Goal: Task Accomplishment & Management: Use online tool/utility

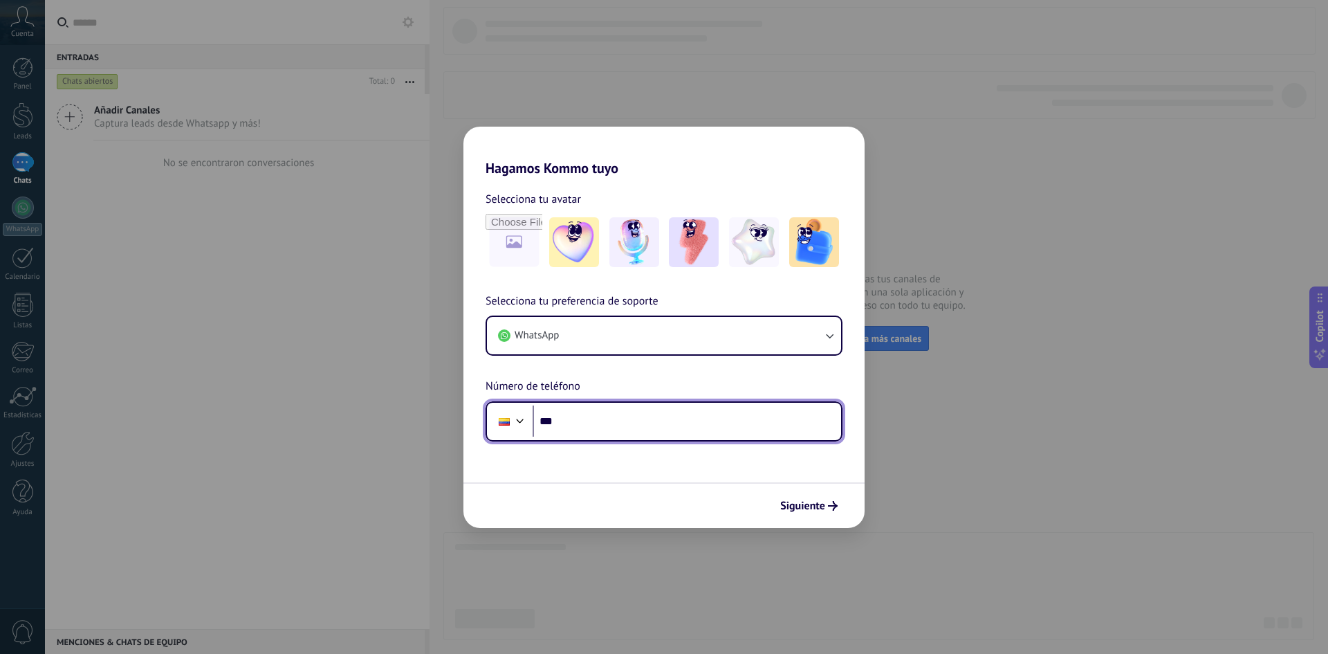
click at [664, 437] on input "***" at bounding box center [687, 421] width 309 height 32
click at [646, 417] on input "***" at bounding box center [687, 421] width 309 height 32
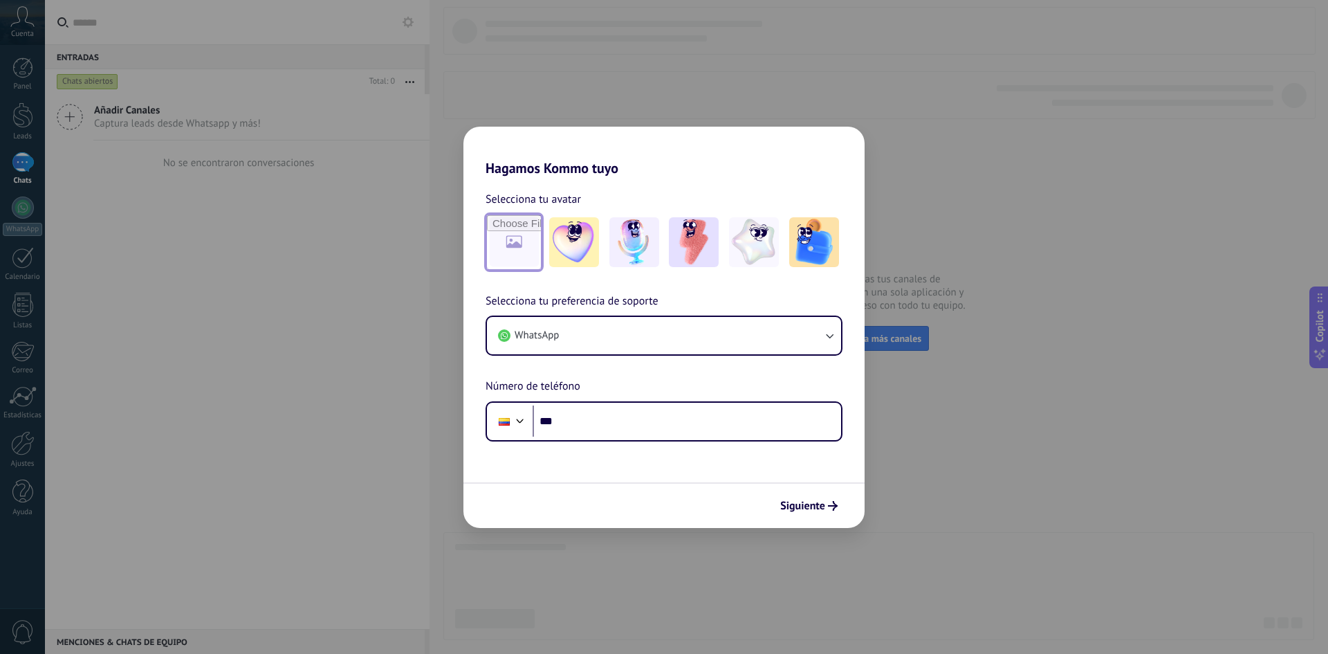
click at [512, 248] on input "file" at bounding box center [514, 242] width 54 height 54
type input "**********"
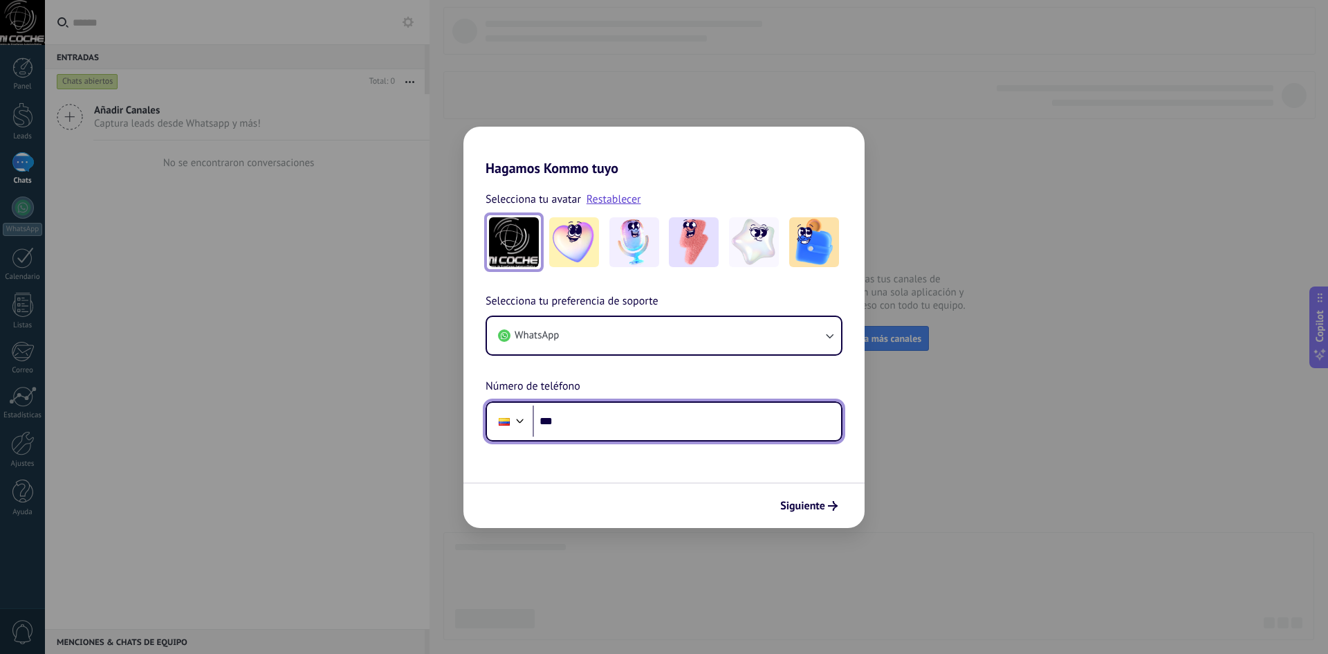
click at [624, 420] on input "***" at bounding box center [687, 421] width 309 height 32
type input "**********"
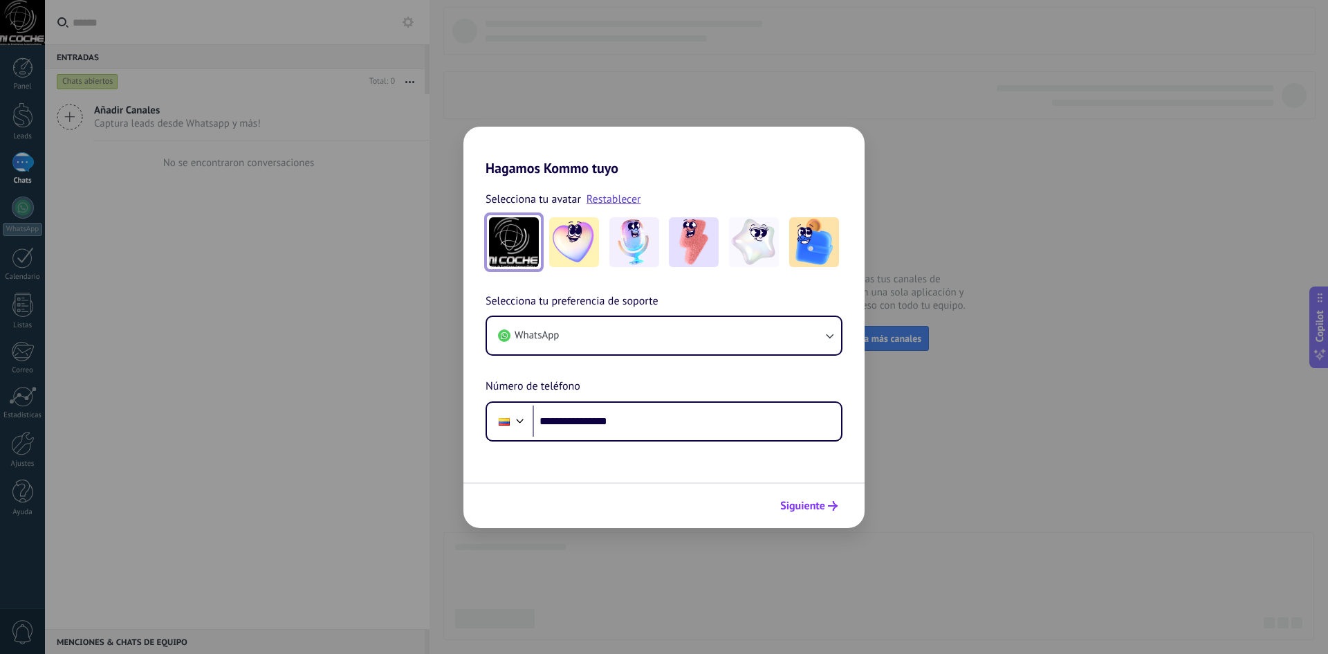
click at [794, 506] on span "Siguiente" at bounding box center [802, 506] width 45 height 10
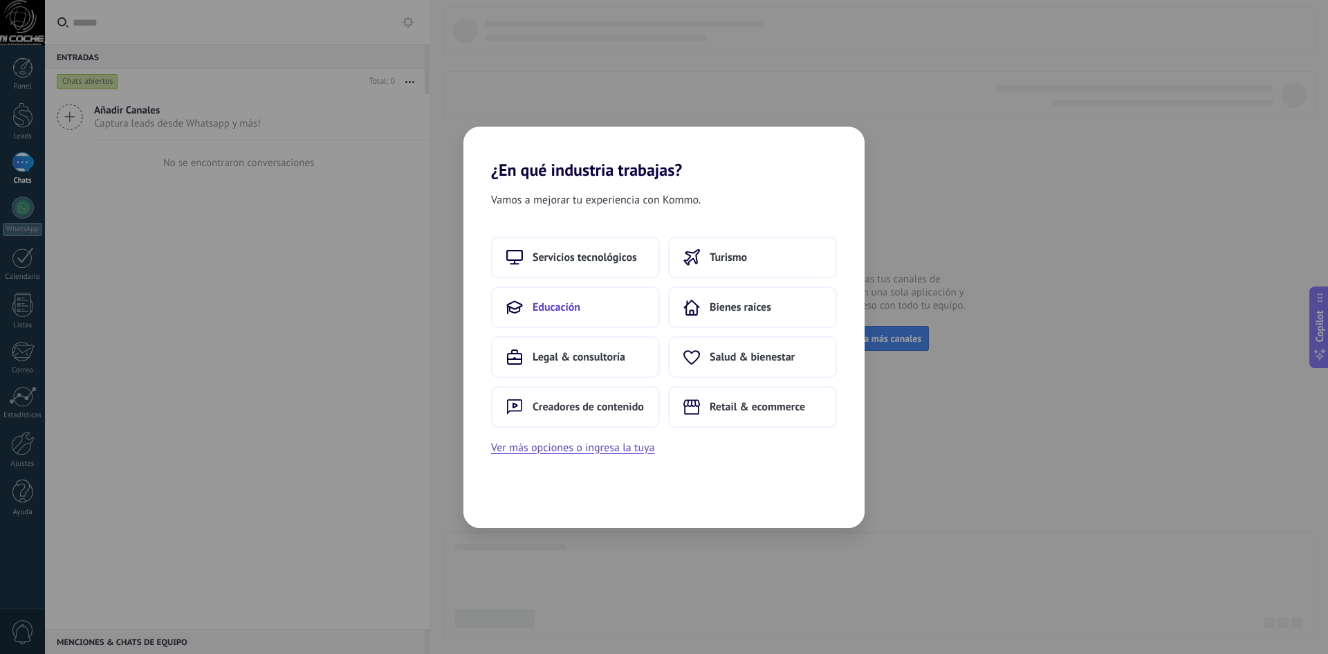
click at [572, 302] on span "Educación" at bounding box center [557, 307] width 48 height 14
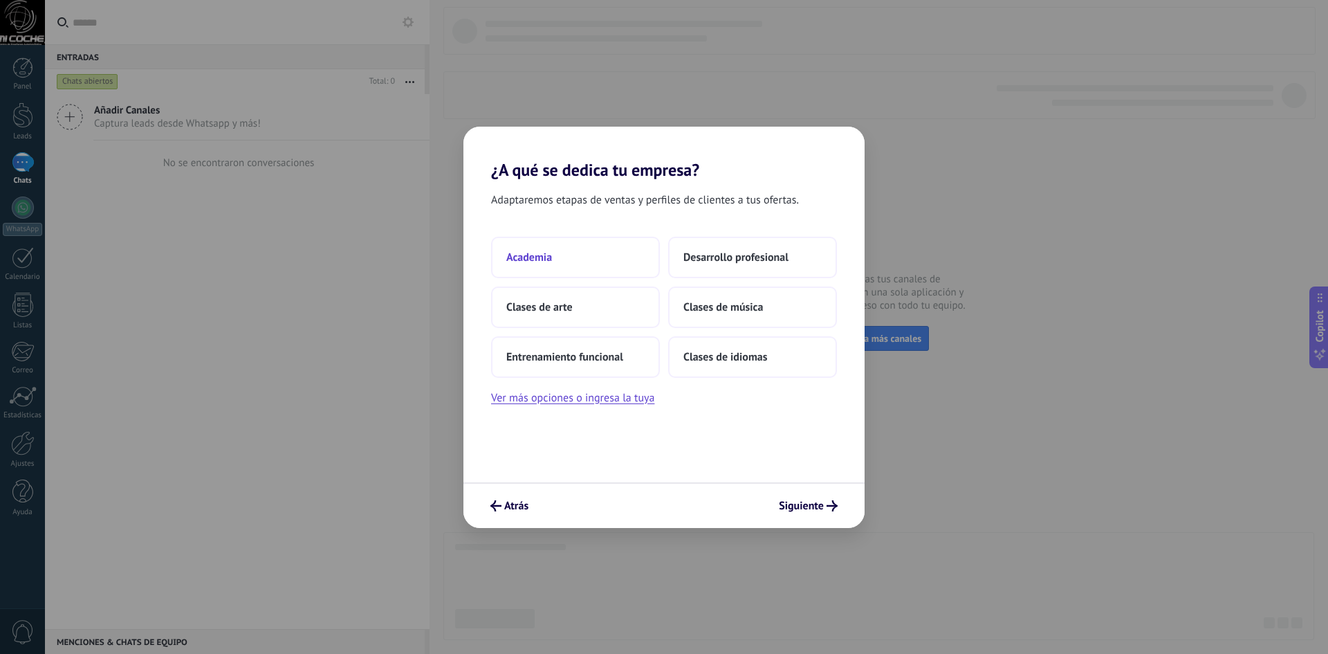
click at [573, 250] on button "Academia" at bounding box center [575, 258] width 169 height 42
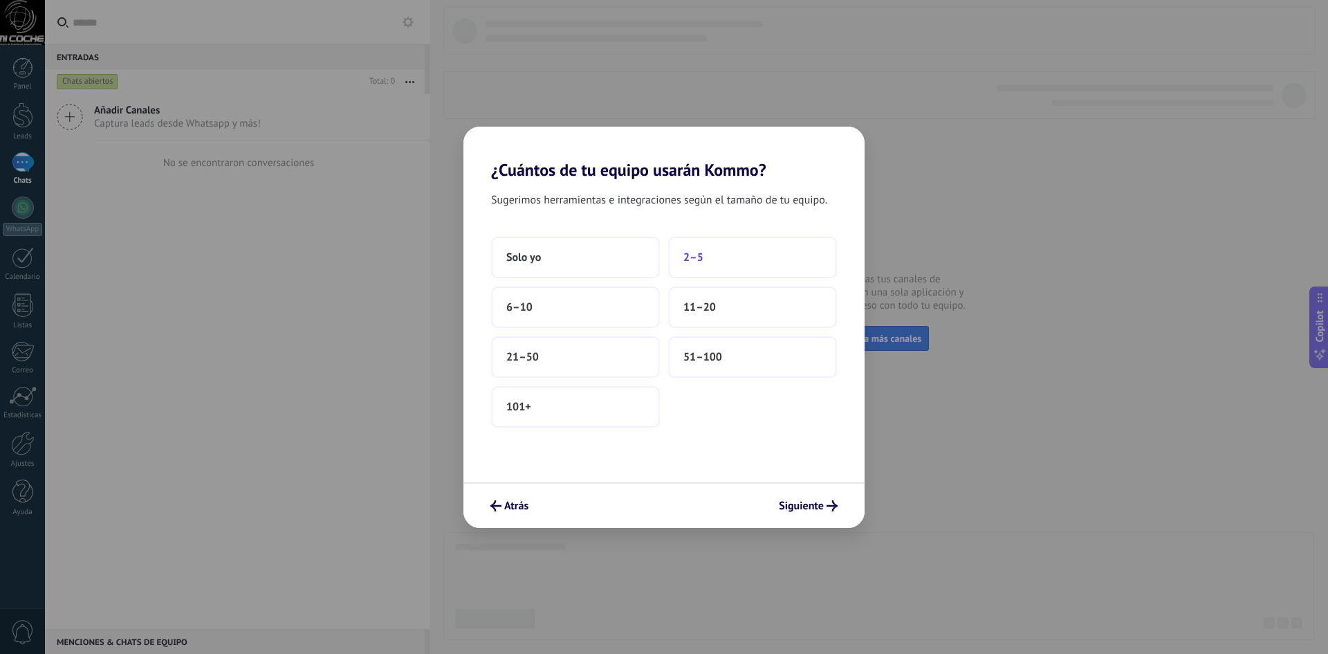
click at [731, 256] on button "2–5" at bounding box center [752, 258] width 169 height 42
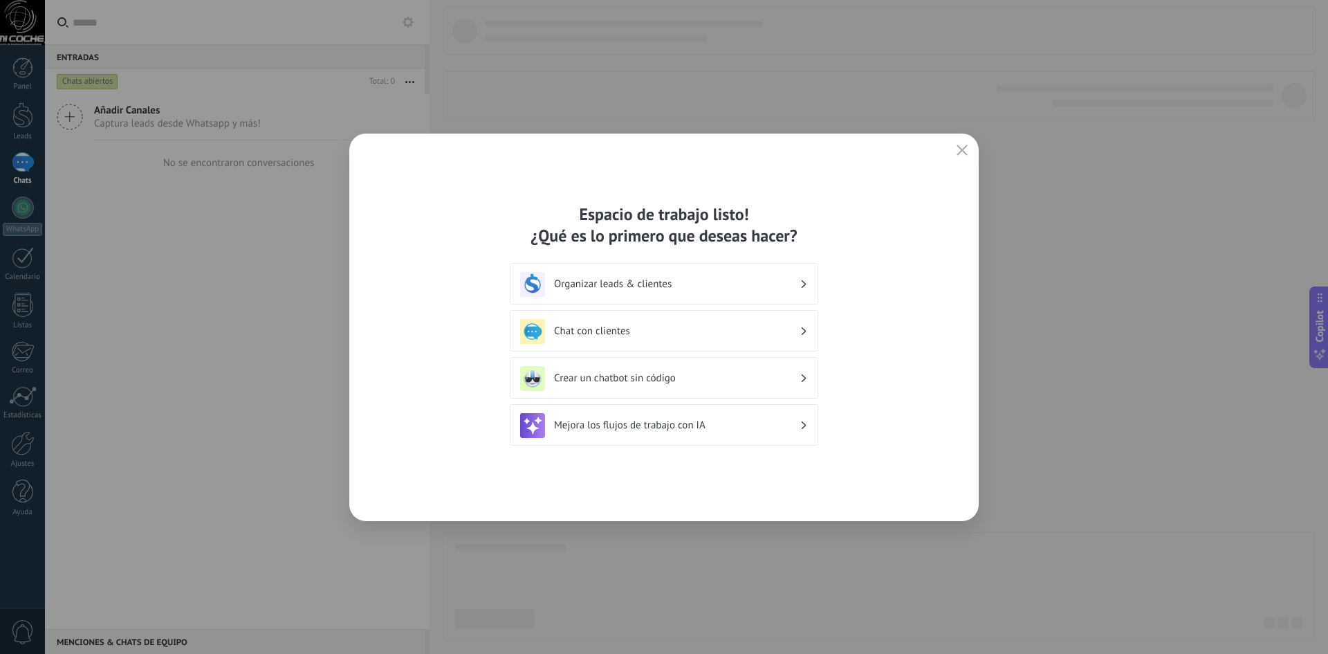
click at [741, 327] on h3 "Chat con clientes" at bounding box center [677, 330] width 246 height 13
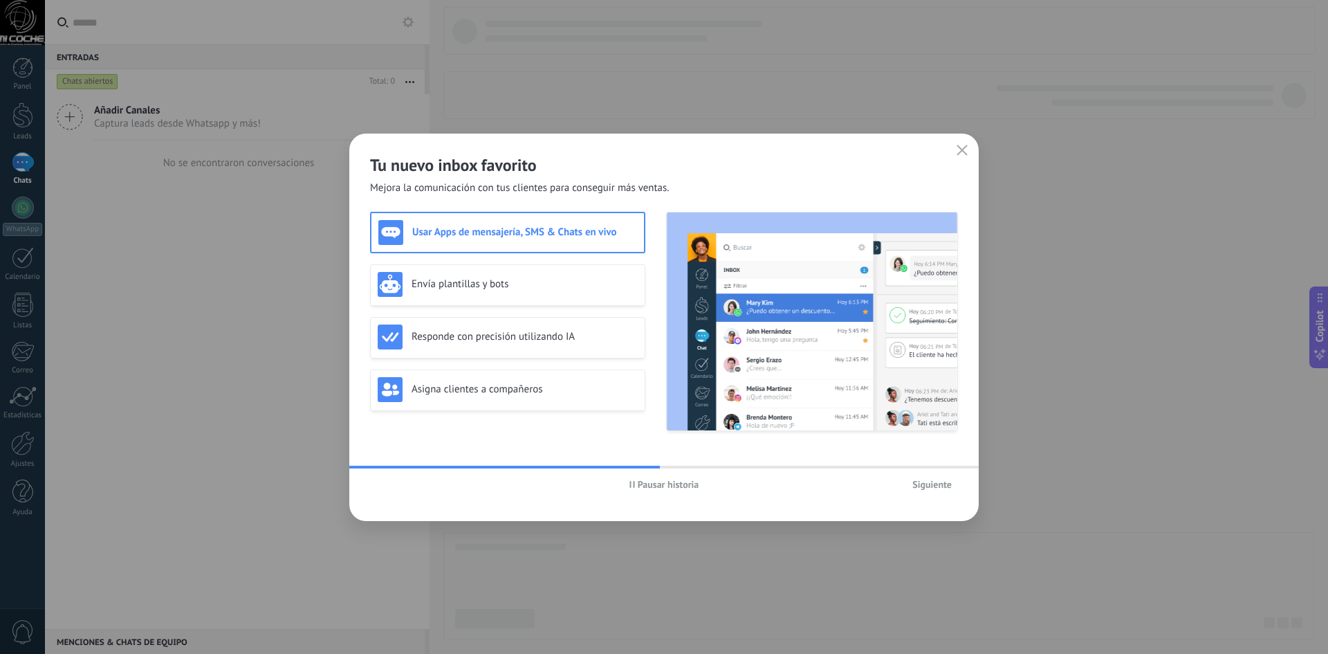
click at [571, 237] on h3 "Usar Apps de mensajería, SMS & Chats en vivo" at bounding box center [524, 232] width 225 height 13
click at [940, 485] on span "Siguiente" at bounding box center [932, 484] width 39 height 10
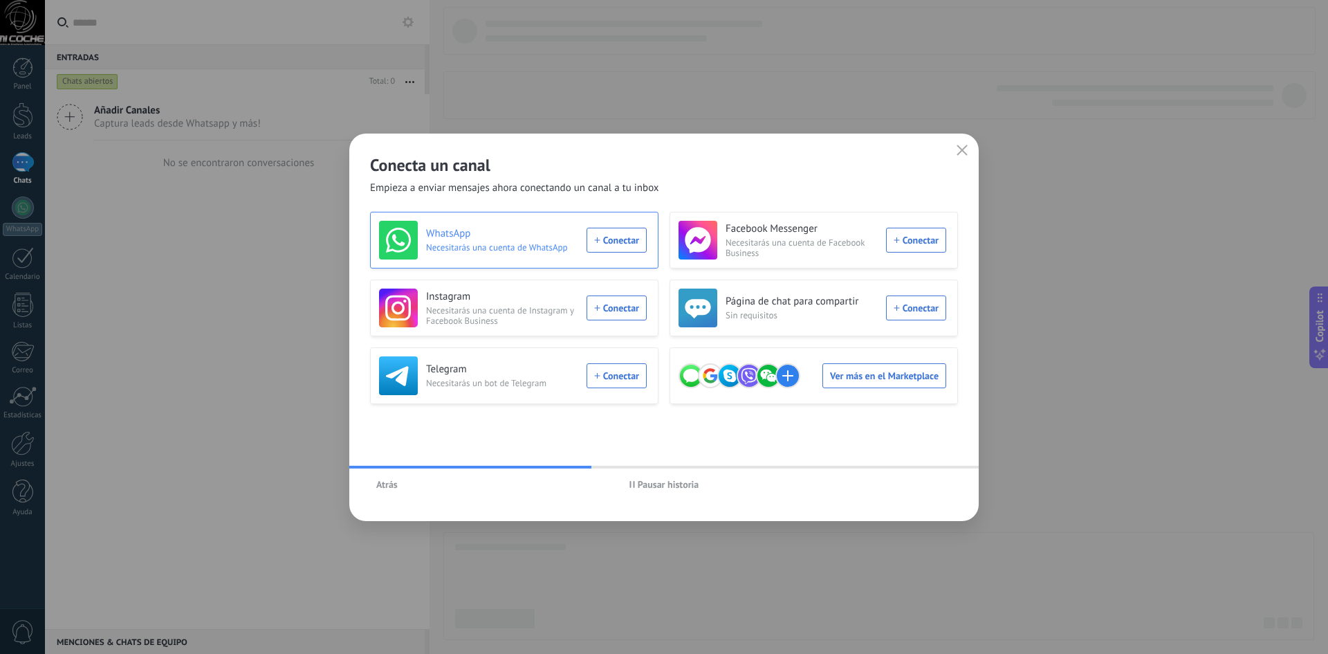
click at [625, 239] on div "WhatsApp Necesitarás una cuenta de WhatsApp Conectar" at bounding box center [513, 240] width 268 height 39
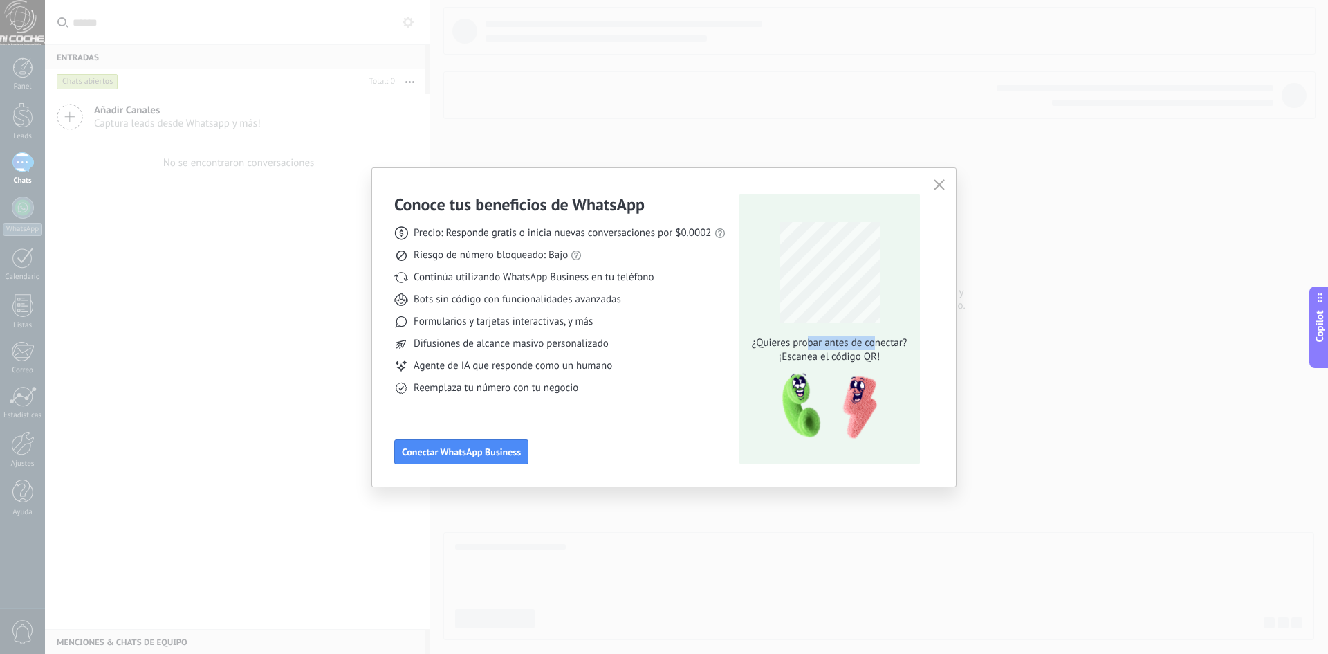
drag, startPoint x: 809, startPoint y: 340, endPoint x: 879, endPoint y: 375, distance: 78.0
click at [874, 348] on span "¿Quieres probar antes de conectar?" at bounding box center [829, 343] width 163 height 14
drag, startPoint x: 865, startPoint y: 352, endPoint x: 877, endPoint y: 342, distance: 15.2
click at [879, 351] on span "¡Escanea el código QR!" at bounding box center [829, 357] width 163 height 14
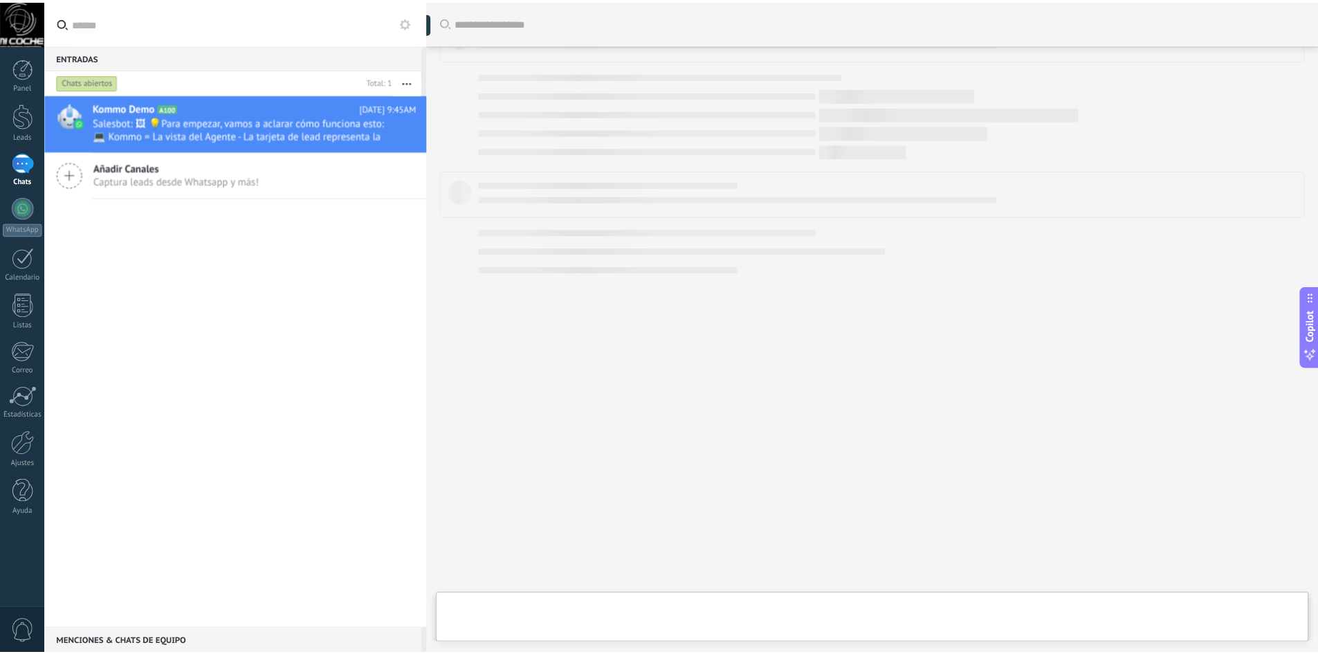
scroll to position [263, 0]
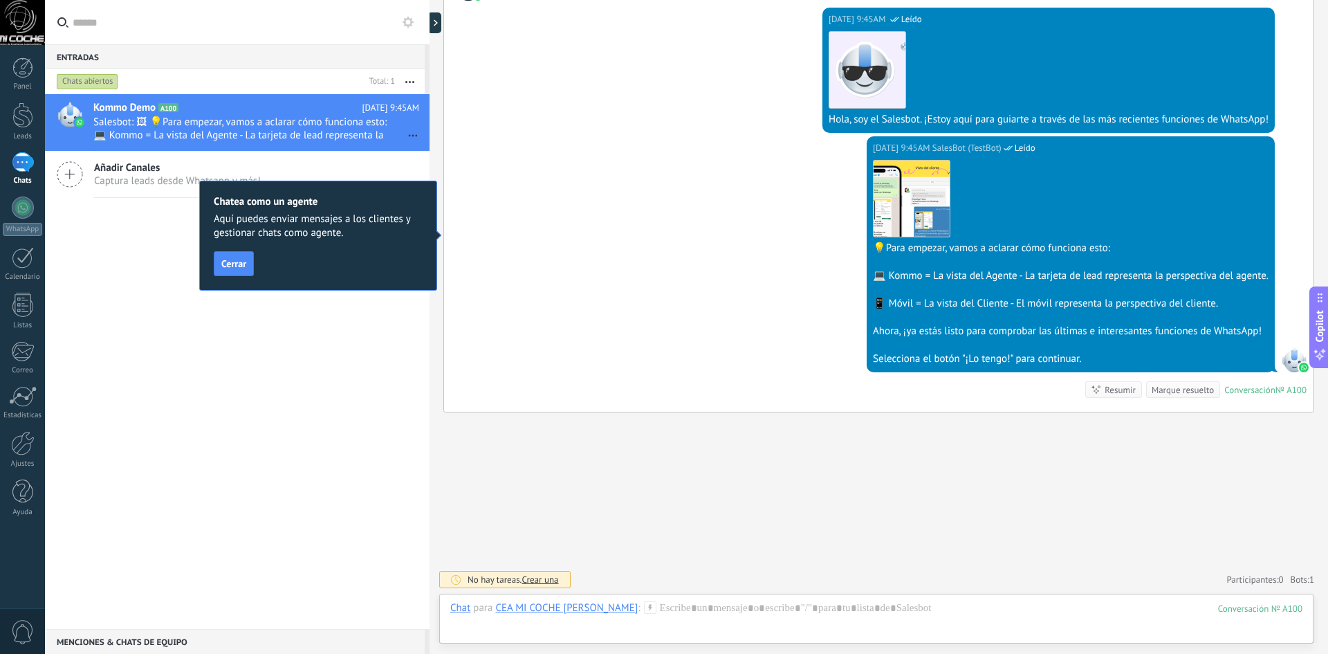
click at [239, 271] on button "Cerrar" at bounding box center [234, 263] width 40 height 25
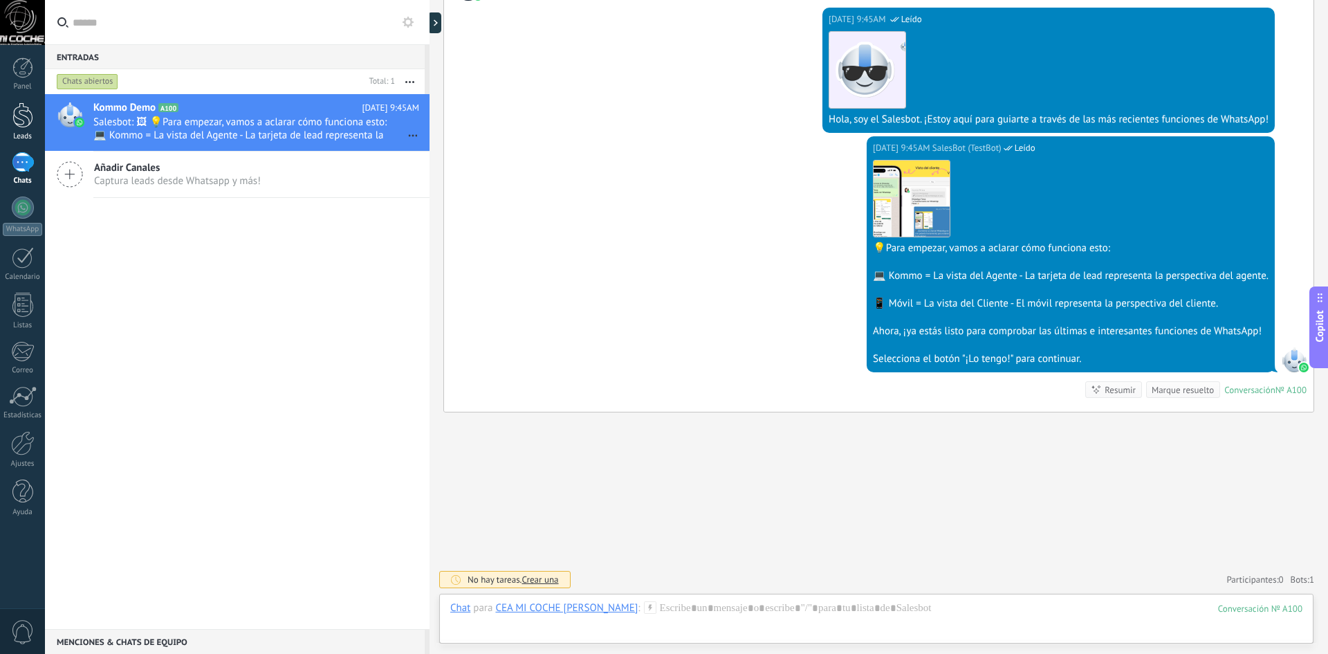
click at [25, 132] on div "Leads" at bounding box center [23, 136] width 40 height 9
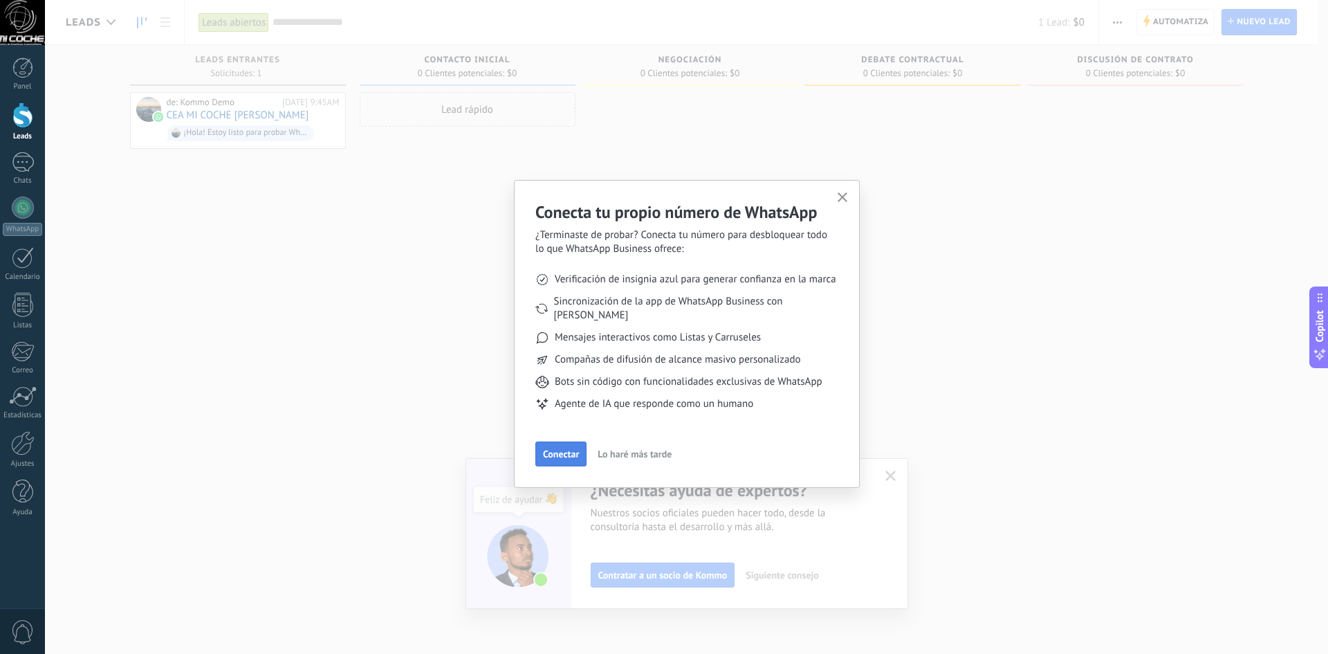
click at [575, 449] on span "Conectar" at bounding box center [561, 454] width 36 height 10
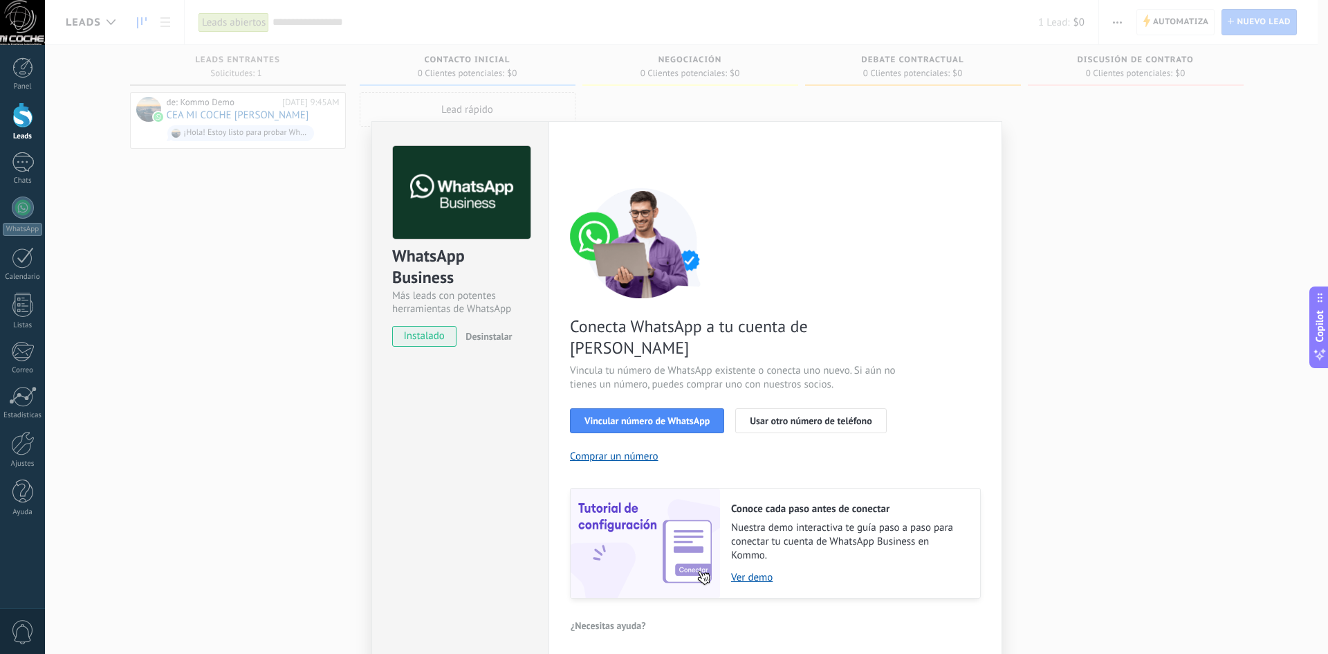
drag, startPoint x: 275, startPoint y: 241, endPoint x: 299, endPoint y: 257, distance: 28.0
click at [277, 241] on div "WhatsApp Business Más leads con potentes herramientas de WhatsApp instalado Des…" at bounding box center [686, 327] width 1283 height 654
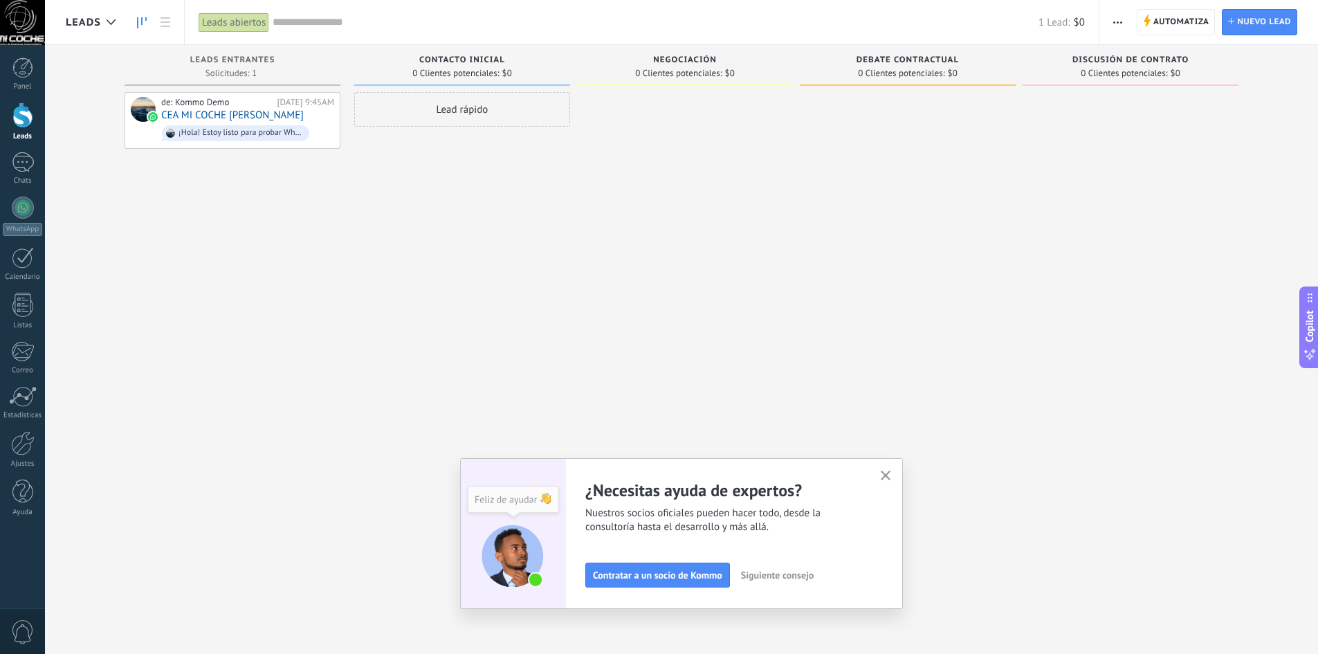
click at [884, 477] on button "button" at bounding box center [885, 476] width 17 height 19
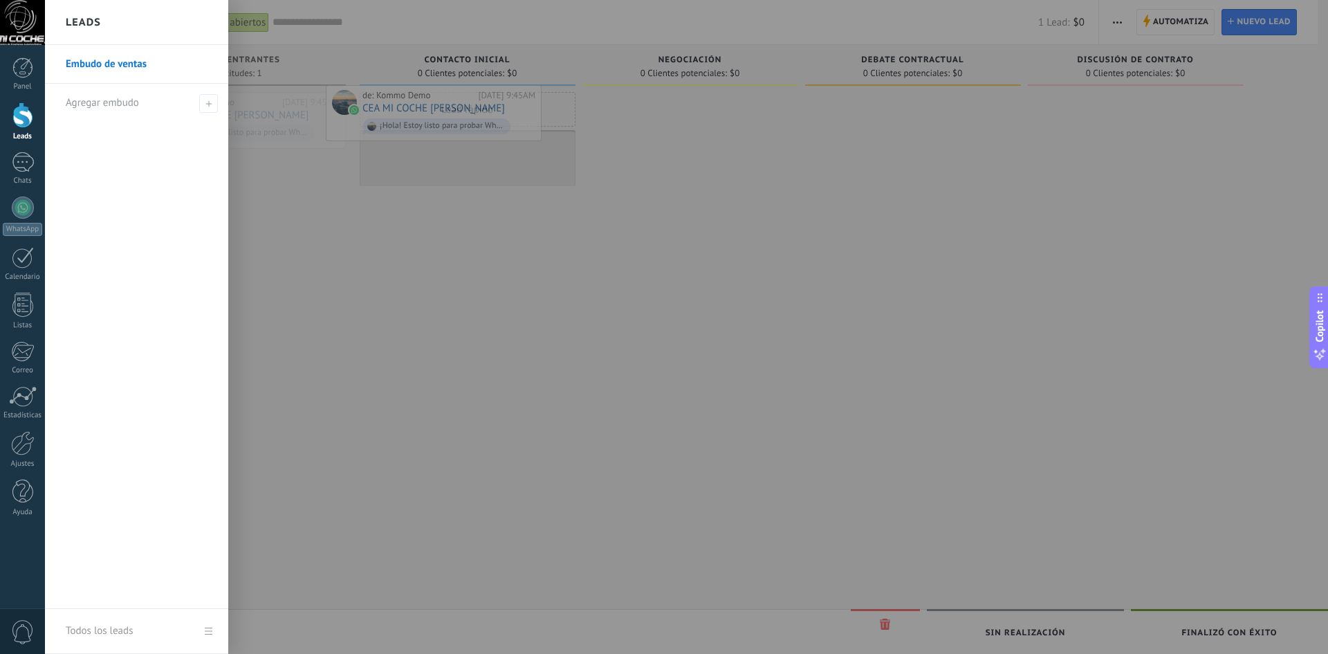
drag, startPoint x: 208, startPoint y: 102, endPoint x: 421, endPoint y: 121, distance: 213.9
drag, startPoint x: 436, startPoint y: 143, endPoint x: 736, endPoint y: 80, distance: 306.8
click at [736, 80] on div at bounding box center [709, 327] width 1328 height 654
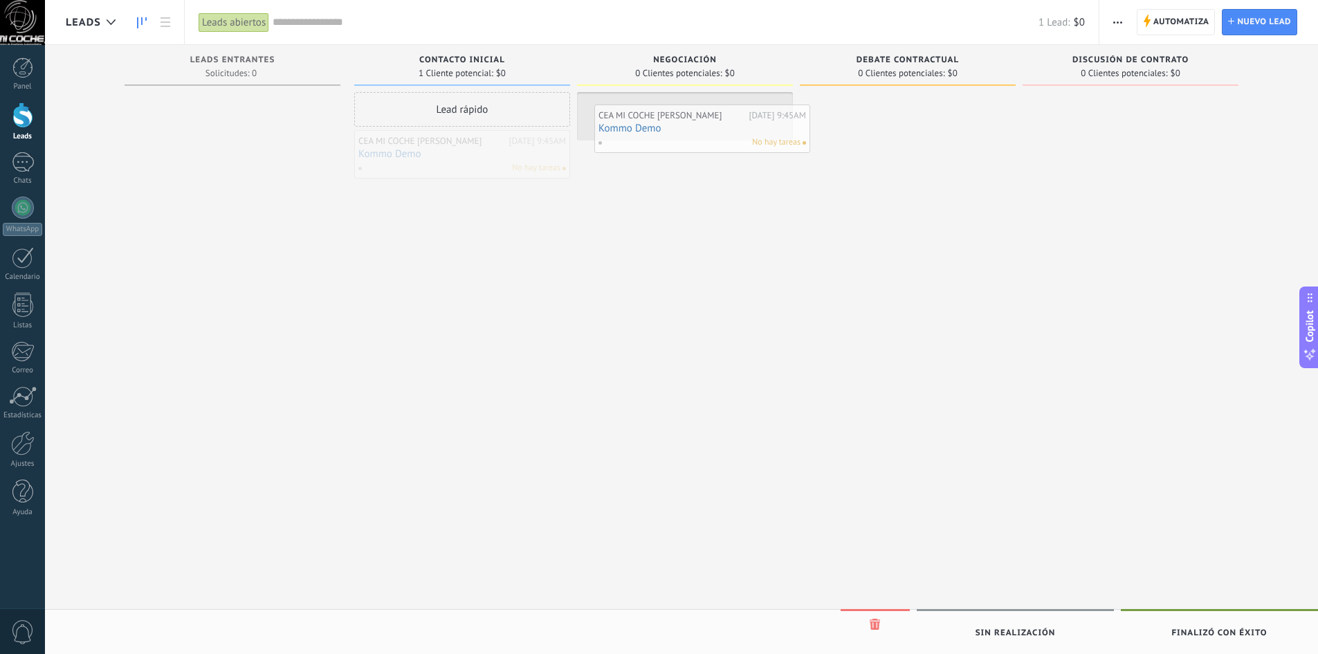
drag, startPoint x: 529, startPoint y: 147, endPoint x: 830, endPoint y: 243, distance: 316.4
drag, startPoint x: 699, startPoint y: 118, endPoint x: 868, endPoint y: 197, distance: 185.7
drag, startPoint x: 877, startPoint y: 110, endPoint x: 1077, endPoint y: 113, distance: 200.7
drag, startPoint x: 1089, startPoint y: 102, endPoint x: 221, endPoint y: 95, distance: 867.6
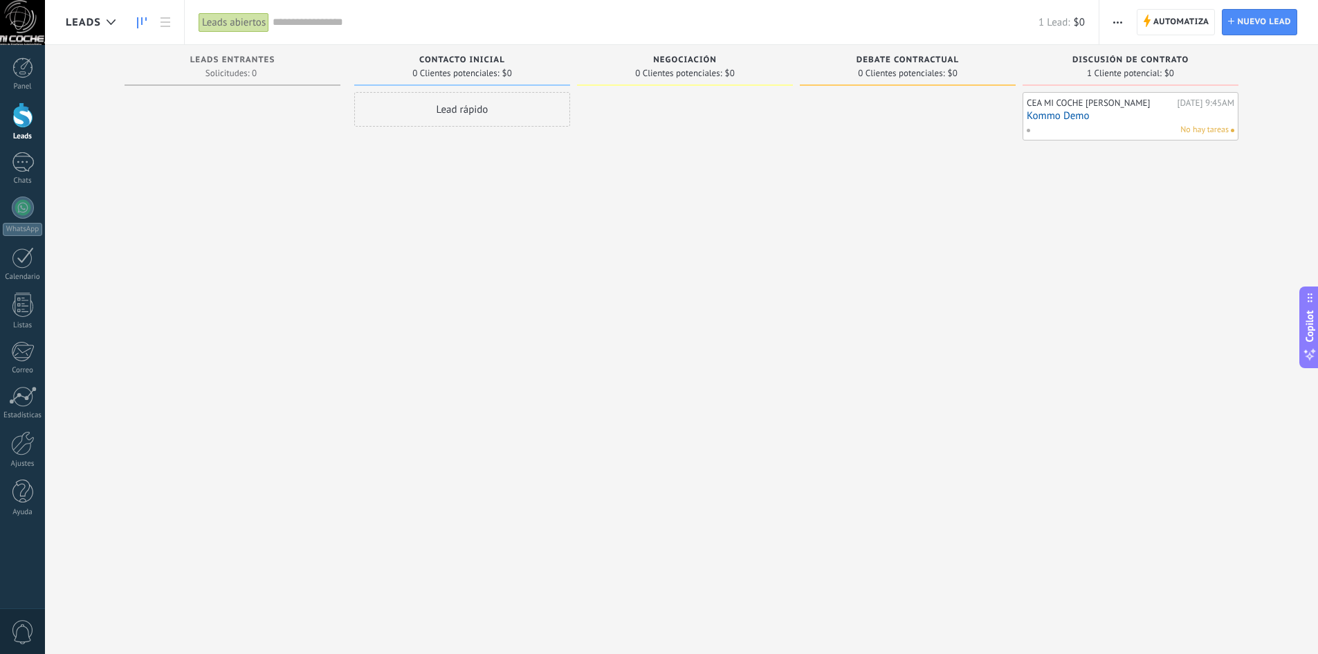
click at [631, 182] on div at bounding box center [685, 328] width 216 height 473
click at [33, 62] on link "Panel" at bounding box center [22, 74] width 45 height 34
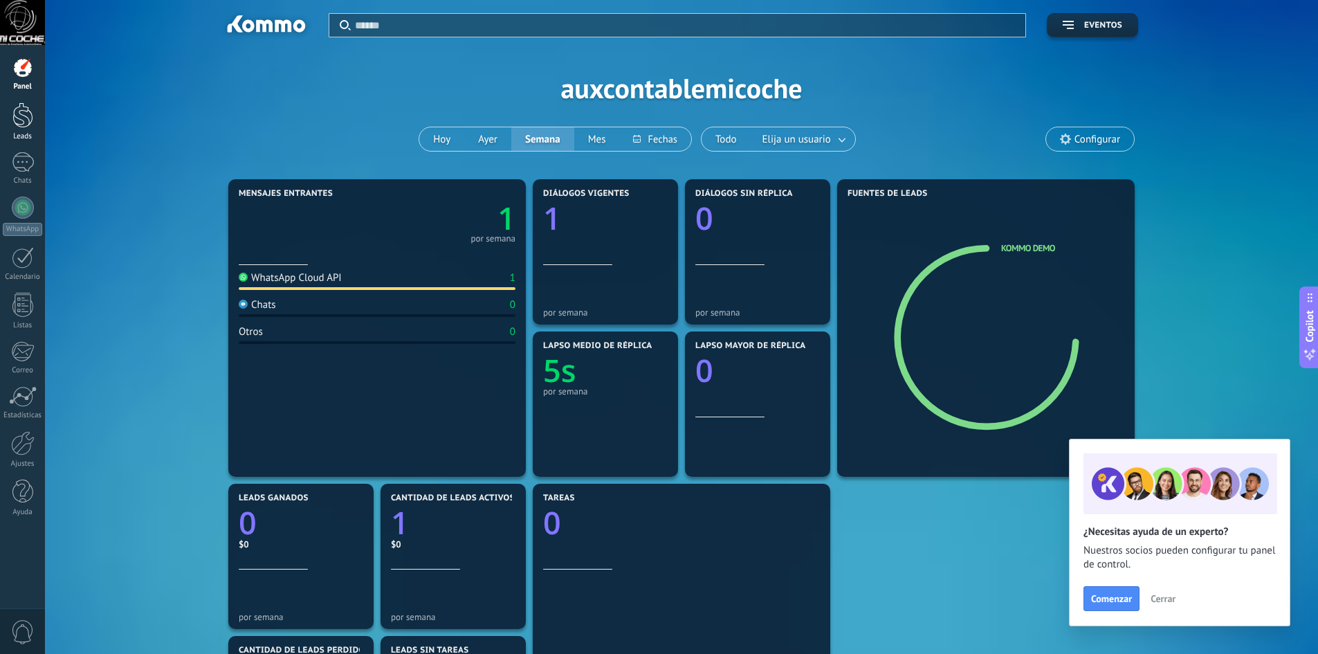
click at [15, 120] on div at bounding box center [22, 115] width 21 height 26
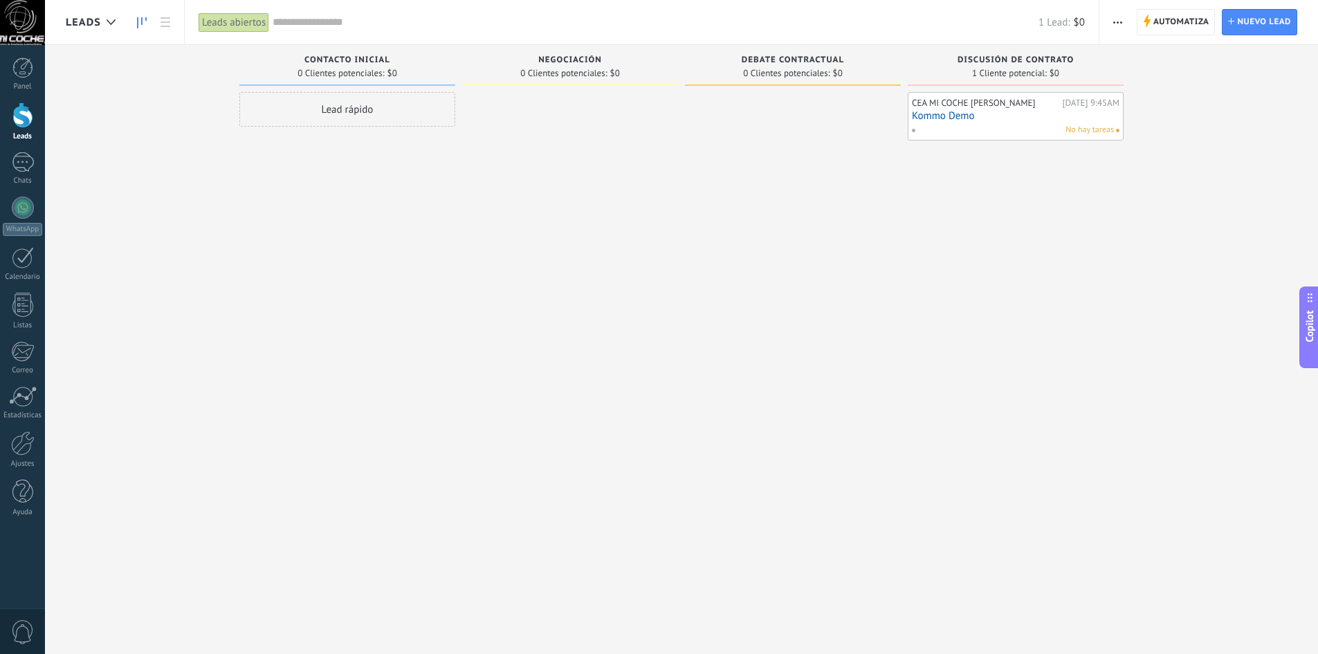
click at [138, 22] on icon at bounding box center [142, 22] width 10 height 11
click at [111, 26] on div at bounding box center [111, 22] width 23 height 27
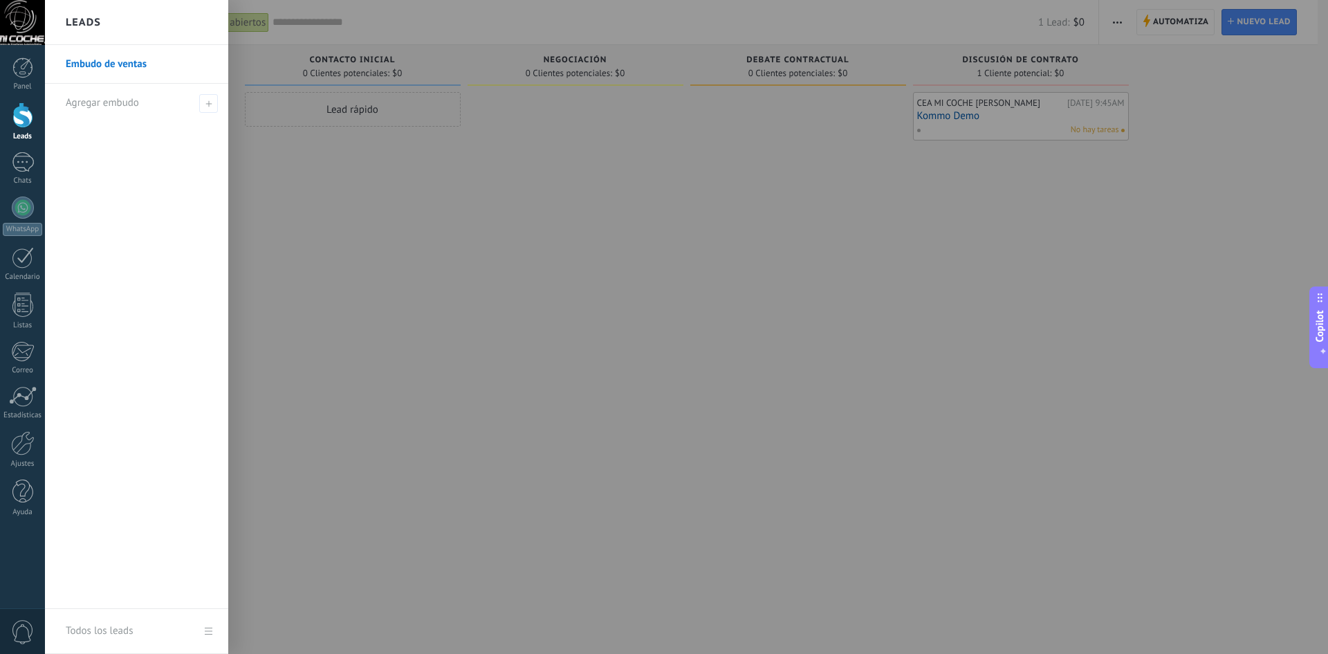
drag, startPoint x: 371, startPoint y: 240, endPoint x: 199, endPoint y: 243, distance: 172.3
click at [341, 245] on div at bounding box center [709, 327] width 1328 height 654
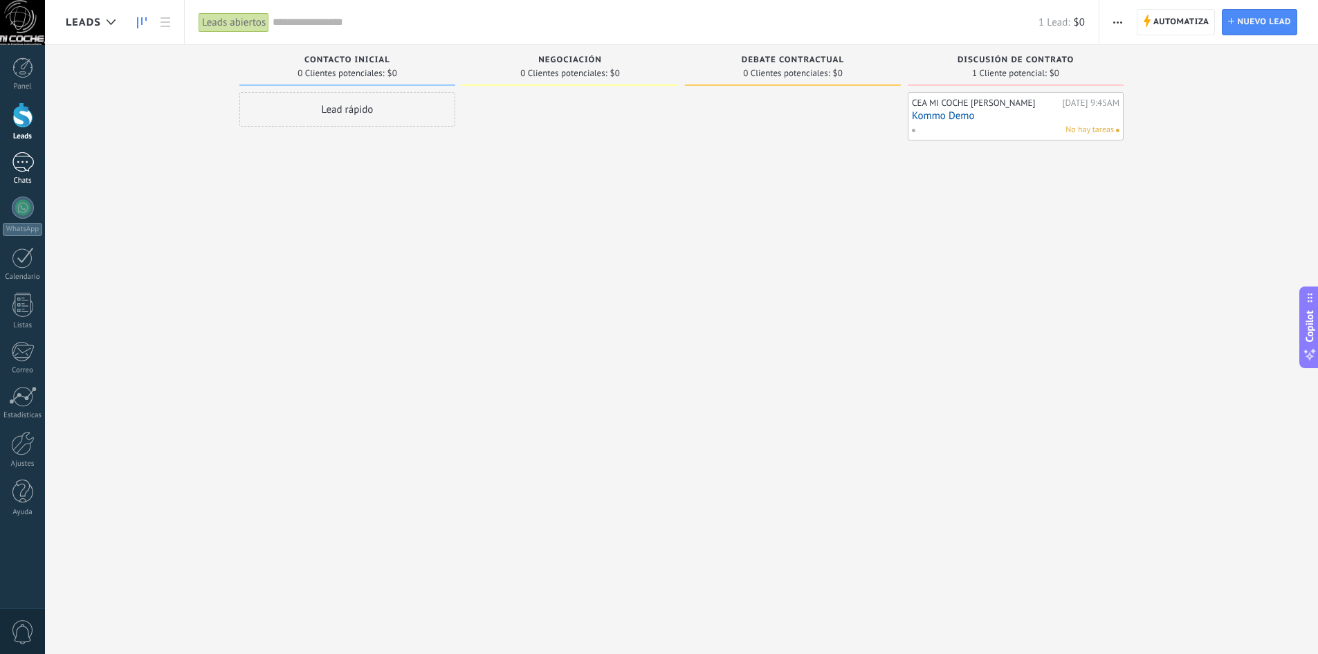
click at [25, 161] on div "1" at bounding box center [23, 162] width 22 height 20
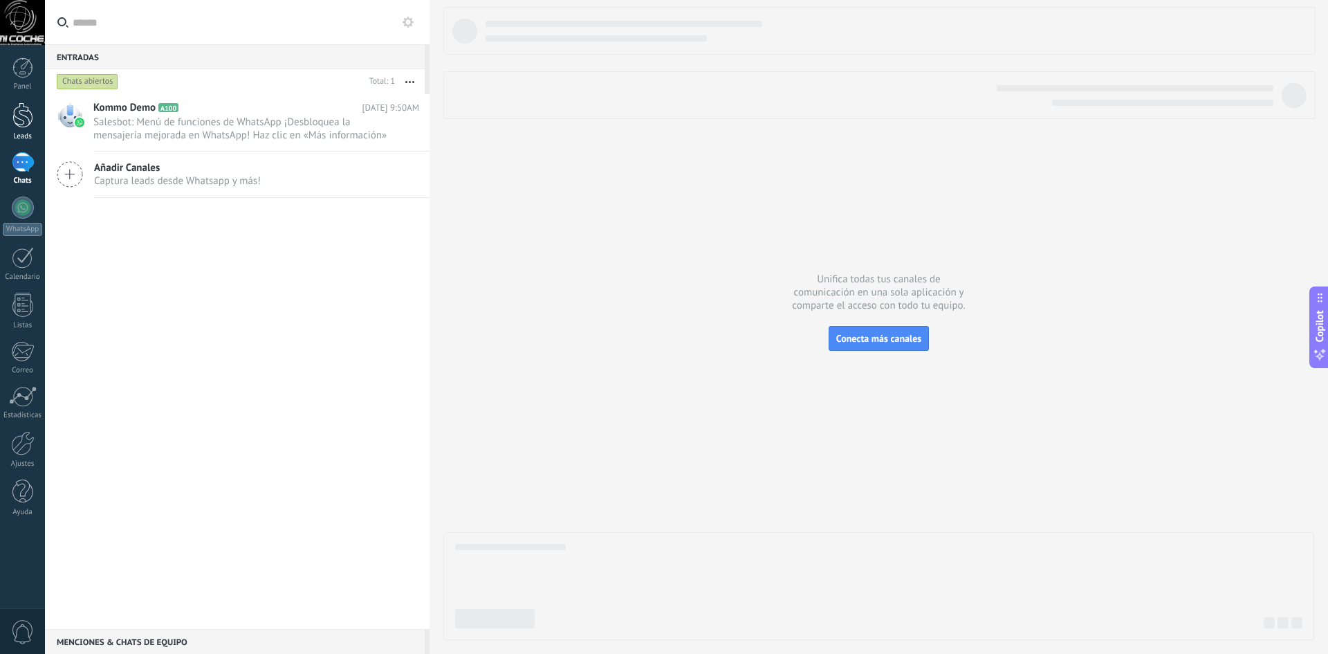
click at [32, 116] on div at bounding box center [22, 115] width 21 height 26
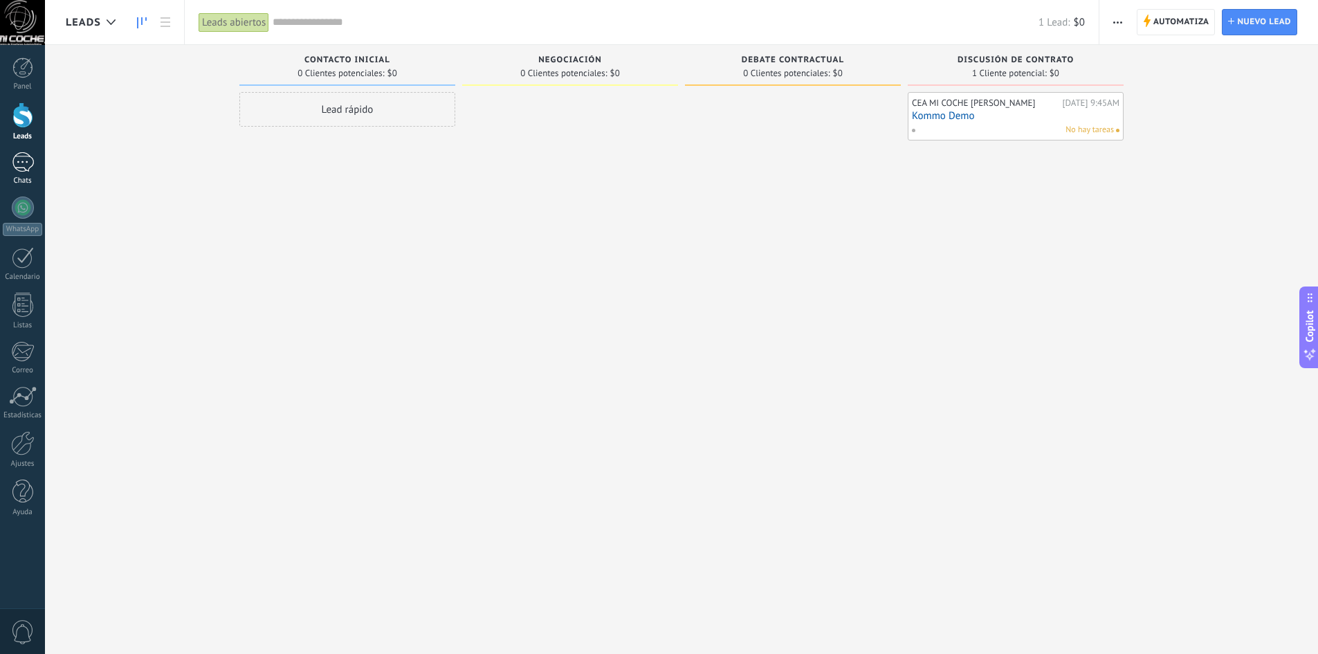
drag, startPoint x: 14, startPoint y: 156, endPoint x: 35, endPoint y: 192, distance: 40.9
click at [15, 157] on div "1" at bounding box center [23, 162] width 22 height 20
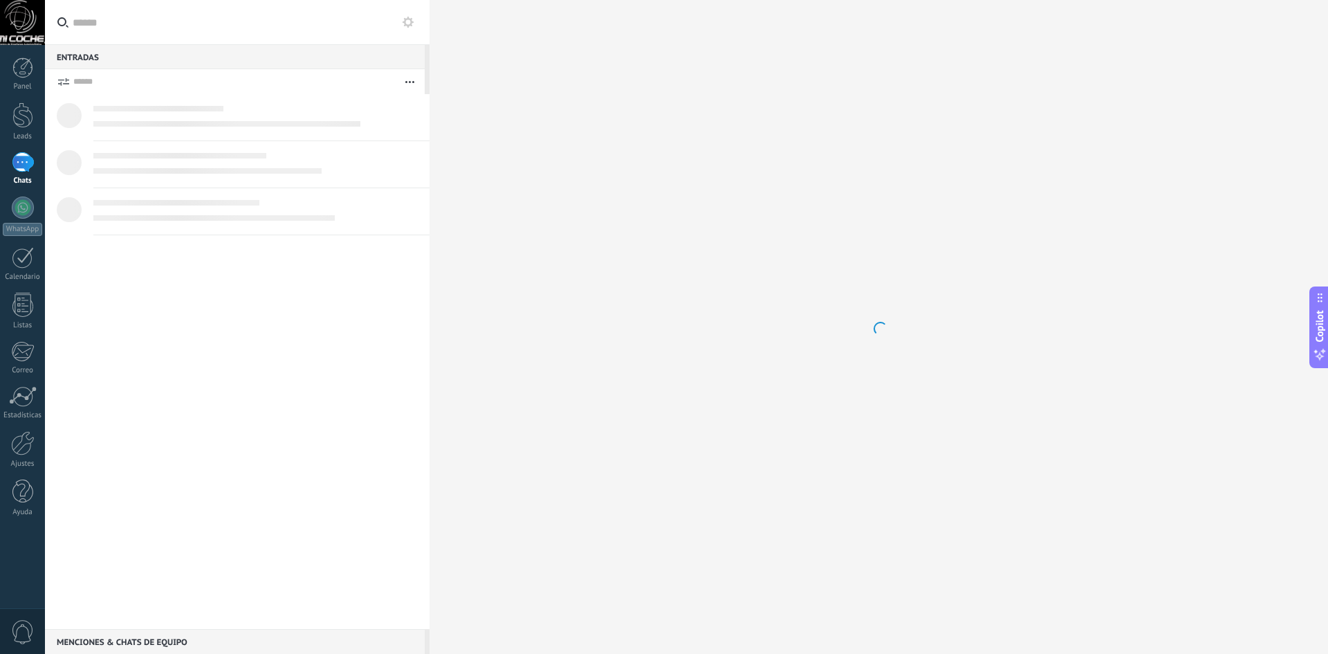
drag, startPoint x: 34, startPoint y: 217, endPoint x: 66, endPoint y: 270, distance: 62.4
click at [35, 216] on link "WhatsApp" at bounding box center [22, 215] width 45 height 39
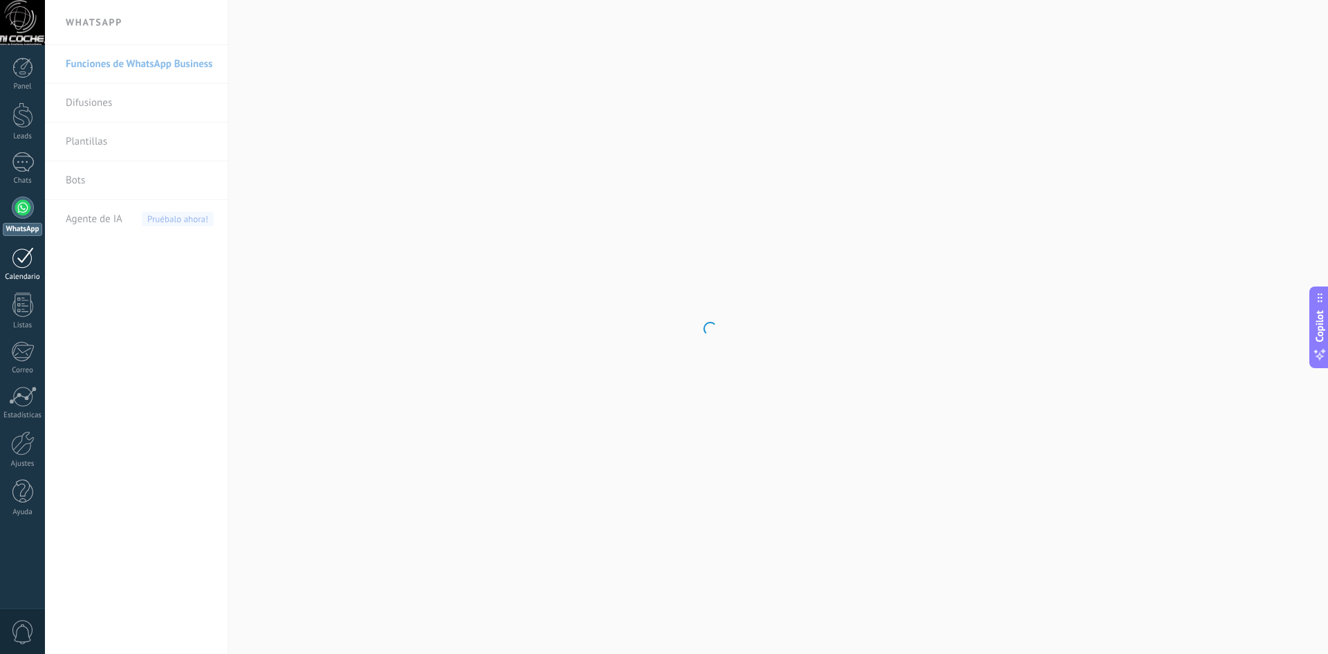
click at [26, 250] on div at bounding box center [23, 257] width 22 height 21
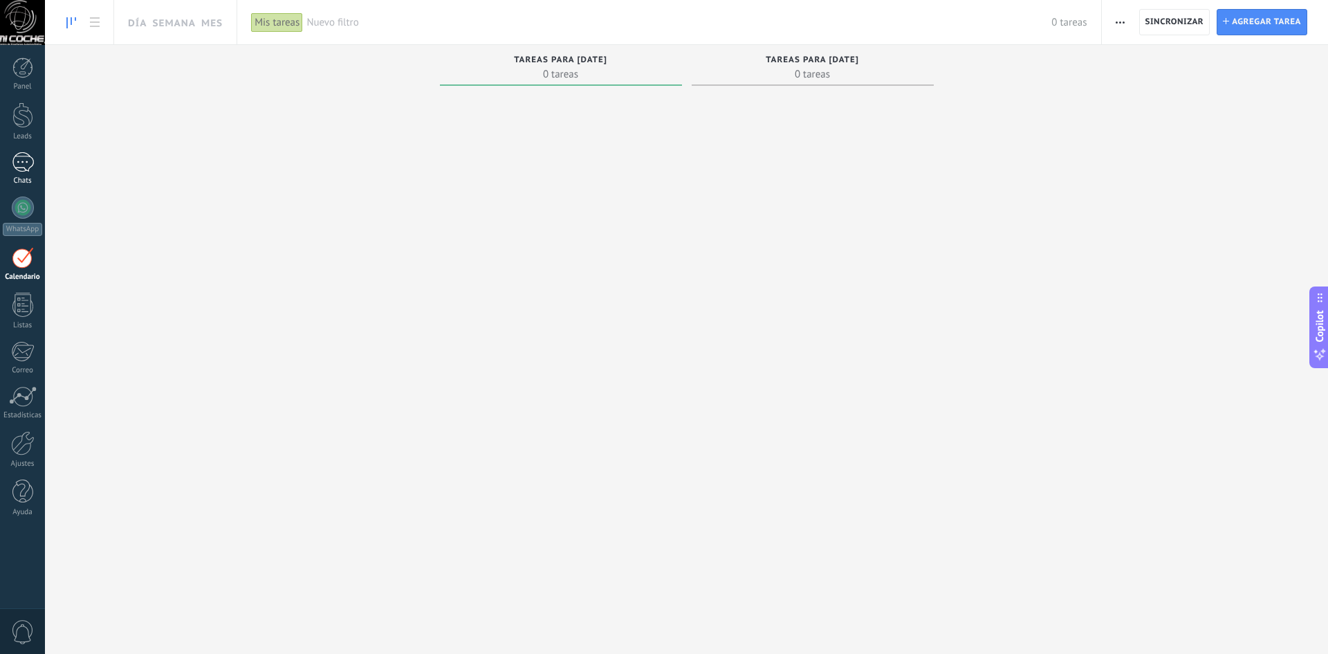
drag, startPoint x: 6, startPoint y: 163, endPoint x: 36, endPoint y: 174, distance: 31.7
click at [6, 163] on link "1 Chats" at bounding box center [22, 168] width 45 height 33
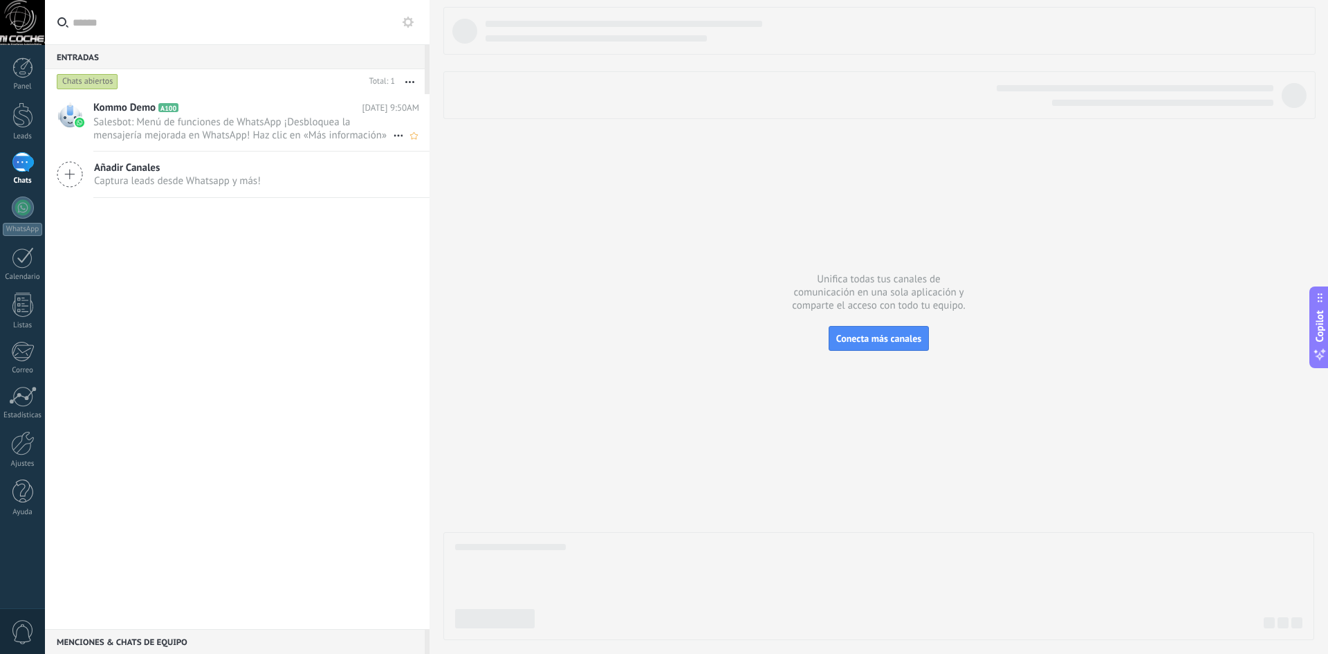
click at [154, 120] on span "Salesbot: Menú de funciones de WhatsApp ¡Desbloquea la mensajería mejorada en W…" at bounding box center [243, 129] width 300 height 26
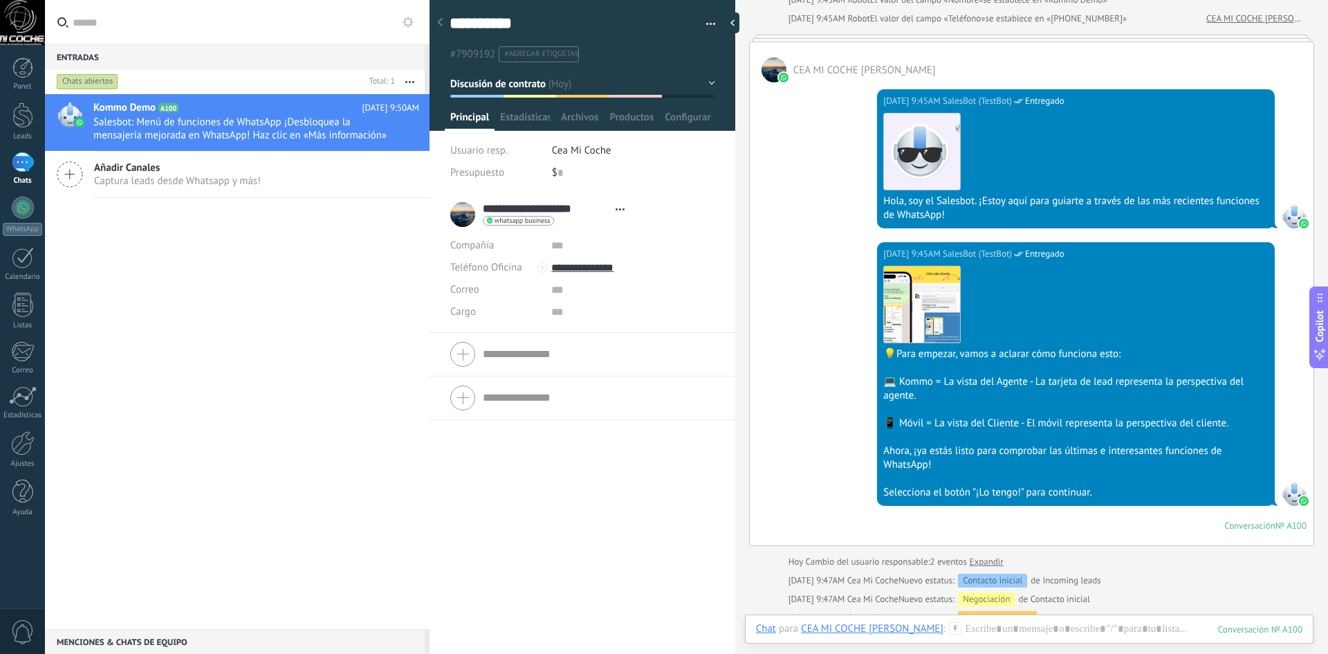
scroll to position [610, 0]
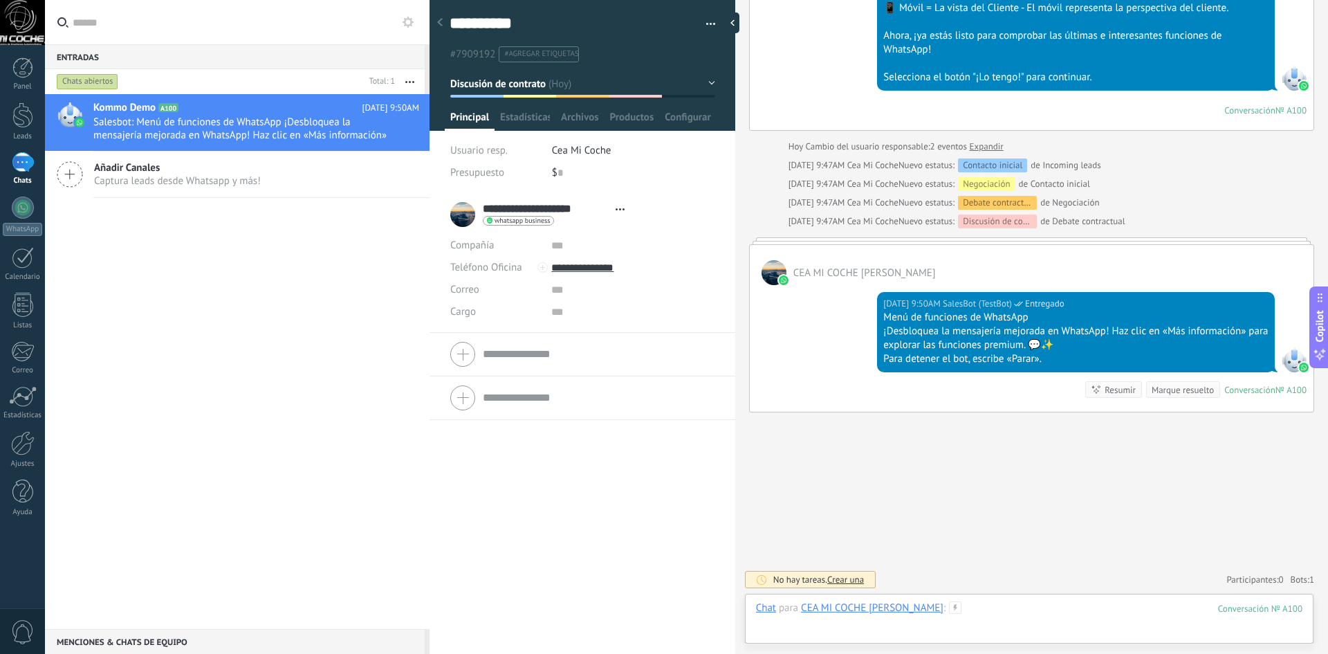
click at [973, 621] on div at bounding box center [1029, 622] width 547 height 42
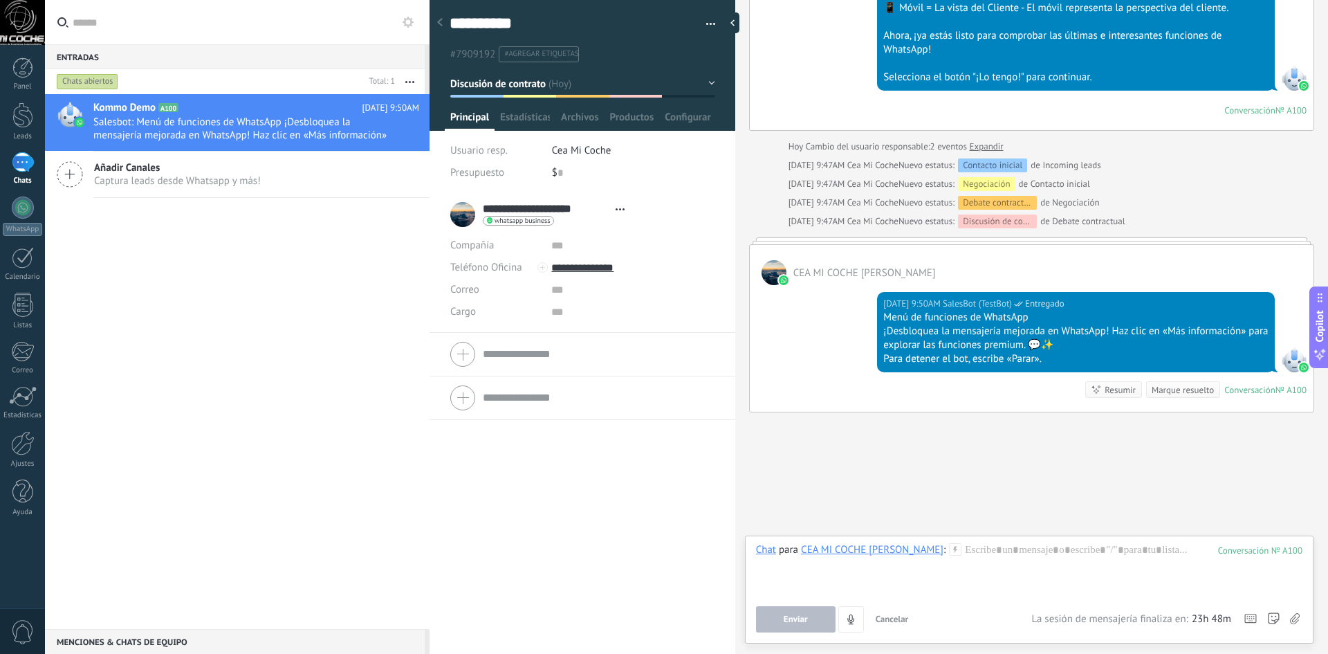
click at [542, 46] on li "#agregar etiquetas" at bounding box center [539, 54] width 80 height 16
click at [684, 178] on div "$ 0" at bounding box center [633, 173] width 163 height 22
click at [528, 218] on span "whatsapp business" at bounding box center [522, 220] width 55 height 7
drag, startPoint x: 663, startPoint y: 203, endPoint x: 632, endPoint y: 260, distance: 65.3
click at [663, 202] on div at bounding box center [664, 327] width 1328 height 654
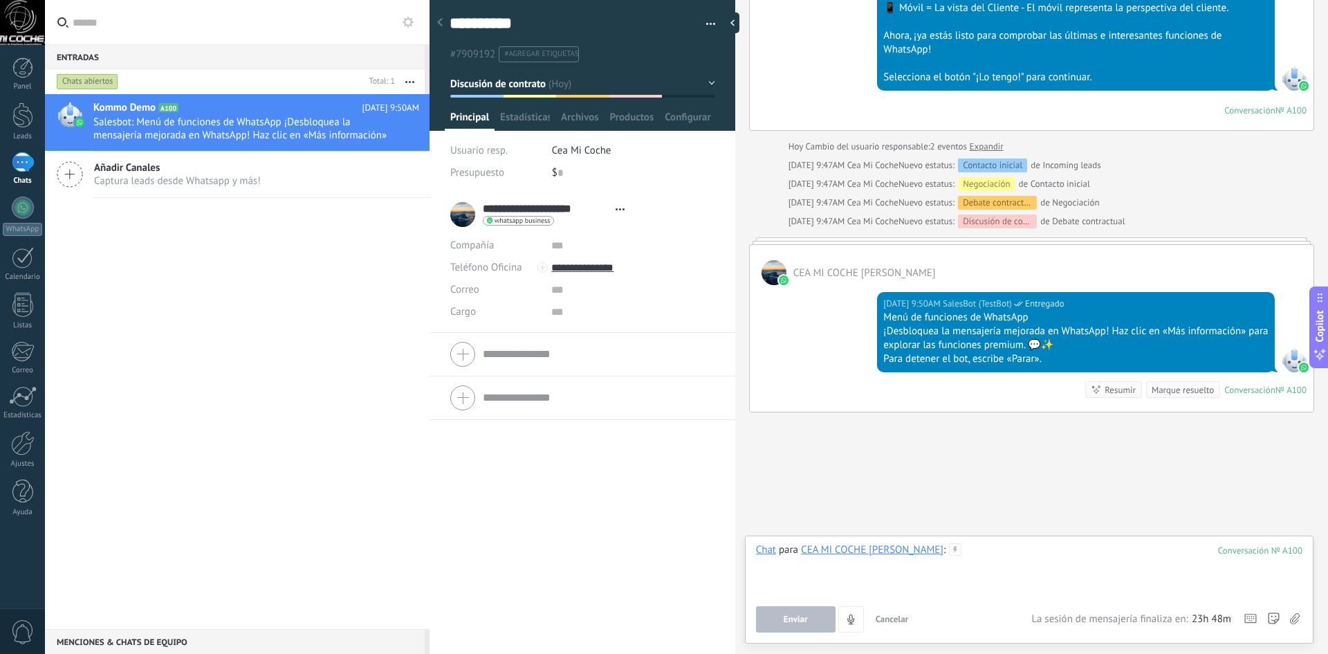
click at [1029, 565] on div at bounding box center [1029, 569] width 547 height 53
click at [781, 620] on button "Enviar" at bounding box center [796, 619] width 80 height 26
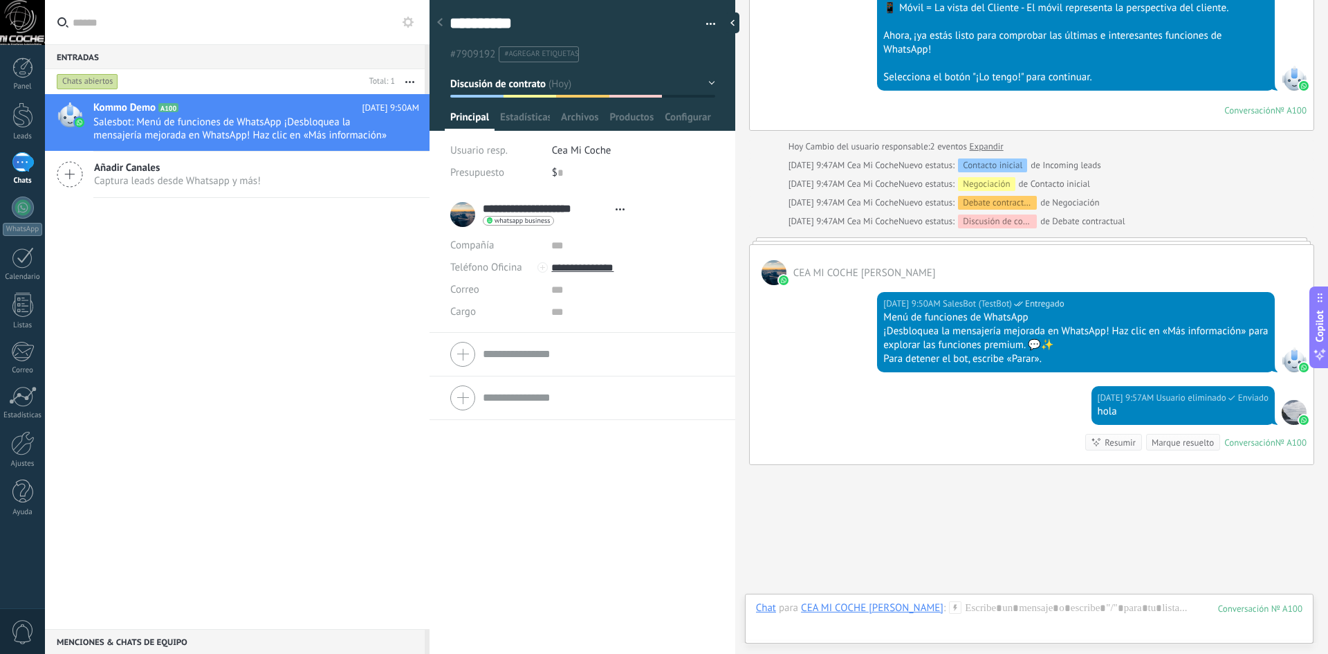
scroll to position [663, 0]
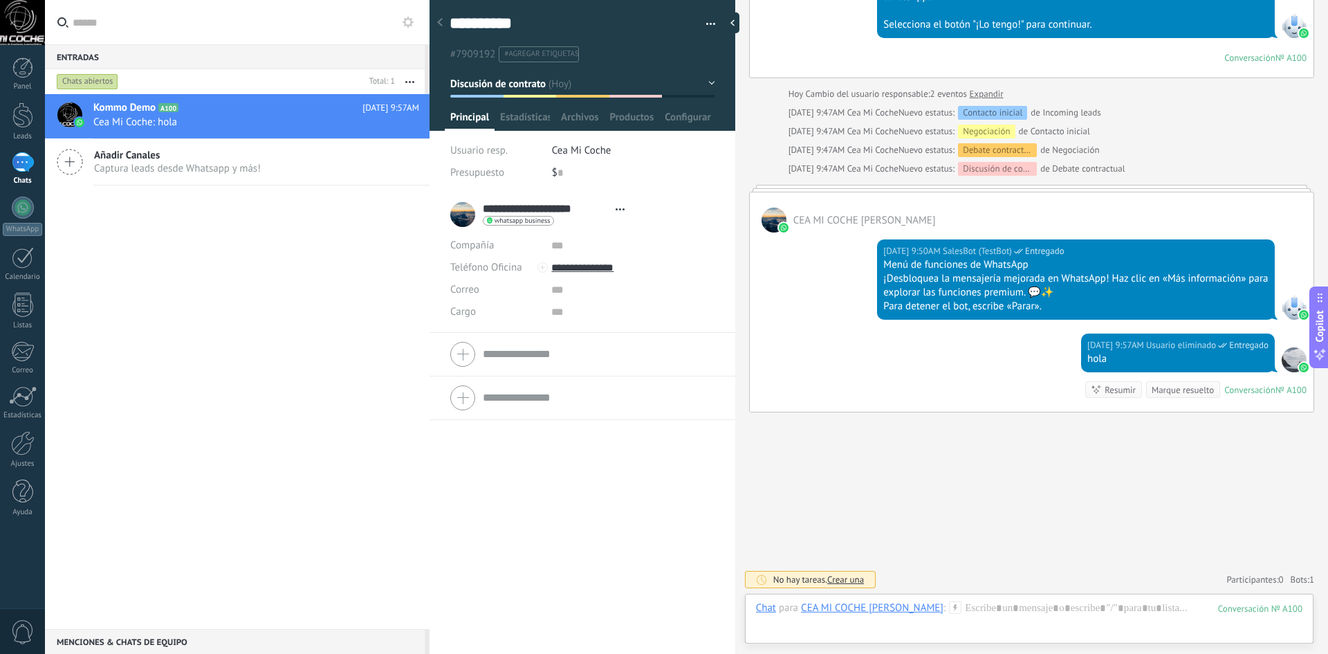
click at [533, 358] on form "Compañía Teléfono Oficina Ofic. directo Celular Fax Casa Otro Teléfono Oficina …" at bounding box center [582, 354] width 264 height 35
drag, startPoint x: 546, startPoint y: 260, endPoint x: 555, endPoint y: 273, distance: 15.9
click at [546, 262] on input "text" at bounding box center [599, 258] width 232 height 22
click at [620, 292] on input "text" at bounding box center [632, 289] width 163 height 22
drag, startPoint x: 603, startPoint y: 339, endPoint x: 602, endPoint y: 354, distance: 15.3
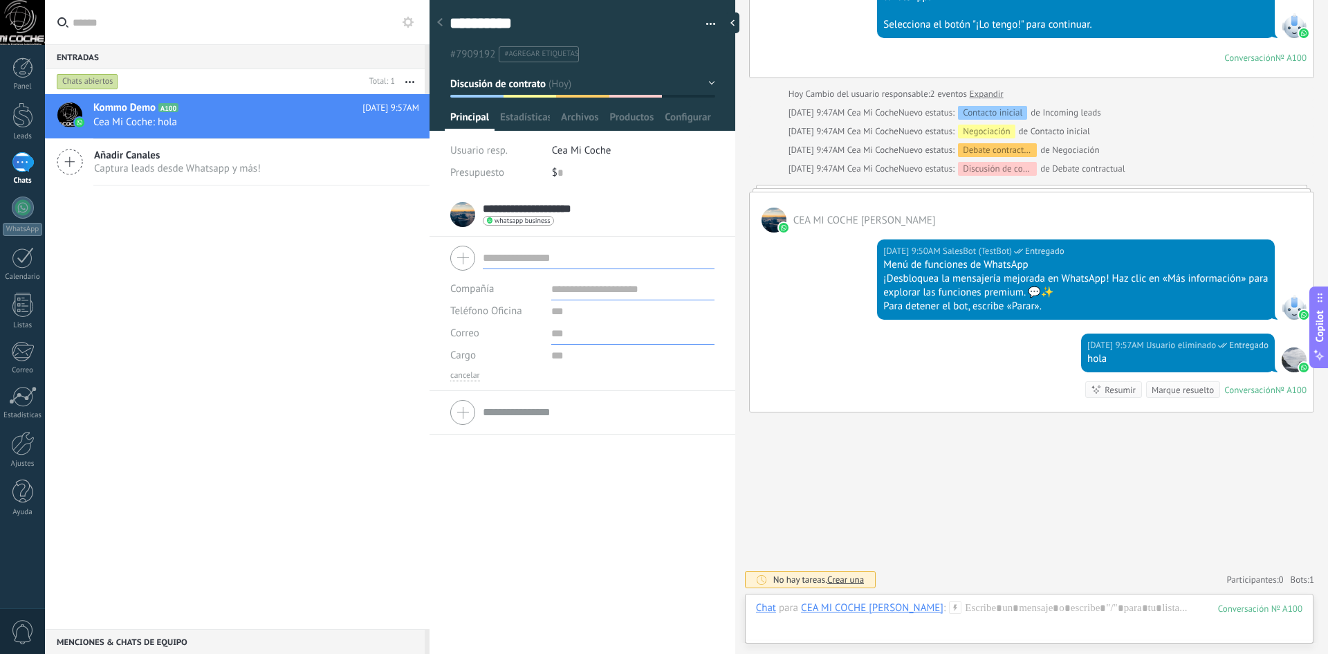
click at [603, 339] on input "text" at bounding box center [632, 333] width 163 height 22
click at [603, 319] on input "text" at bounding box center [632, 311] width 163 height 22
drag, startPoint x: 605, startPoint y: 354, endPoint x: 607, endPoint y: 369, distance: 15.4
click at [607, 352] on input "text" at bounding box center [632, 356] width 163 height 22
click at [607, 345] on input "text" at bounding box center [632, 356] width 163 height 22
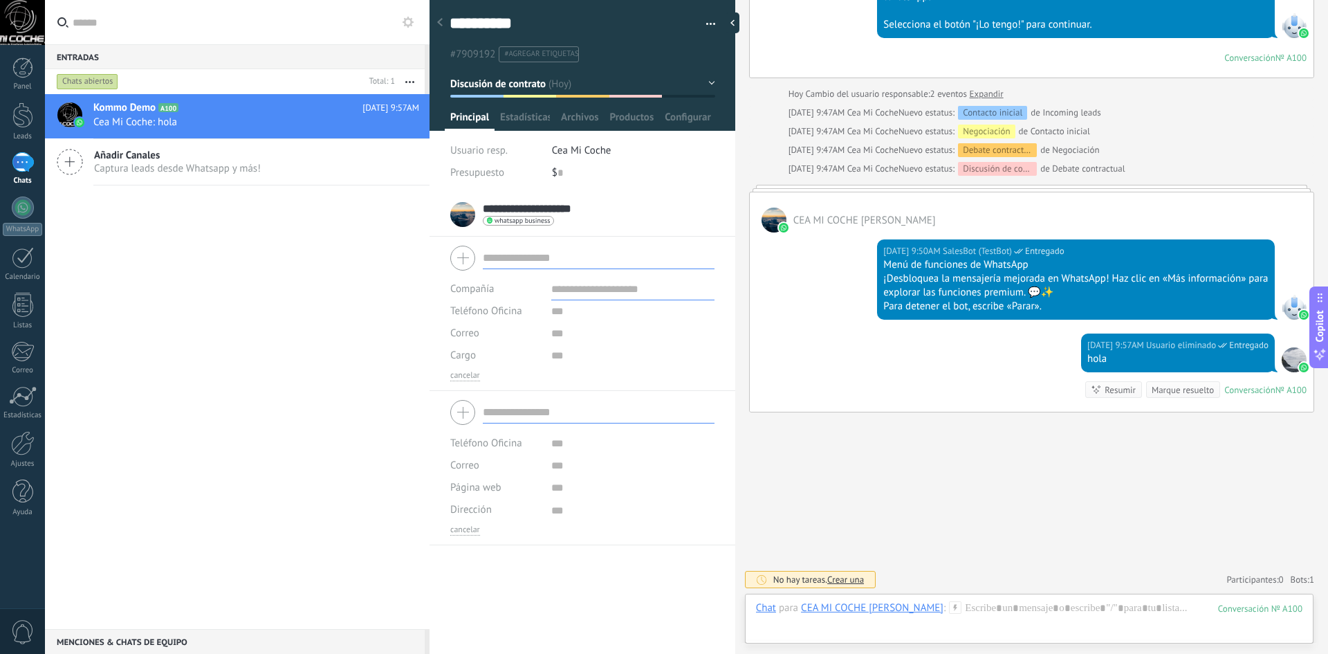
click at [563, 401] on input "text" at bounding box center [599, 412] width 232 height 22
click at [524, 114] on span "Estadísticas" at bounding box center [525, 121] width 50 height 20
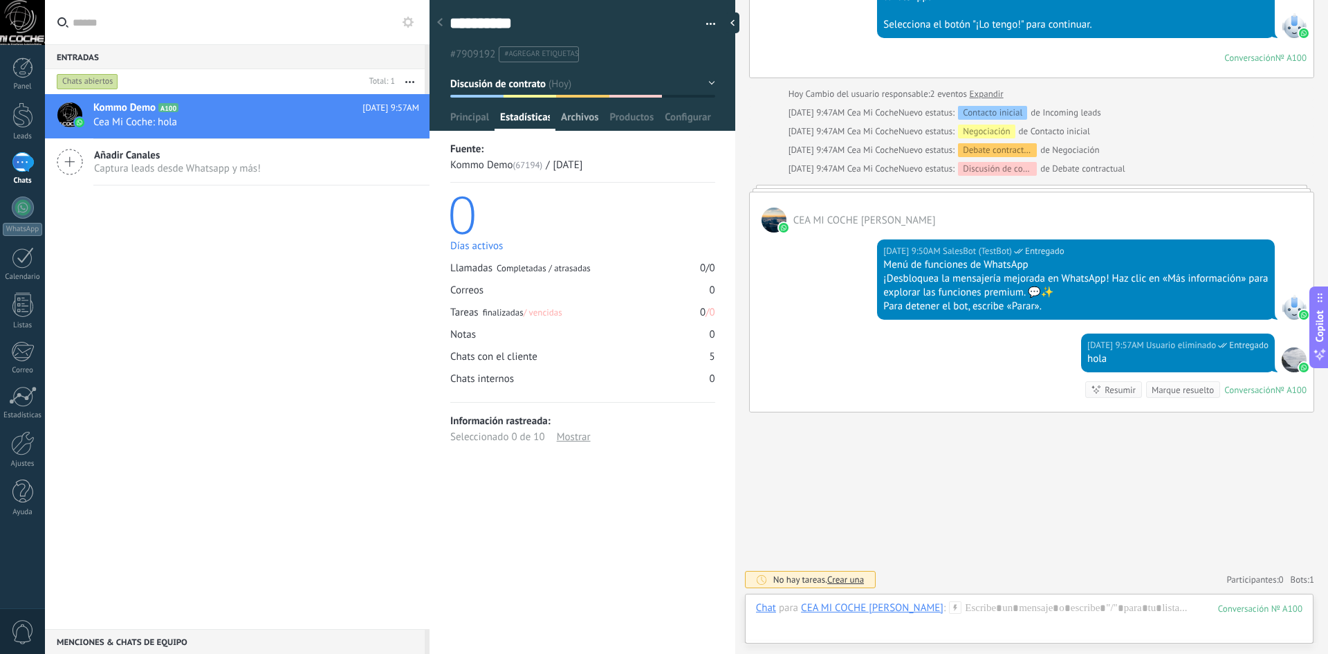
click at [575, 126] on span "Archivos" at bounding box center [579, 121] width 37 height 20
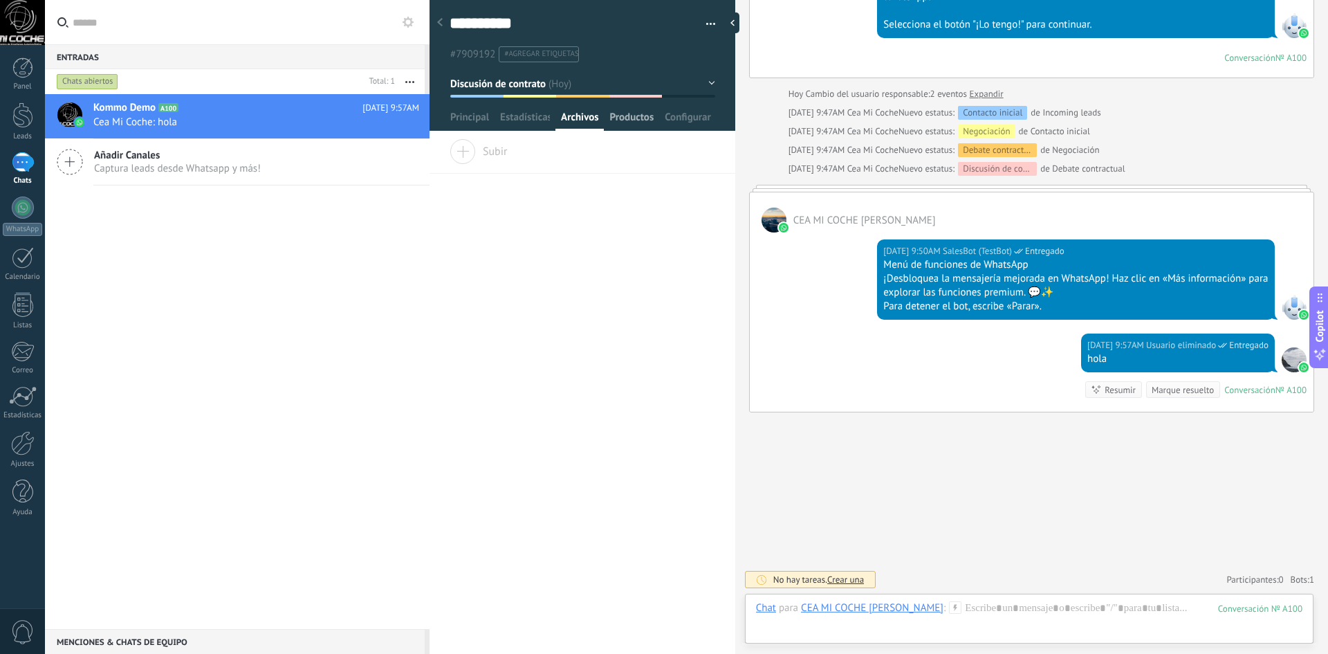
click at [623, 116] on span "Productos" at bounding box center [632, 121] width 44 height 20
click at [688, 117] on span "Configurar" at bounding box center [688, 121] width 46 height 20
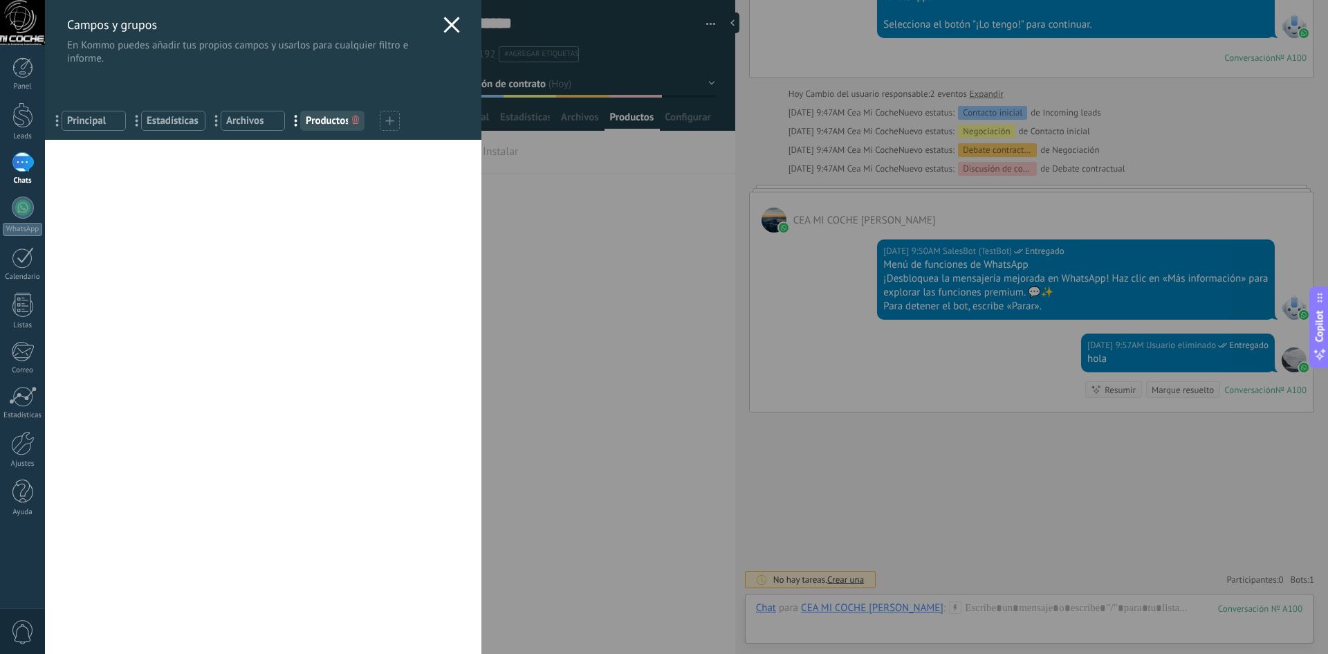
drag, startPoint x: 448, startPoint y: 21, endPoint x: 568, endPoint y: 96, distance: 142.1
click at [459, 23] on div "Campos y grupos En Kommo puedes añadir tus propios campos y usarlos para cualqu…" at bounding box center [263, 70] width 437 height 140
click at [443, 17] on icon at bounding box center [451, 25] width 17 height 17
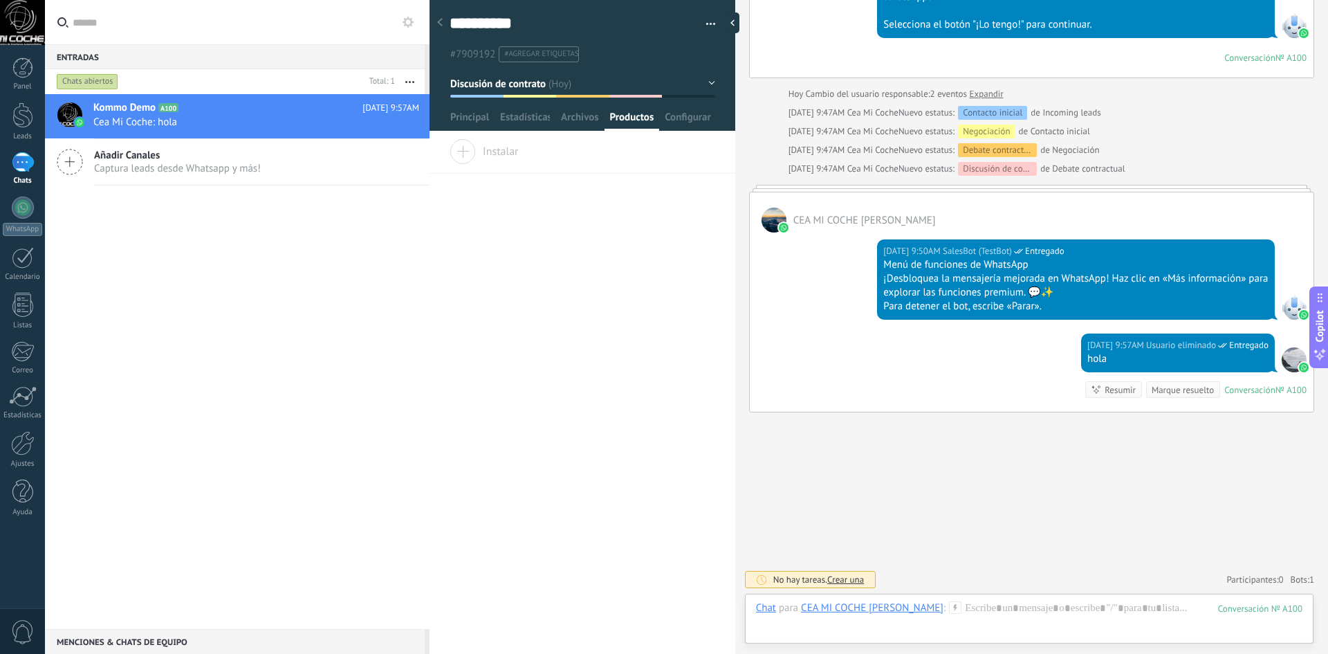
click at [693, 82] on button "Discusión de contrato" at bounding box center [582, 83] width 265 height 25
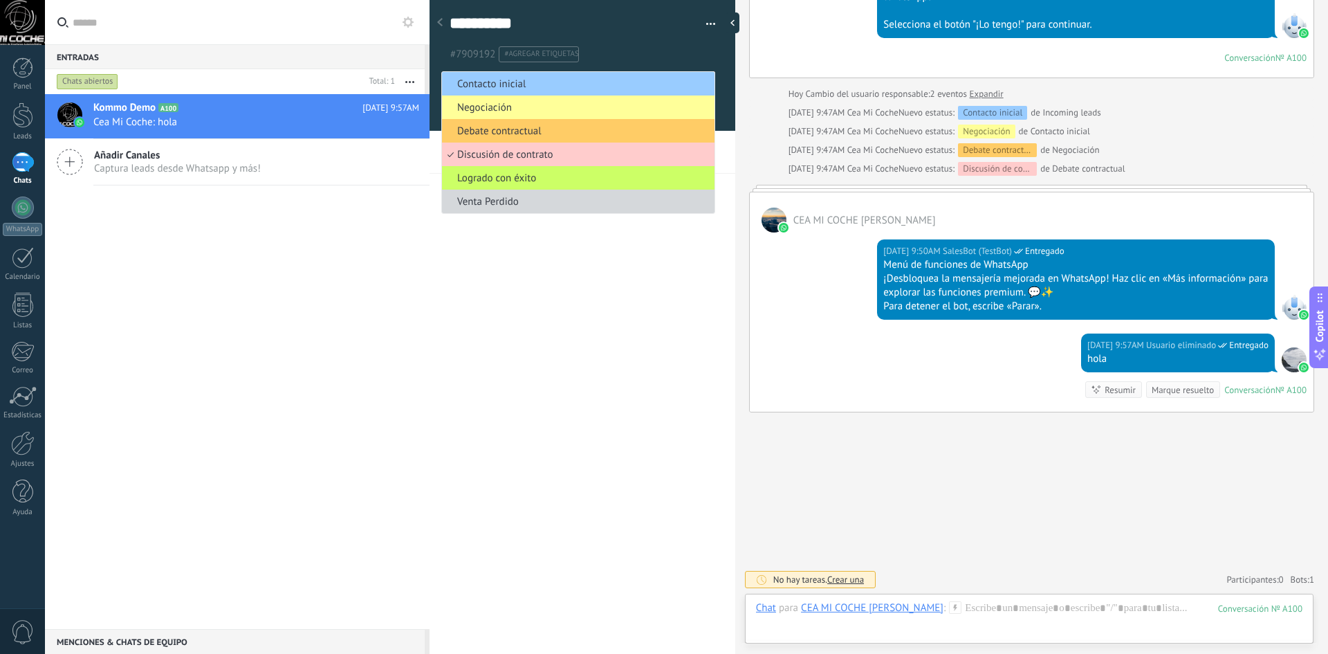
click at [518, 86] on span "Contacto inicial" at bounding box center [576, 83] width 268 height 13
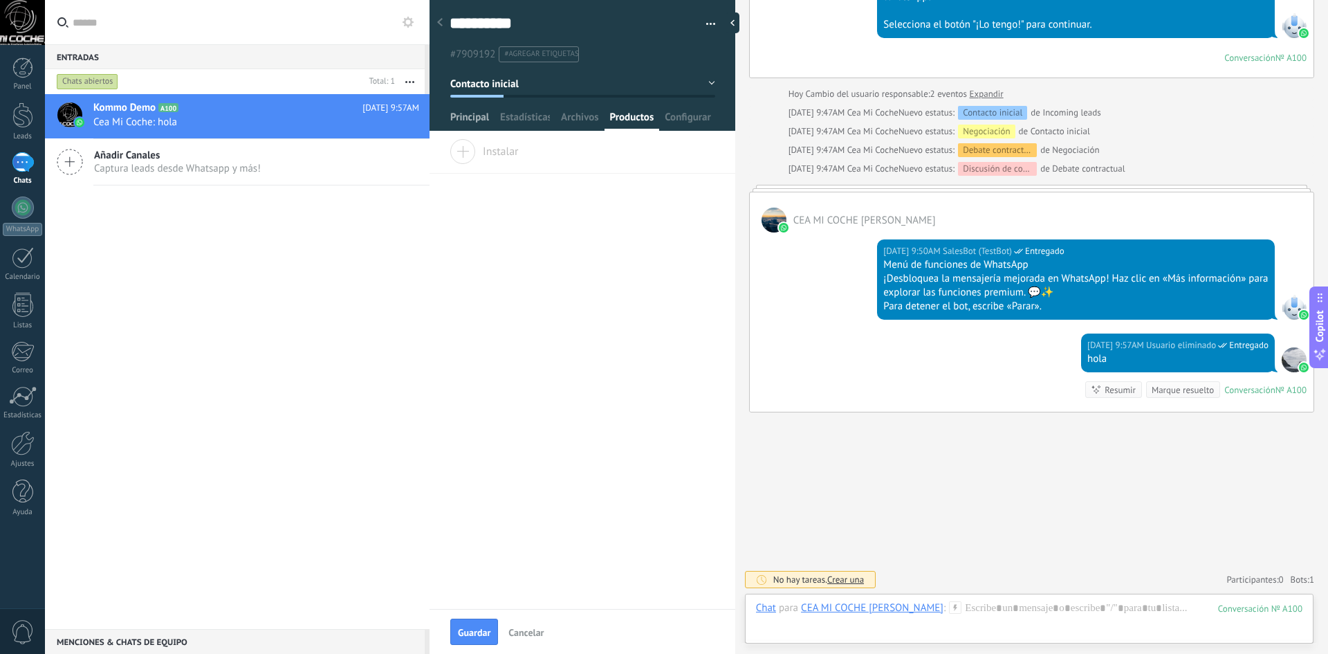
click at [470, 120] on span "Principal" at bounding box center [469, 121] width 39 height 20
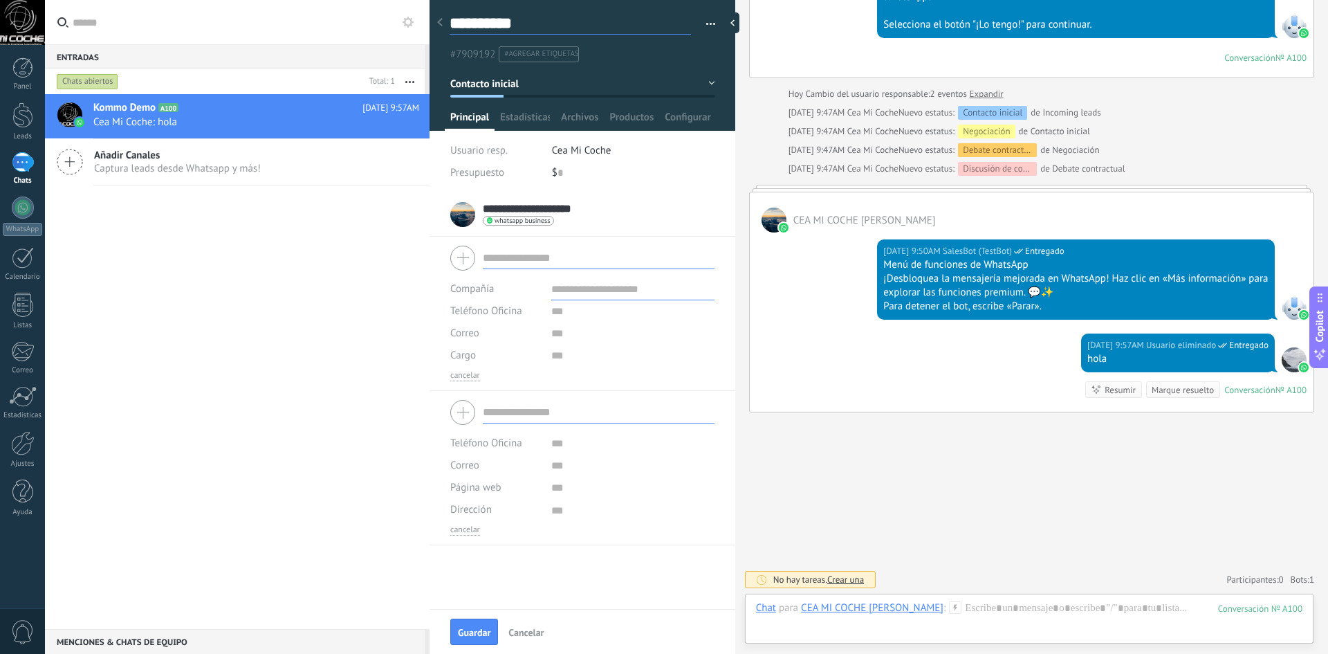
drag, startPoint x: 461, startPoint y: 25, endPoint x: 607, endPoint y: 98, distance: 163.4
click at [542, 24] on textarea "**********" at bounding box center [570, 23] width 241 height 21
drag, startPoint x: 619, startPoint y: 46, endPoint x: 632, endPoint y: 86, distance: 42.9
click at [621, 46] on ul "#7909192 #agregar etiquetas" at bounding box center [580, 54] width 264 height 19
click at [551, 80] on button "Contacto inicial" at bounding box center [582, 83] width 265 height 25
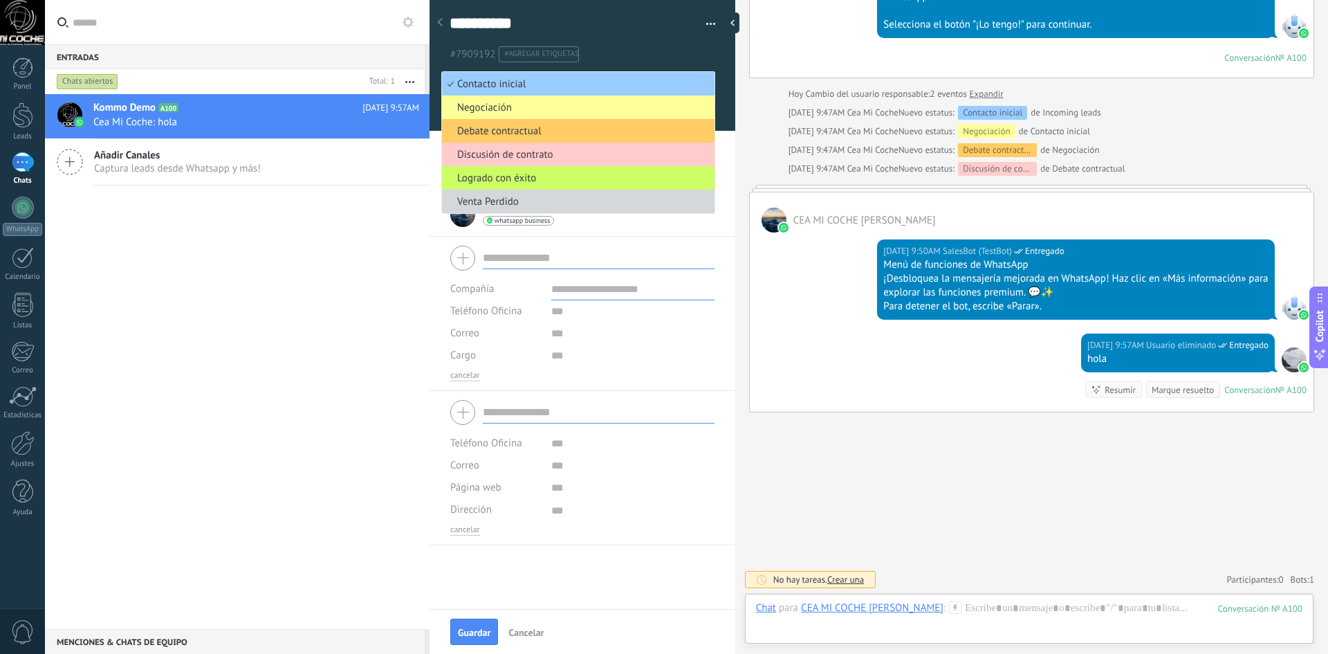
click at [731, 86] on div "**********" at bounding box center [583, 304] width 306 height 609
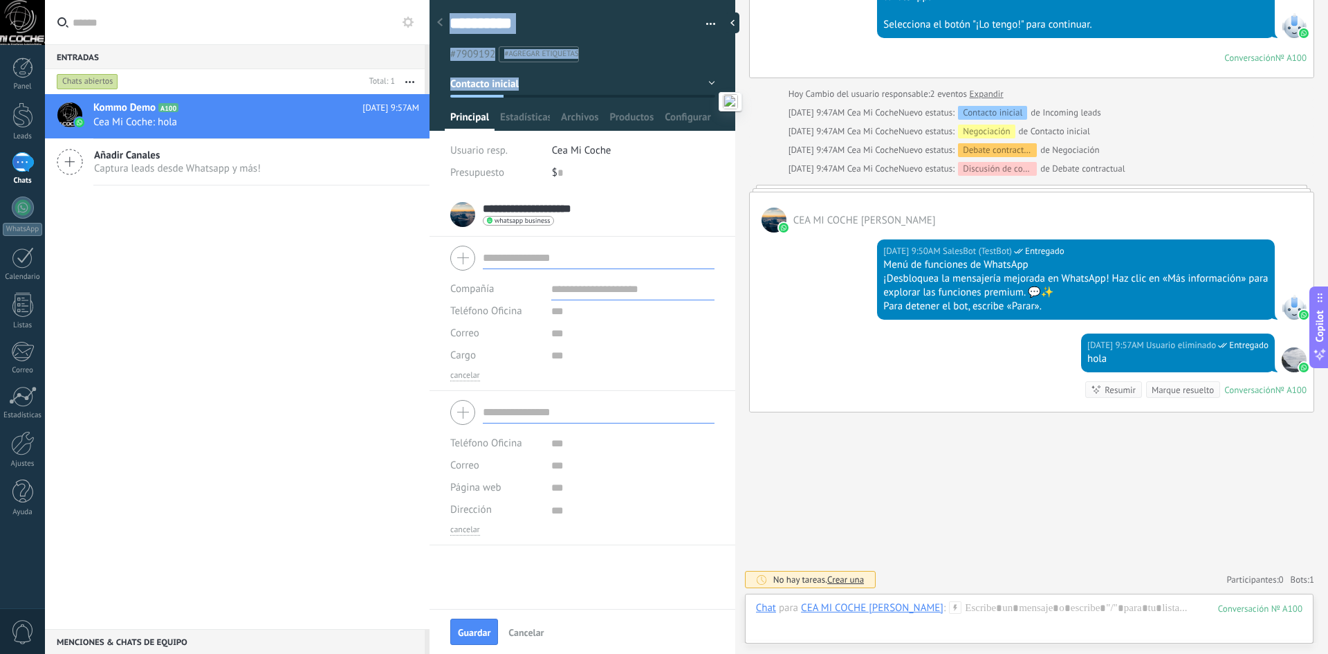
click at [538, 77] on button "Contacto inicial" at bounding box center [582, 83] width 265 height 25
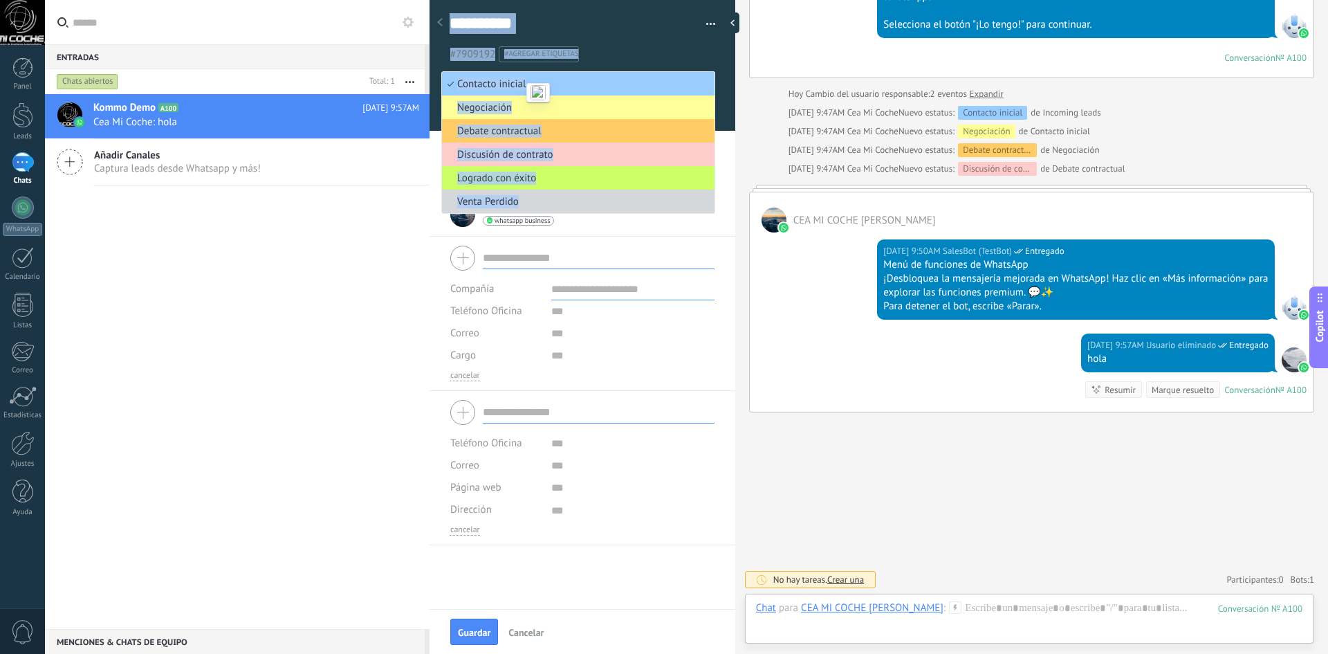
drag, startPoint x: 723, startPoint y: 80, endPoint x: 683, endPoint y: 145, distance: 76.4
click at [723, 81] on div at bounding box center [583, 61] width 306 height 140
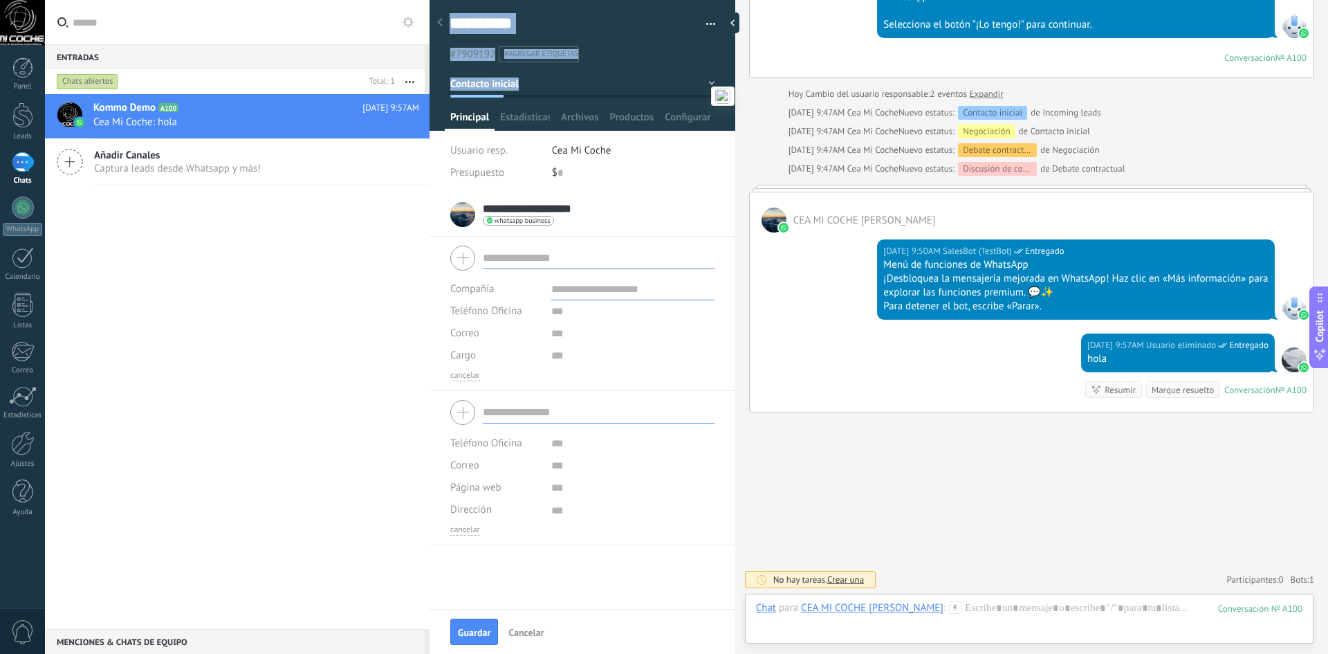
click at [704, 82] on button "Contacto inicial" at bounding box center [582, 83] width 265 height 25
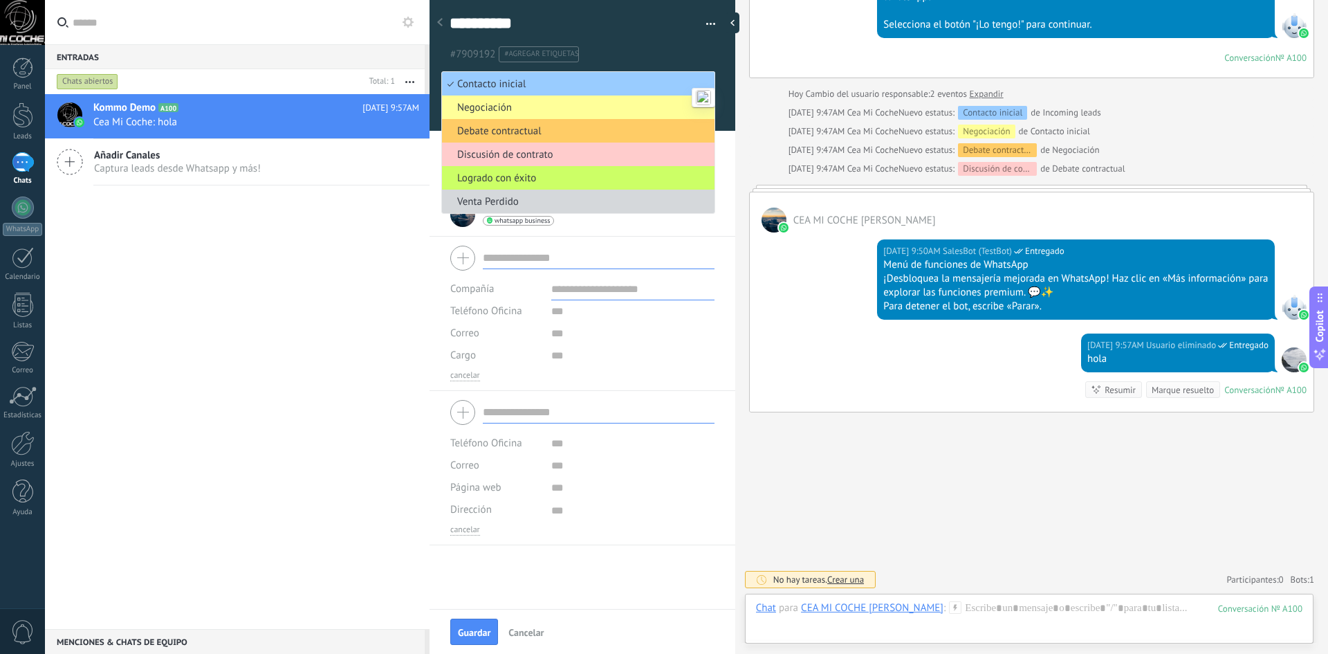
drag, startPoint x: 672, startPoint y: 239, endPoint x: 710, endPoint y: 252, distance: 40.0
click at [672, 238] on div "Compañía Teléfono Oficina Ofic. directo Celular Fax Casa Otro Teléfono Oficina …" at bounding box center [583, 314] width 306 height 154
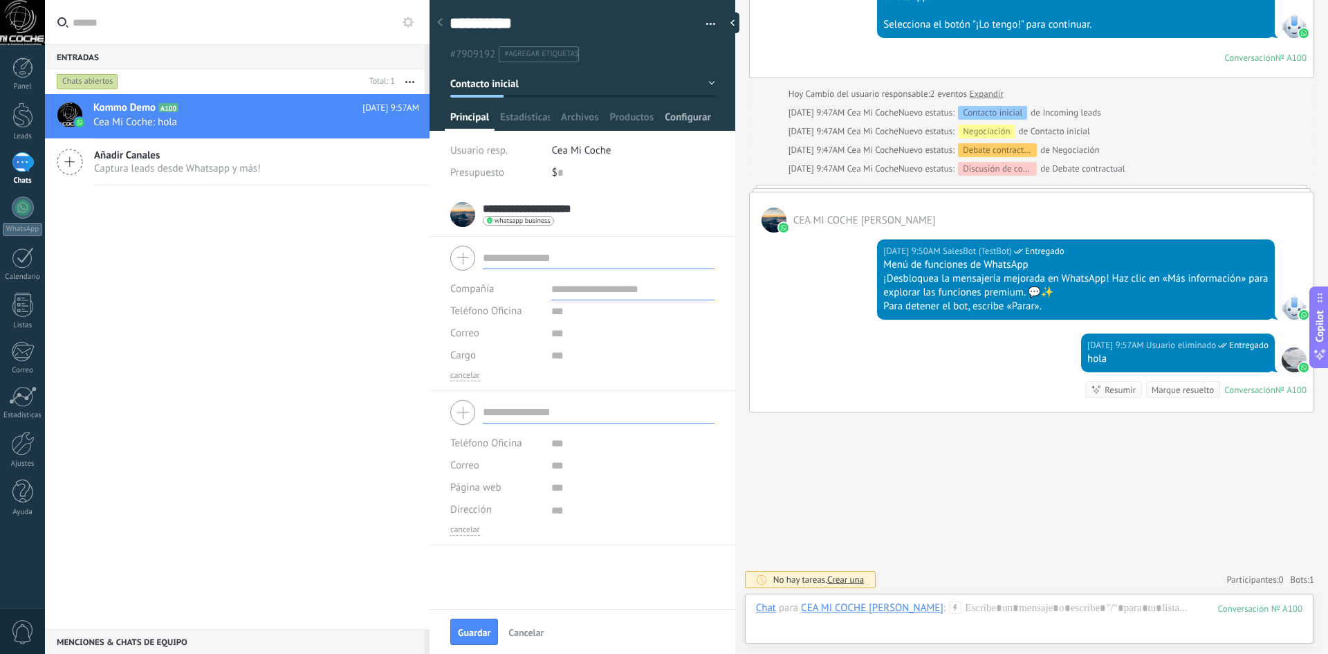
click at [700, 125] on span "Configurar" at bounding box center [688, 121] width 46 height 20
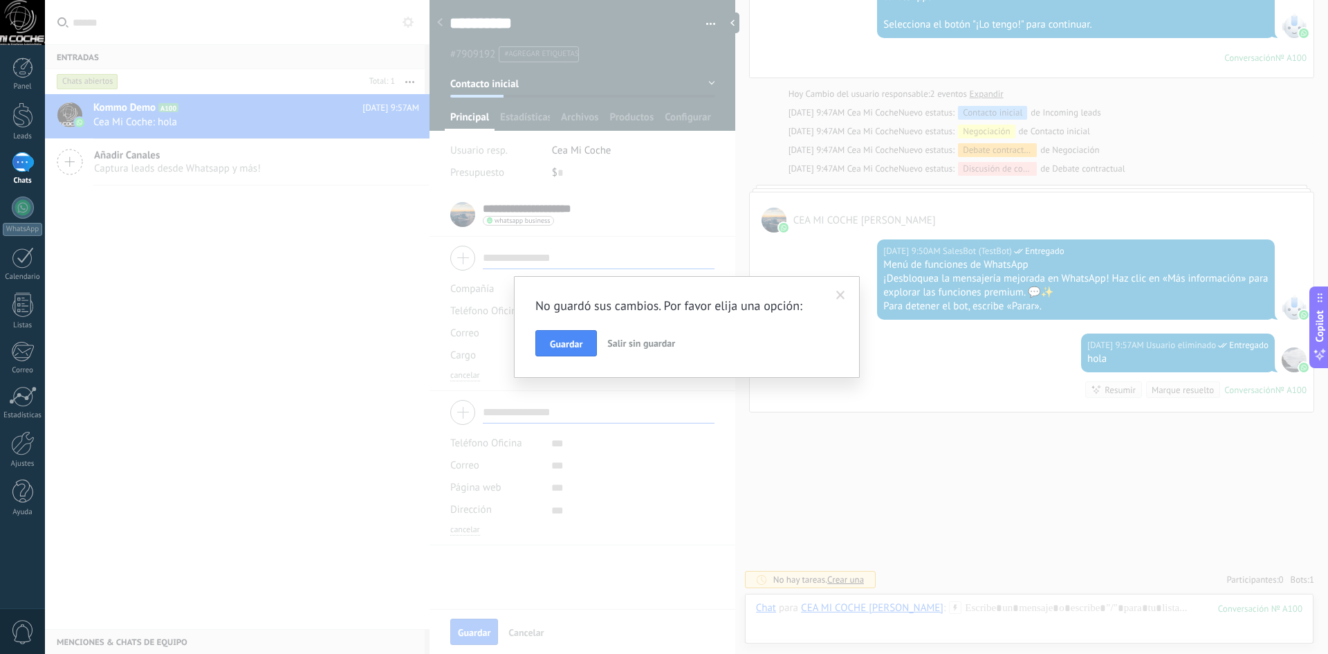
click at [628, 347] on span "Salir sin guardar" at bounding box center [641, 343] width 68 height 12
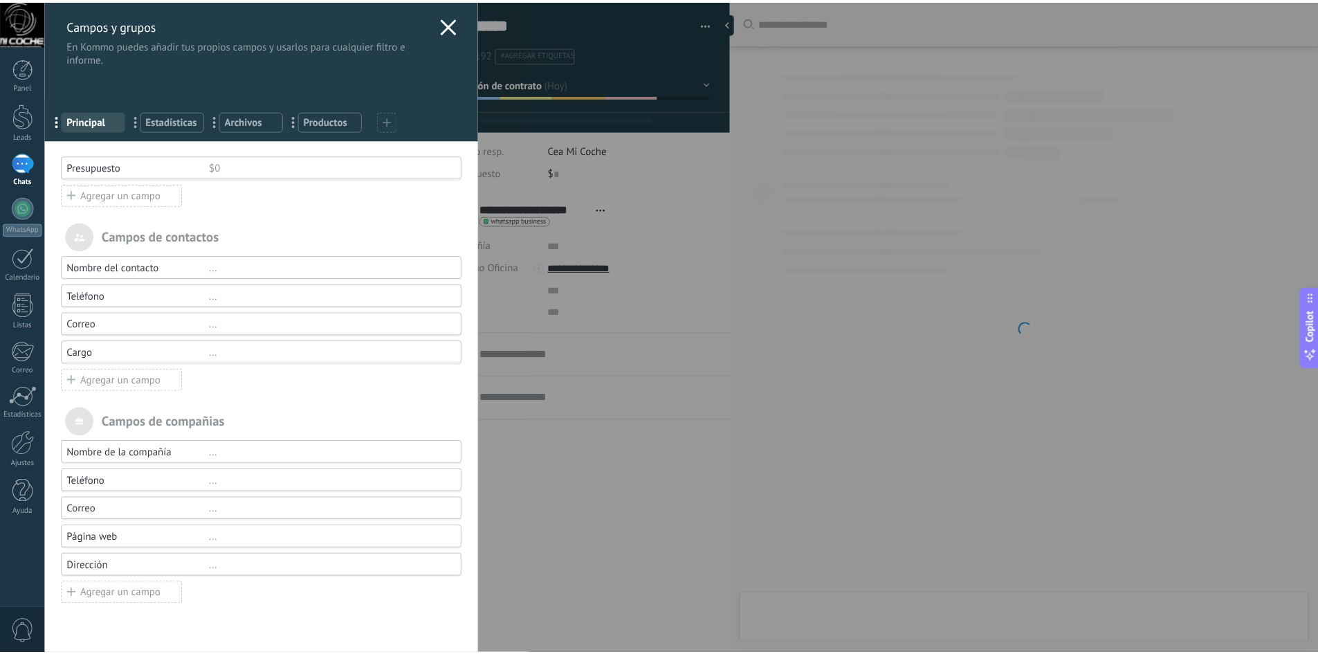
scroll to position [21, 0]
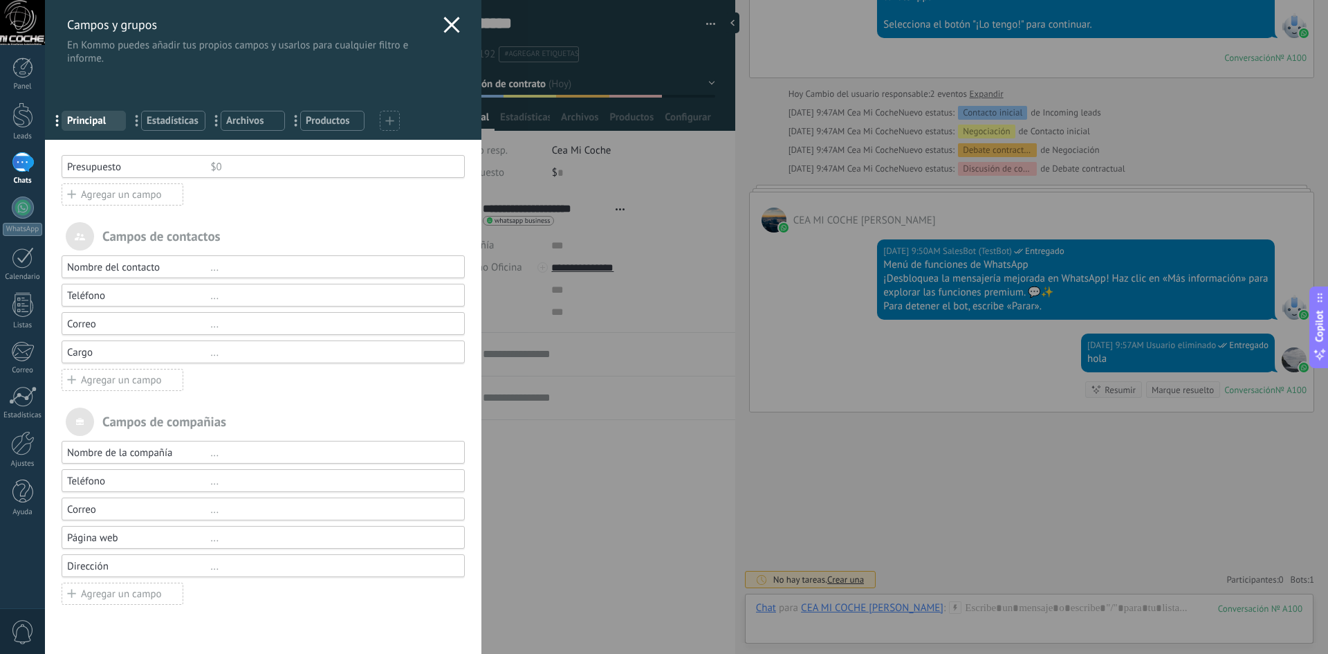
drag, startPoint x: 445, startPoint y: 27, endPoint x: 648, endPoint y: 324, distance: 359.4
click at [449, 27] on use at bounding box center [451, 25] width 16 height 16
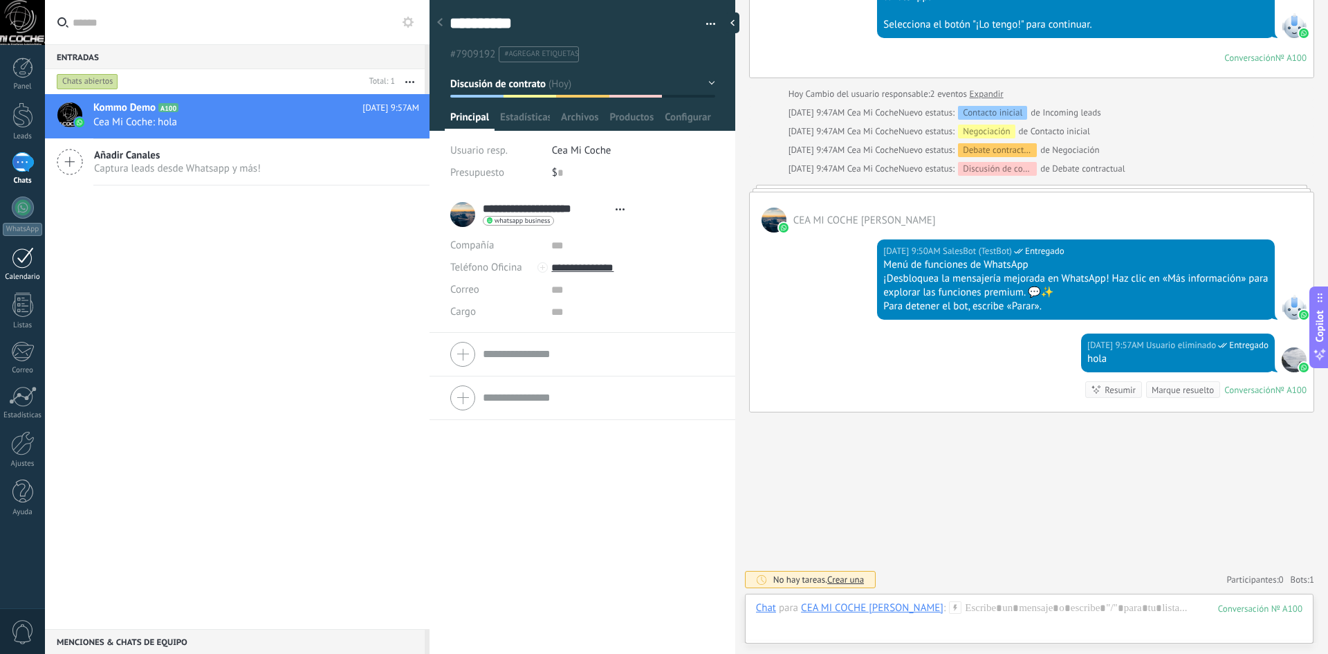
drag, startPoint x: 12, startPoint y: 270, endPoint x: 13, endPoint y: 279, distance: 9.0
click at [12, 270] on link "Calendario" at bounding box center [22, 264] width 45 height 35
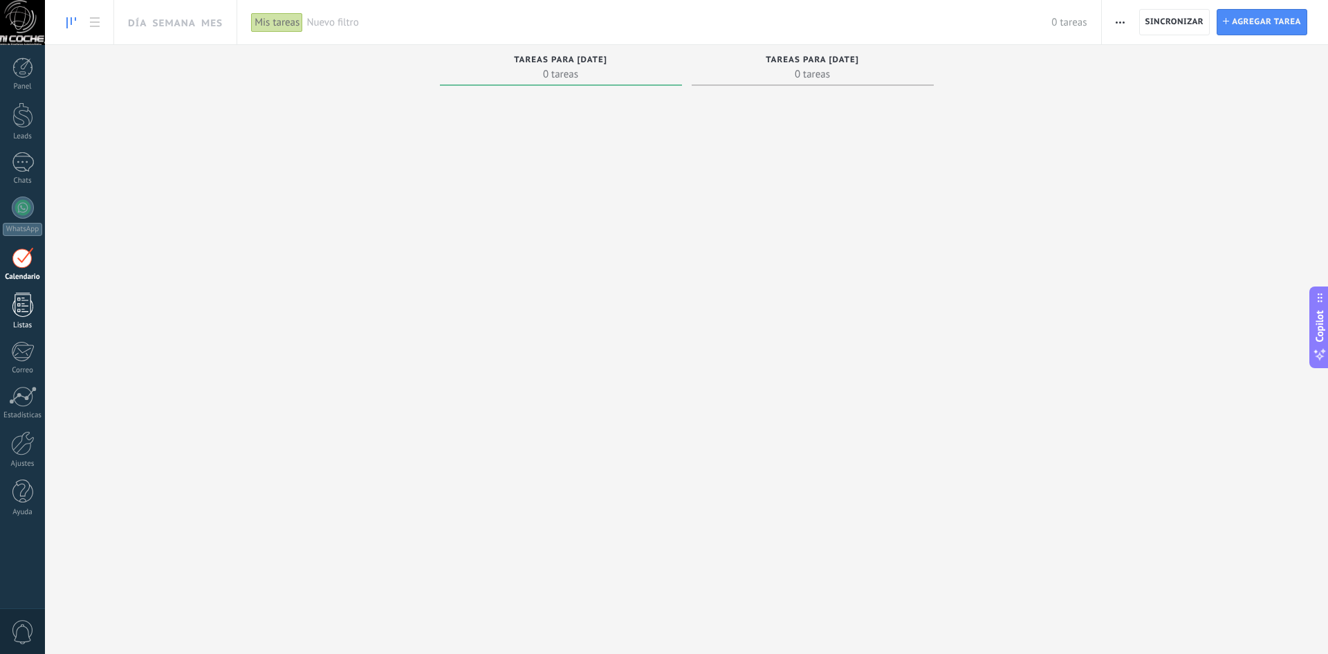
click at [23, 303] on div at bounding box center [22, 305] width 21 height 24
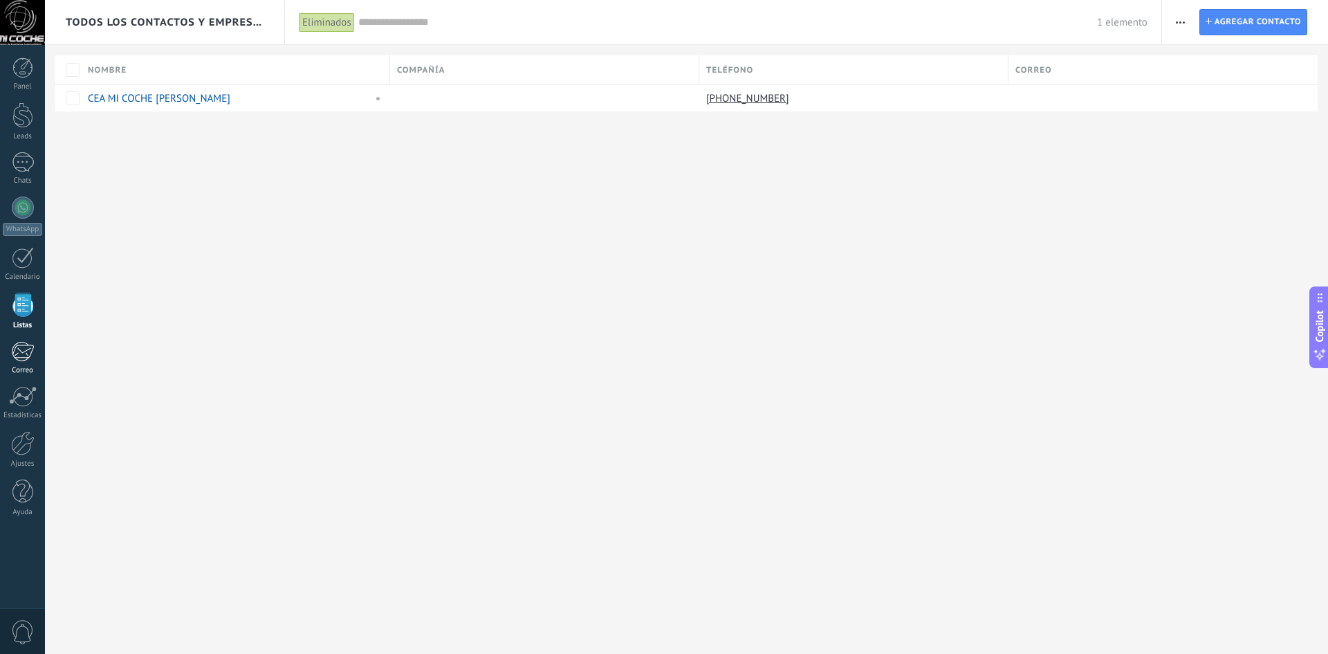
click at [23, 353] on div at bounding box center [22, 351] width 23 height 21
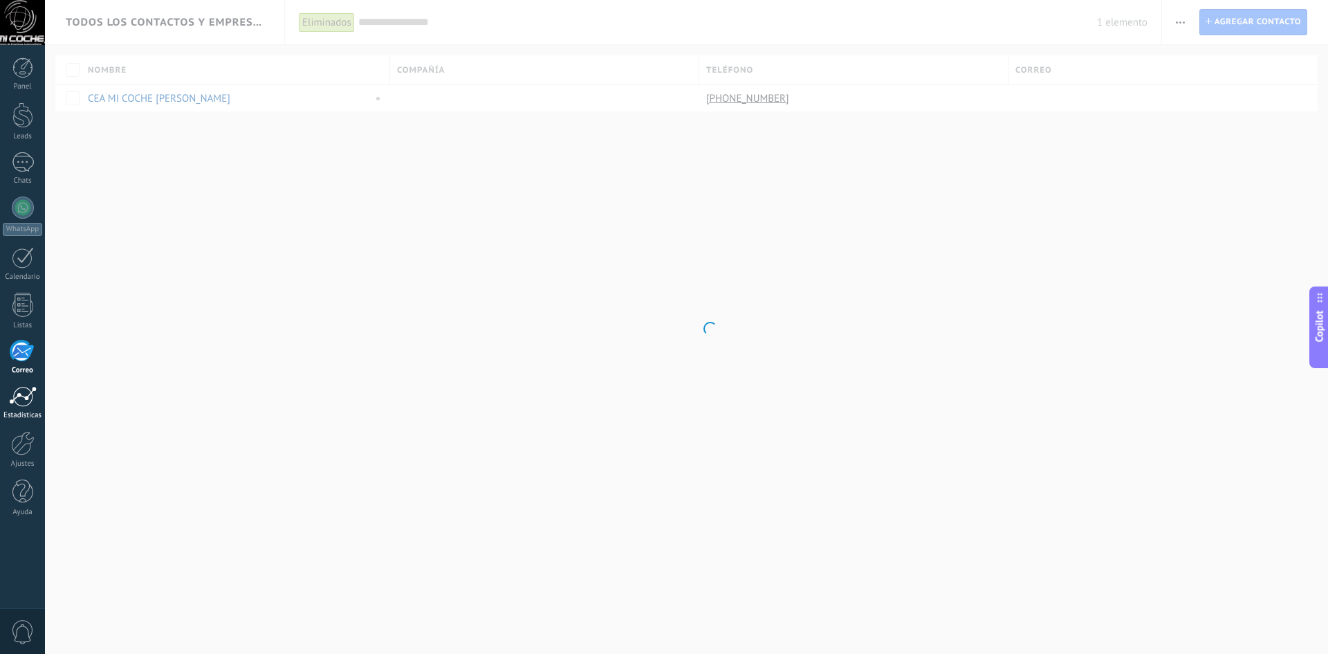
click at [32, 399] on div at bounding box center [23, 396] width 28 height 21
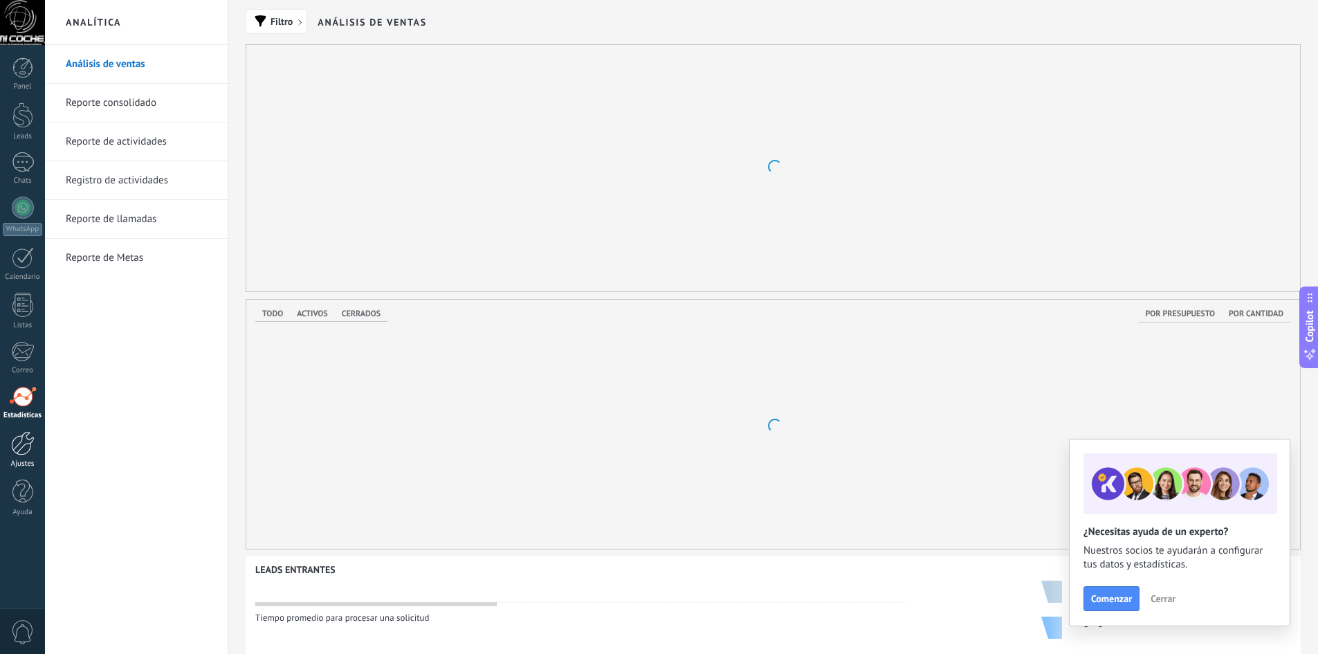
click at [31, 452] on div at bounding box center [23, 443] width 24 height 24
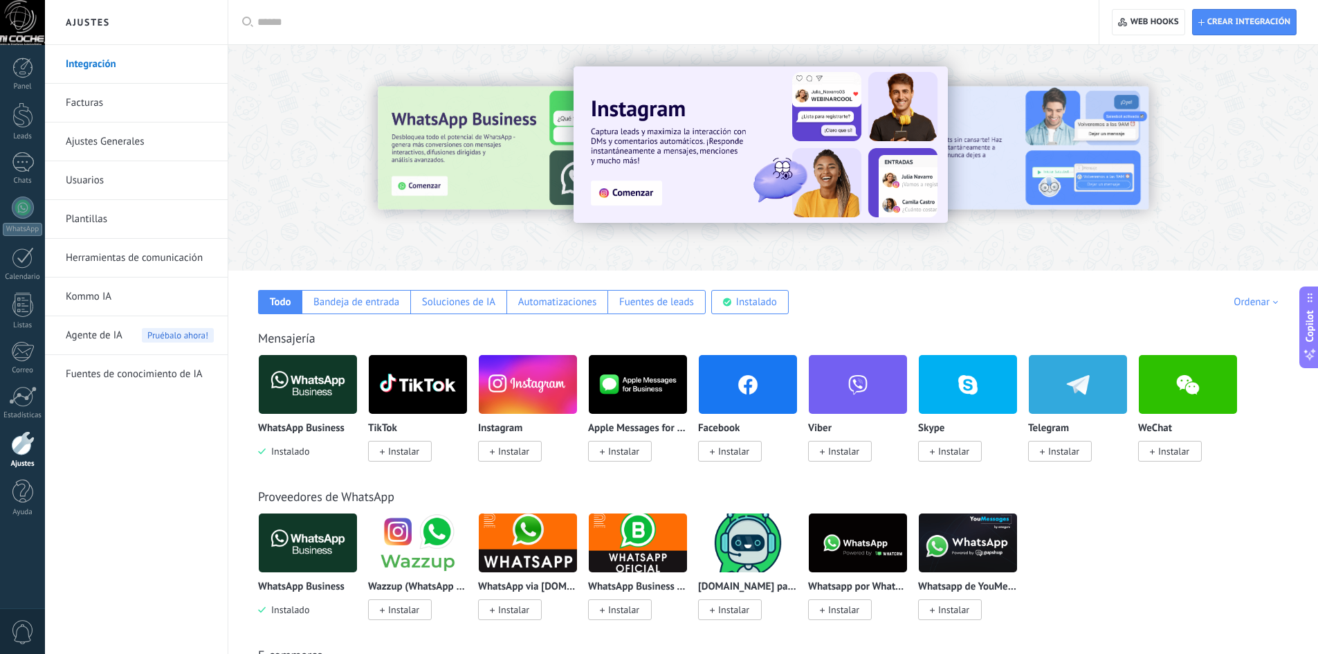
drag, startPoint x: 290, startPoint y: 448, endPoint x: 290, endPoint y: 475, distance: 27.0
click at [290, 448] on span "Instalado" at bounding box center [288, 451] width 44 height 12
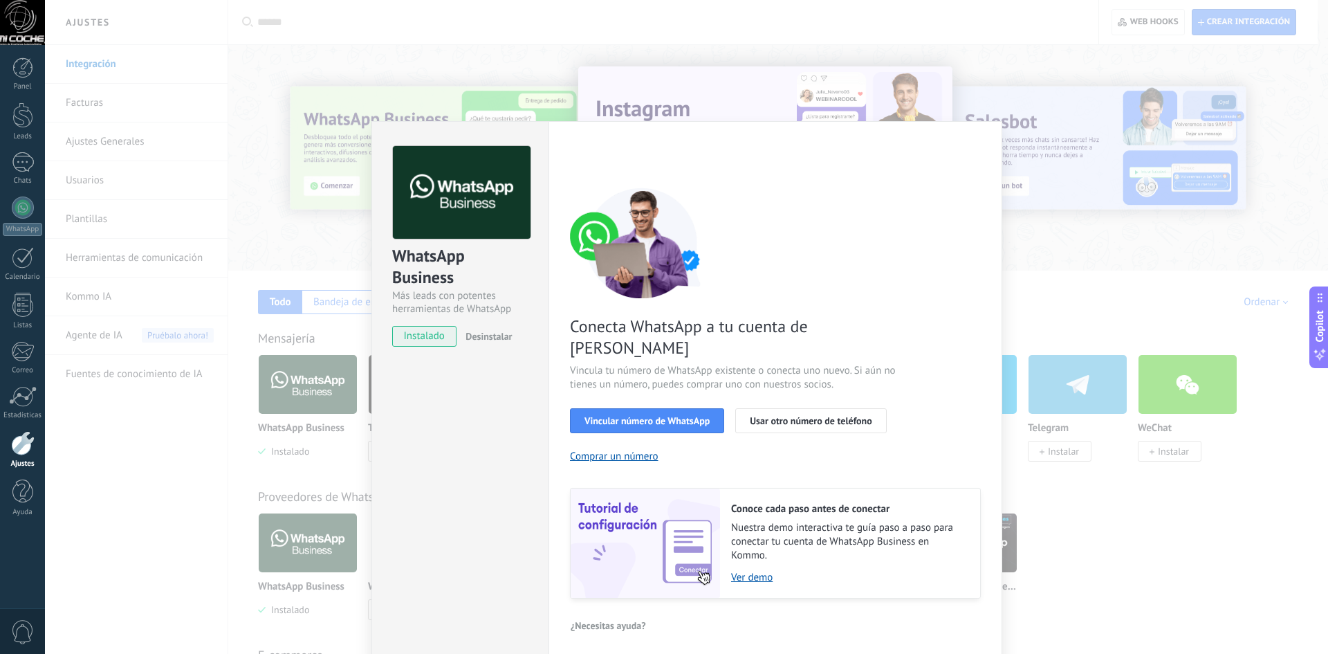
click at [432, 250] on div "WhatsApp Business" at bounding box center [460, 267] width 136 height 44
drag, startPoint x: 1211, startPoint y: 153, endPoint x: 1182, endPoint y: 116, distance: 46.4
click at [1207, 148] on div "WhatsApp Business Más leads con potentes herramientas de WhatsApp instalado Des…" at bounding box center [686, 327] width 1283 height 654
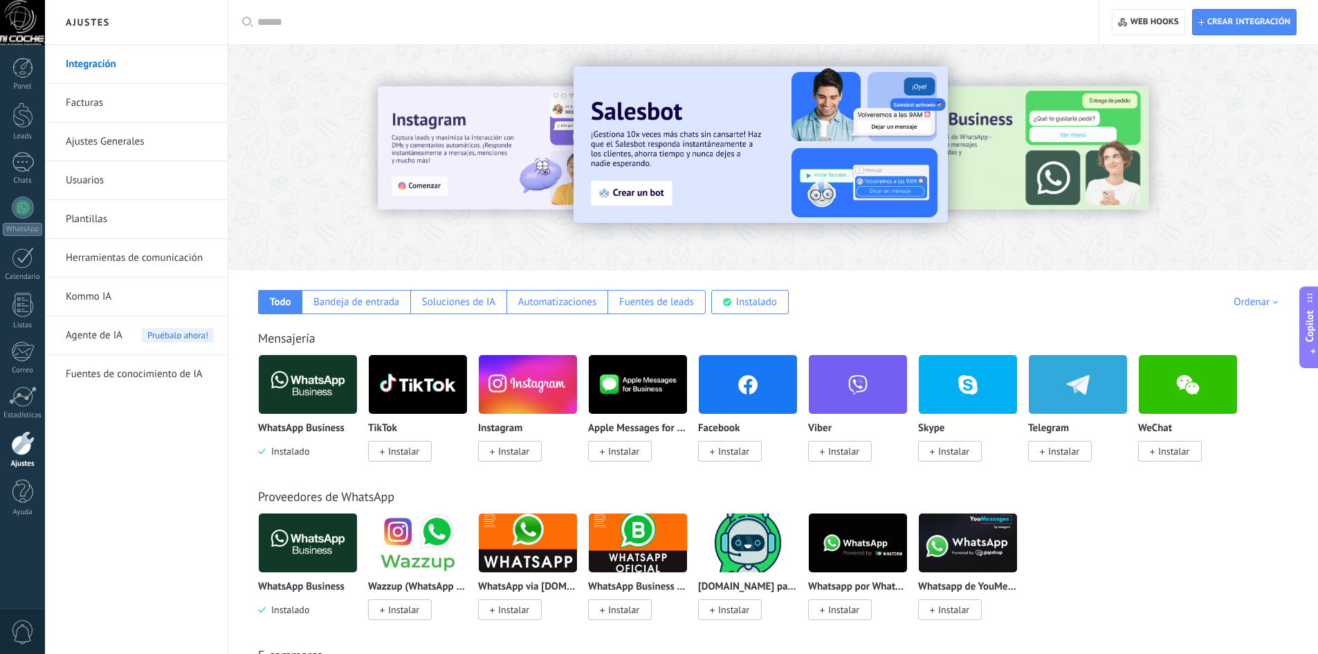
click at [20, 24] on div at bounding box center [22, 22] width 45 height 45
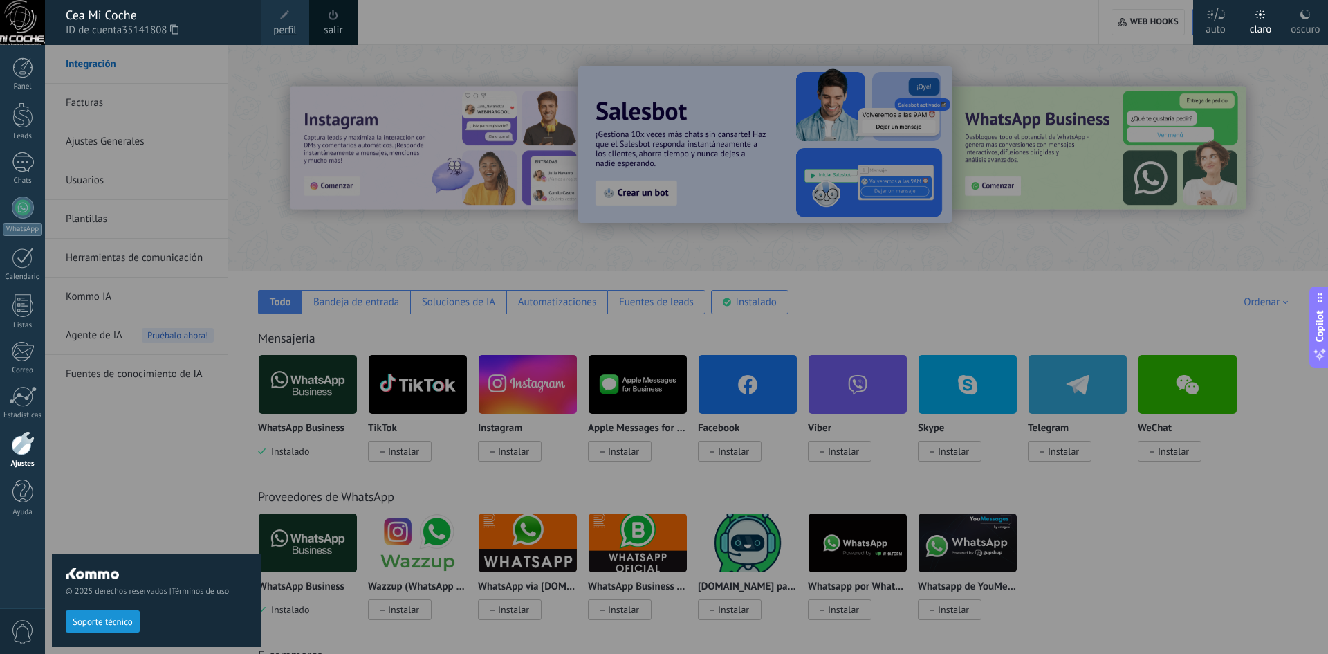
click at [100, 14] on div "Cea Mi Coche" at bounding box center [156, 15] width 181 height 15
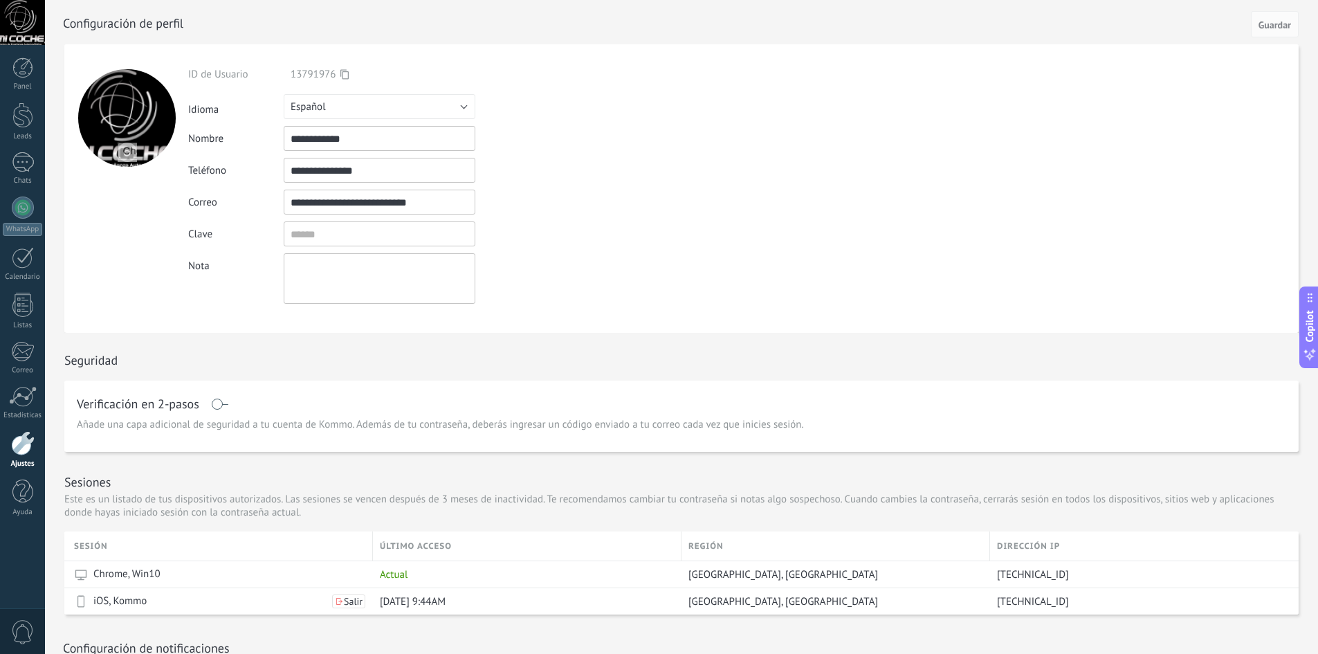
click at [148, 243] on div at bounding box center [126, 188] width 124 height 289
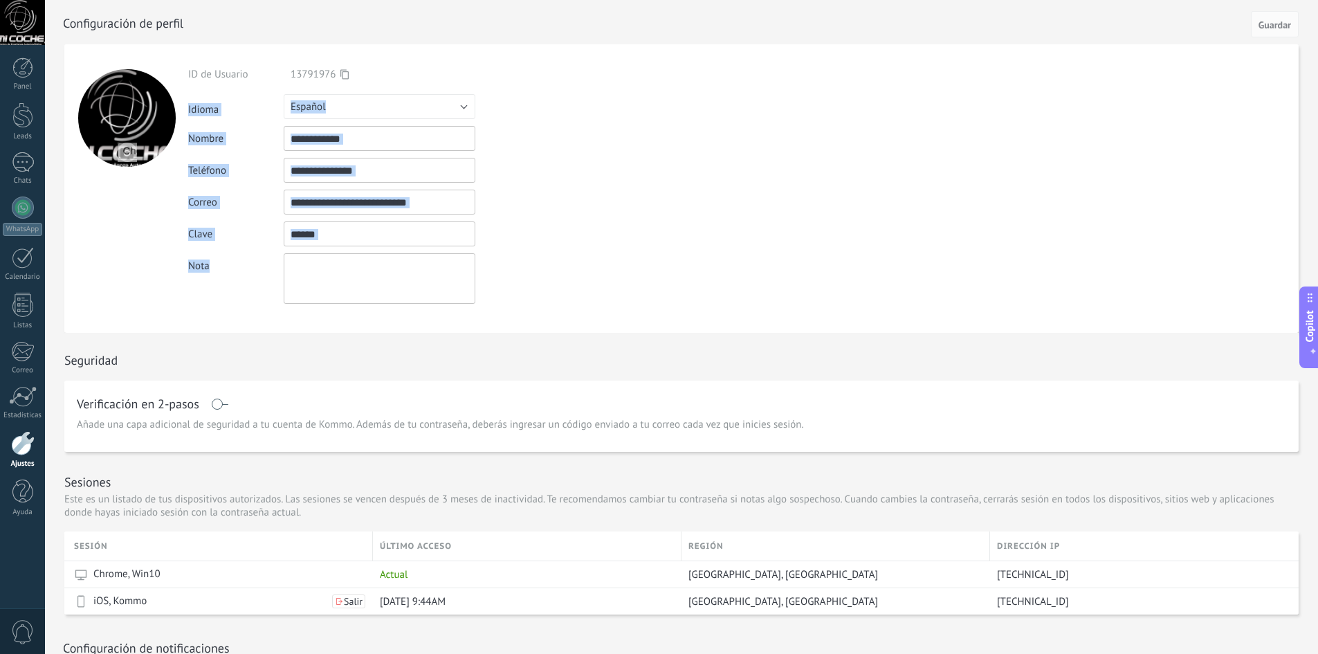
drag, startPoint x: 185, startPoint y: 221, endPoint x: 245, endPoint y: 136, distance: 104.4
click at [205, 122] on div "**********" at bounding box center [411, 186] width 447 height 236
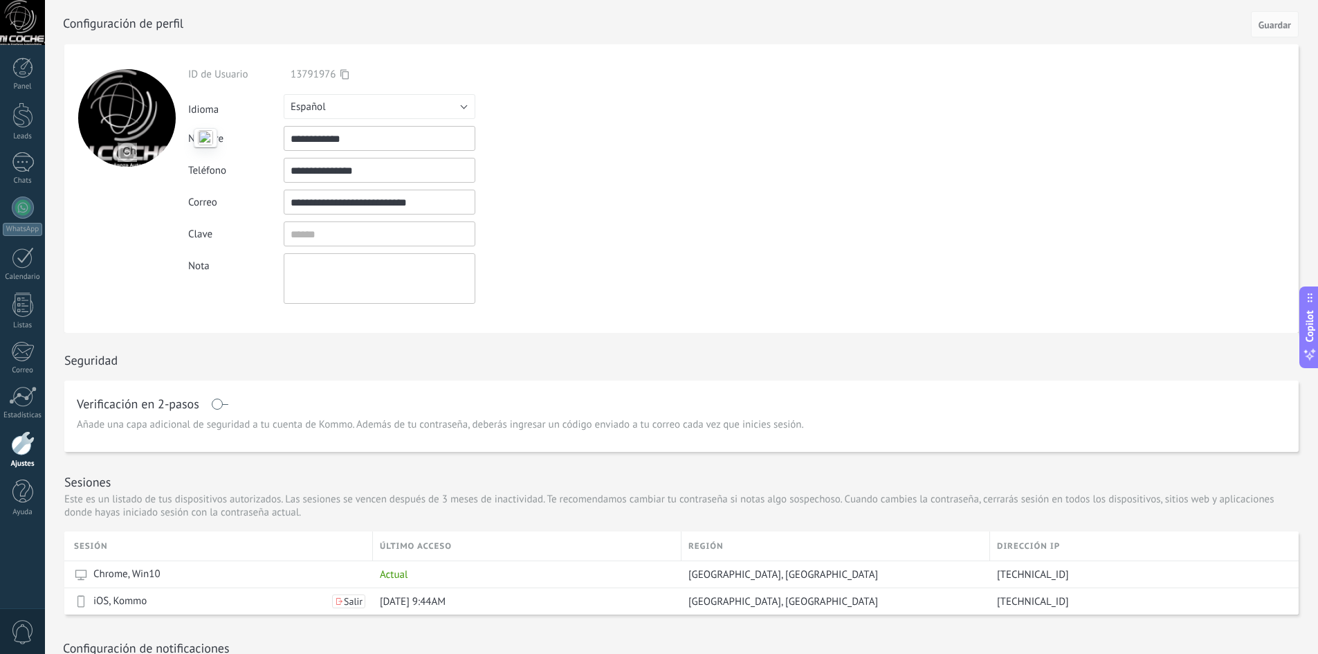
click at [338, 336] on div "Seguridad" at bounding box center [681, 357] width 1234 height 48
drag, startPoint x: 26, startPoint y: 214, endPoint x: 49, endPoint y: 228, distance: 26.7
click at [26, 214] on div at bounding box center [23, 207] width 22 height 22
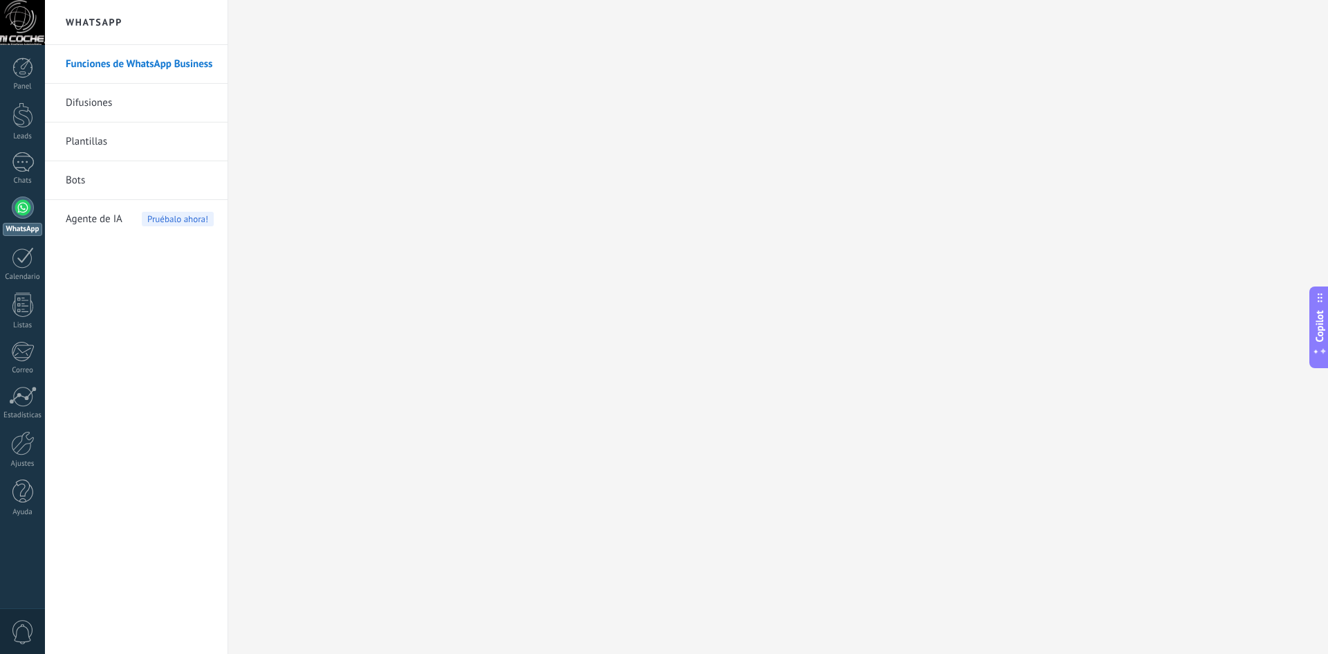
click at [27, 196] on div "Panel Leads 1 Chats WhatsApp Clientes" at bounding box center [22, 293] width 45 height 473
click at [28, 202] on div at bounding box center [23, 207] width 22 height 22
click at [23, 80] on link "Panel" at bounding box center [22, 74] width 45 height 34
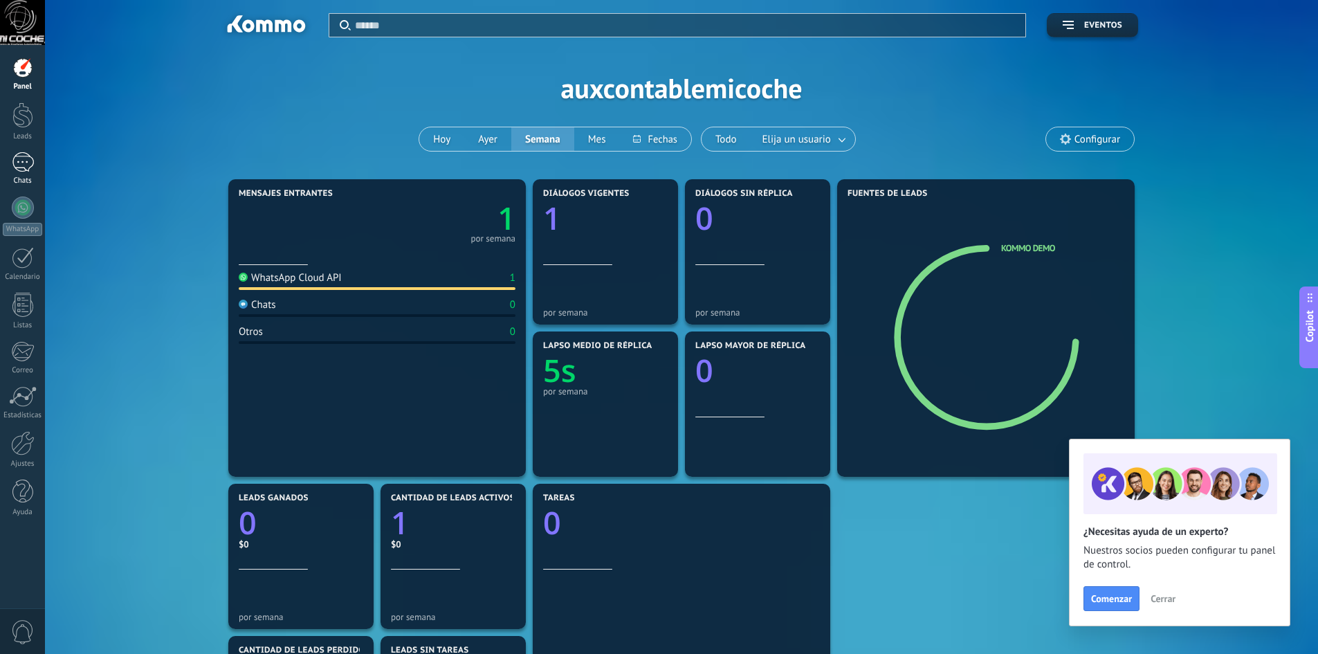
click at [25, 165] on div "1" at bounding box center [23, 162] width 22 height 20
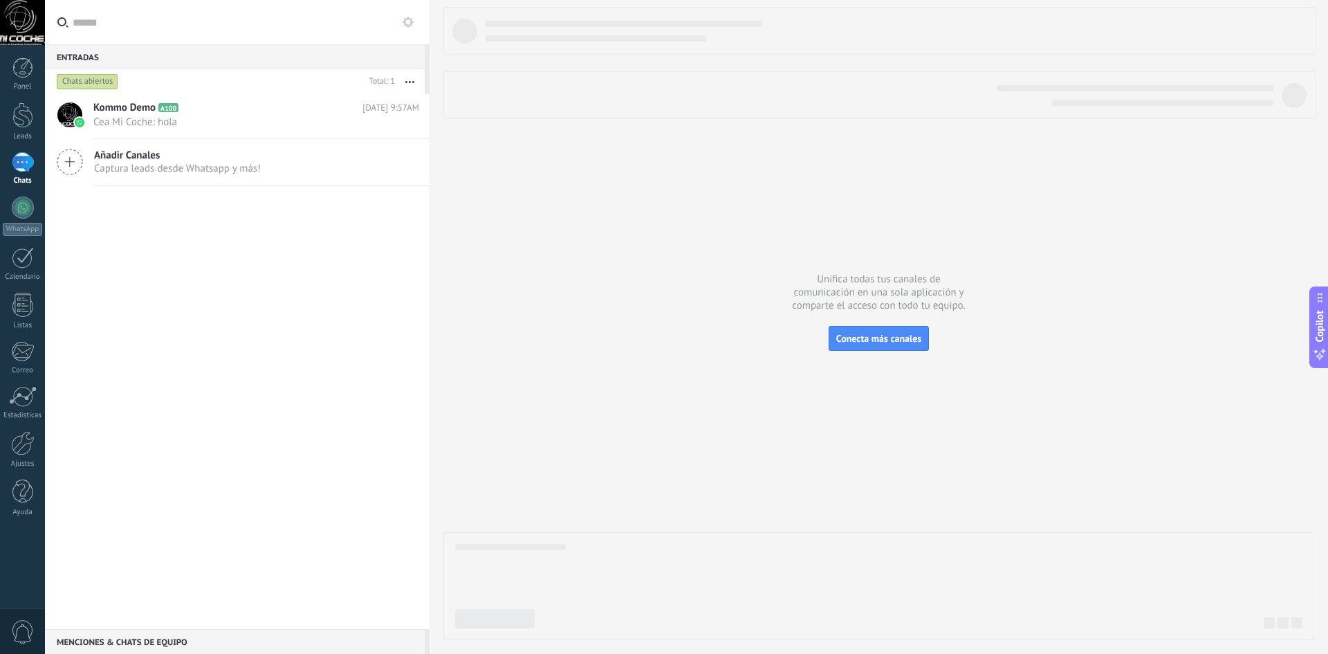
click at [410, 81] on icon "button" at bounding box center [409, 82] width 9 height 2
drag, startPoint x: 187, startPoint y: 241, endPoint x: 156, endPoint y: 178, distance: 70.2
click at [178, 222] on div "Kommo Demo A100 Hoy 9:57AM Cea Mi Coche: hola Añadir Canales Captura leads desd…" at bounding box center [237, 361] width 385 height 535
click at [143, 113] on span "Kommo Demo" at bounding box center [124, 108] width 62 height 14
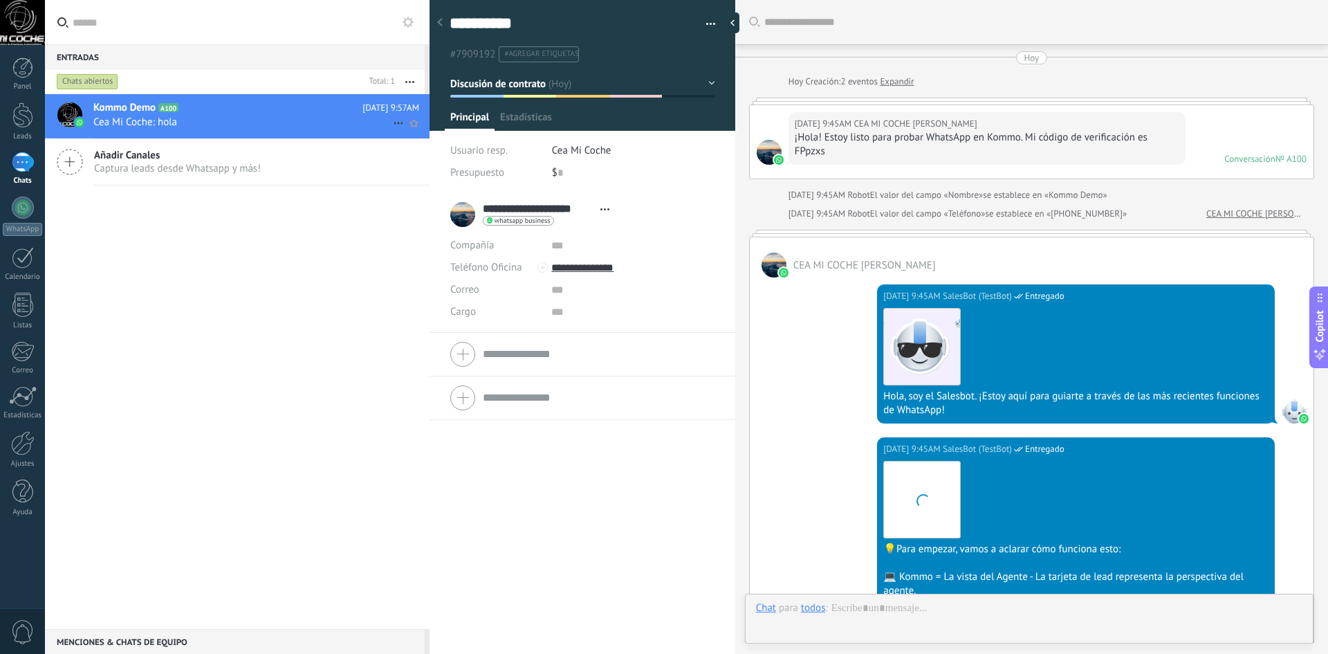
type textarea "**********"
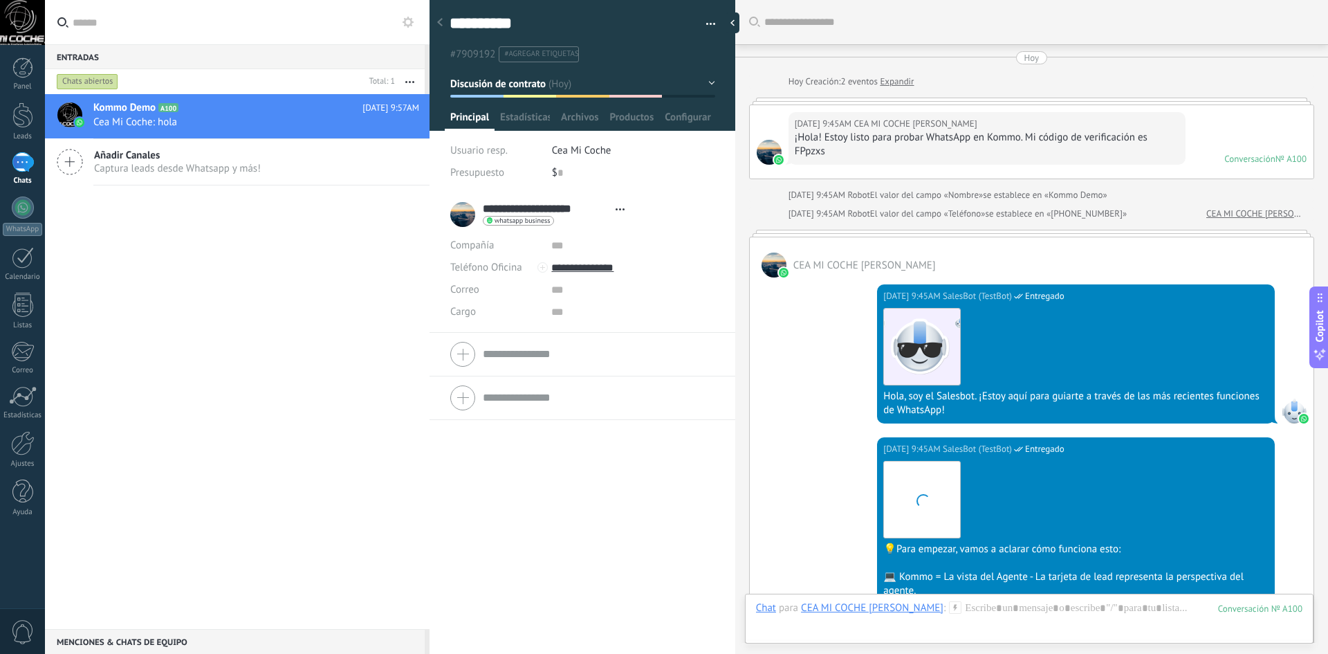
scroll to position [663, 0]
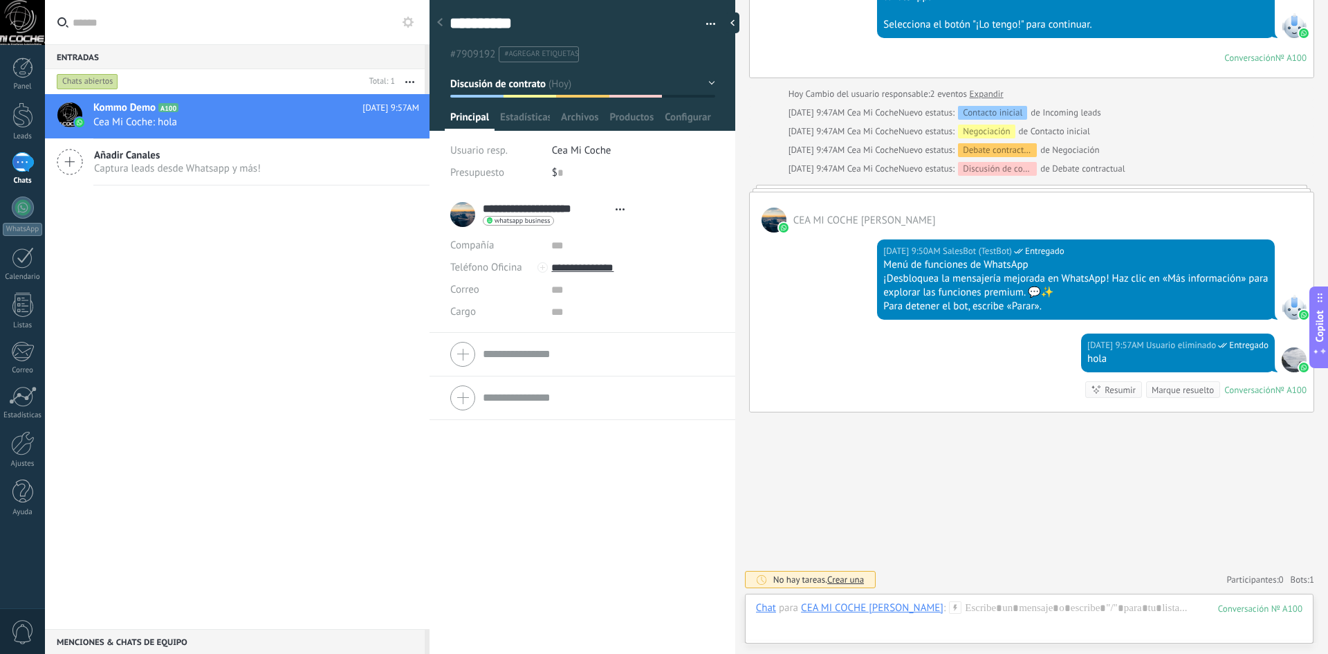
click at [522, 221] on span "whatsapp business" at bounding box center [522, 220] width 55 height 7
click at [23, 176] on div at bounding box center [664, 327] width 1328 height 654
click at [28, 218] on link "WhatsApp" at bounding box center [22, 215] width 45 height 39
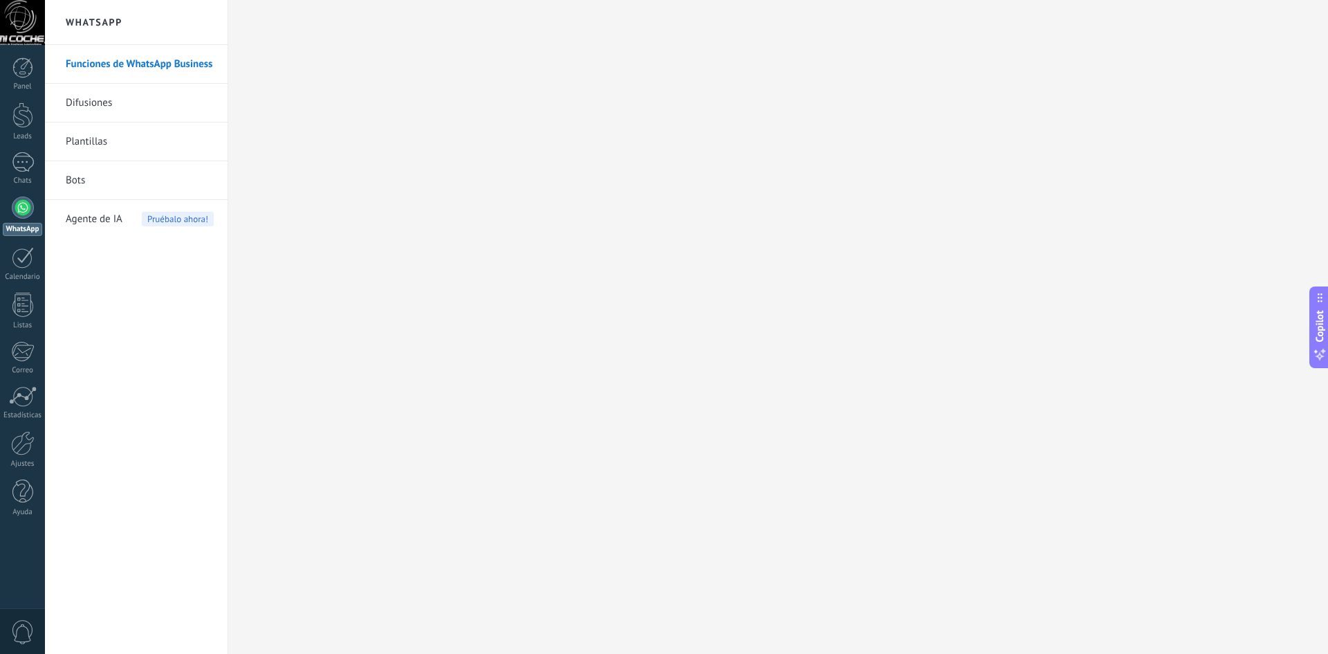
click at [12, 205] on div at bounding box center [23, 207] width 22 height 22
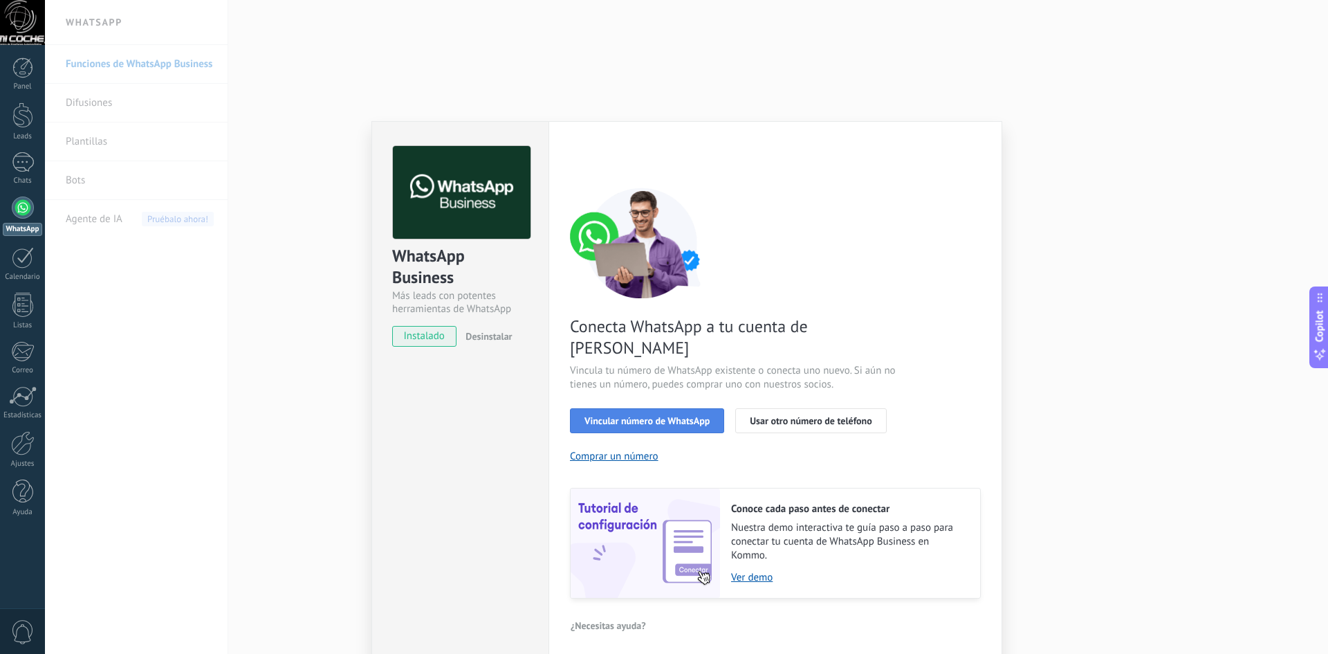
click at [637, 408] on button "Vincular número de WhatsApp" at bounding box center [647, 420] width 154 height 25
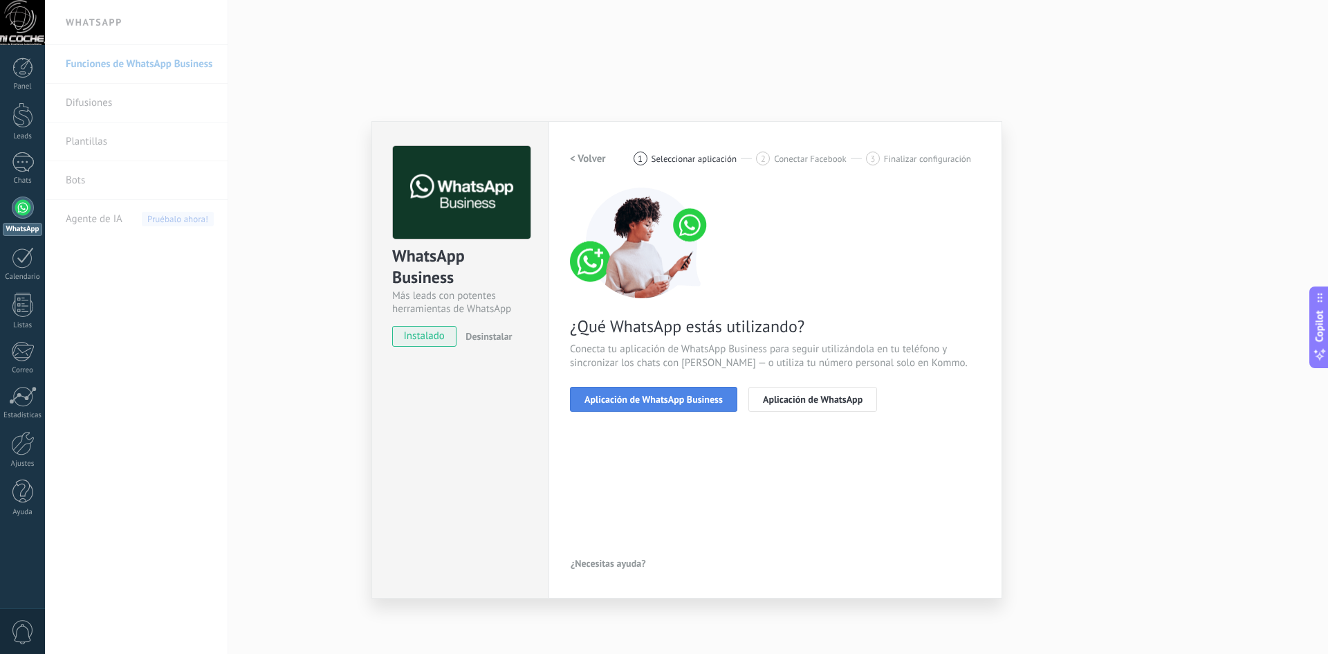
click at [688, 405] on button "Aplicación de WhatsApp Business" at bounding box center [653, 399] width 167 height 25
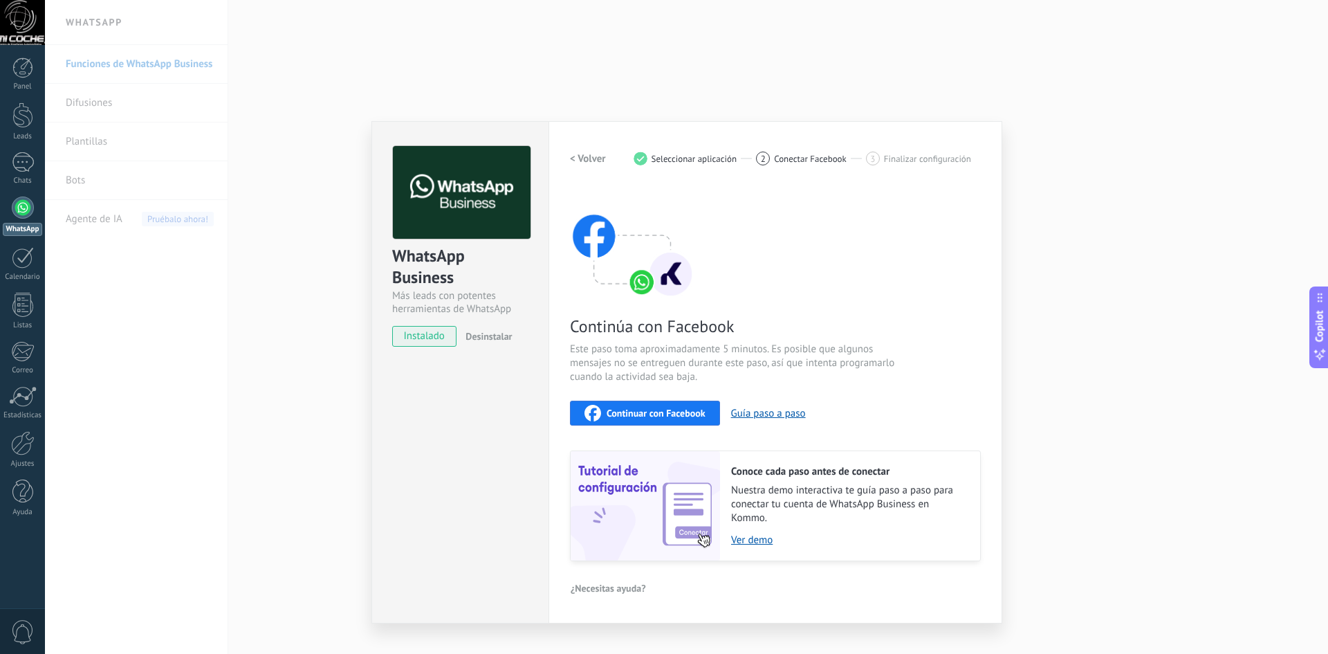
click at [644, 418] on span "Continuar con Facebook" at bounding box center [656, 413] width 99 height 10
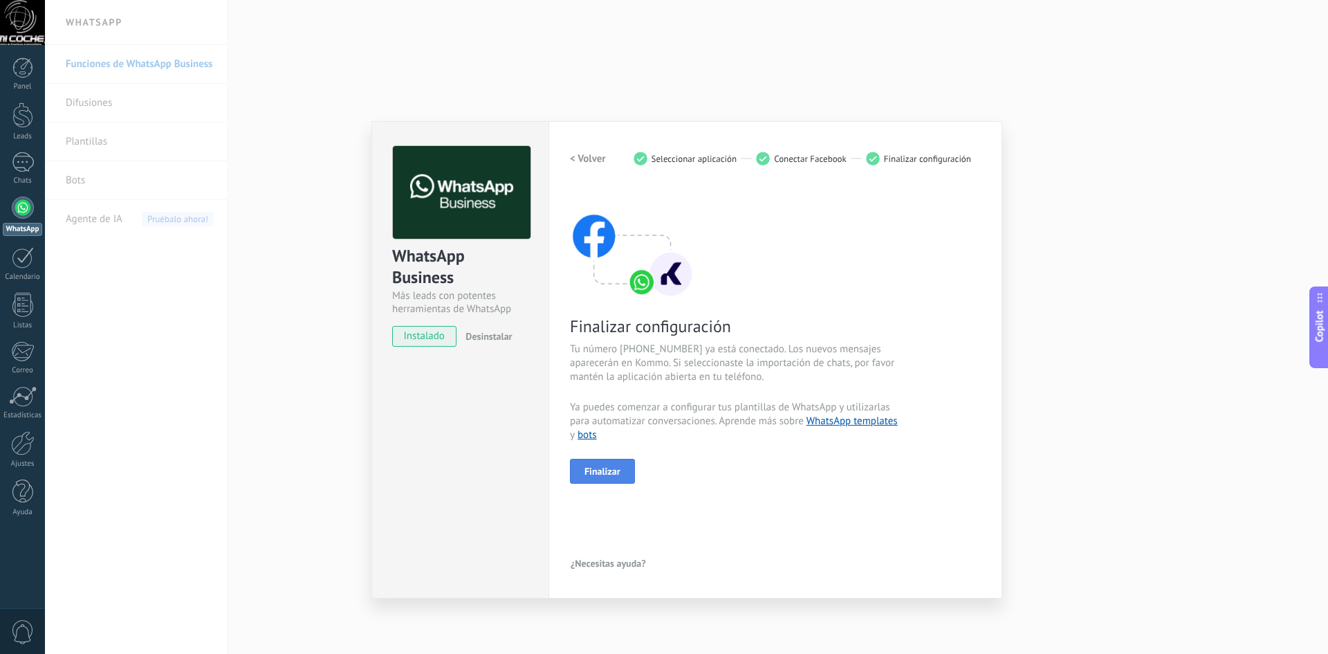
click at [616, 471] on span "Finalizar" at bounding box center [603, 471] width 36 height 10
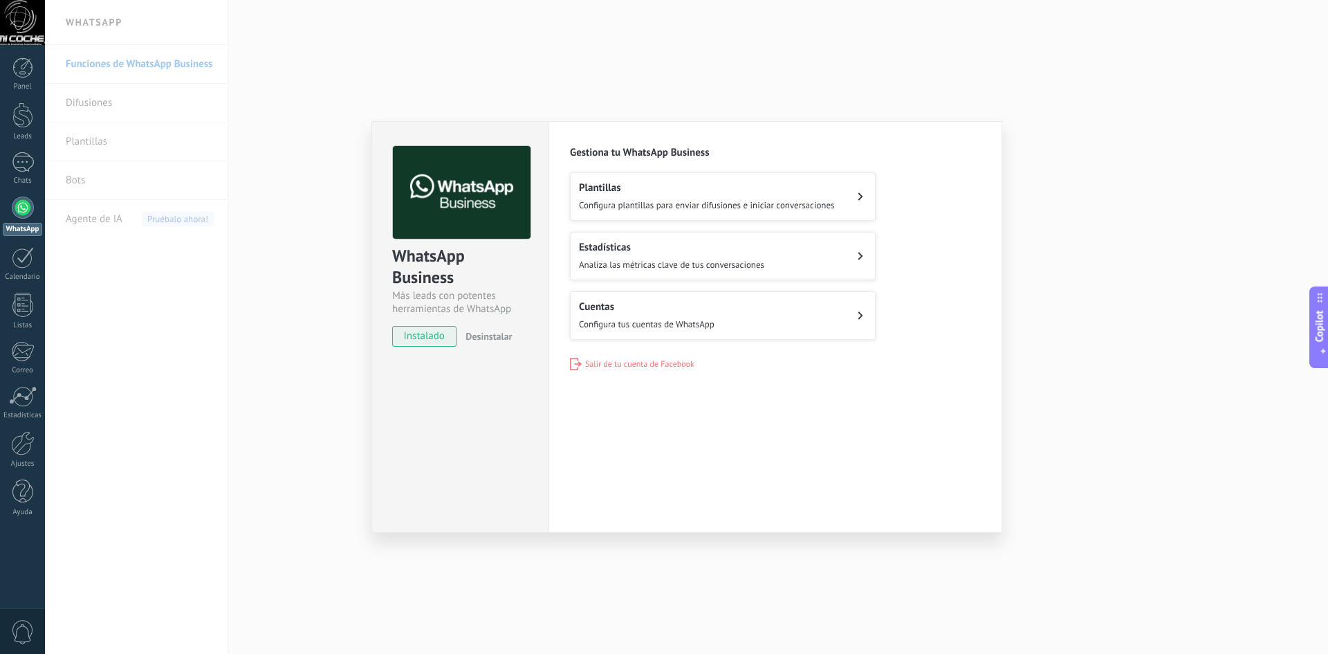
click at [481, 61] on div "WhatsApp Business Más leads con potentes herramientas de WhatsApp instalado Des…" at bounding box center [686, 327] width 1283 height 654
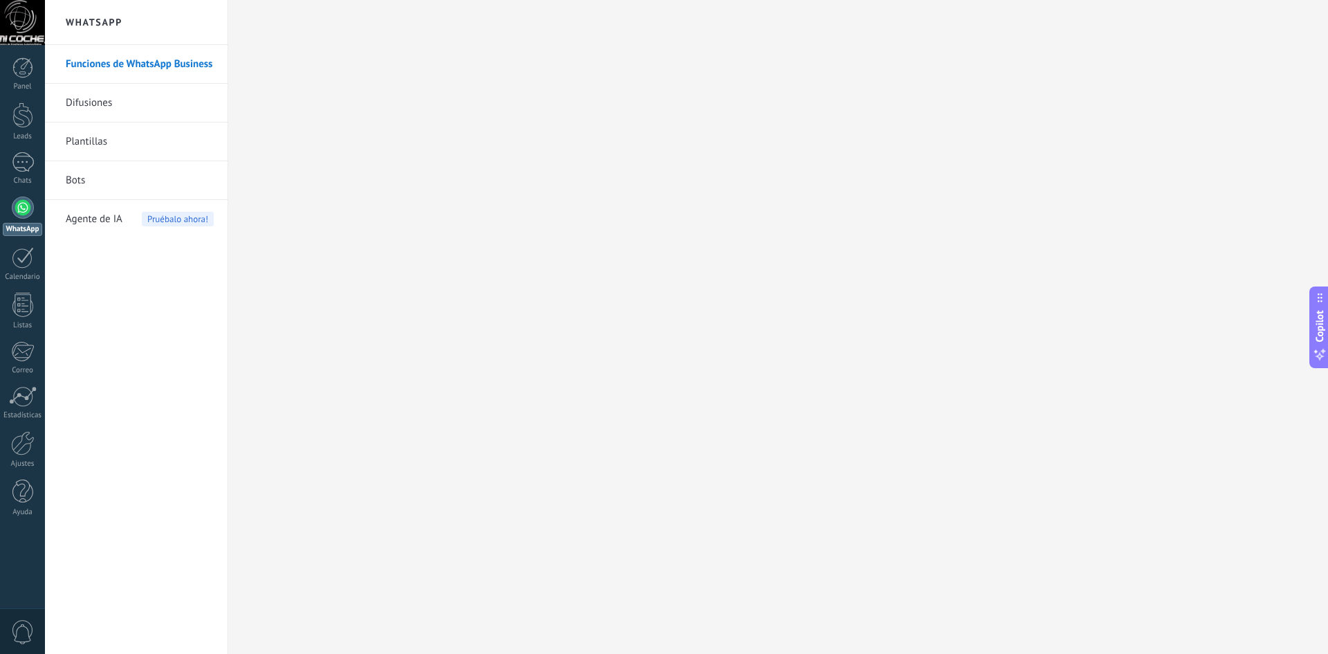
drag, startPoint x: 18, startPoint y: 122, endPoint x: 33, endPoint y: 150, distance: 31.3
click at [18, 122] on div at bounding box center [22, 115] width 21 height 26
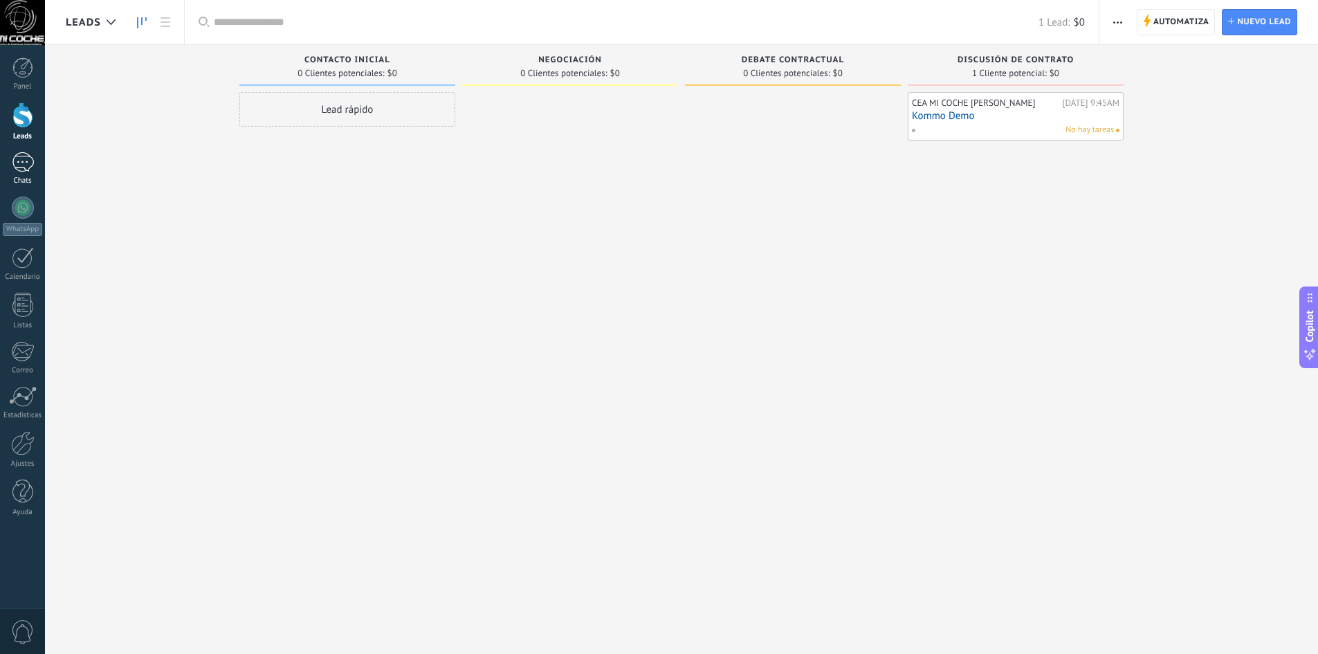
click at [26, 172] on div "1" at bounding box center [23, 162] width 22 height 20
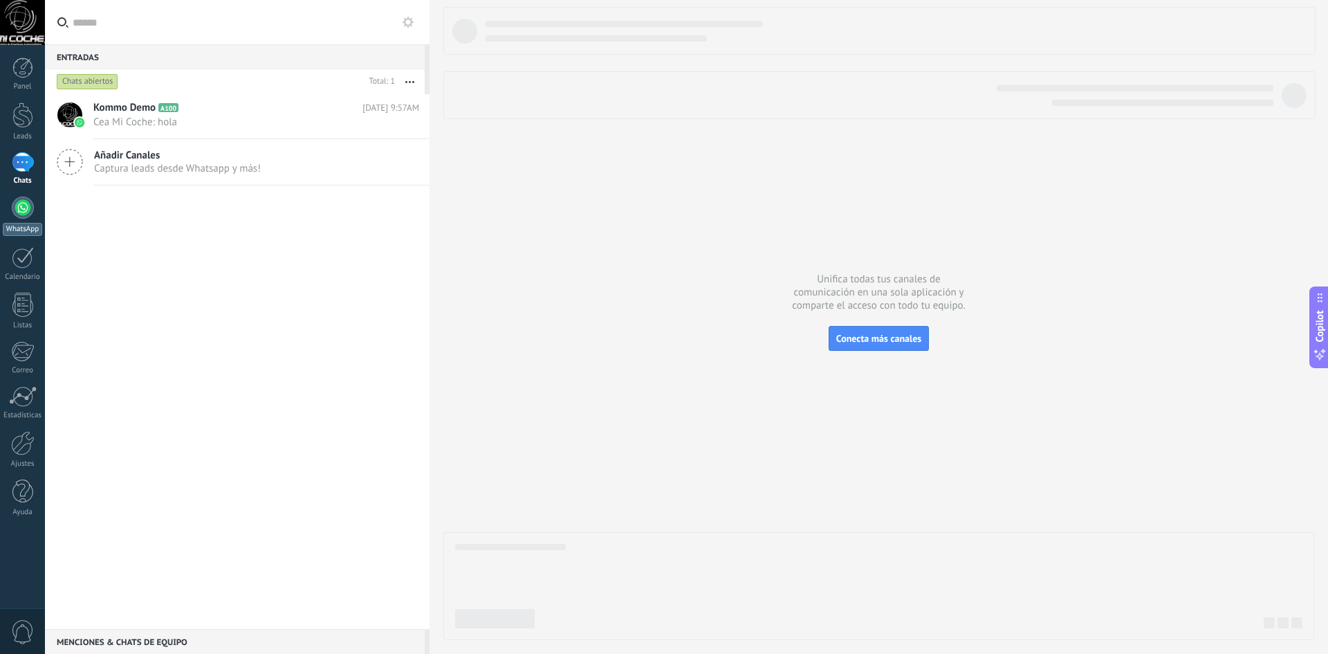
click at [14, 214] on div at bounding box center [23, 207] width 22 height 22
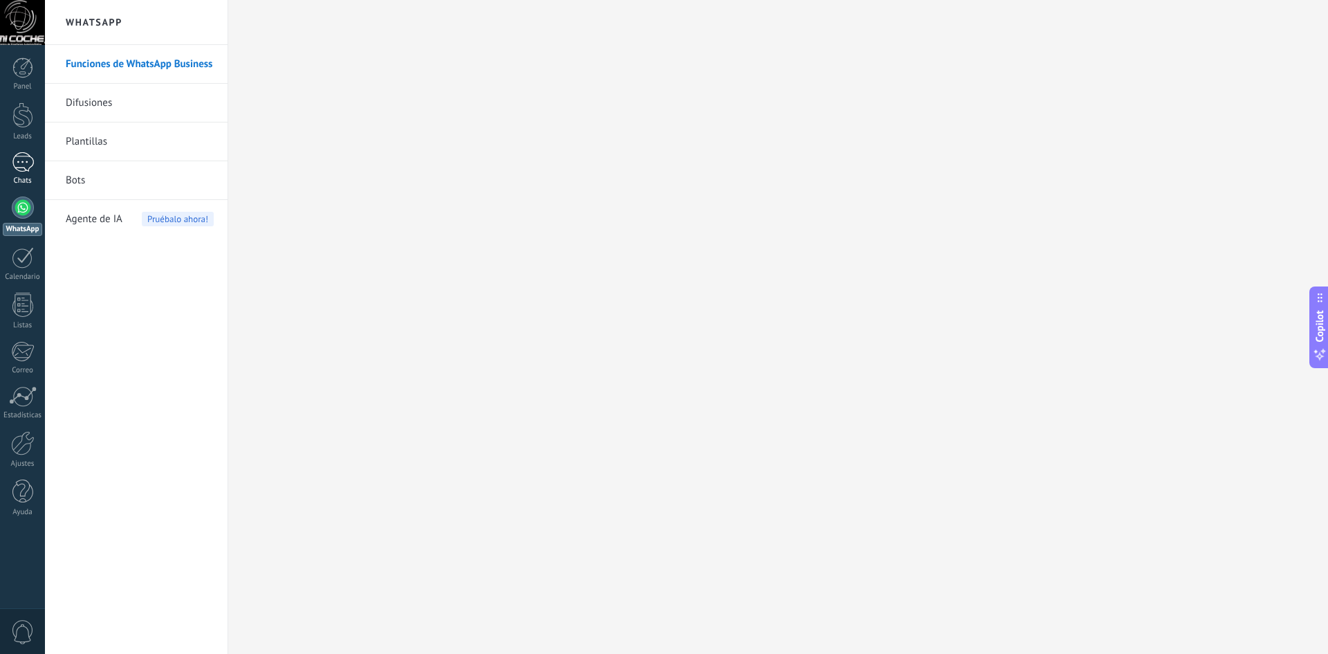
click at [26, 181] on div "Chats" at bounding box center [23, 180] width 40 height 9
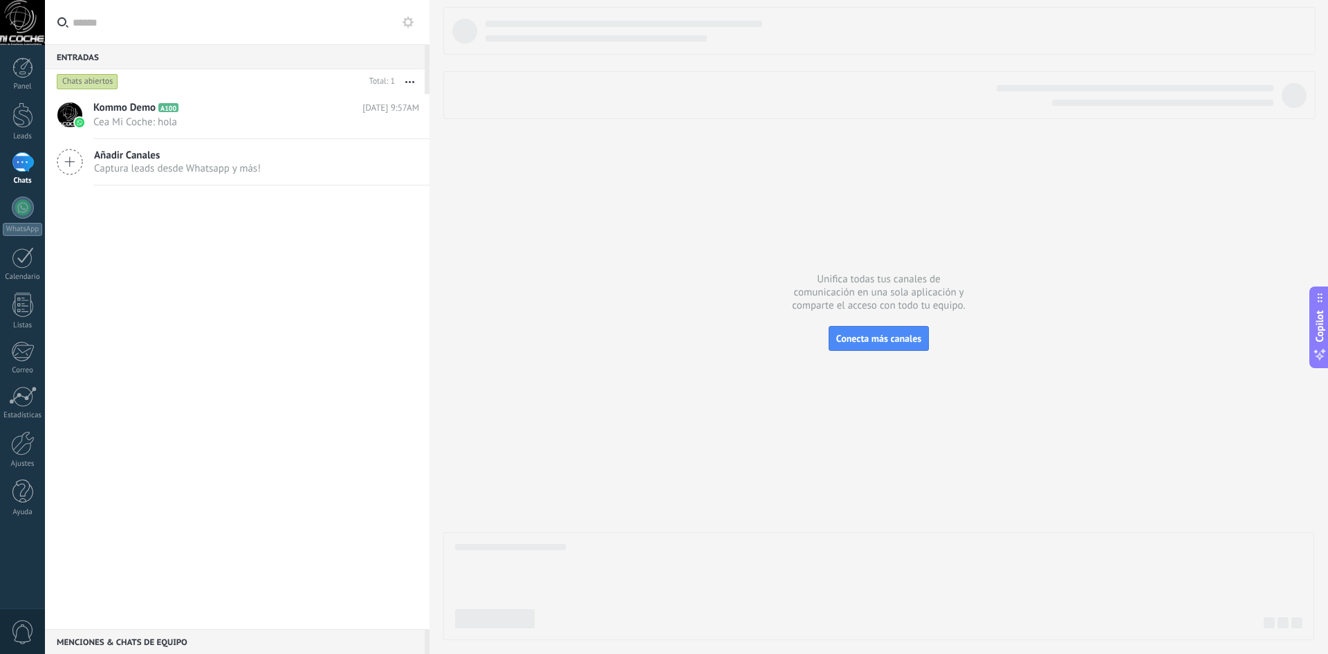
click at [187, 178] on div "Añadir Canales Captura leads desde Whatsapp y más!" at bounding box center [237, 162] width 385 height 46
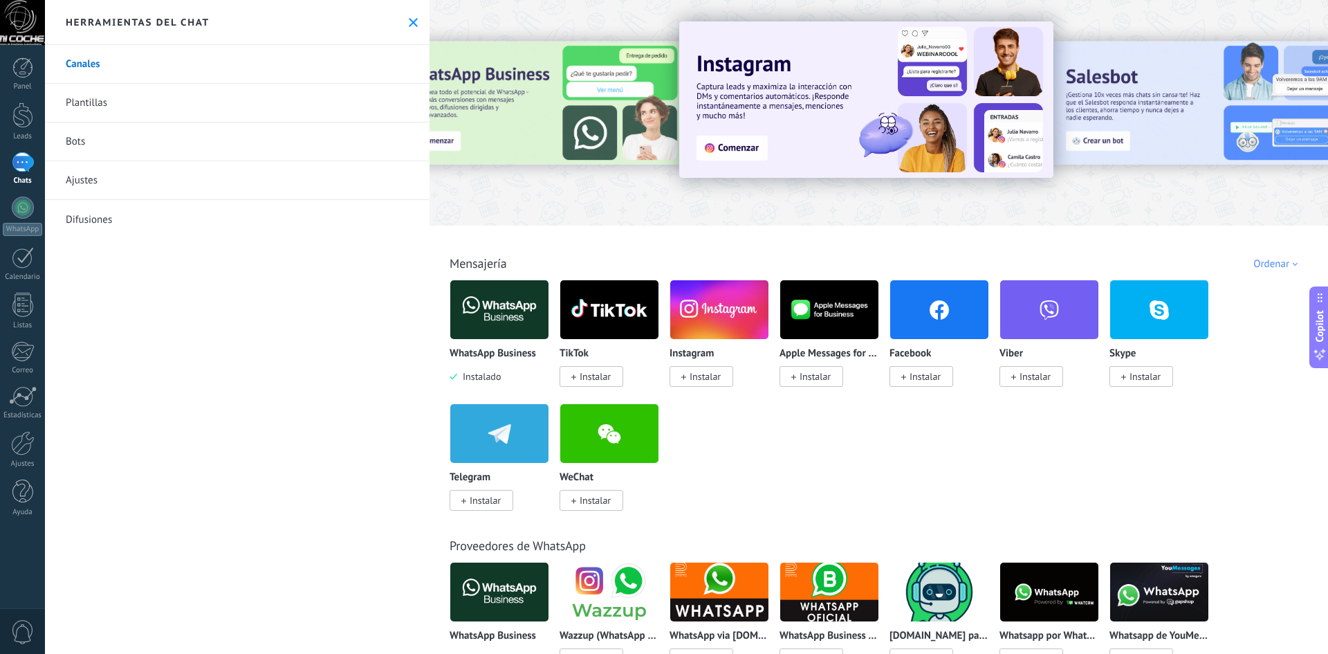
click at [478, 365] on div "WhatsApp Business Instalado" at bounding box center [500, 365] width 100 height 35
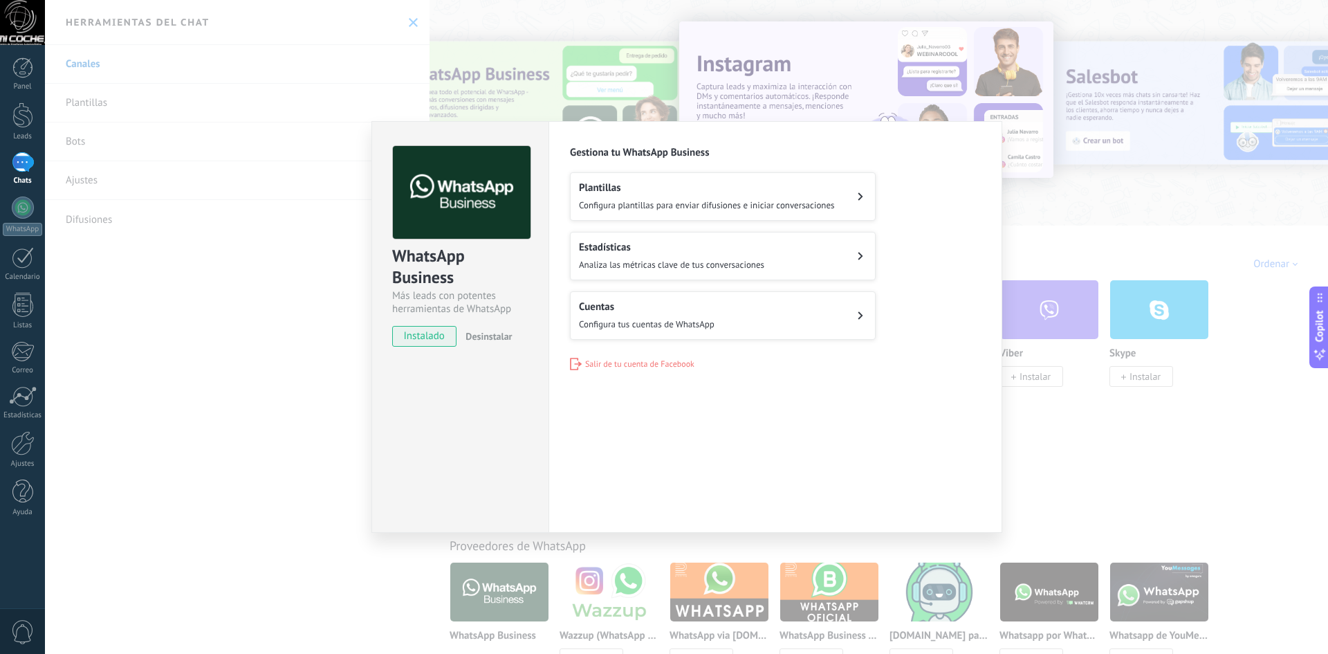
click at [705, 301] on h2 "Cuentas" at bounding box center [647, 306] width 136 height 13
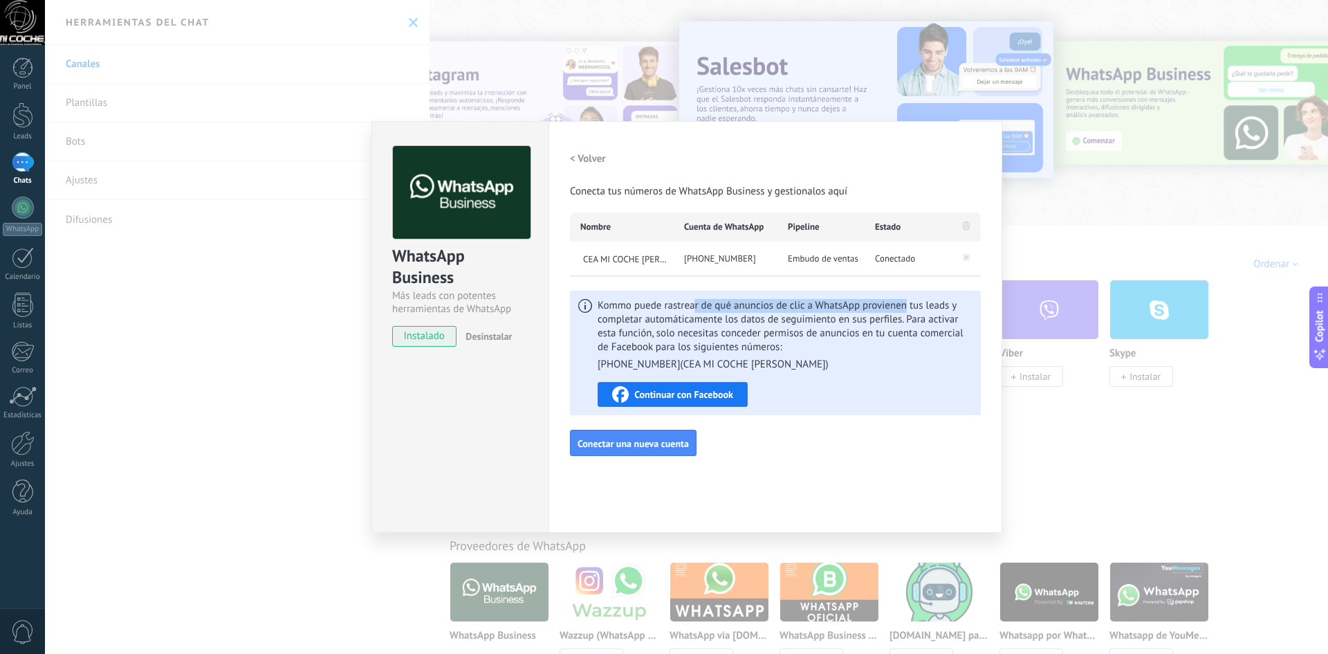
drag, startPoint x: 723, startPoint y: 305, endPoint x: 770, endPoint y: 306, distance: 47.1
click at [903, 305] on span "Kommo puede rastrear de qué anuncios de clic a WhatsApp provienen tus leads y c…" at bounding box center [785, 335] width 375 height 73
click at [625, 259] on span "CEA MI COCHE [PERSON_NAME]" at bounding box center [626, 259] width 93 height 12
click at [690, 329] on span "Kommo puede rastrear de qué anuncios de clic a WhatsApp provienen tus leads y c…" at bounding box center [785, 335] width 375 height 73
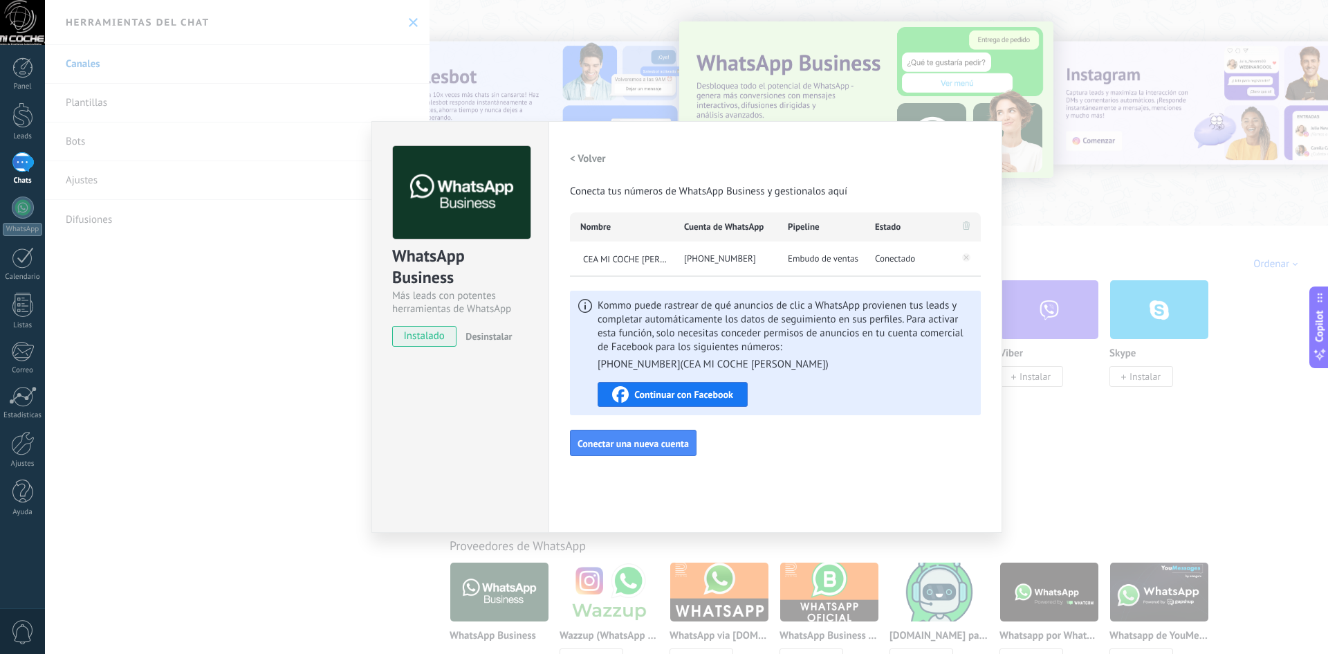
click at [649, 394] on span "Continuar con Facebook" at bounding box center [683, 395] width 99 height 10
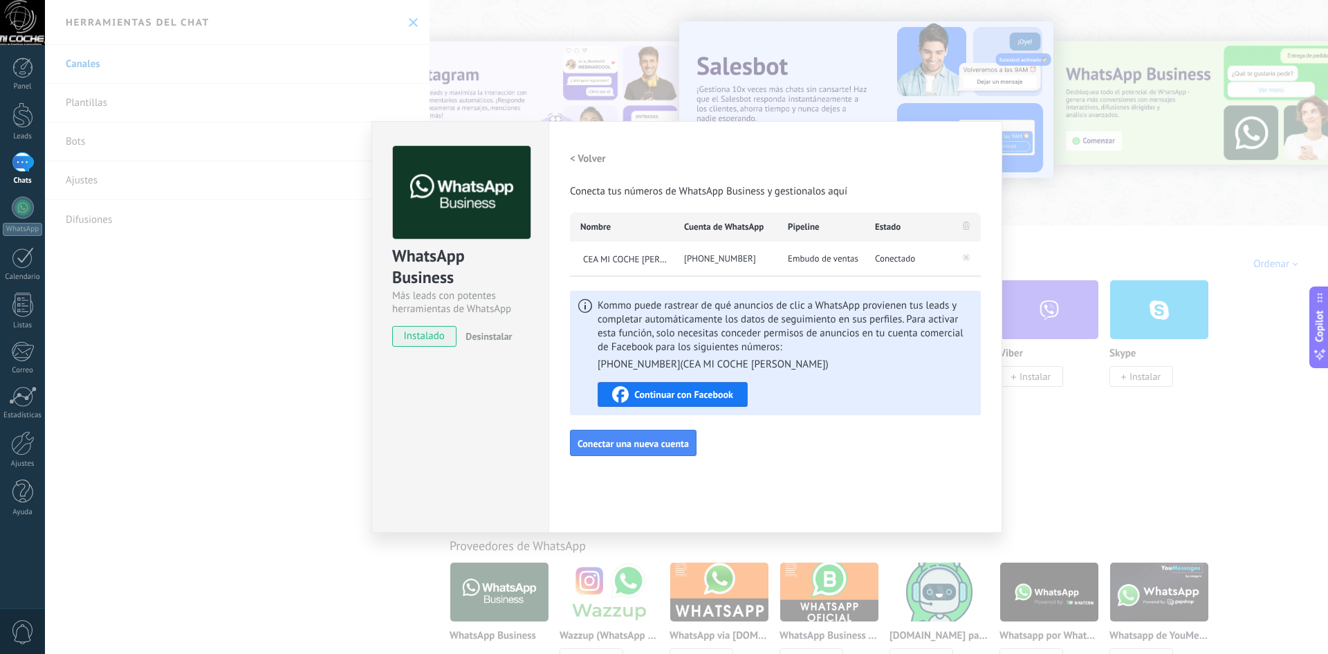
click at [890, 261] on span "Conectado" at bounding box center [895, 259] width 40 height 14
click at [843, 266] on div "Embudo de ventas" at bounding box center [821, 258] width 87 height 35
drag, startPoint x: 748, startPoint y: 263, endPoint x: 522, endPoint y: 232, distance: 228.3
click at [742, 266] on div "+57 313 4246298" at bounding box center [726, 258] width 104 height 35
drag, startPoint x: 459, startPoint y: 56, endPoint x: 456, endPoint y: 46, distance: 10.1
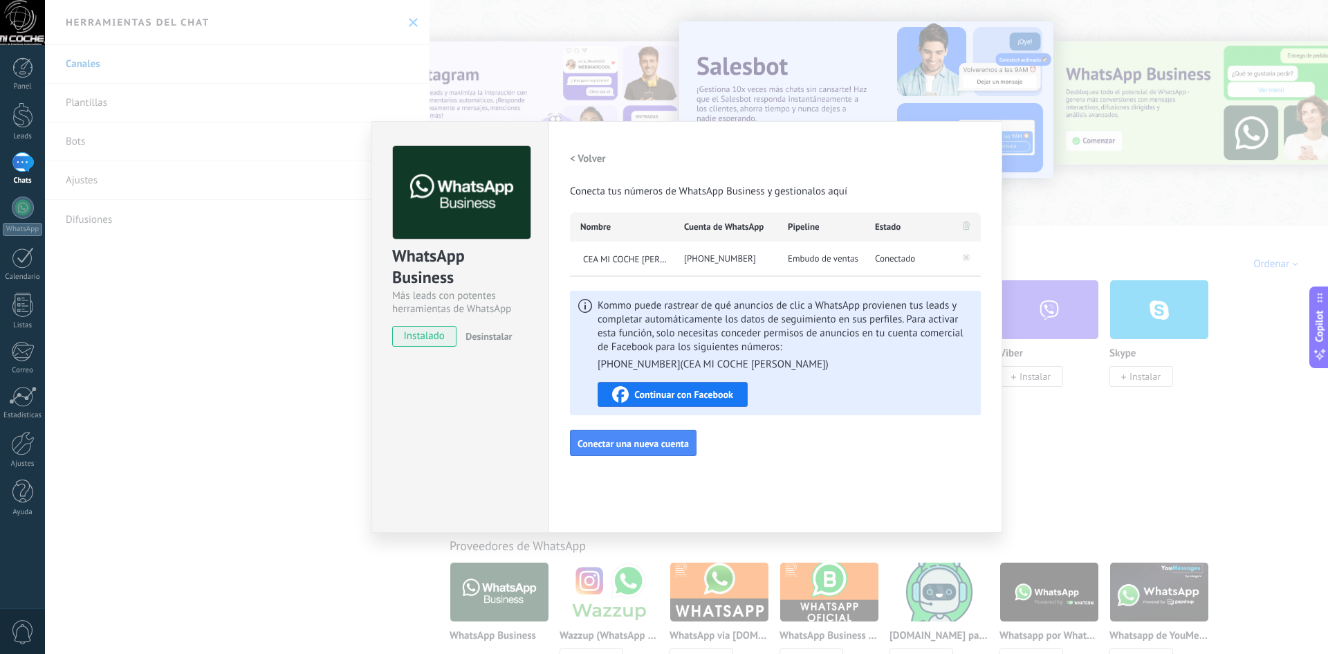
click at [458, 56] on div "WhatsApp Business Más leads con potentes herramientas de WhatsApp instalado Des…" at bounding box center [686, 327] width 1283 height 654
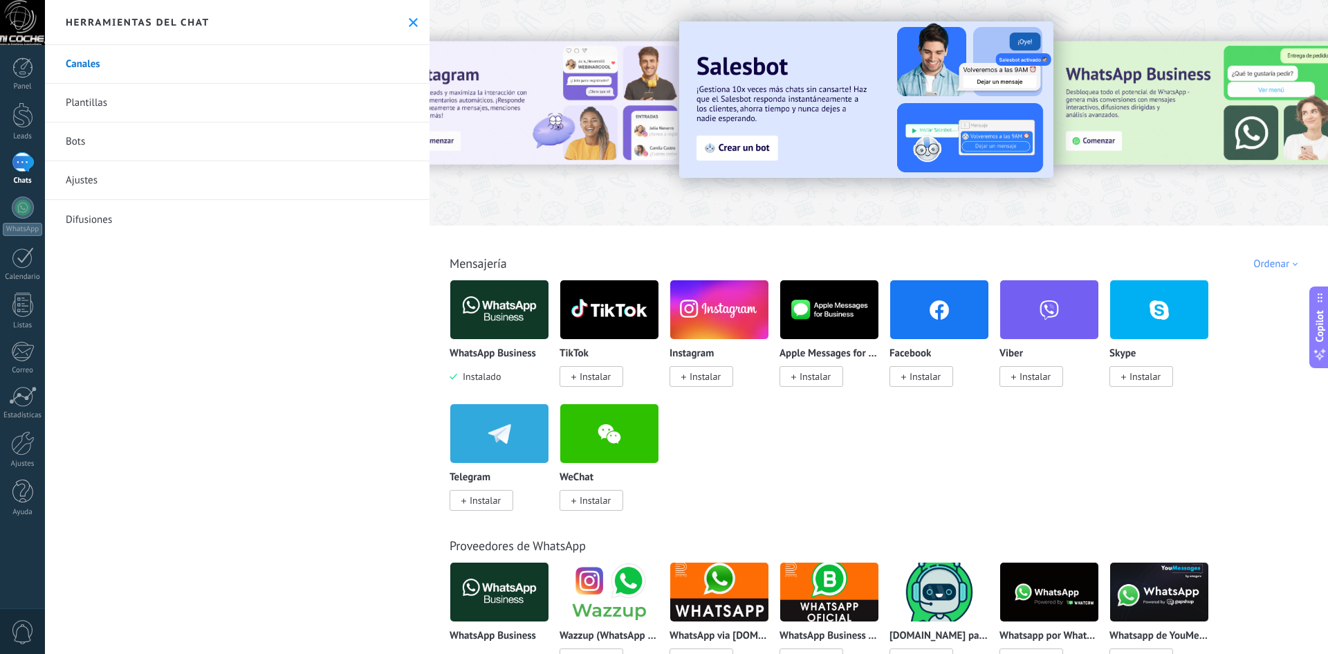
click at [28, 166] on div "1" at bounding box center [23, 162] width 22 height 20
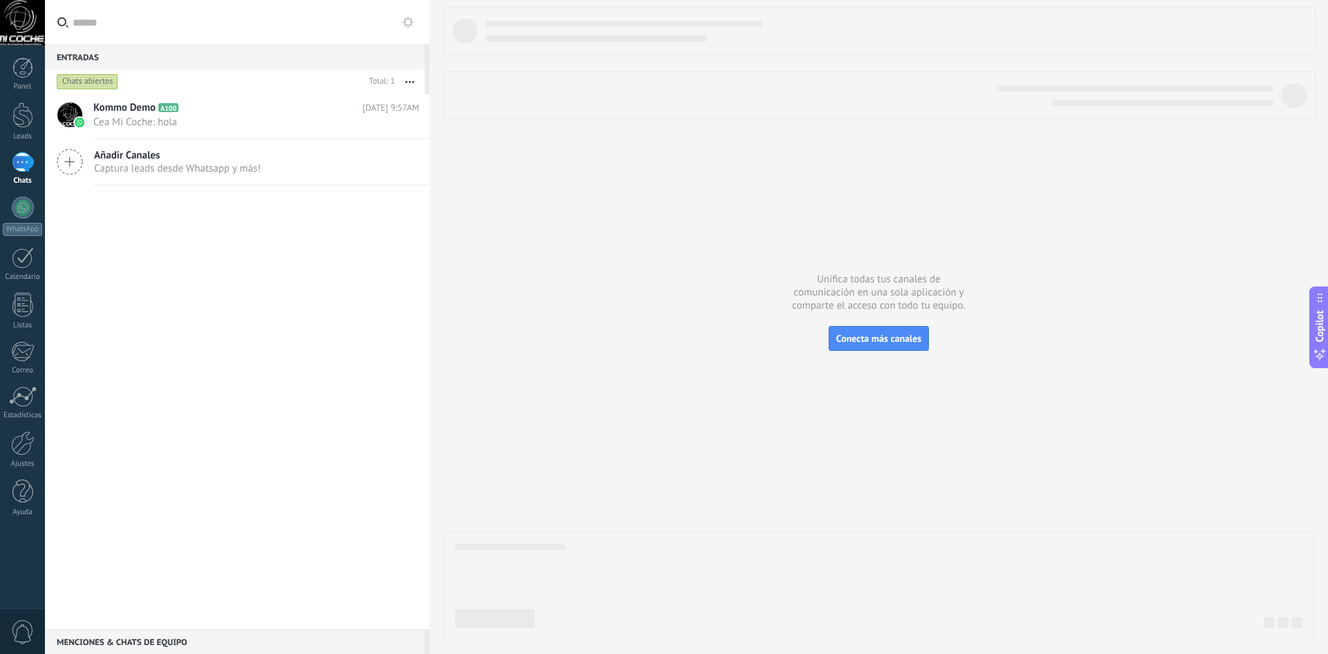
click at [92, 85] on div "Chats abiertos" at bounding box center [88, 81] width 62 height 17
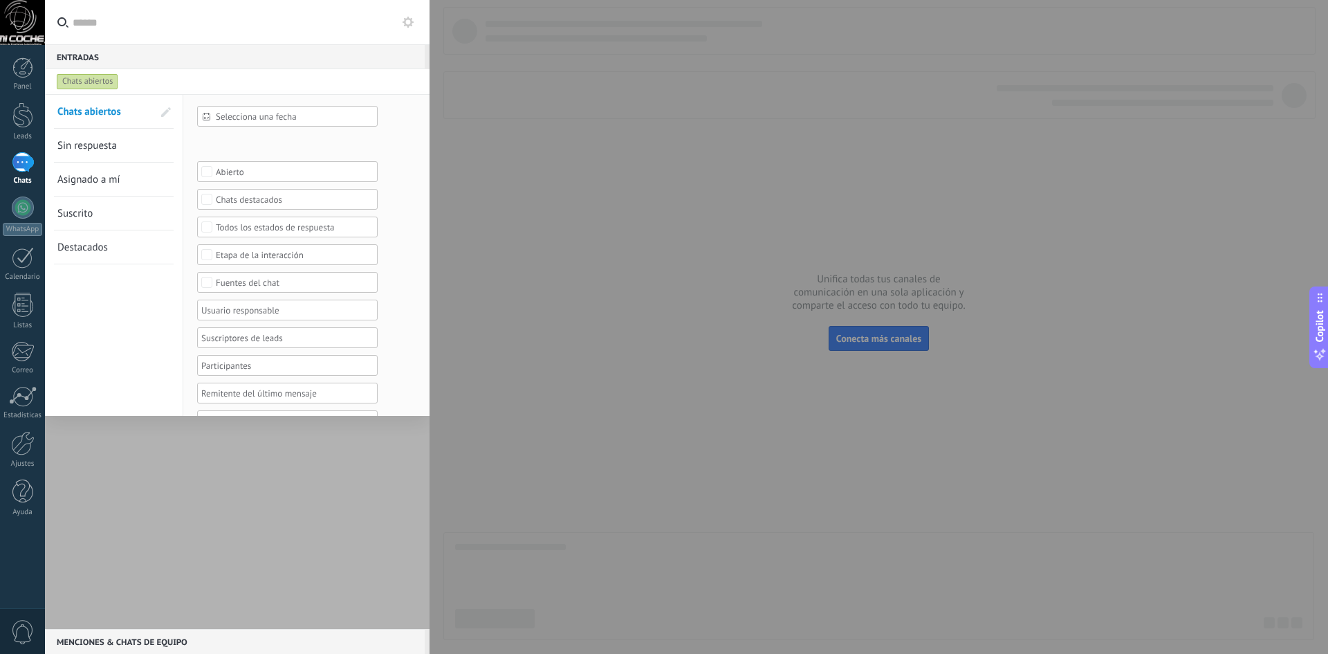
click at [91, 80] on div "Chats abiertos" at bounding box center [88, 81] width 62 height 17
click at [300, 381] on div "Selecciona una fecha Selecciona una fecha Hoy Ayer Últimos ** 30 dias Esta sema…" at bounding box center [287, 282] width 181 height 353
click at [293, 483] on div at bounding box center [237, 361] width 385 height 535
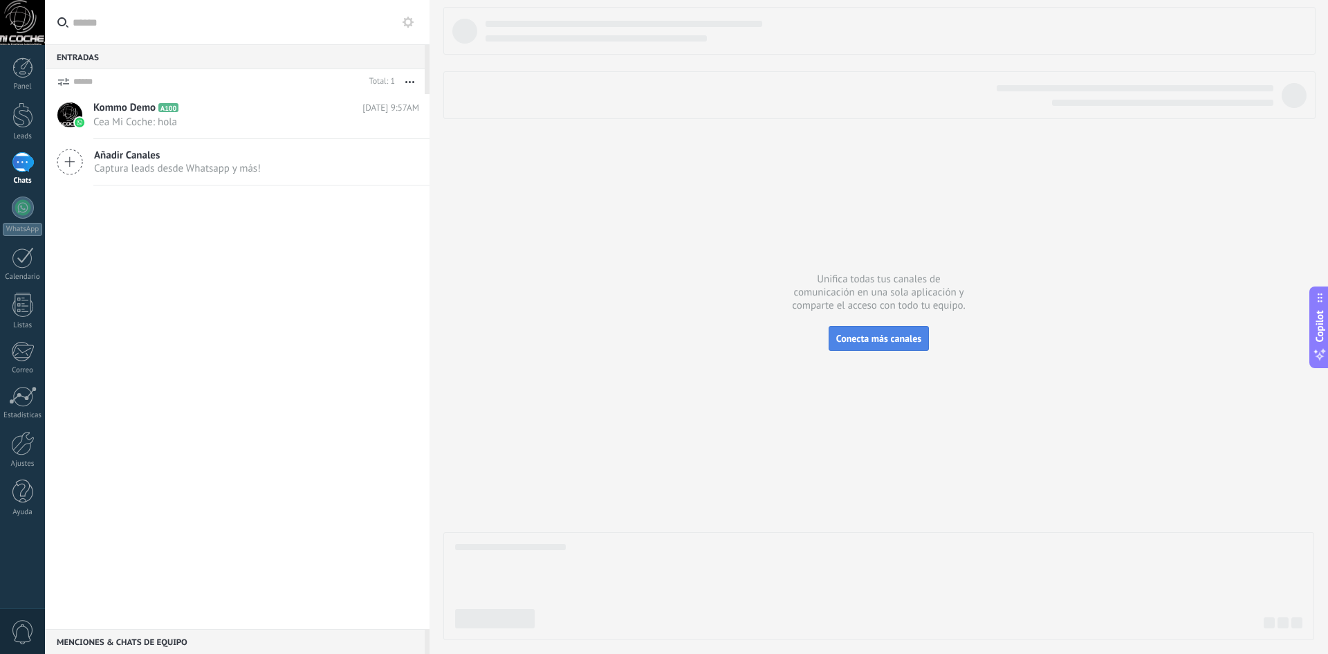
drag, startPoint x: 873, startPoint y: 346, endPoint x: 883, endPoint y: 347, distance: 10.4
click at [883, 347] on button "Conecta más canales" at bounding box center [879, 338] width 100 height 25
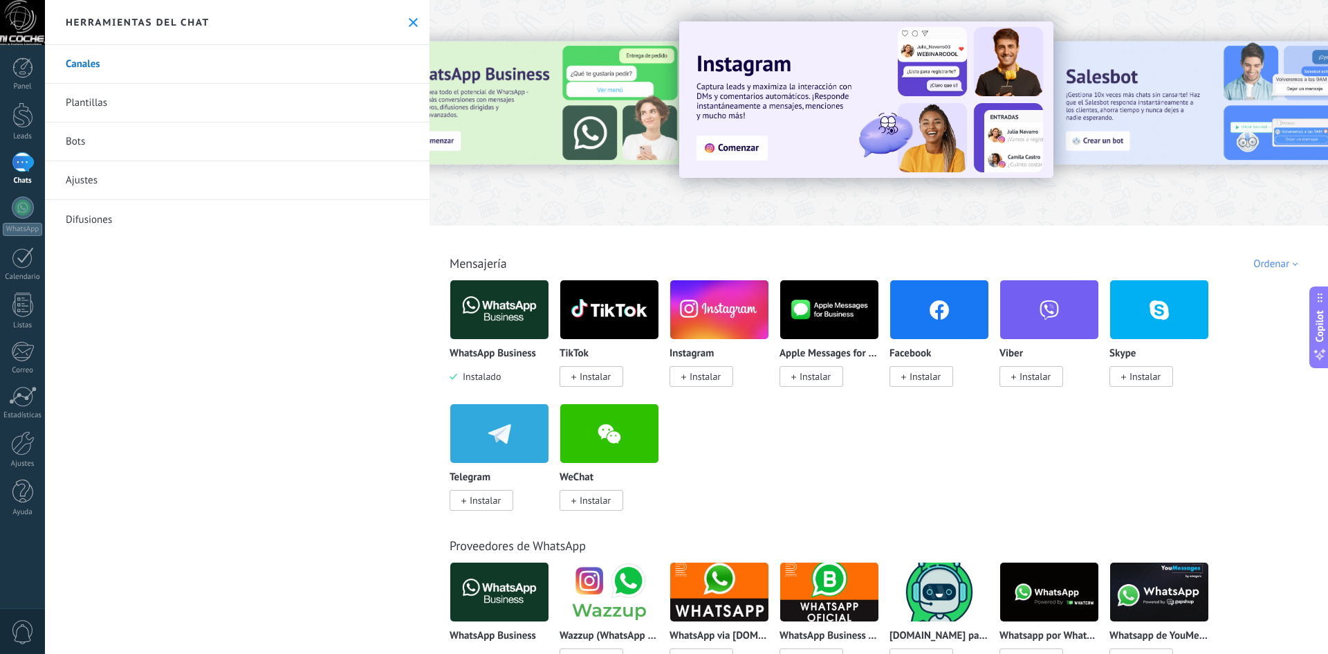
click at [506, 338] on img at bounding box center [499, 309] width 98 height 67
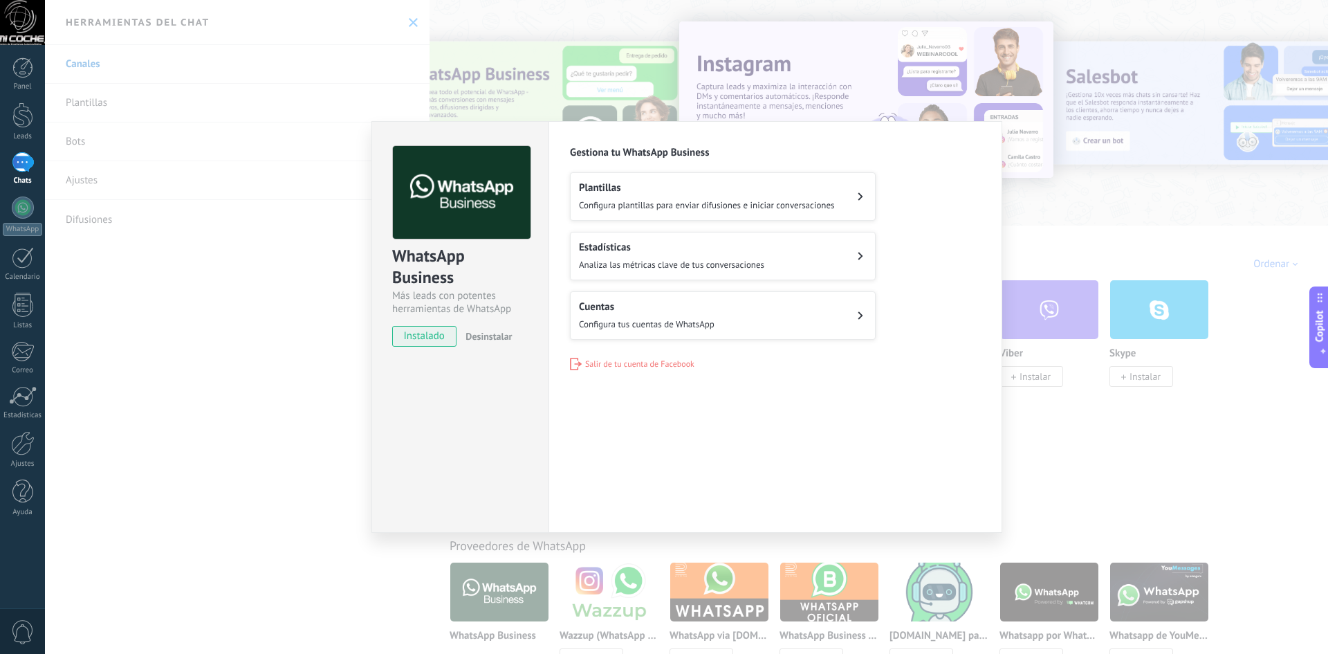
drag, startPoint x: 657, startPoint y: 91, endPoint x: 637, endPoint y: 72, distance: 27.4
click at [656, 89] on div "WhatsApp Business Más leads con potentes herramientas de WhatsApp instalado Des…" at bounding box center [686, 327] width 1283 height 654
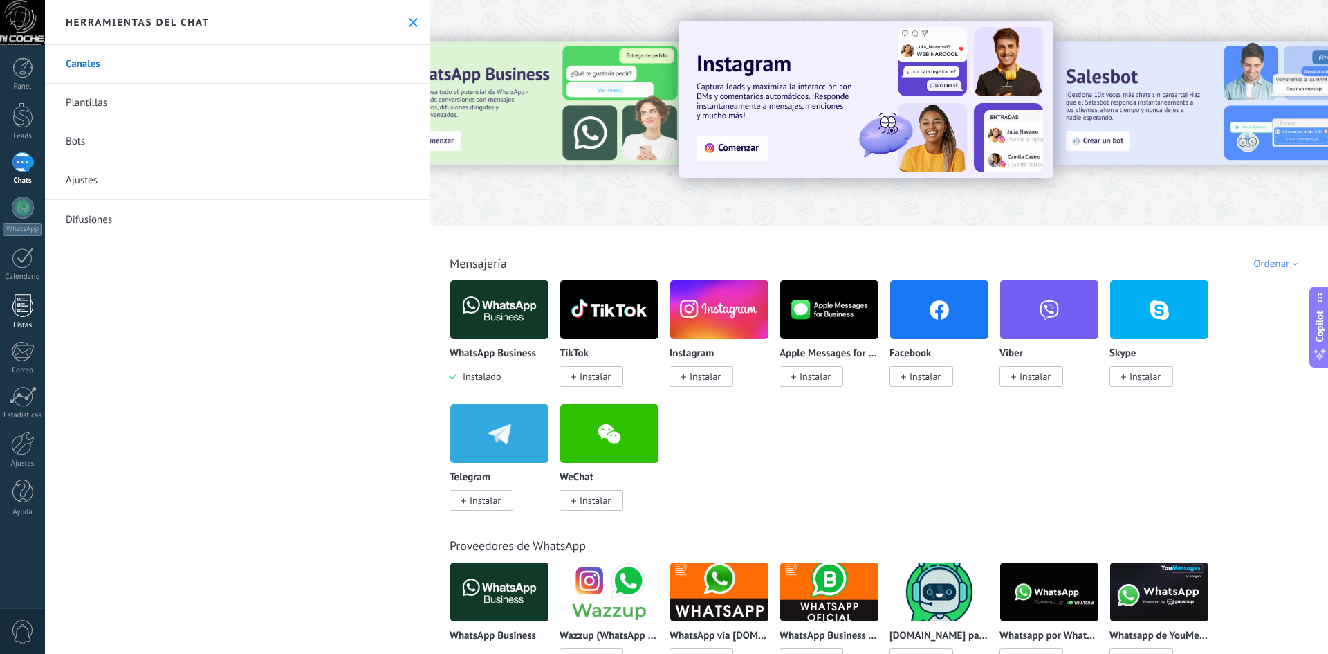
click at [35, 310] on link "Listas" at bounding box center [22, 311] width 45 height 37
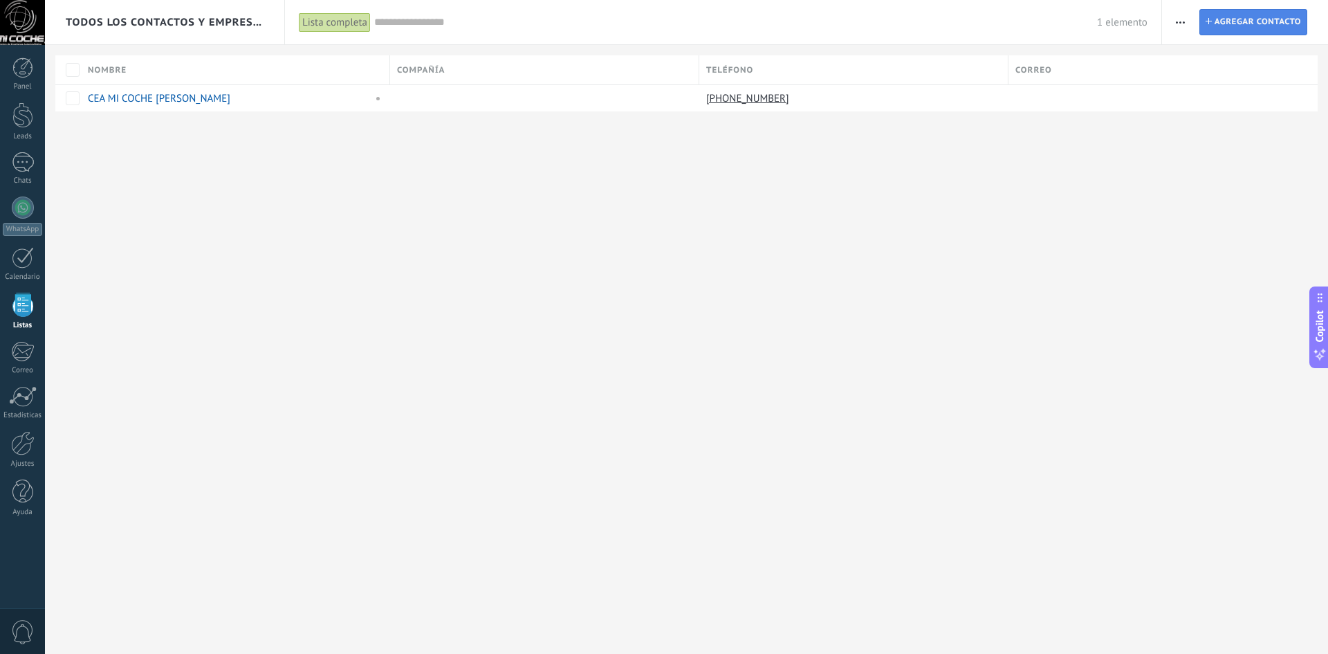
click at [1256, 29] on span "Agregar contacto" at bounding box center [1258, 22] width 86 height 25
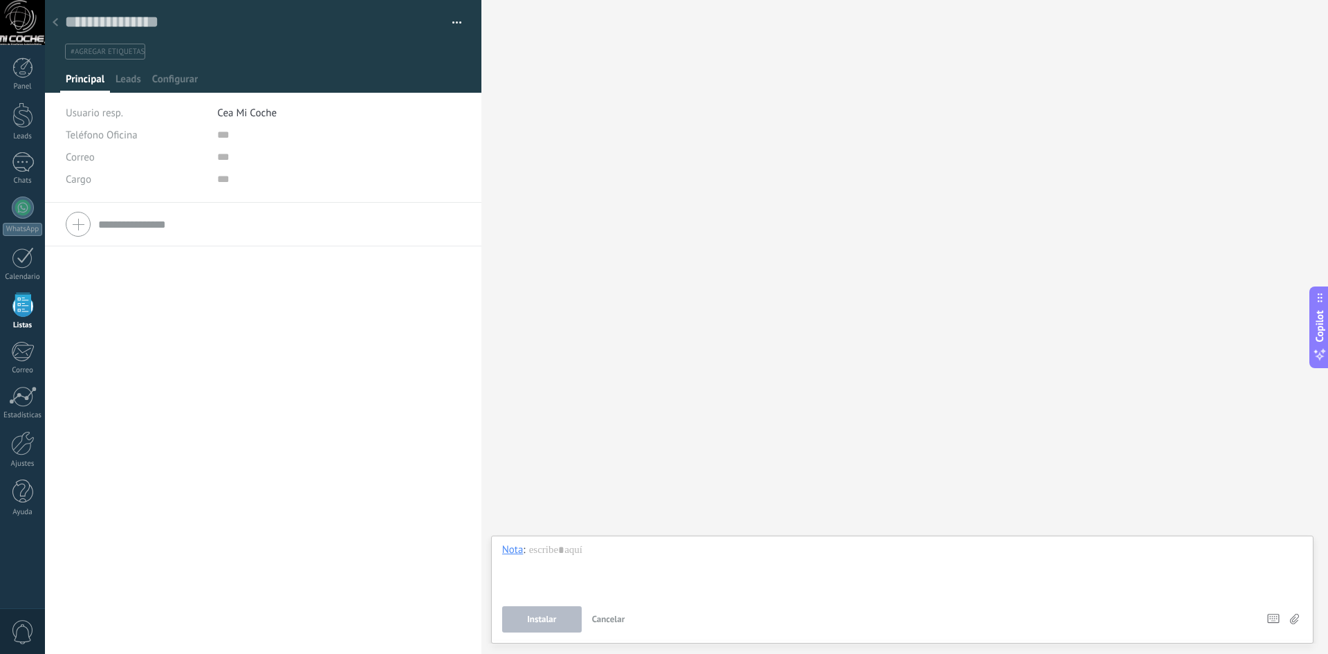
click at [55, 24] on use at bounding box center [56, 22] width 6 height 8
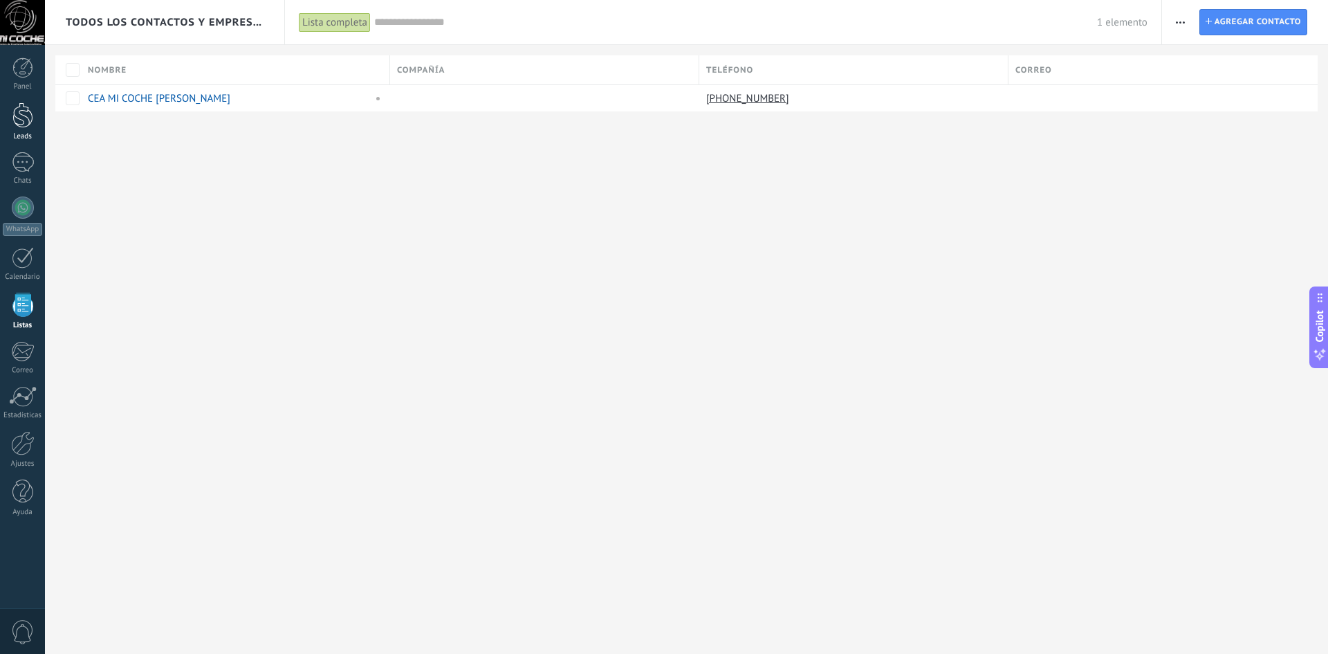
click at [18, 120] on div at bounding box center [22, 115] width 21 height 26
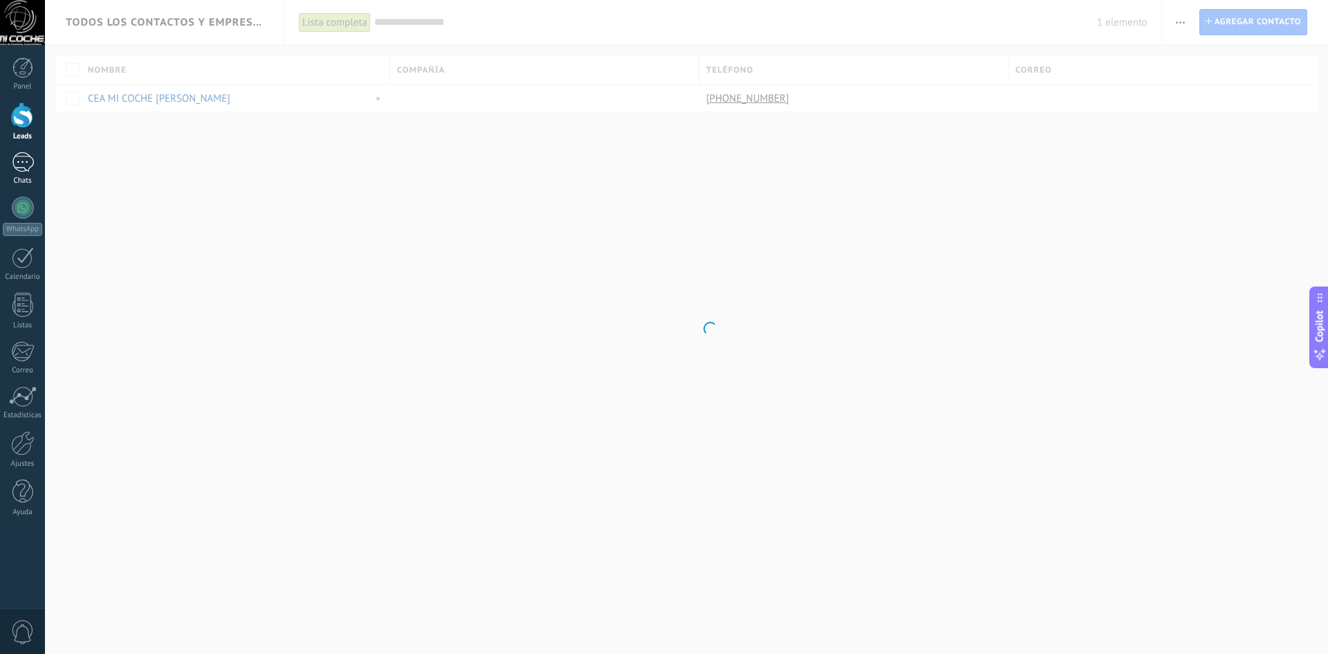
drag, startPoint x: 24, startPoint y: 153, endPoint x: 35, endPoint y: 161, distance: 14.4
click at [24, 154] on div at bounding box center [23, 162] width 22 height 20
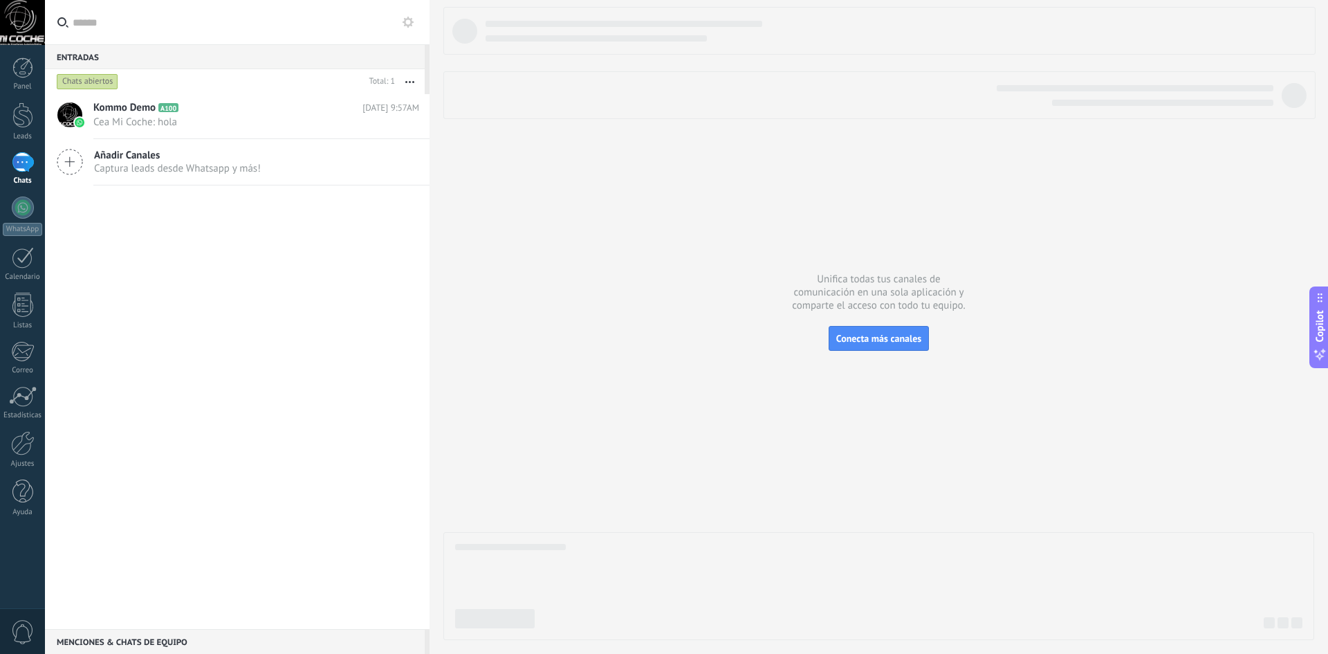
click at [120, 27] on input "text" at bounding box center [246, 22] width 346 height 44
click at [331, 62] on div "Entradas 0" at bounding box center [235, 56] width 380 height 25
click at [252, 48] on div "Entradas 0" at bounding box center [235, 56] width 380 height 25
drag, startPoint x: 406, startPoint y: 31, endPoint x: 407, endPoint y: 22, distance: 9.0
click at [406, 30] on input "text" at bounding box center [246, 22] width 346 height 44
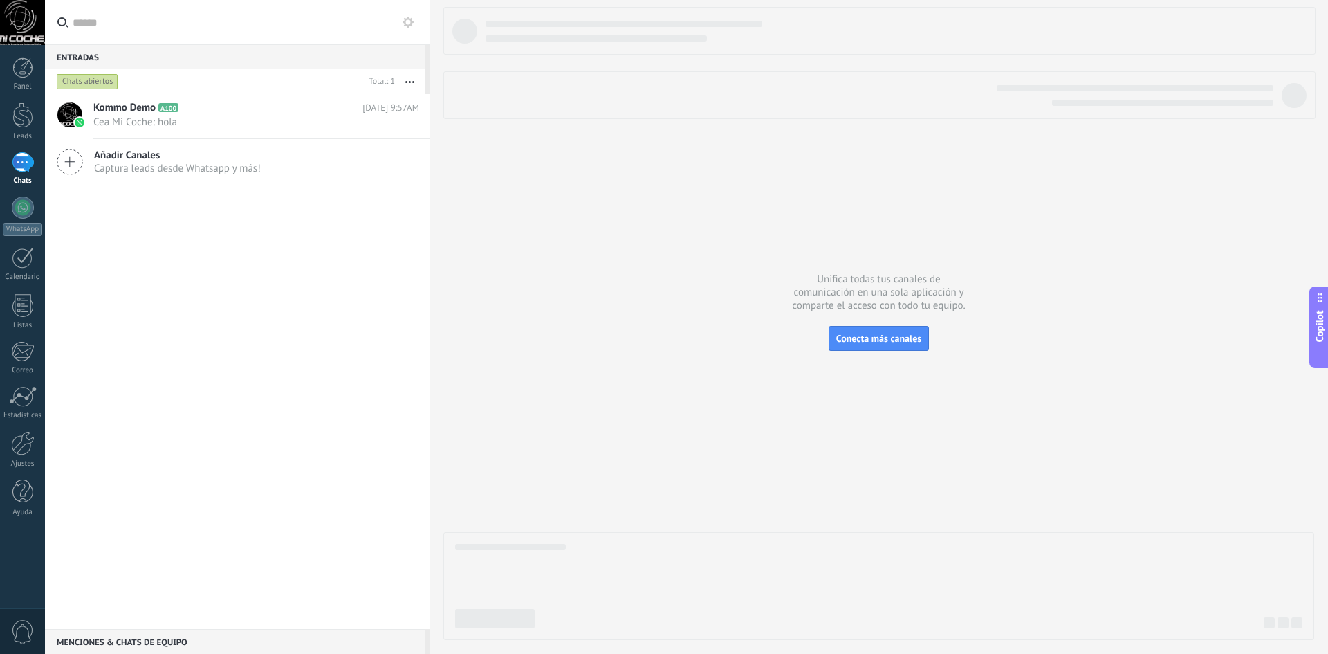
click at [407, 21] on icon at bounding box center [408, 22] width 11 height 11
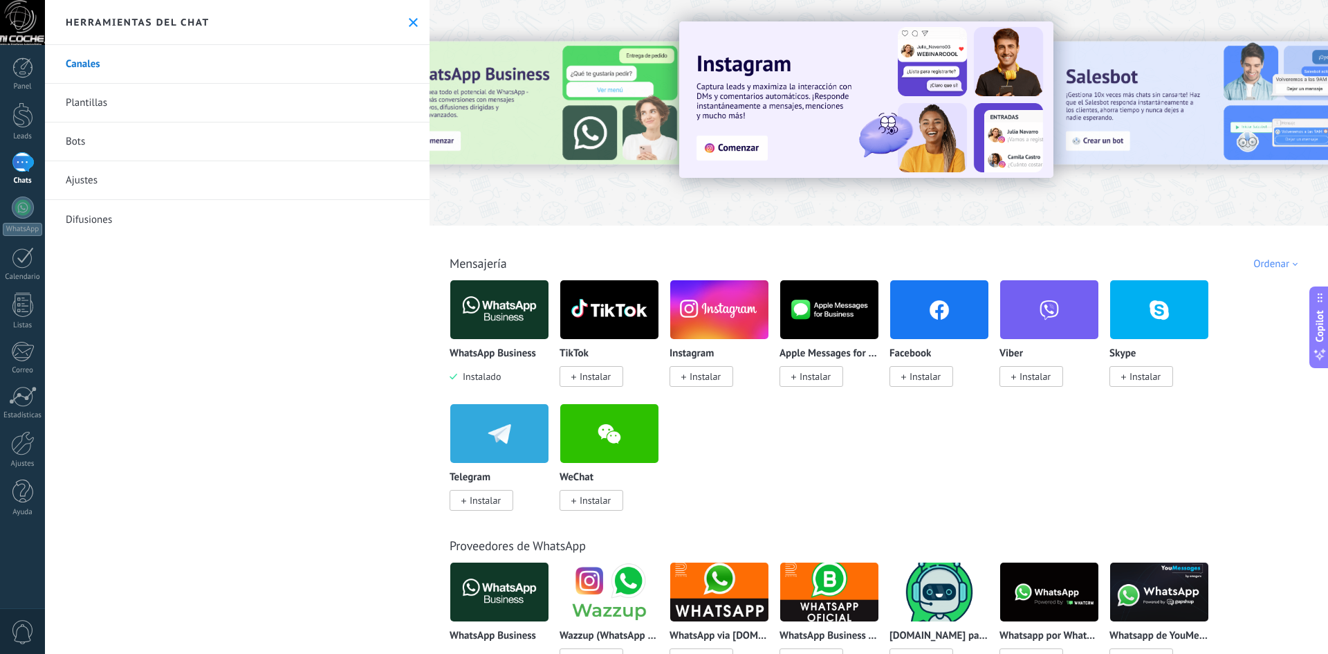
click at [515, 335] on img at bounding box center [499, 309] width 98 height 67
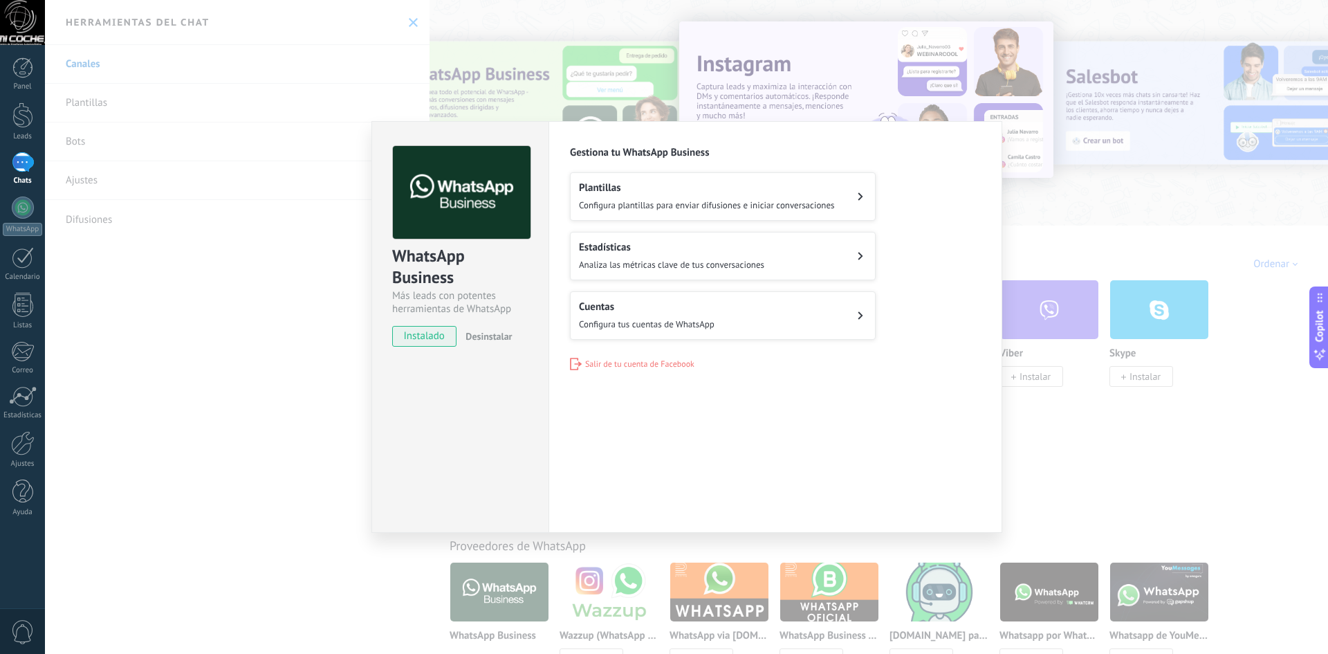
click at [684, 193] on h2 "Plantillas" at bounding box center [707, 187] width 256 height 13
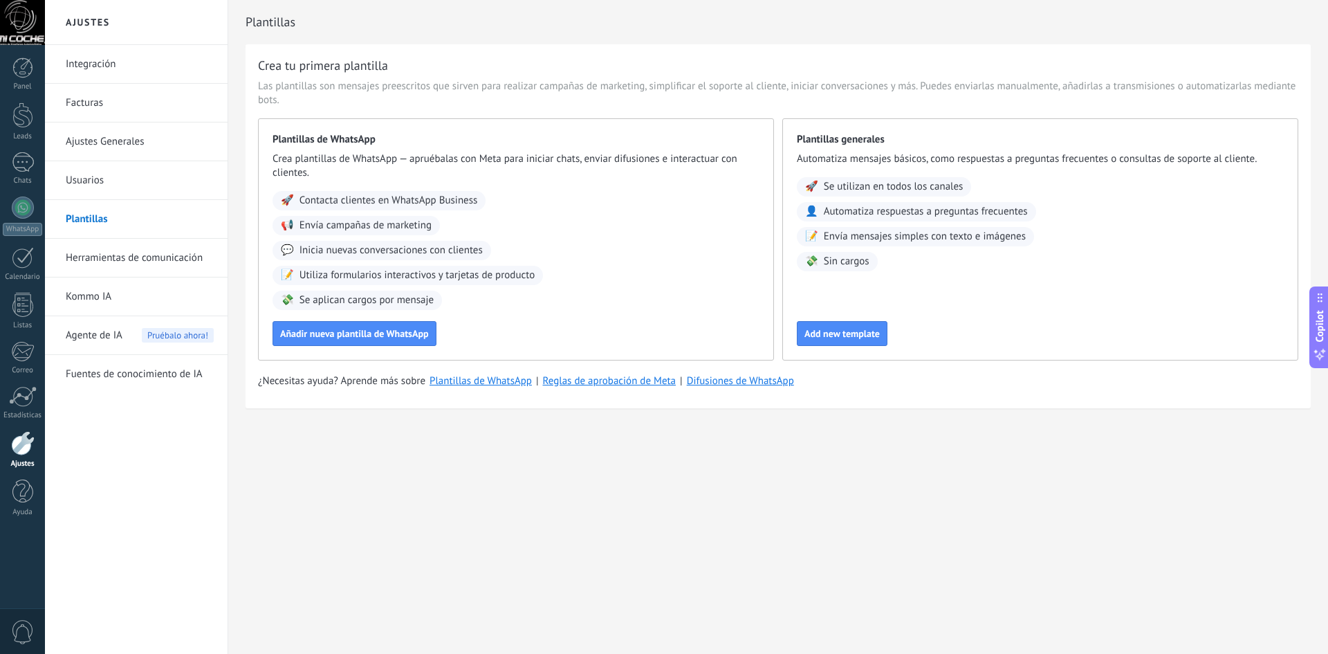
click at [154, 255] on link "Herramientas de comunicación" at bounding box center [140, 258] width 148 height 39
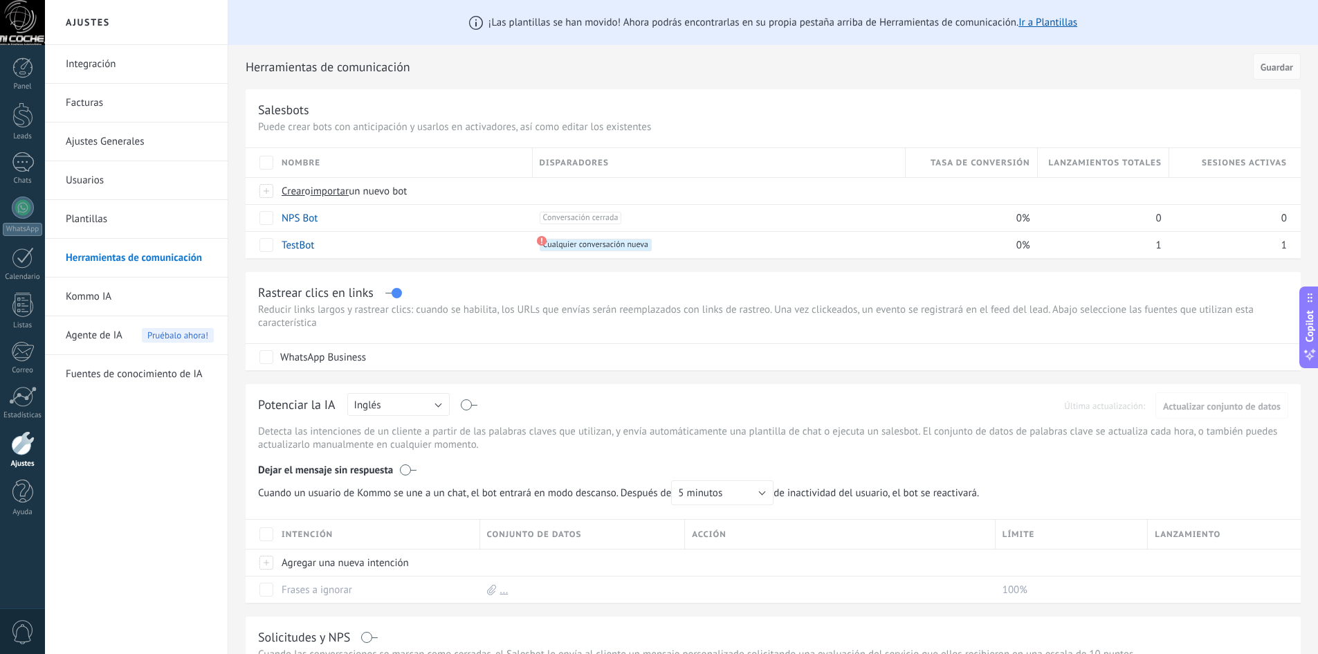
click at [108, 53] on link "Integración" at bounding box center [140, 64] width 148 height 39
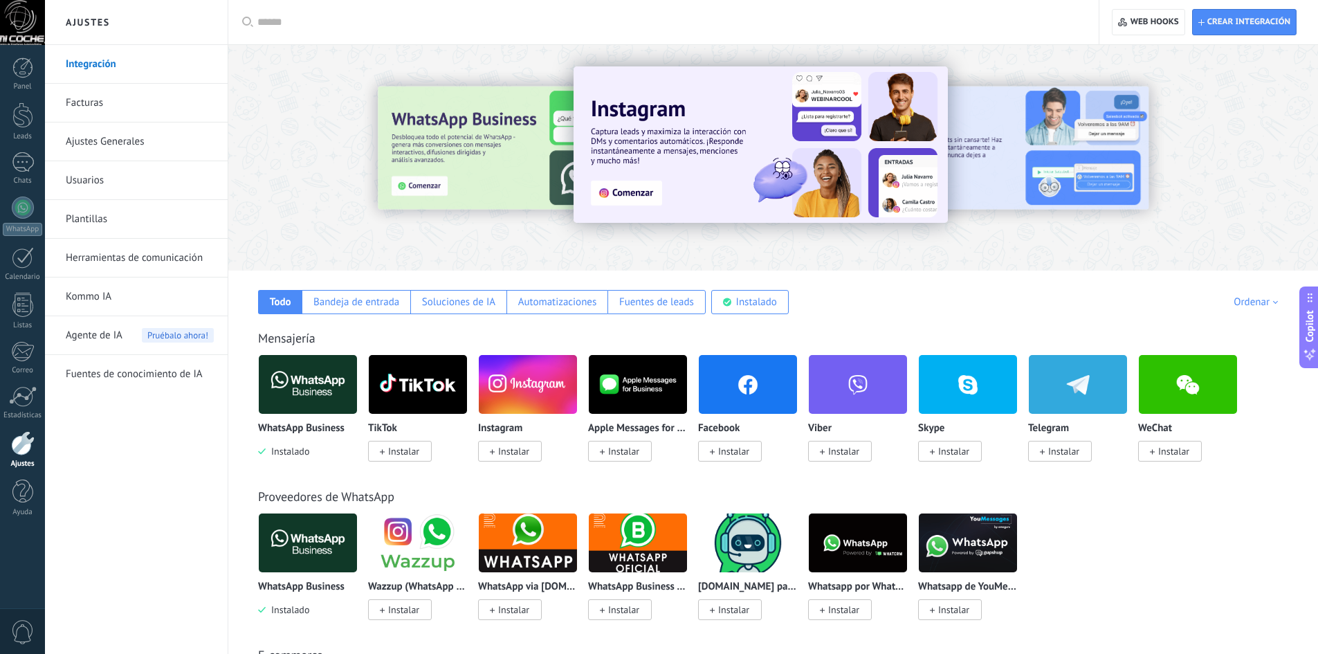
click at [123, 113] on link "Facturas" at bounding box center [140, 103] width 148 height 39
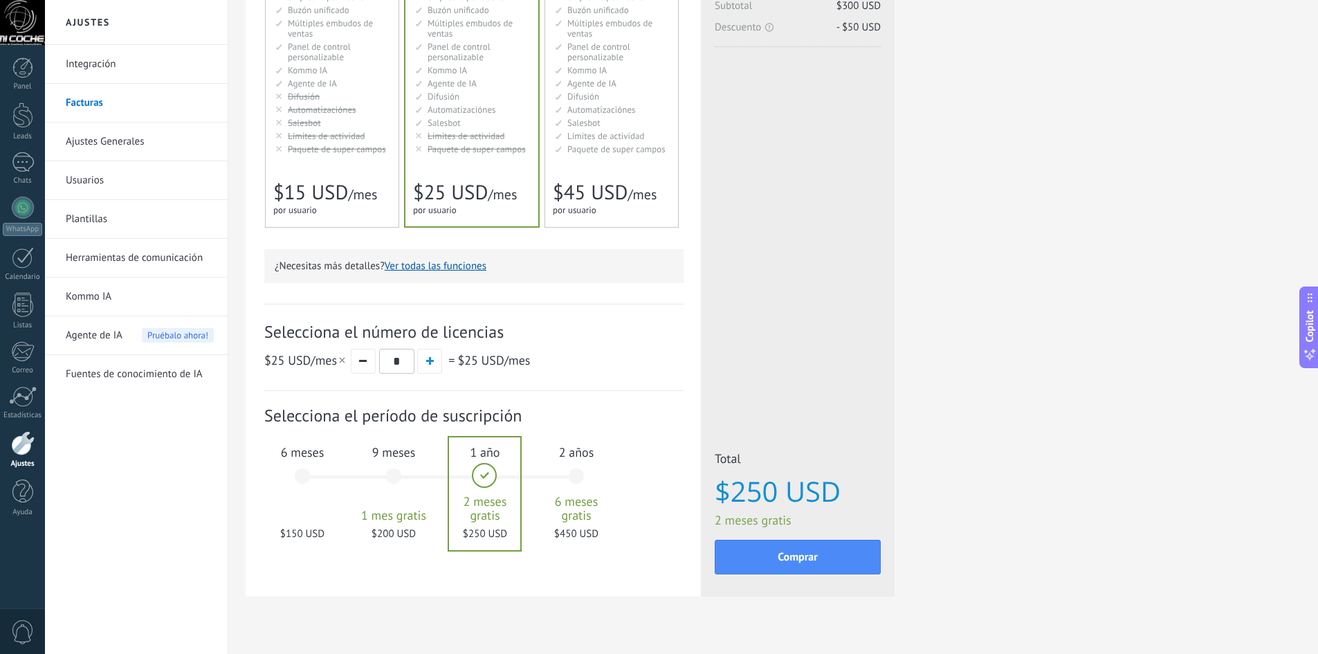
scroll to position [232, 0]
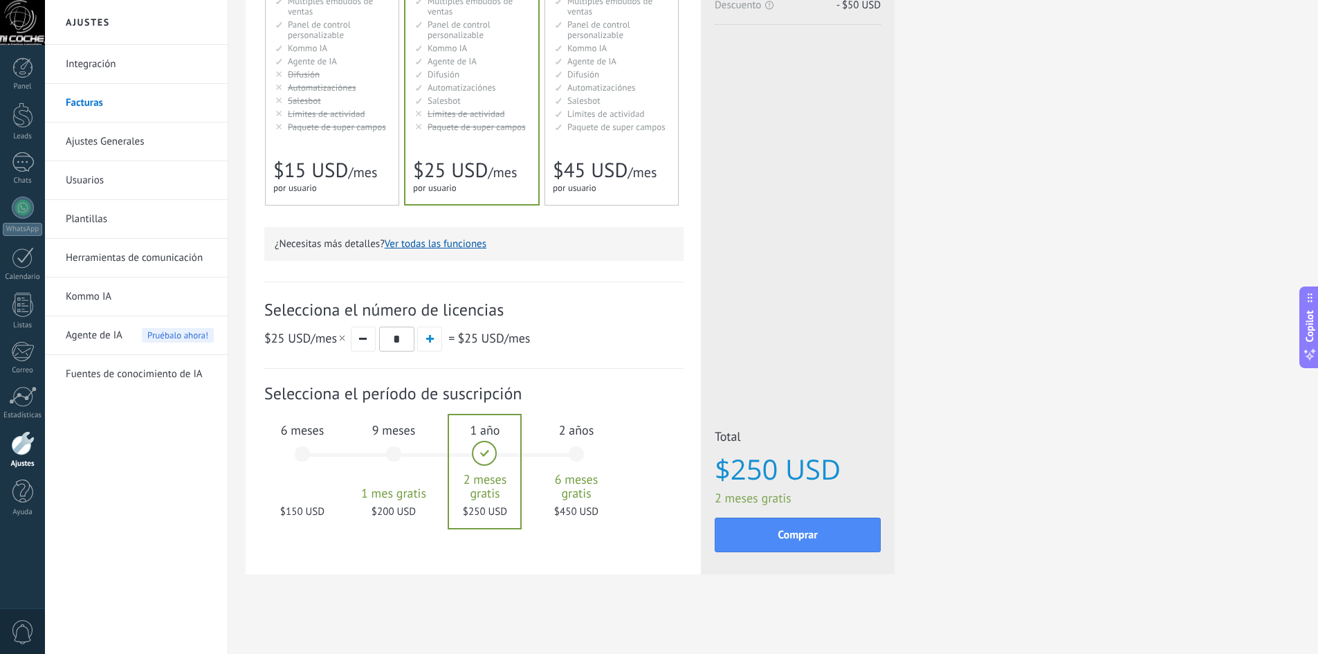
click at [293, 450] on div "6 meses $150 USD" at bounding box center [302, 461] width 75 height 98
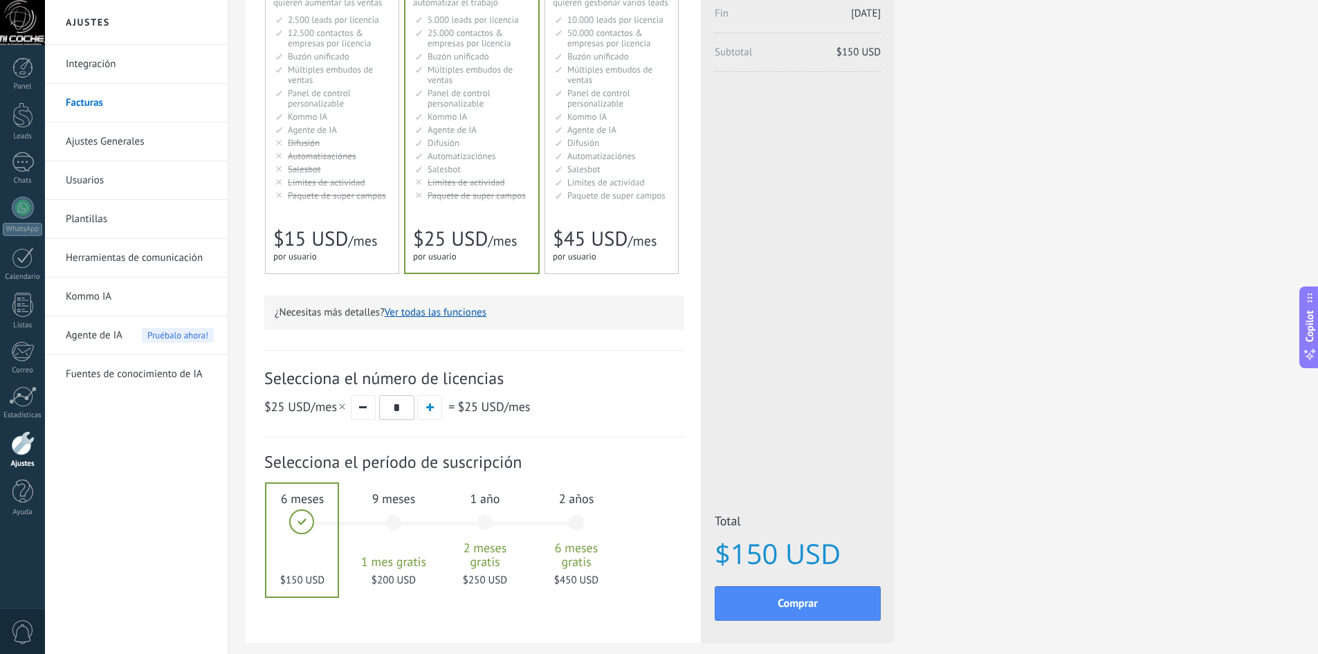
scroll to position [0, 0]
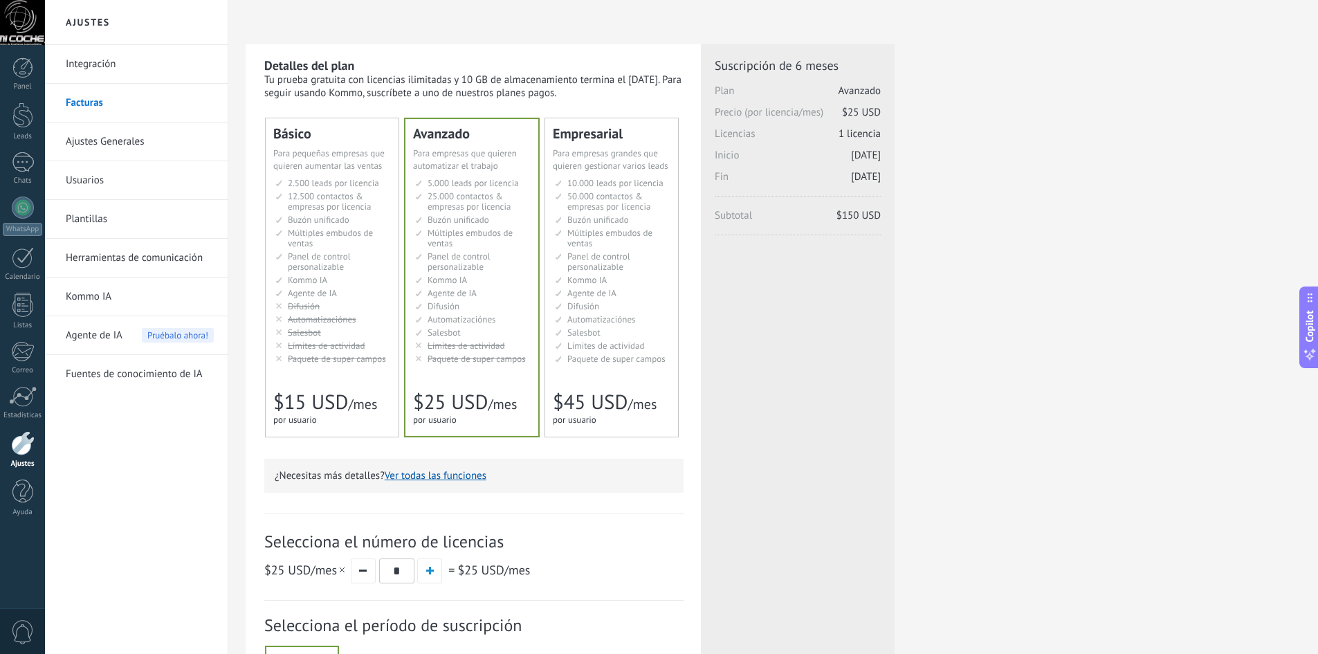
click at [518, 264] on li "Настраиваемый рабочий стол Customizable dashboard Panel de control personalizab…" at bounding box center [473, 261] width 116 height 21
drag, startPoint x: 39, startPoint y: 148, endPoint x: 27, endPoint y: 182, distance: 35.9
click at [38, 151] on div "Panel Leads Chats WhatsApp Clientes" at bounding box center [22, 293] width 45 height 473
click at [27, 183] on div "Chats" at bounding box center [23, 180] width 40 height 9
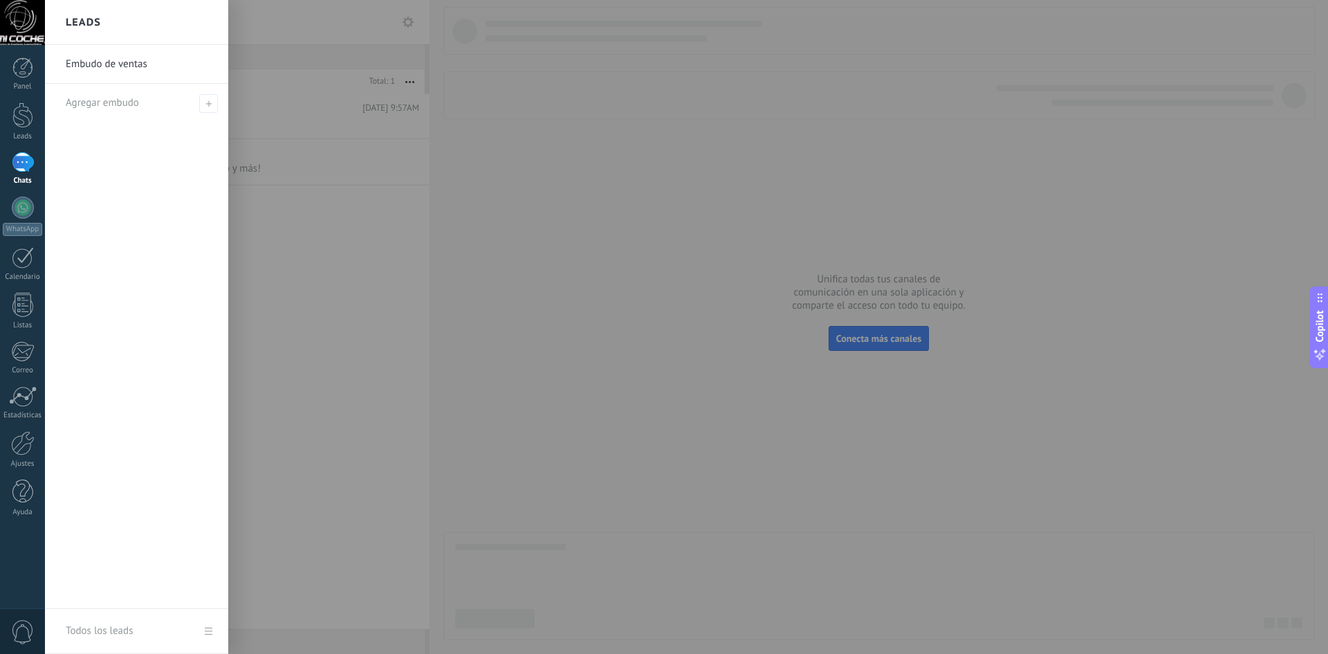
click at [176, 64] on link "Embudo de ventas" at bounding box center [140, 64] width 149 height 39
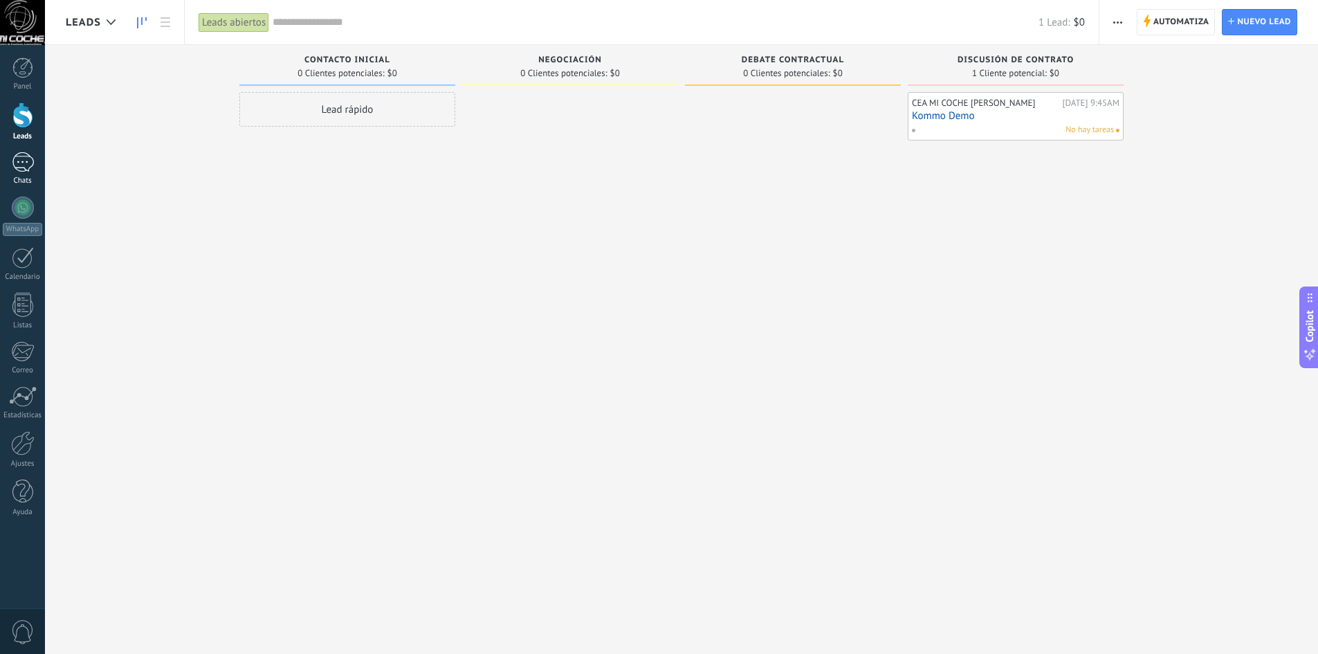
click at [25, 158] on div at bounding box center [23, 162] width 22 height 20
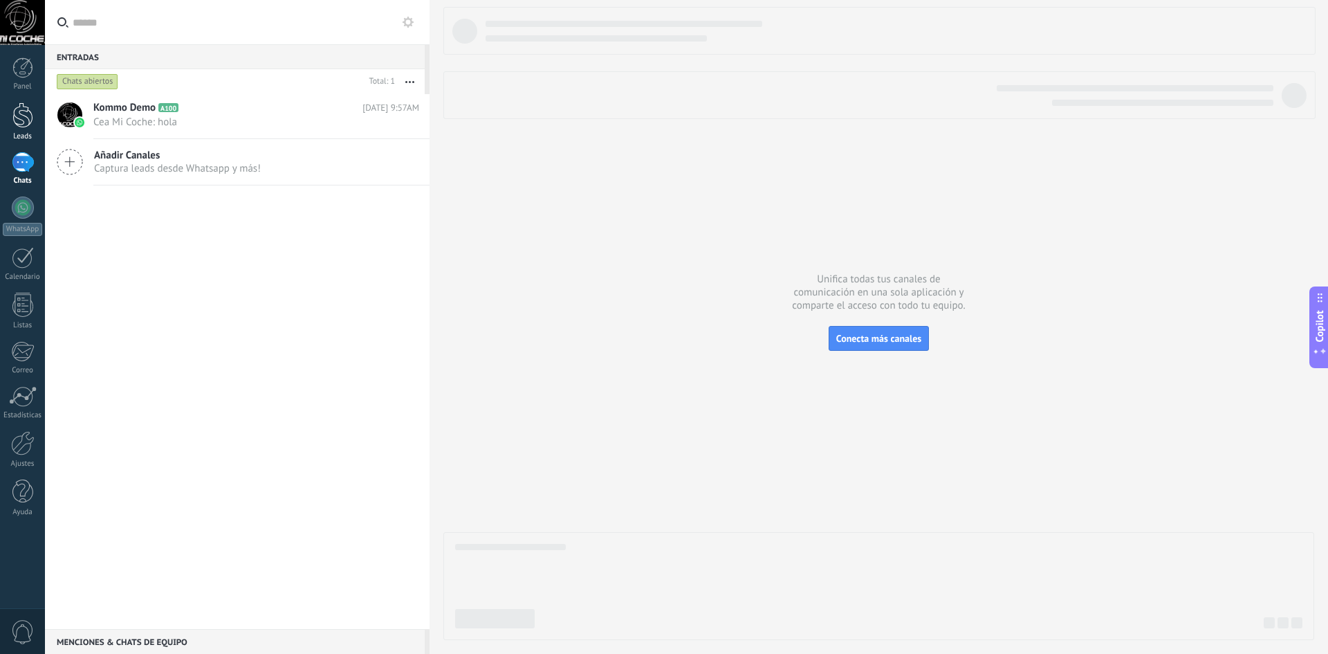
drag, startPoint x: 19, startPoint y: 123, endPoint x: 37, endPoint y: 136, distance: 22.3
click at [19, 123] on div at bounding box center [22, 115] width 21 height 26
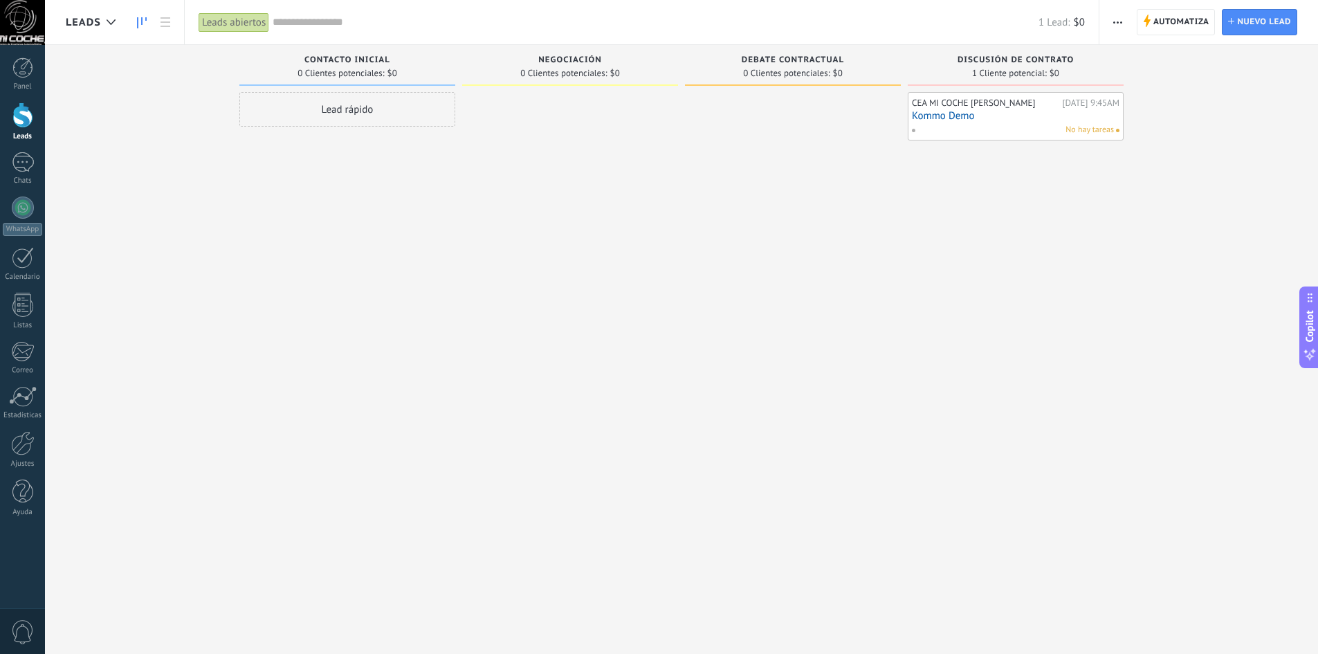
click at [1123, 20] on button "button" at bounding box center [1118, 22] width 20 height 26
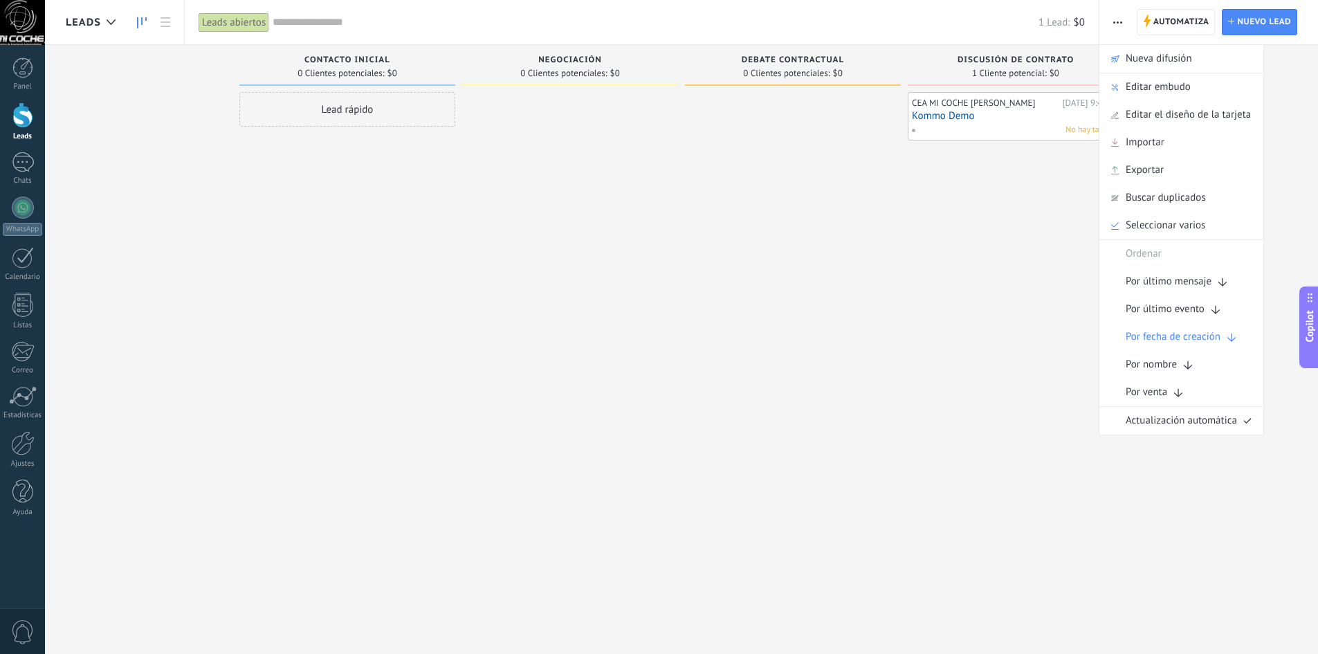
click at [1313, 327] on span "Copilot" at bounding box center [1310, 326] width 14 height 32
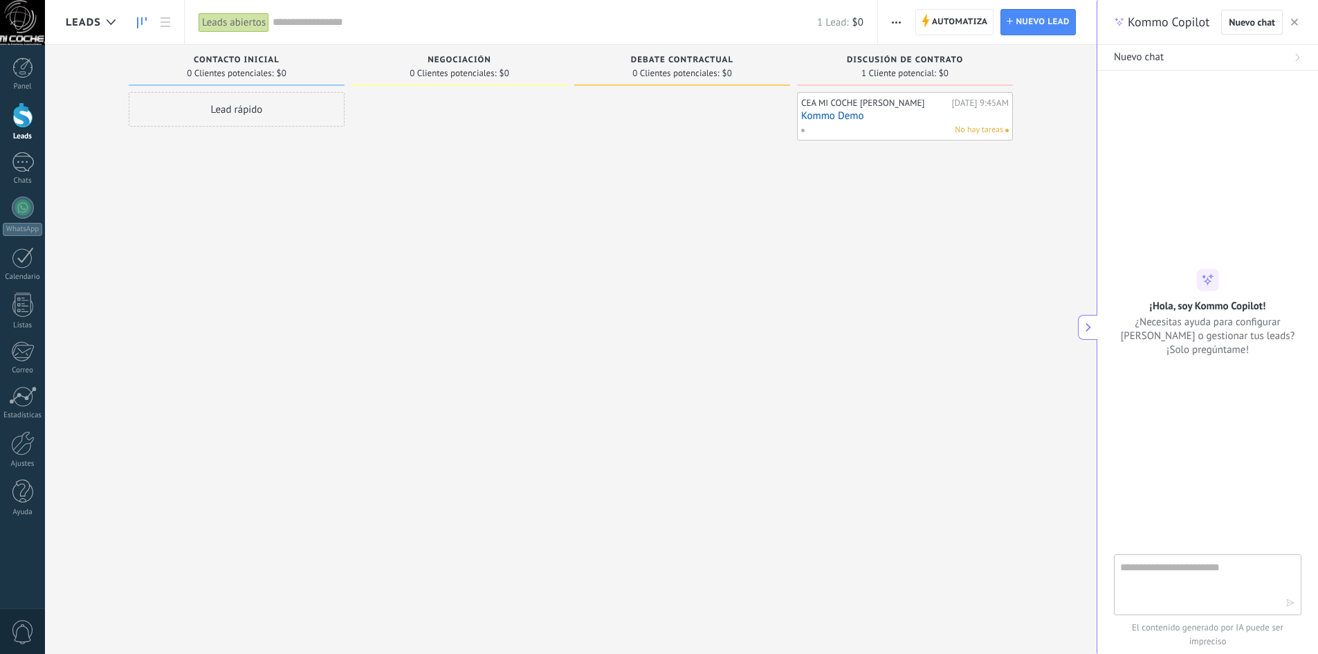
click at [1191, 562] on textarea at bounding box center [1198, 584] width 156 height 50
type textarea "**********"
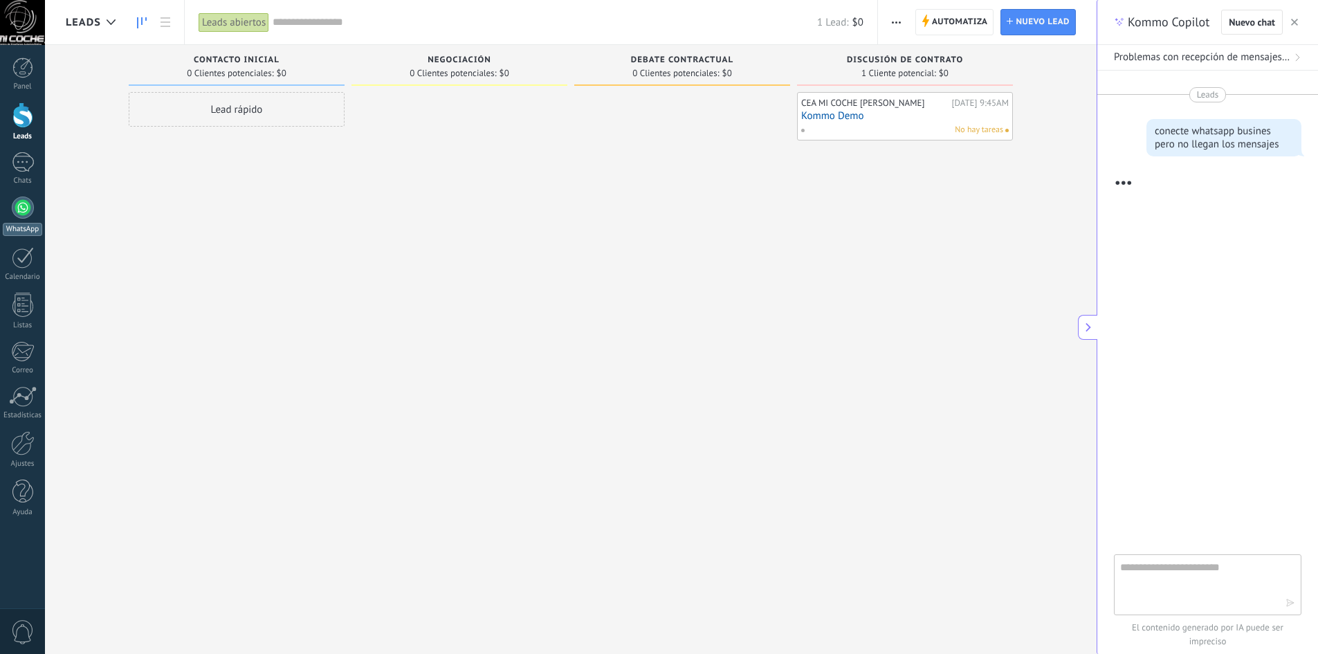
click at [28, 225] on div "WhatsApp" at bounding box center [22, 229] width 39 height 13
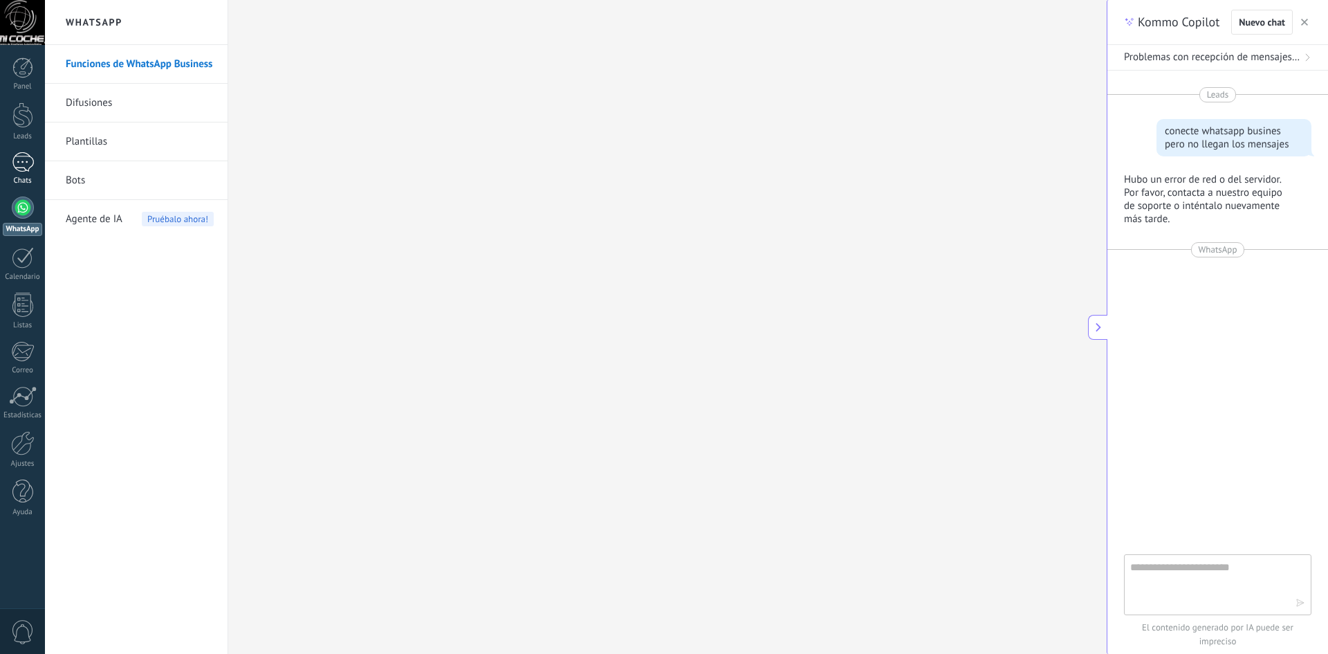
click at [22, 164] on div at bounding box center [23, 162] width 22 height 20
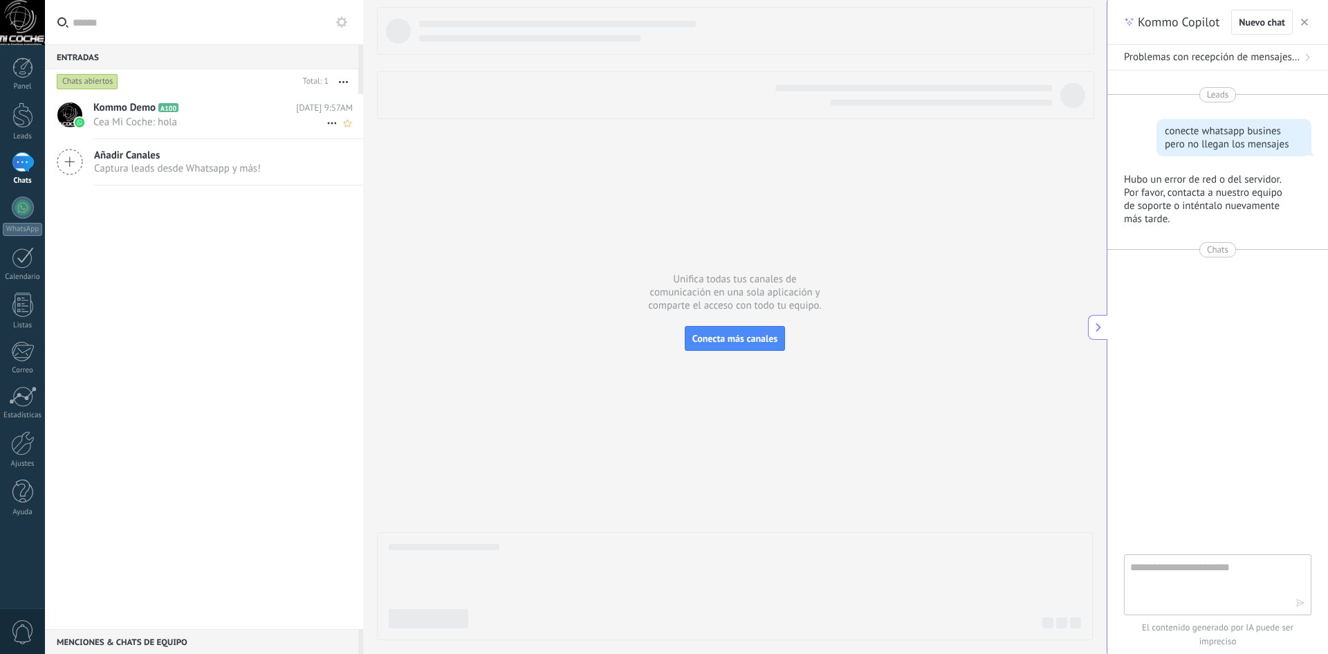
drag, startPoint x: 179, startPoint y: 111, endPoint x: 188, endPoint y: 122, distance: 14.3
click at [178, 112] on h2 "Kommo Demo A100" at bounding box center [194, 108] width 203 height 14
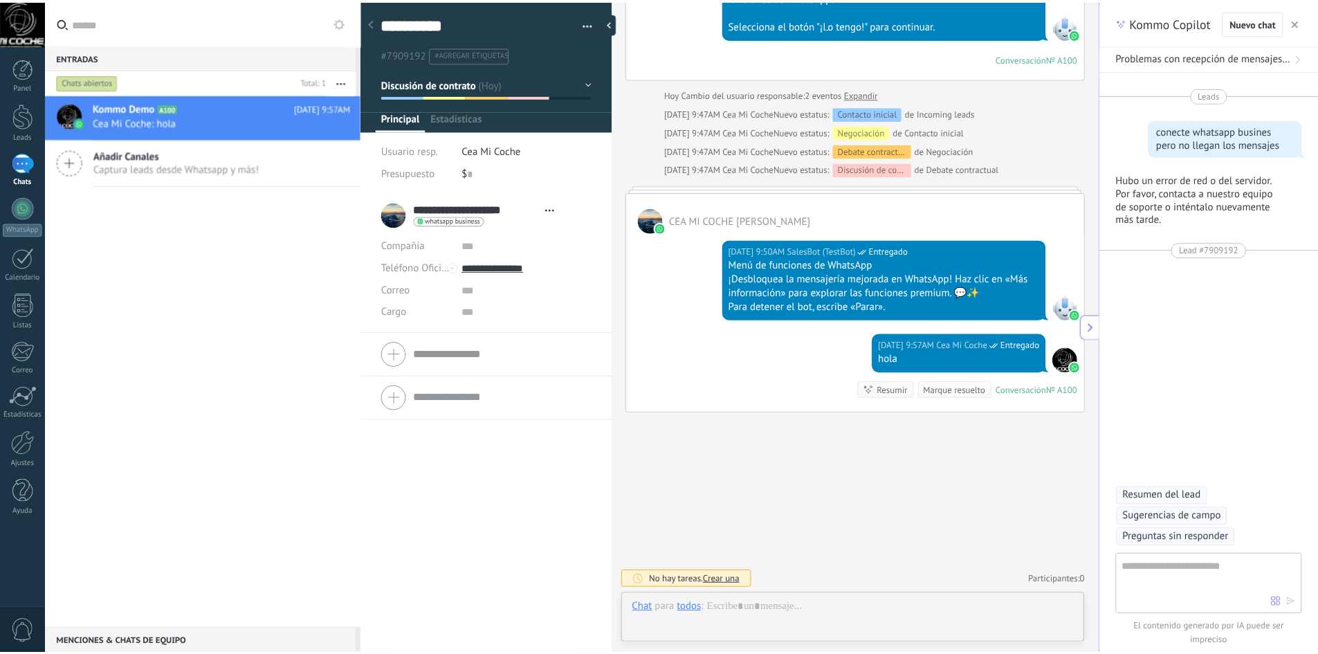
scroll to position [21, 0]
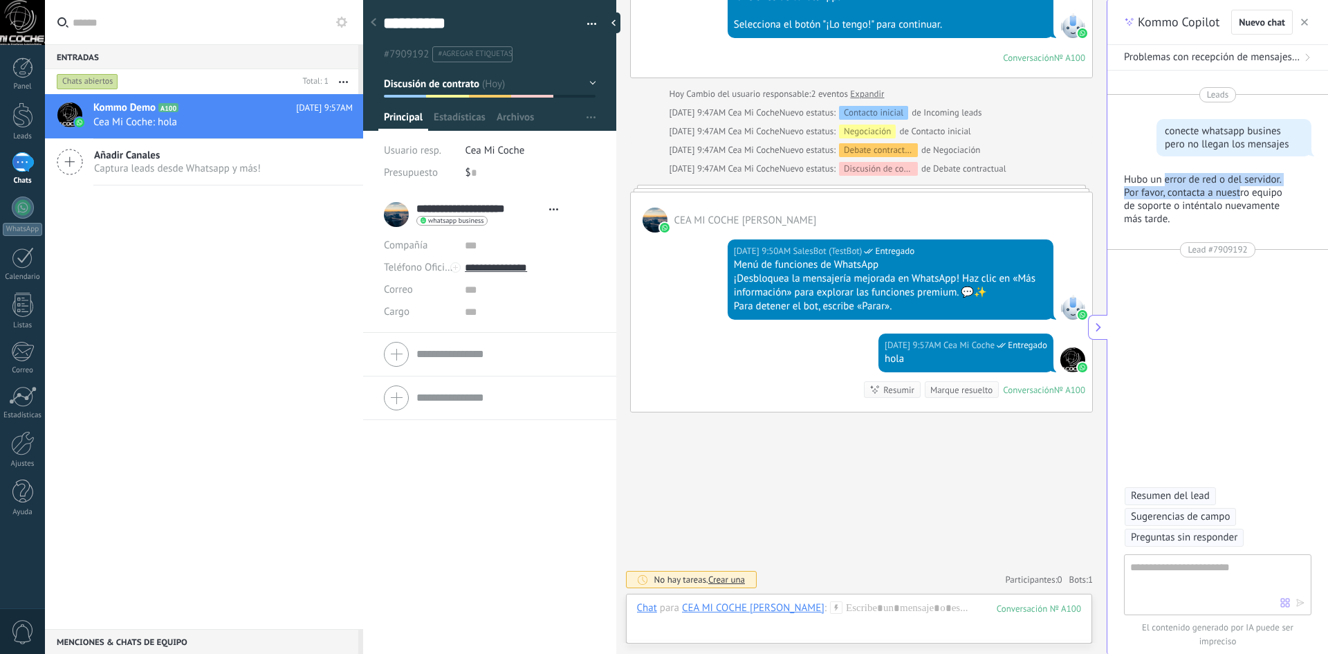
drag, startPoint x: 1169, startPoint y: 178, endPoint x: 1242, endPoint y: 194, distance: 75.0
click at [1242, 190] on p "Hubo un error de red o del servidor. Por favor, contacta a nuestro equipo de so…" at bounding box center [1209, 199] width 171 height 53
drag, startPoint x: 1292, startPoint y: 230, endPoint x: 1221, endPoint y: 214, distance: 72.9
click at [1288, 226] on div "Leads conecte whatsapp busines pero no llegan los mensajes Hubo un error de red…" at bounding box center [1218, 313] width 221 height 484
drag, startPoint x: 1284, startPoint y: 147, endPoint x: 1150, endPoint y: 123, distance: 136.3
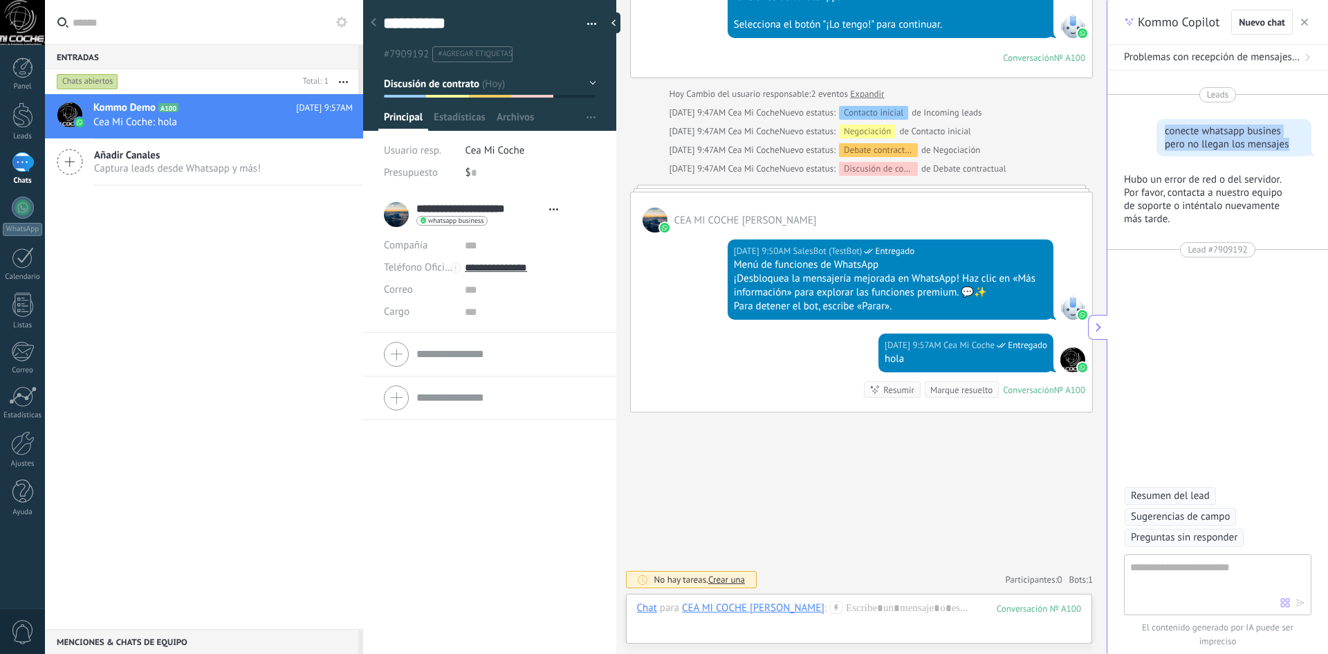
click at [1150, 123] on div "Leads conecte whatsapp busines pero no llegan los mensajes Hubo un error de red…" at bounding box center [1218, 313] width 221 height 484
copy div "conecte whatsapp busines pero no llegan los mensajes"
click at [1209, 584] on textarea at bounding box center [1205, 584] width 150 height 50
paste textarea "**********"
type textarea "**********"
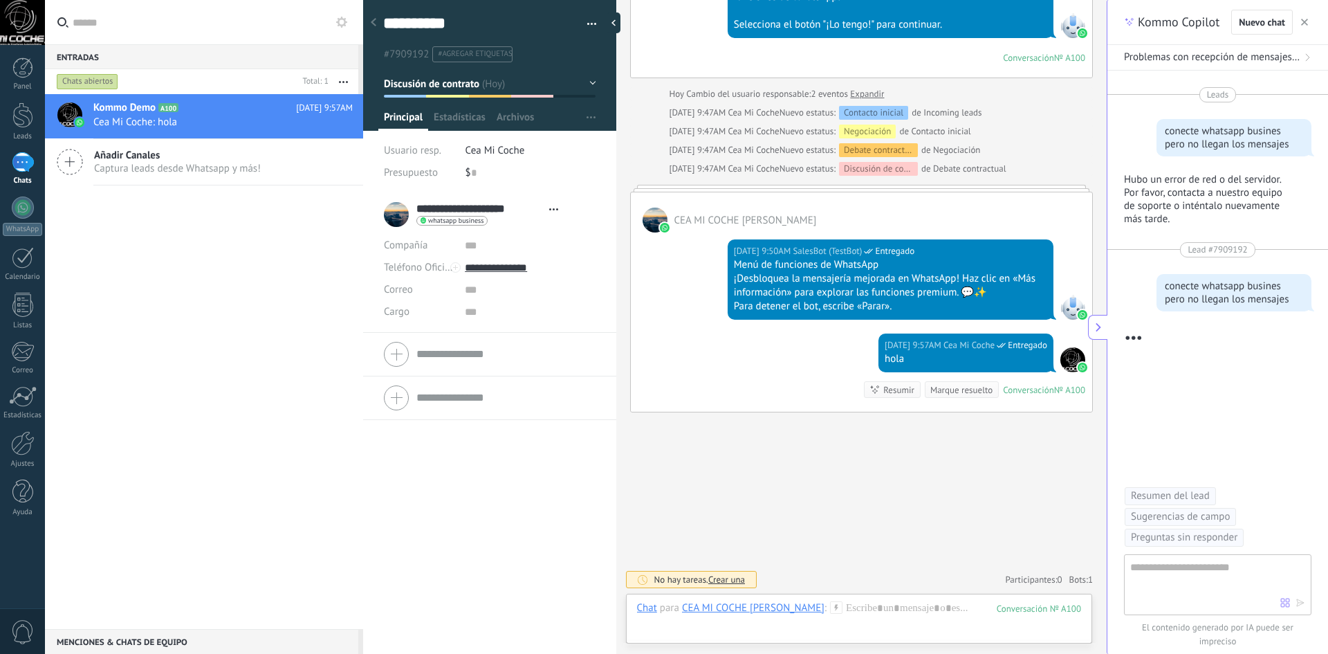
click at [23, 35] on div at bounding box center [22, 22] width 45 height 45
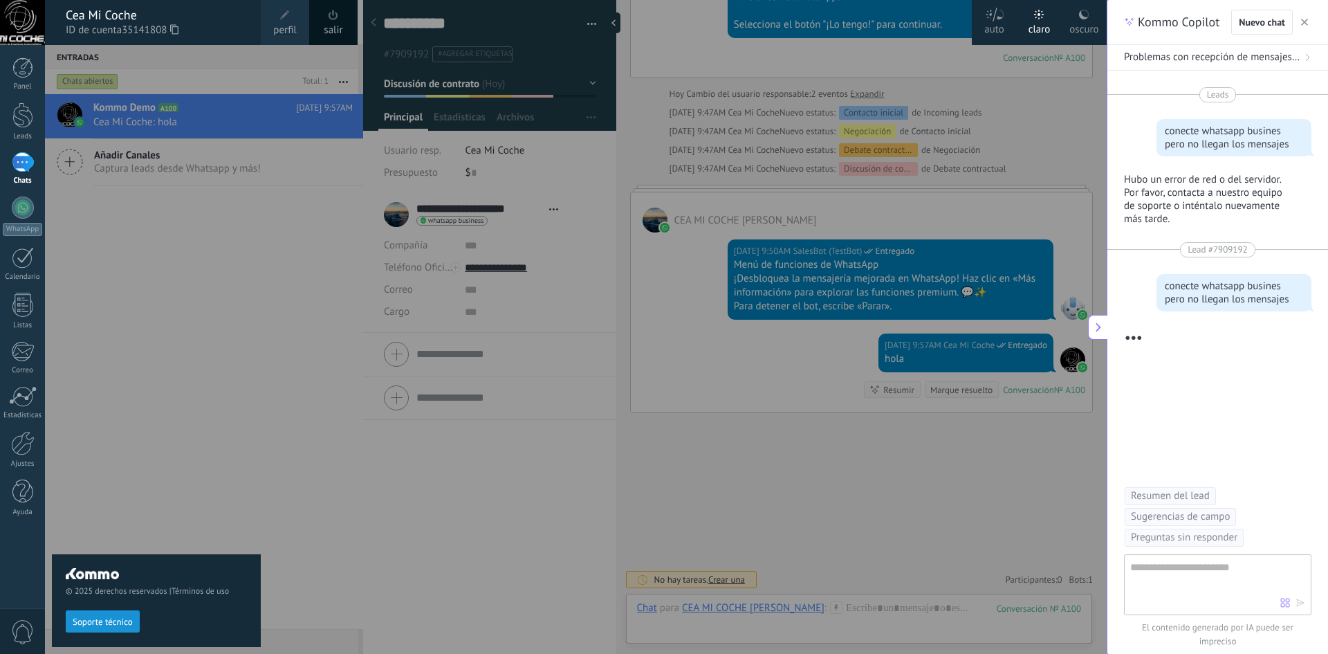
click at [280, 17] on span at bounding box center [284, 15] width 15 height 15
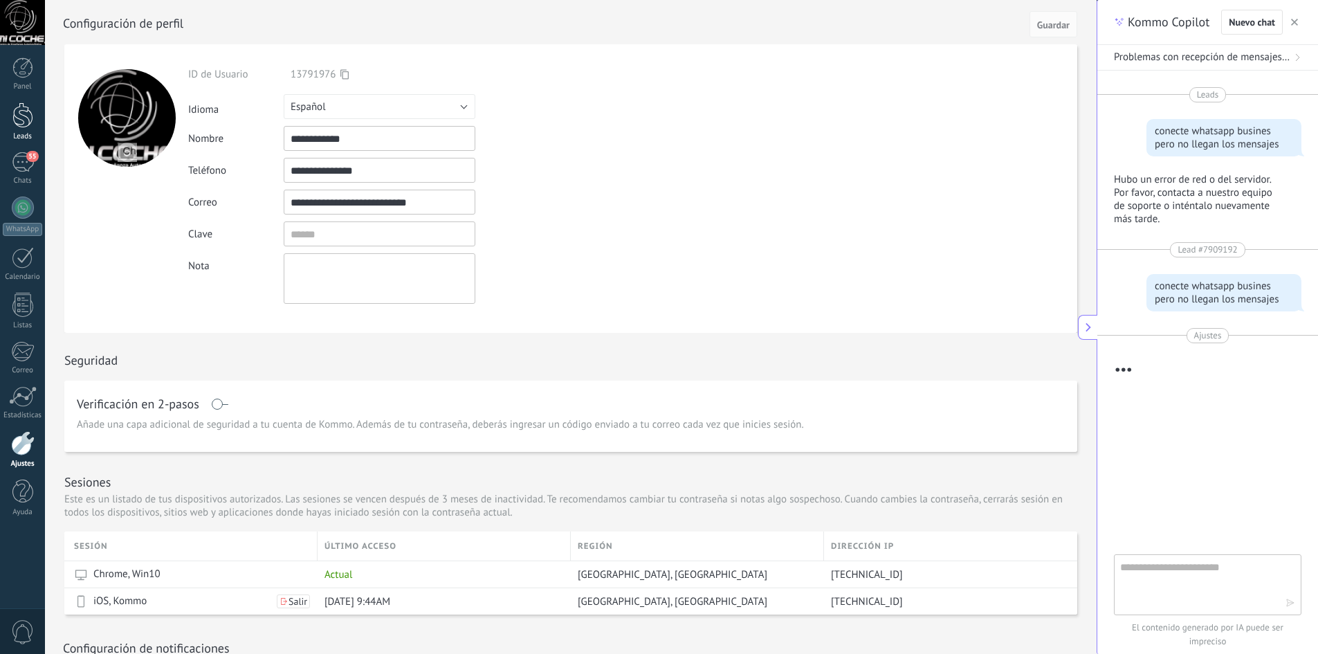
click at [27, 134] on div "Leads" at bounding box center [23, 136] width 40 height 9
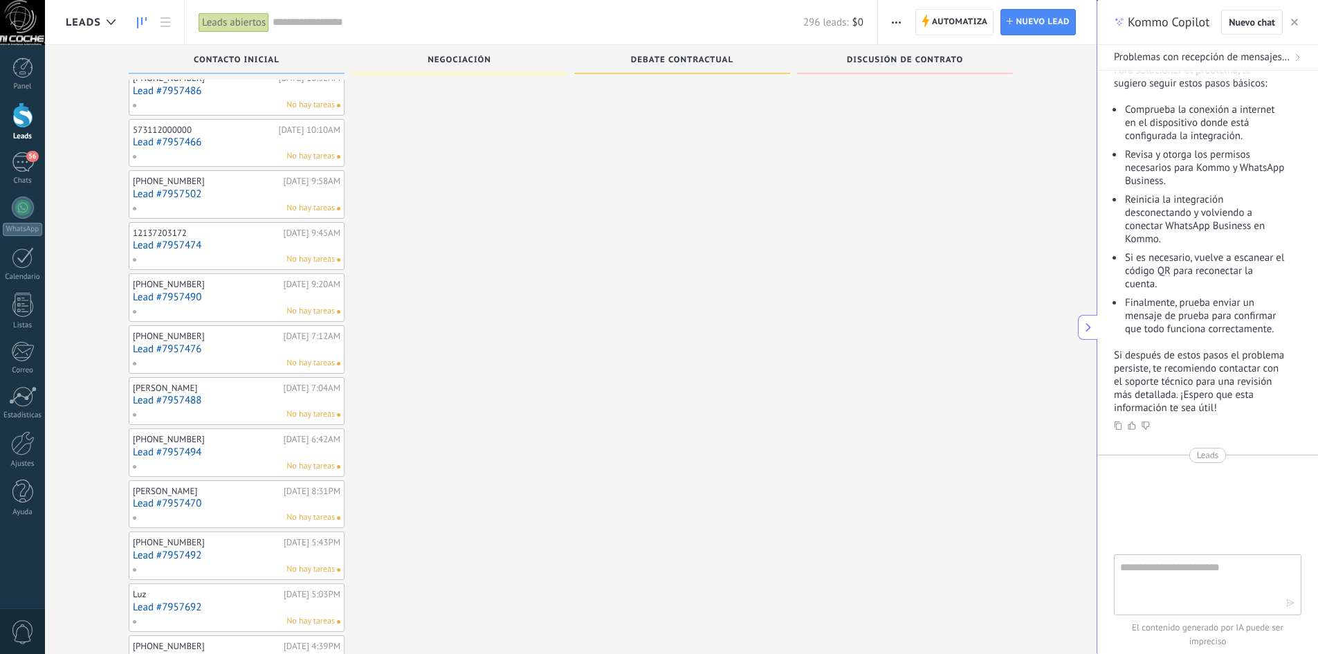
scroll to position [55, 0]
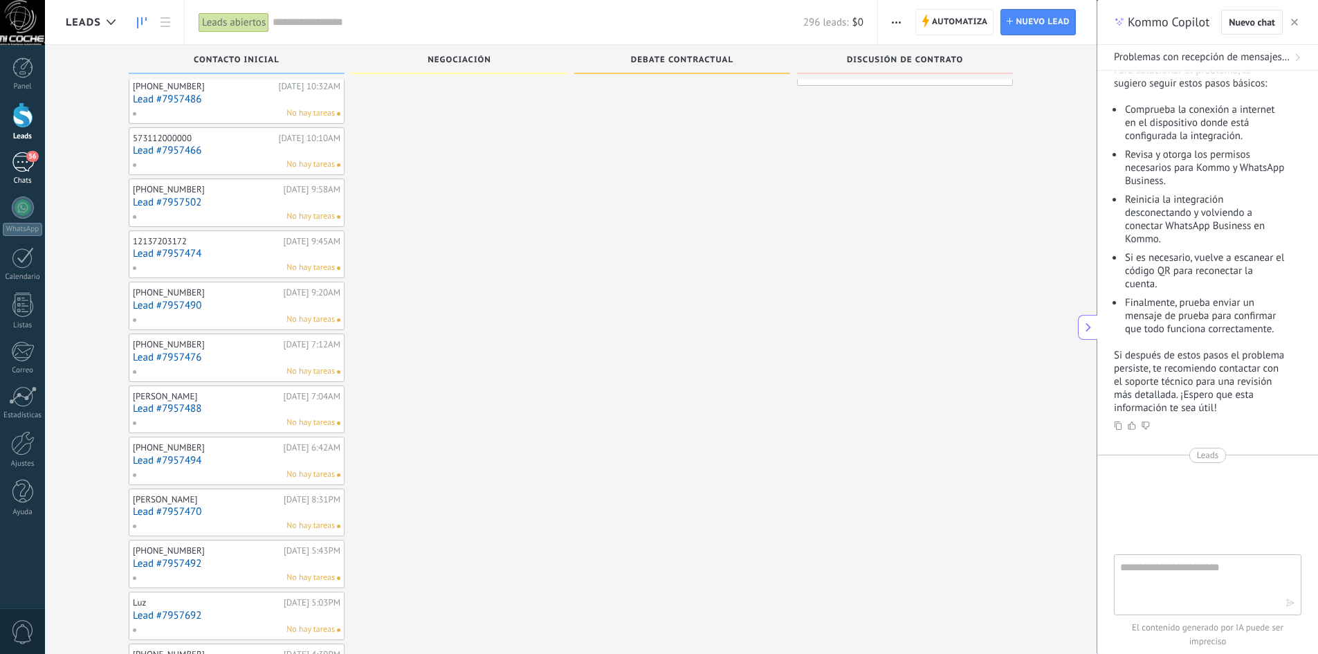
click at [22, 168] on div "56" at bounding box center [23, 162] width 22 height 20
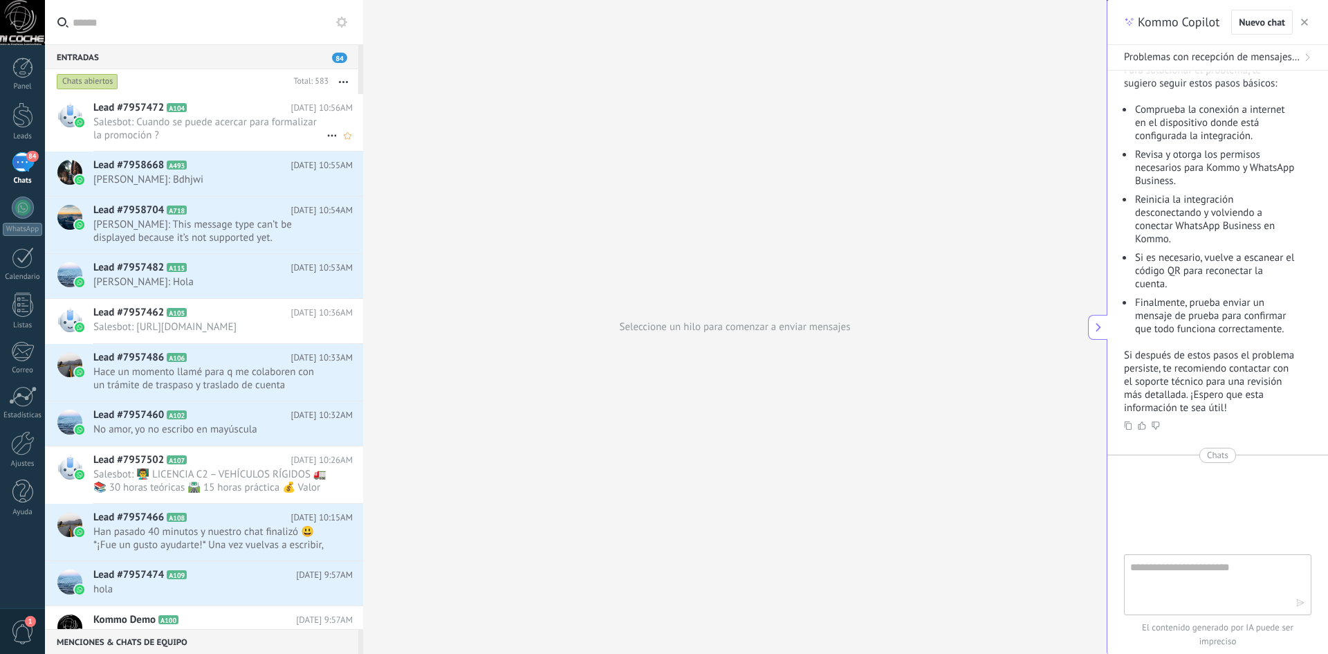
click at [225, 131] on span "Salesbot: Cuando se puede acercar para formalizar la promoción ?" at bounding box center [209, 129] width 233 height 26
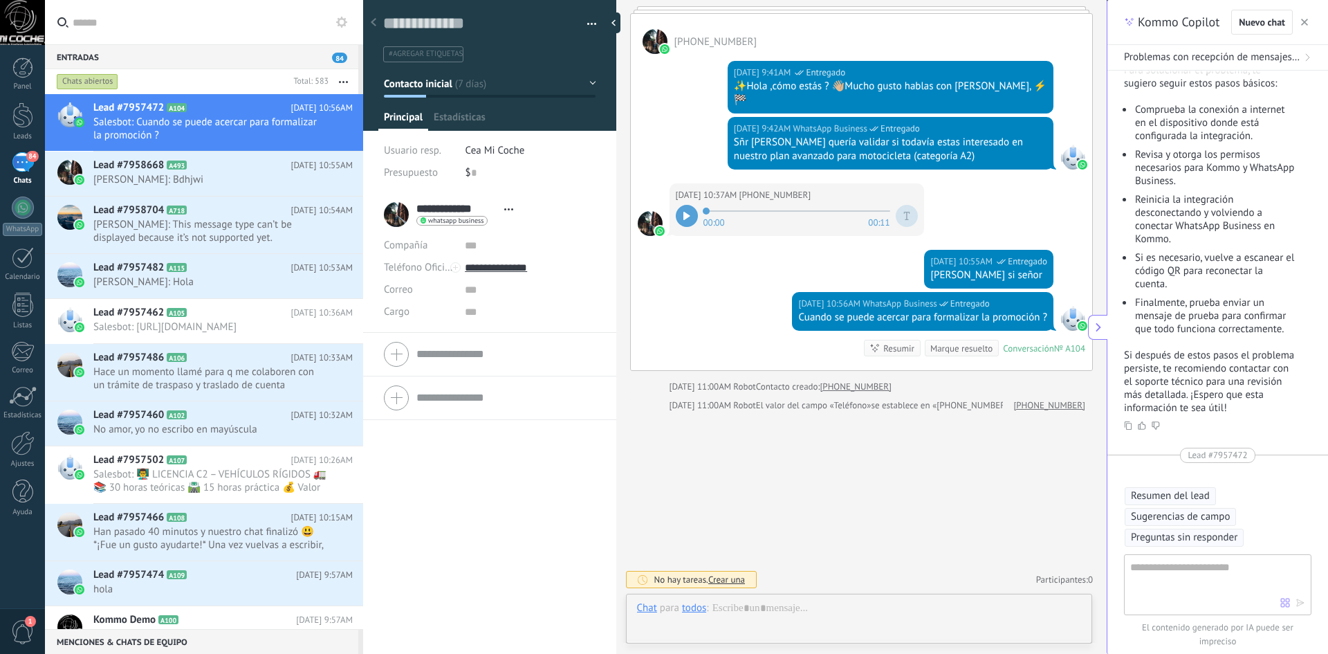
scroll to position [21, 0]
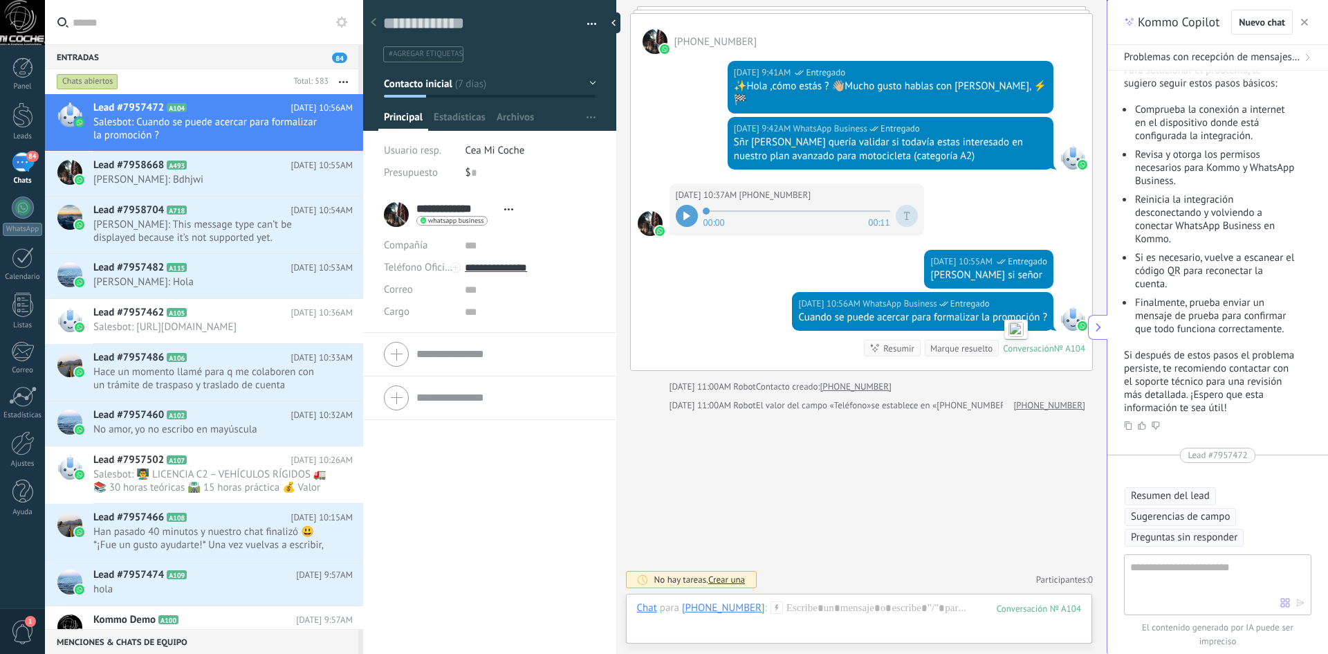
drag, startPoint x: 814, startPoint y: 256, endPoint x: 816, endPoint y: 343, distance: 87.2
click at [815, 257] on div "[DATE] 10:55AM WhatsApp Business Entregado Dale si señor" at bounding box center [862, 271] width 462 height 42
click at [190, 170] on h2 "Lead #7958668 A493" at bounding box center [191, 165] width 197 height 14
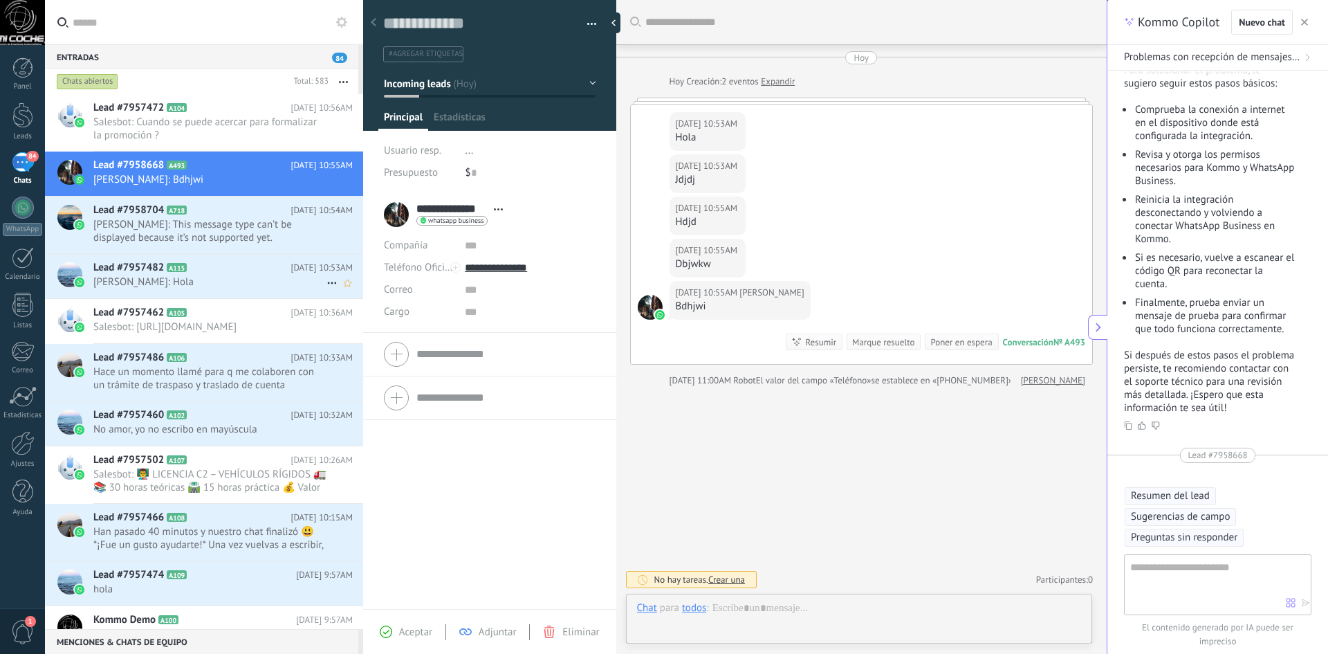
scroll to position [21, 0]
drag, startPoint x: 244, startPoint y: 265, endPoint x: 242, endPoint y: 285, distance: 20.2
click at [243, 266] on h2 "Lead #7957482 A115" at bounding box center [191, 268] width 197 height 14
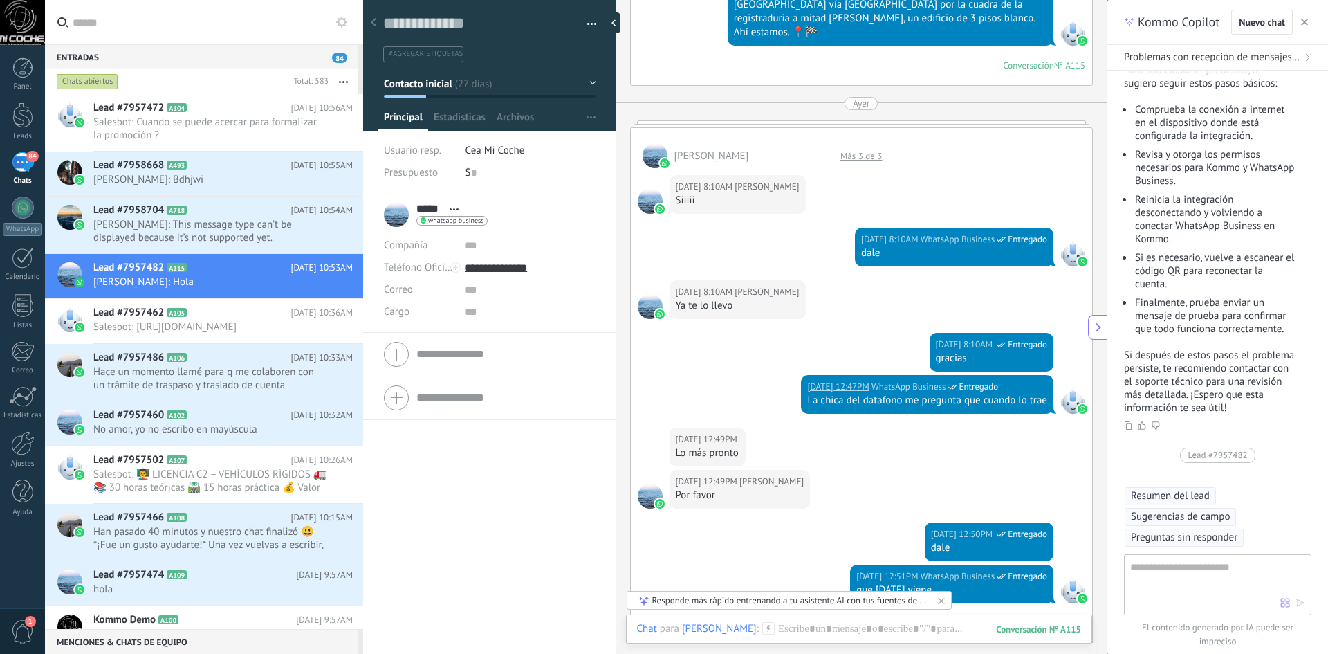
scroll to position [6082, 0]
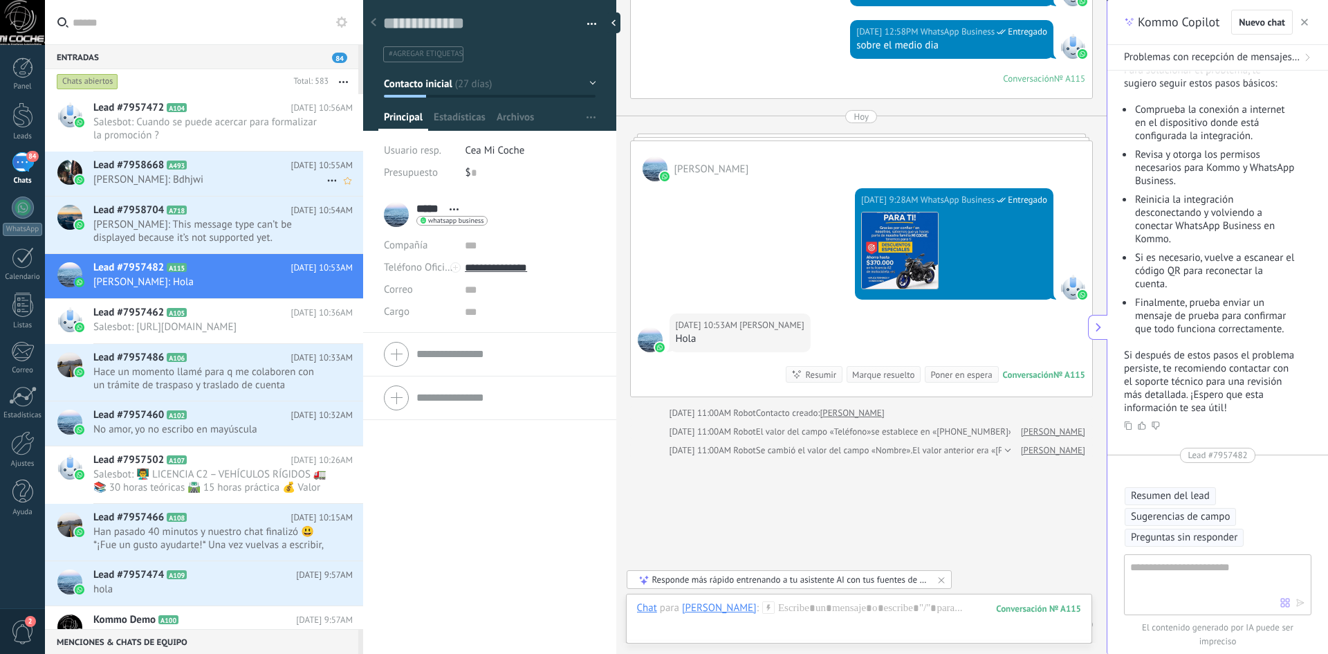
click at [159, 170] on span "Lead #7958668" at bounding box center [128, 165] width 71 height 14
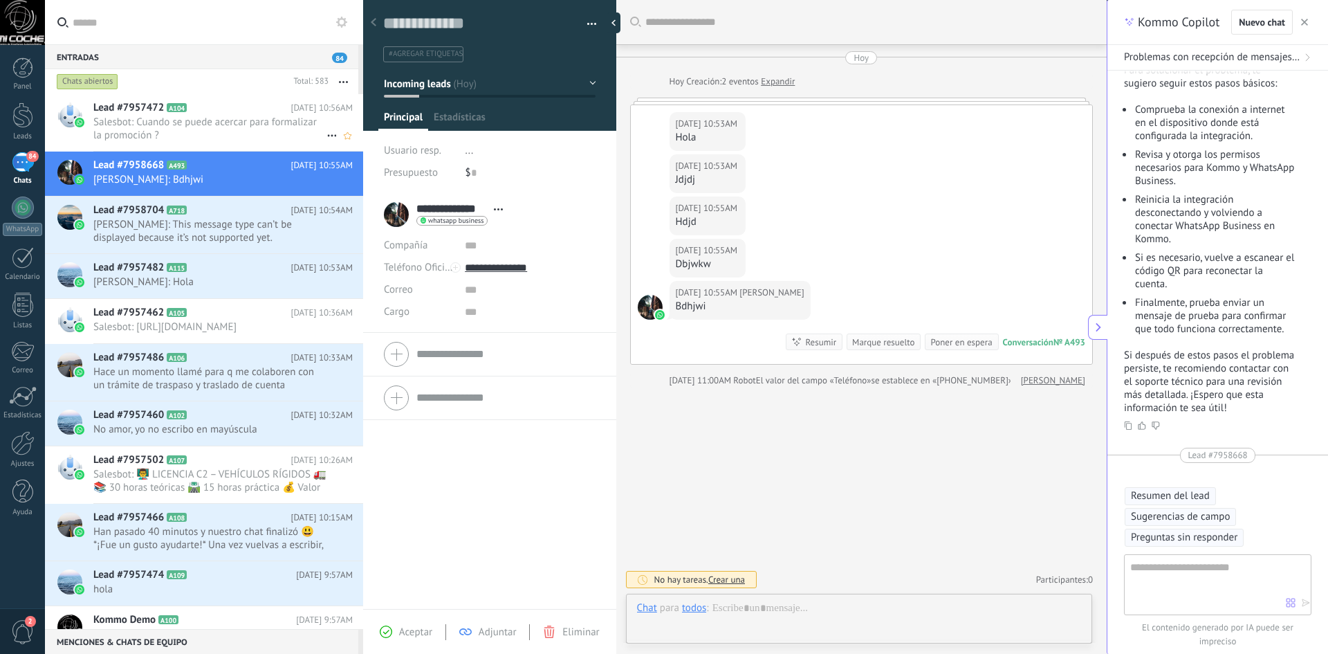
scroll to position [21, 0]
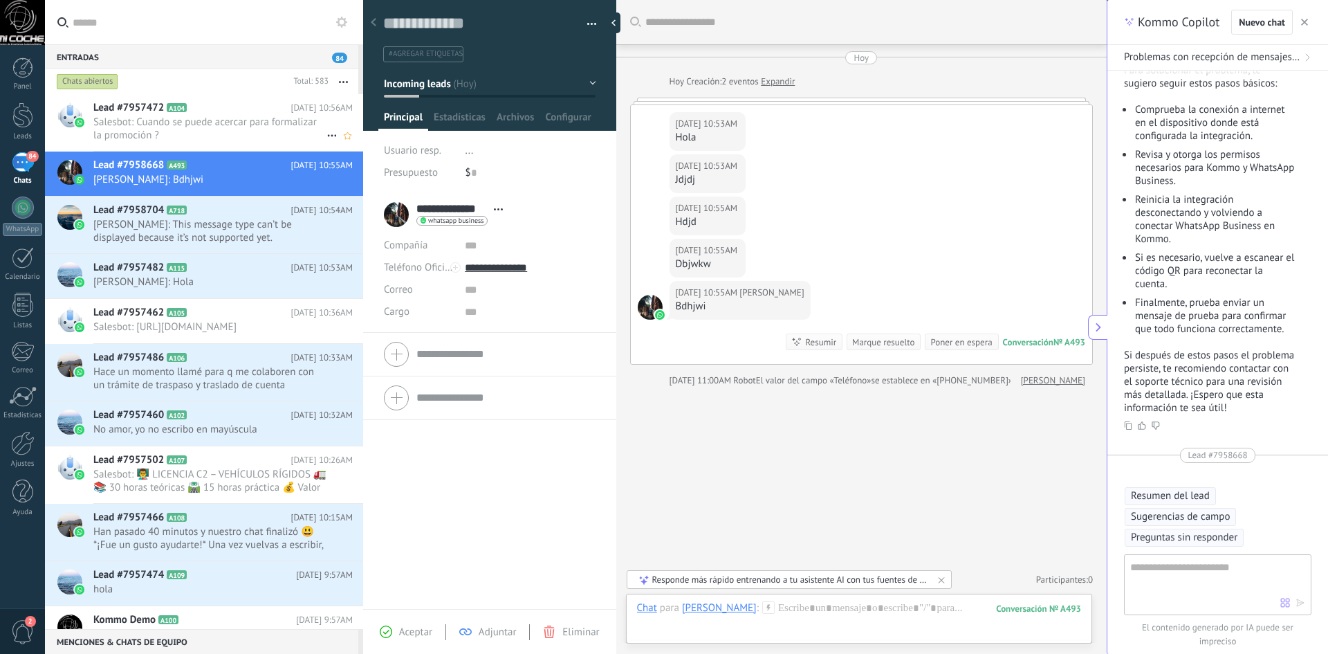
click at [211, 142] on div "Lead #7957472 A104 [DATE] 10:56AM Salesbot: Cuando se puede acercar para formal…" at bounding box center [228, 122] width 270 height 57
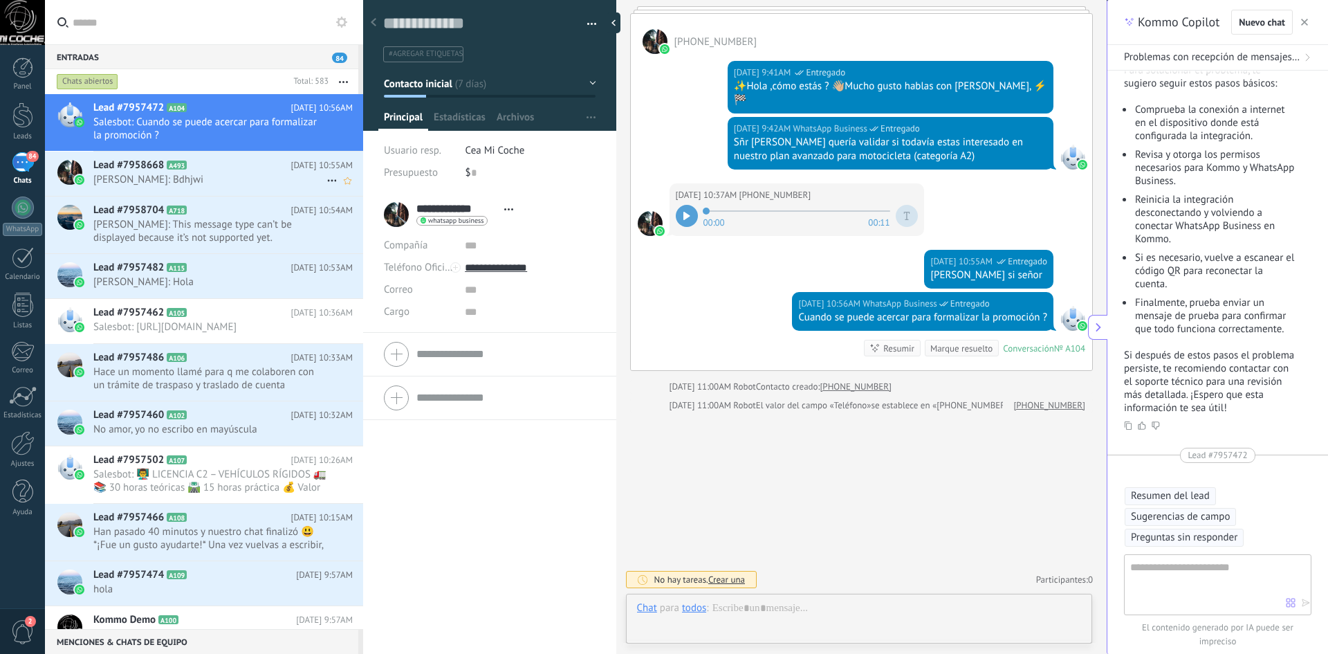
scroll to position [21, 0]
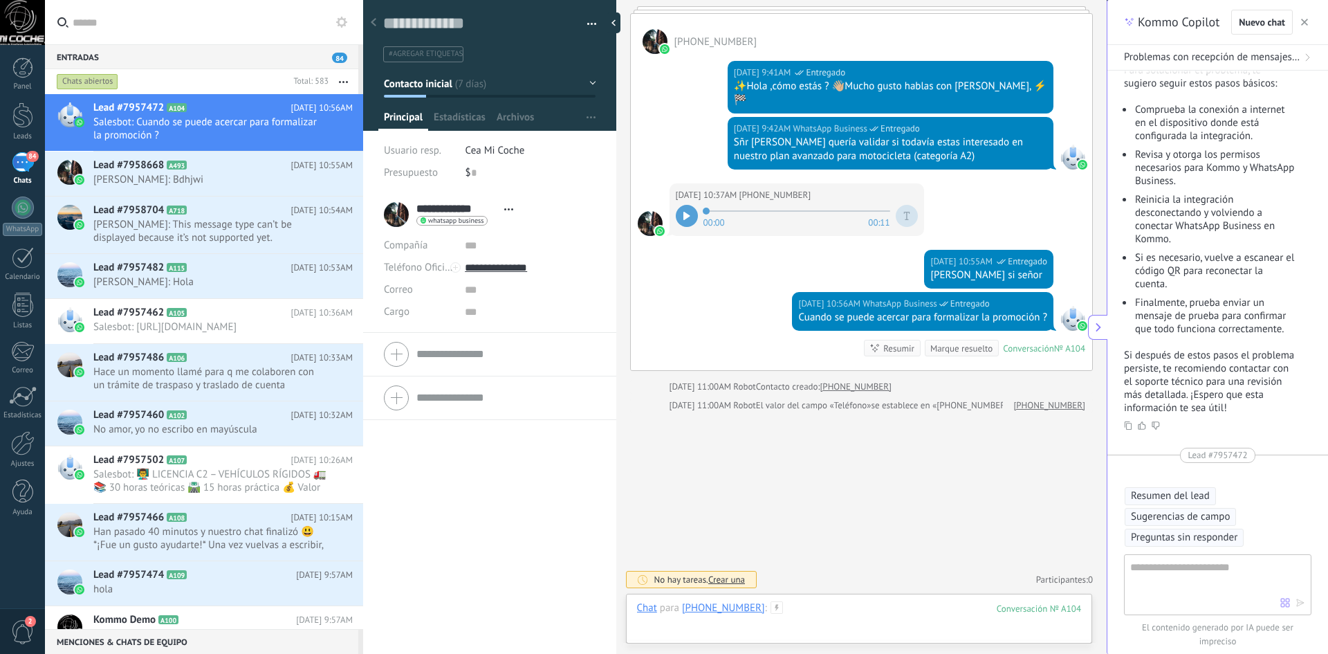
drag, startPoint x: 805, startPoint y: 618, endPoint x: 795, endPoint y: 605, distance: 15.8
click at [803, 614] on div at bounding box center [859, 622] width 445 height 42
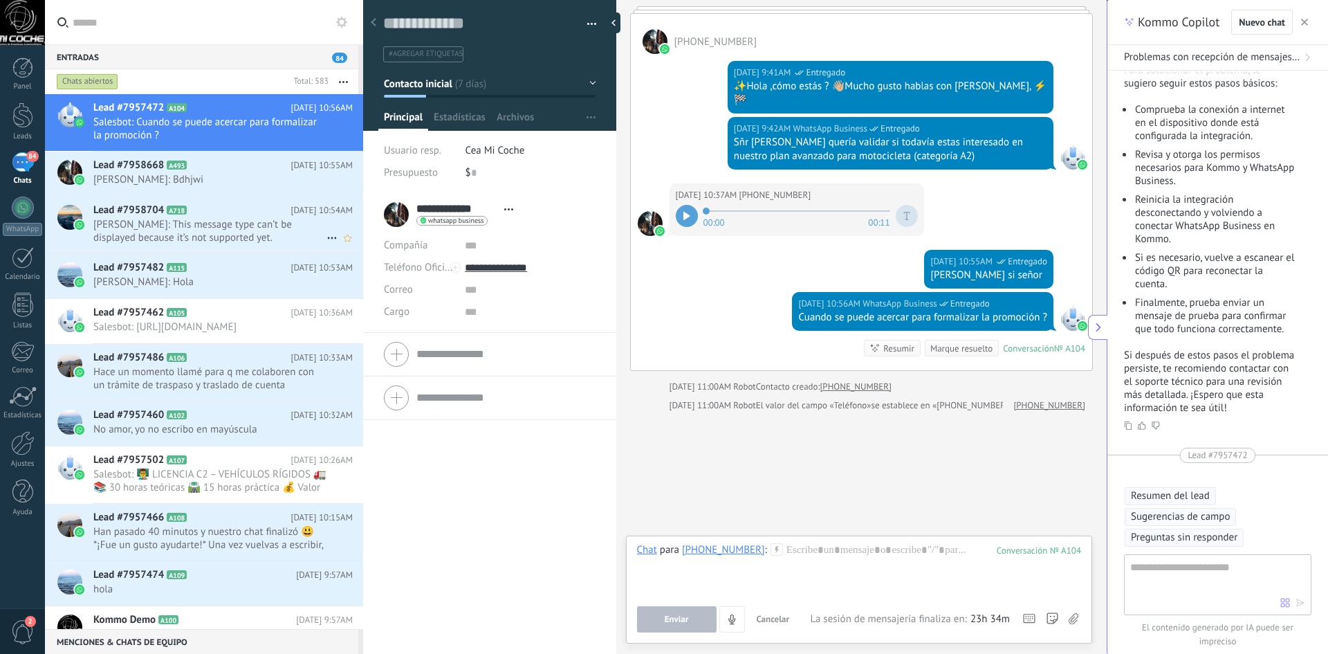
drag, startPoint x: 158, startPoint y: 177, endPoint x: 176, endPoint y: 198, distance: 27.5
click at [158, 179] on span "[PERSON_NAME]: Bdhjwi" at bounding box center [209, 179] width 233 height 13
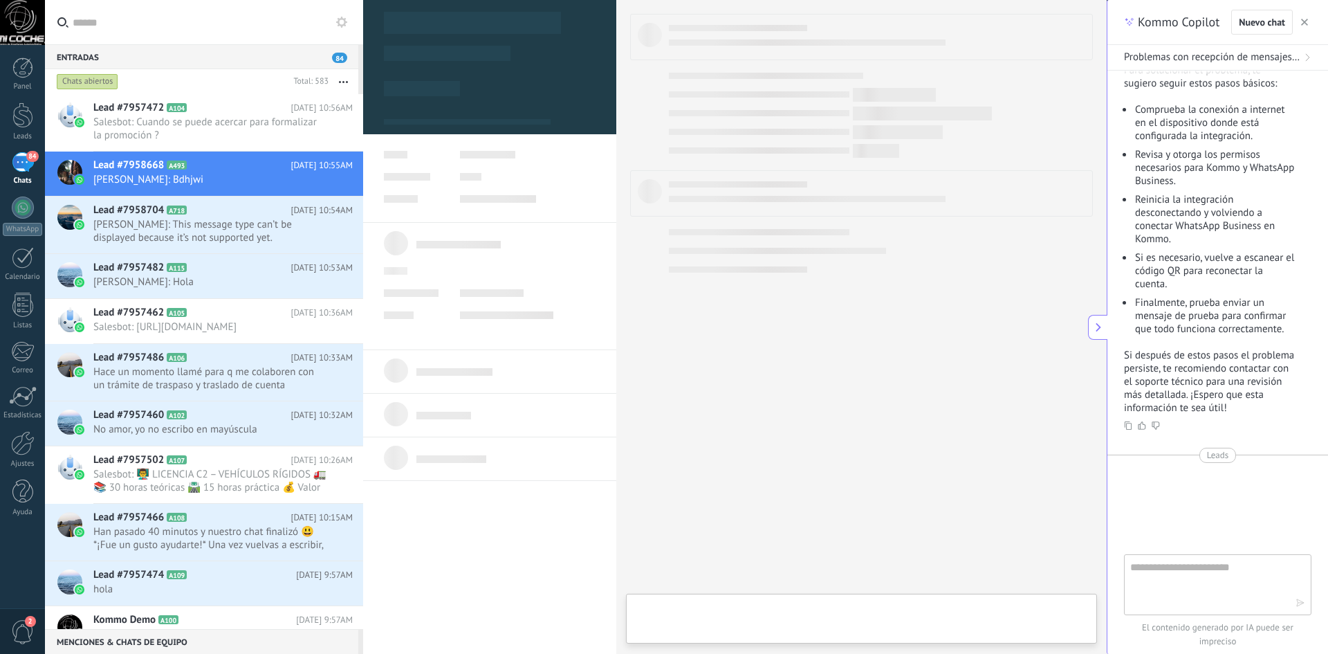
type textarea "**********"
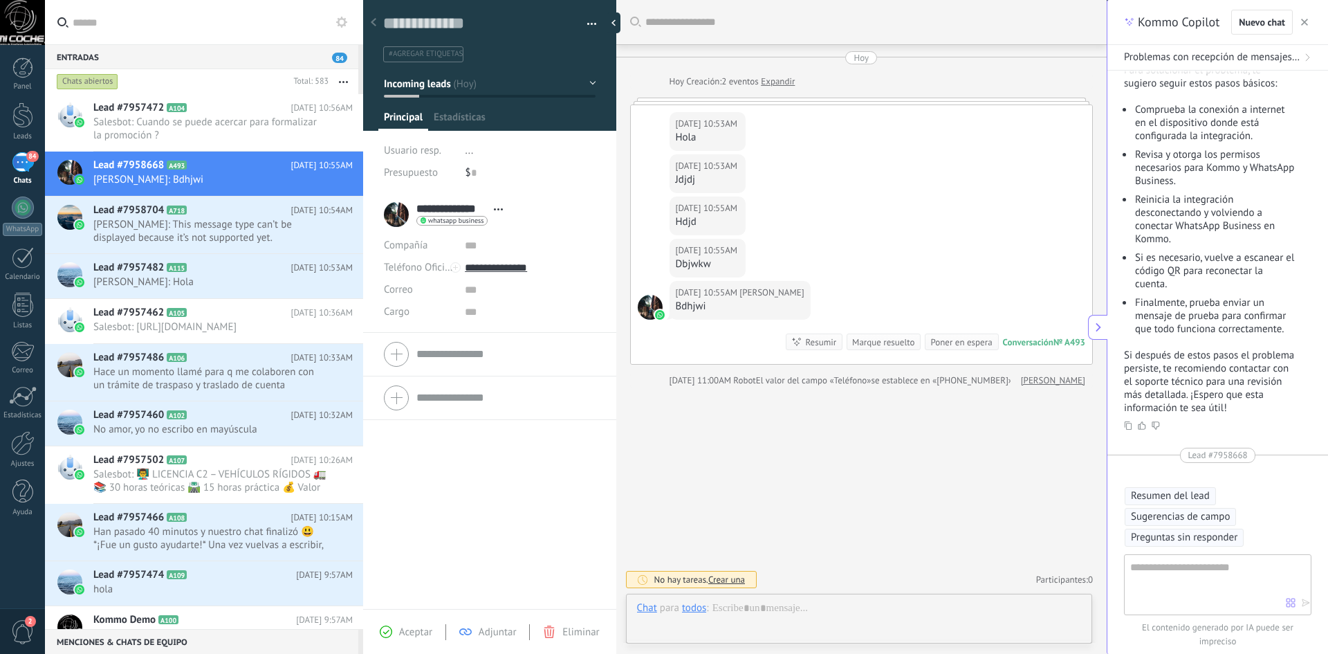
scroll to position [21, 0]
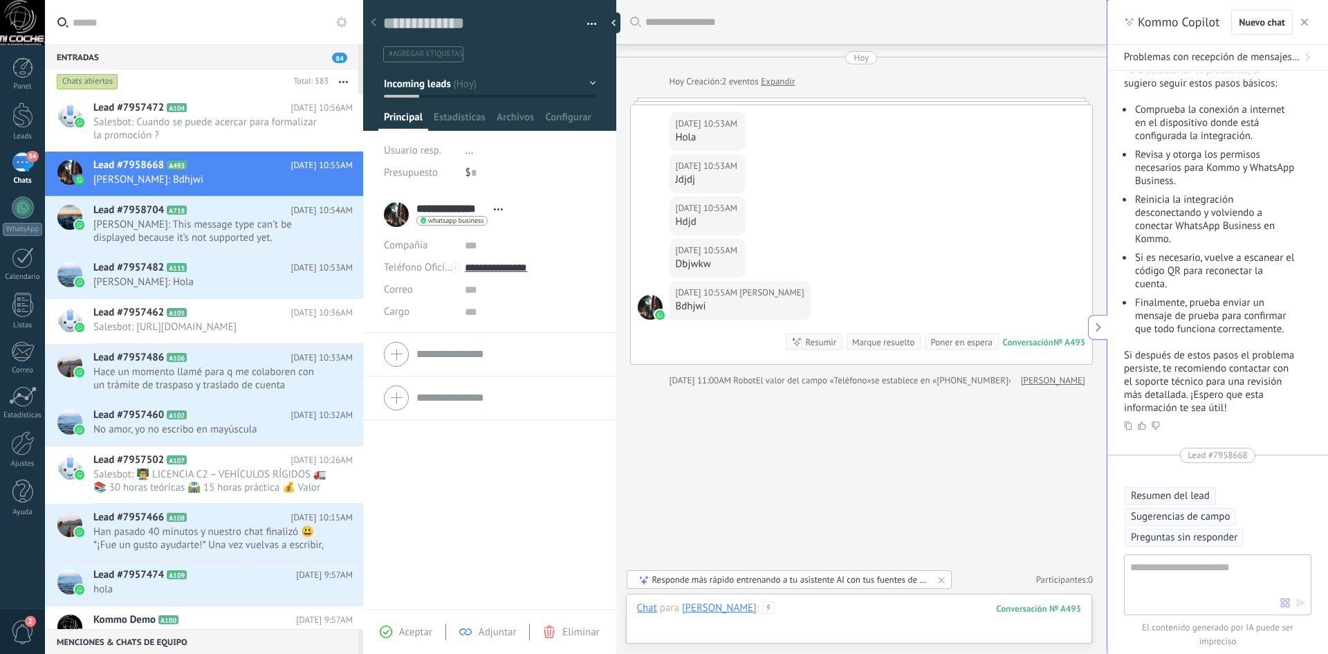
click at [790, 623] on div at bounding box center [859, 622] width 445 height 42
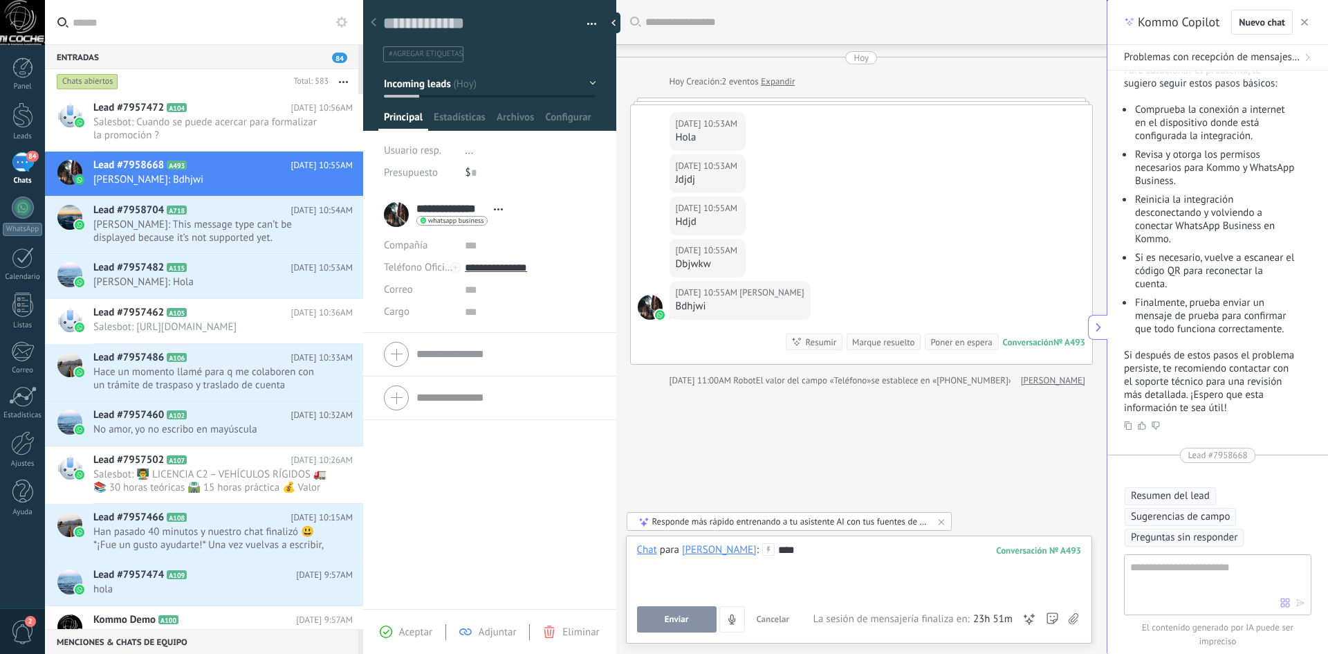
click at [702, 606] on div "Enviar Cancelar Rastrear clics en links ? Reducir links largos y rastrear clics…" at bounding box center [725, 619] width 176 height 26
click at [682, 619] on span "Enviar" at bounding box center [677, 619] width 24 height 10
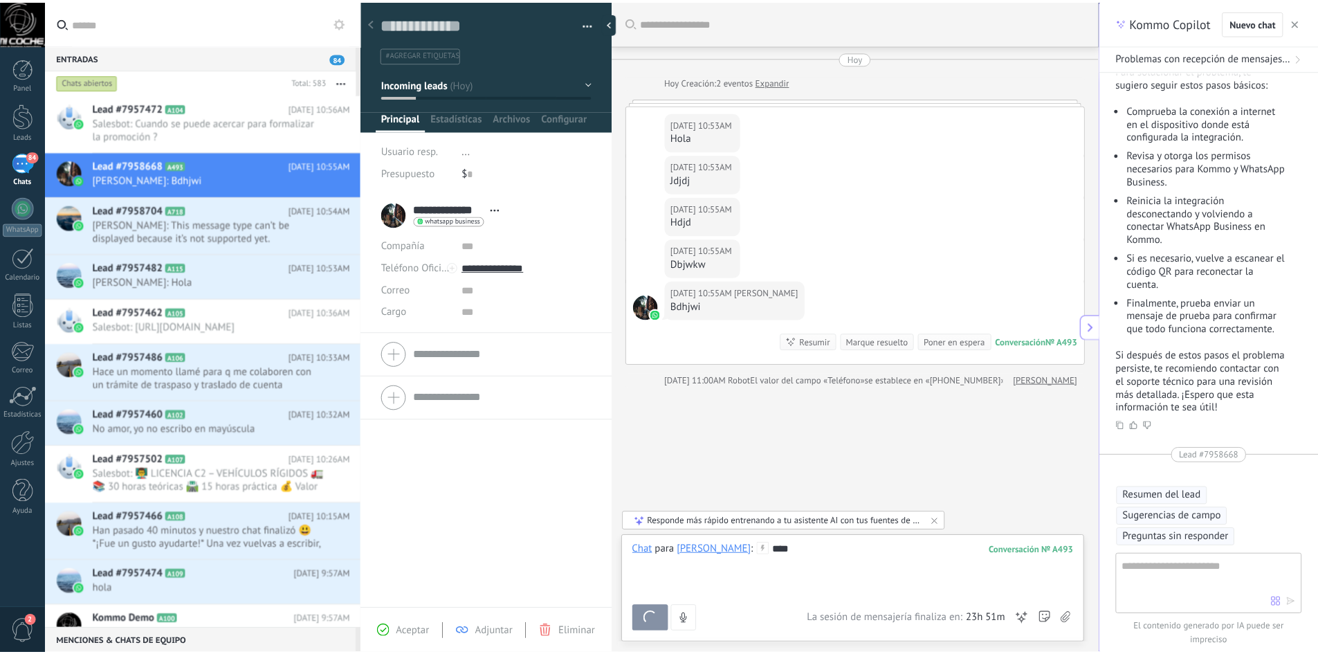
scroll to position [87, 0]
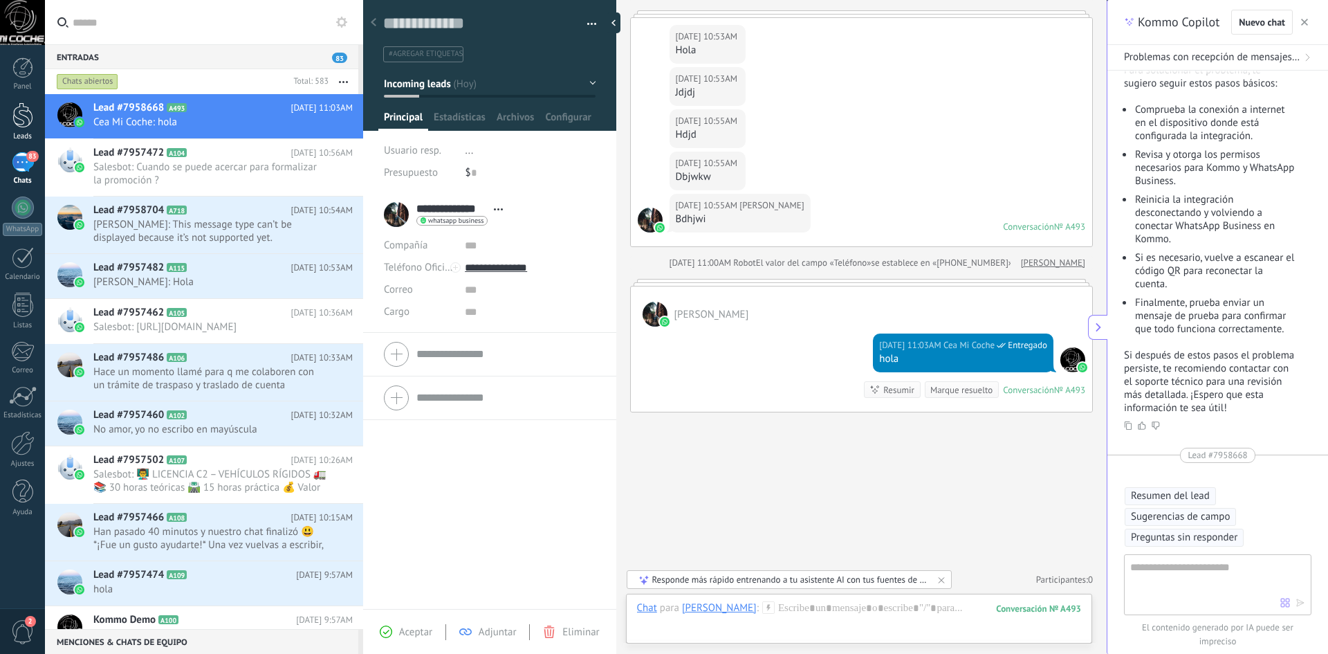
click at [20, 110] on div at bounding box center [22, 115] width 21 height 26
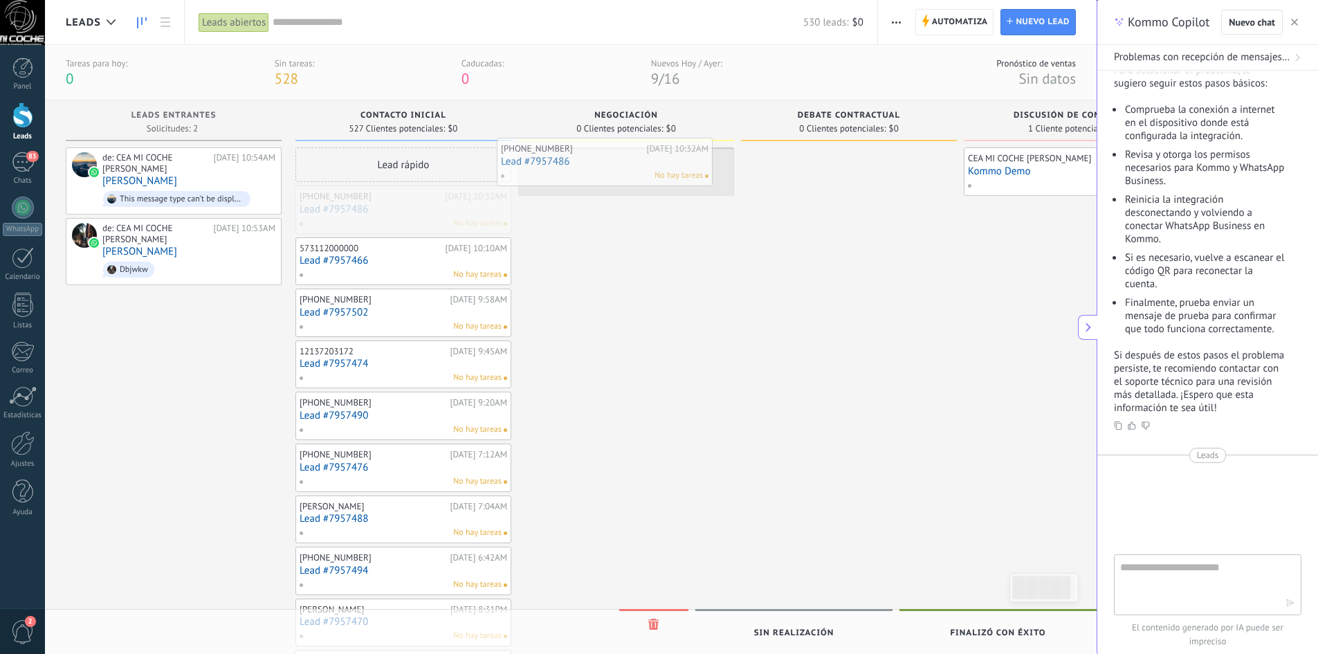
drag, startPoint x: 416, startPoint y: 213, endPoint x: 555, endPoint y: 244, distance: 141.8
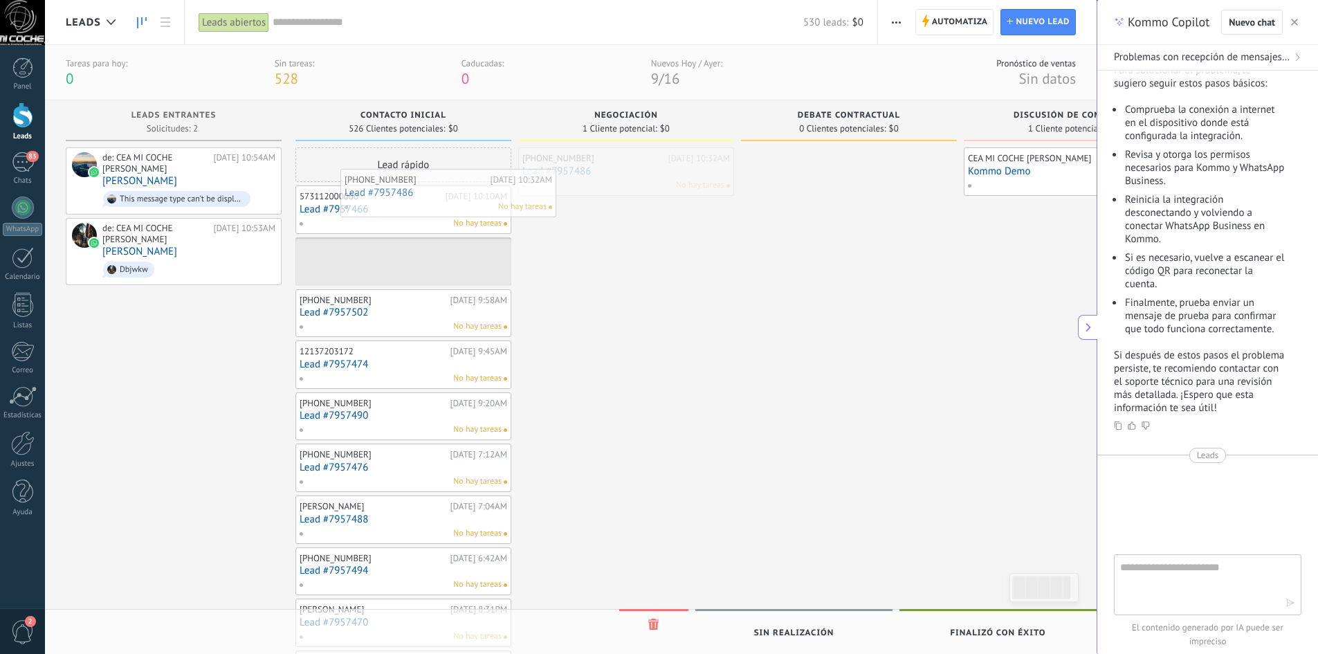
drag, startPoint x: 589, startPoint y: 165, endPoint x: 395, endPoint y: 186, distance: 194.9
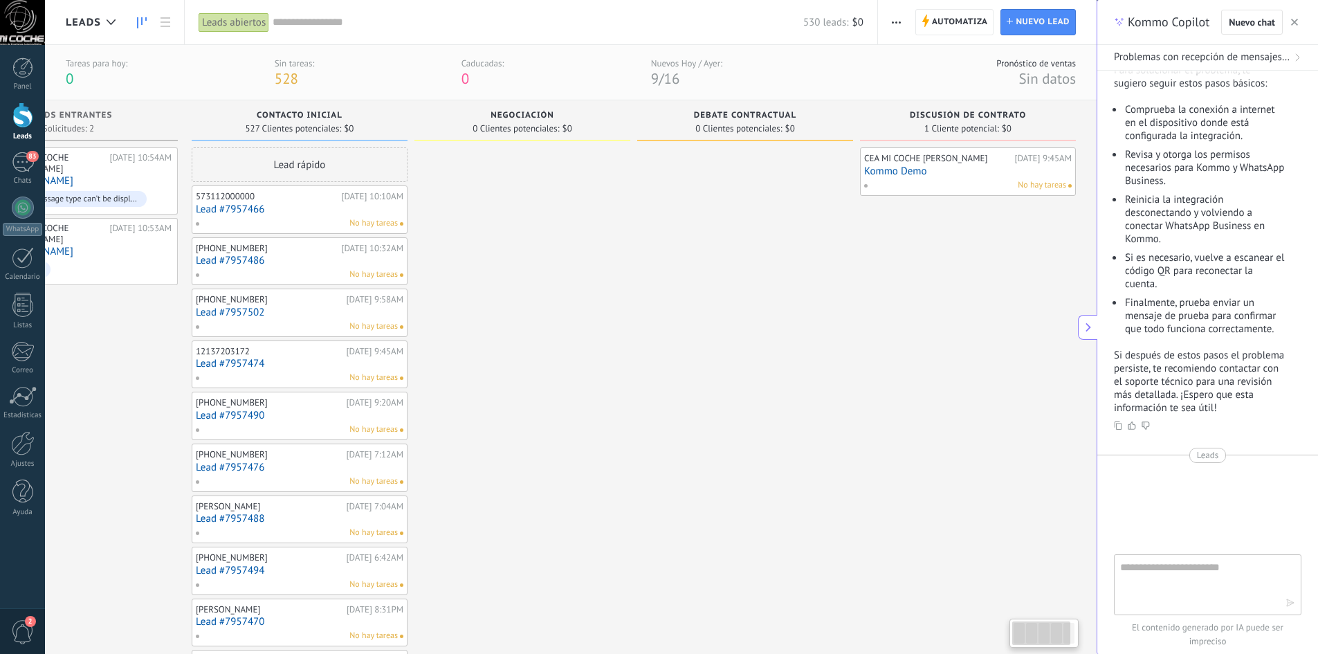
drag, startPoint x: 909, startPoint y: 202, endPoint x: 722, endPoint y: 165, distance: 190.4
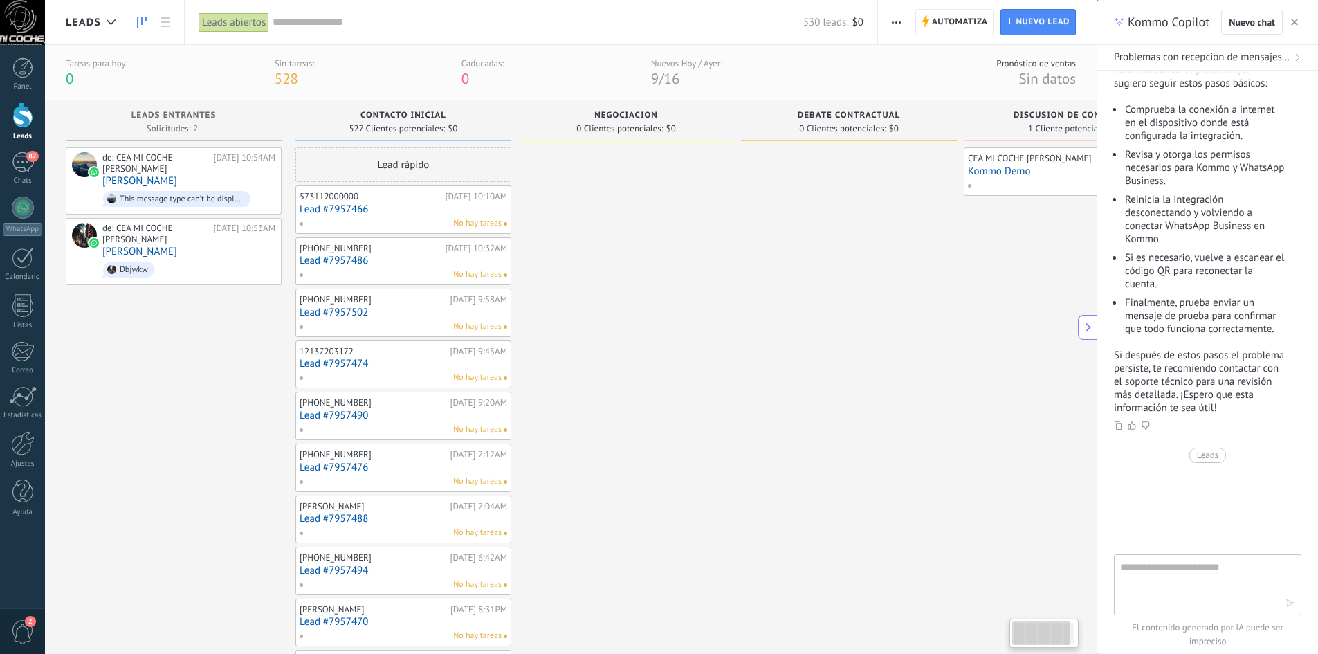
drag, startPoint x: 515, startPoint y: 263, endPoint x: 767, endPoint y: 298, distance: 254.3
drag, startPoint x: 715, startPoint y: 572, endPoint x: 671, endPoint y: 533, distance: 58.8
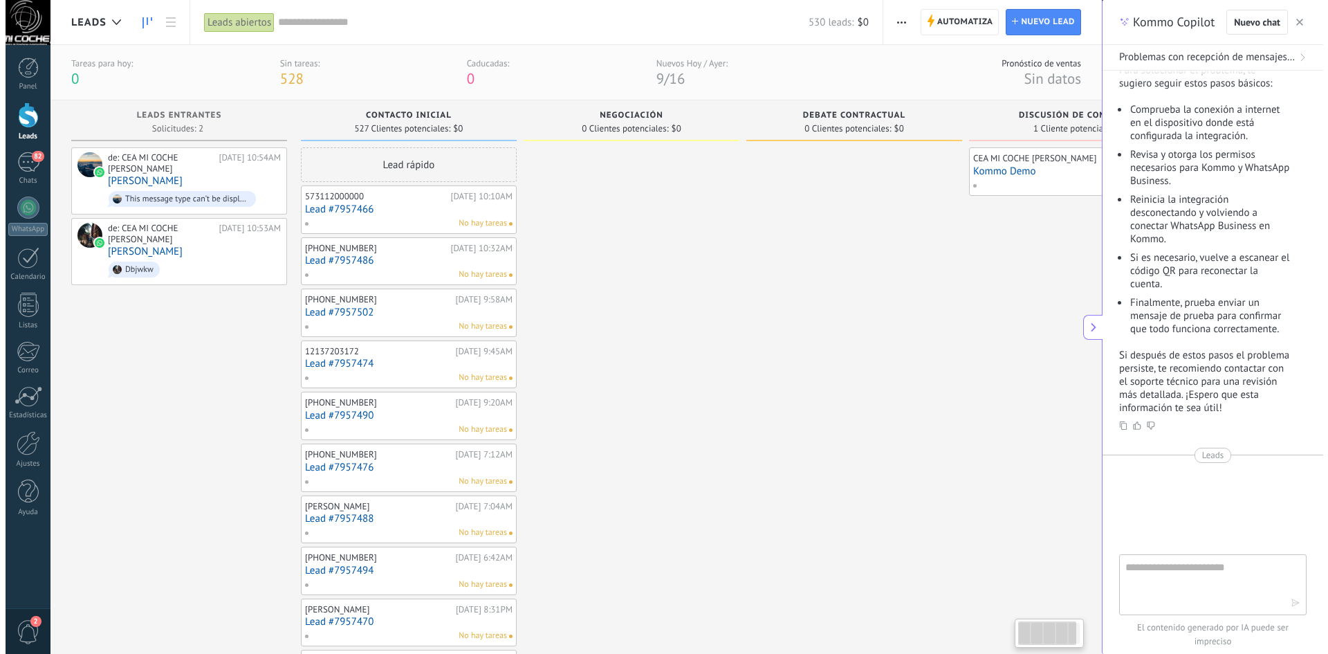
scroll to position [0, 12]
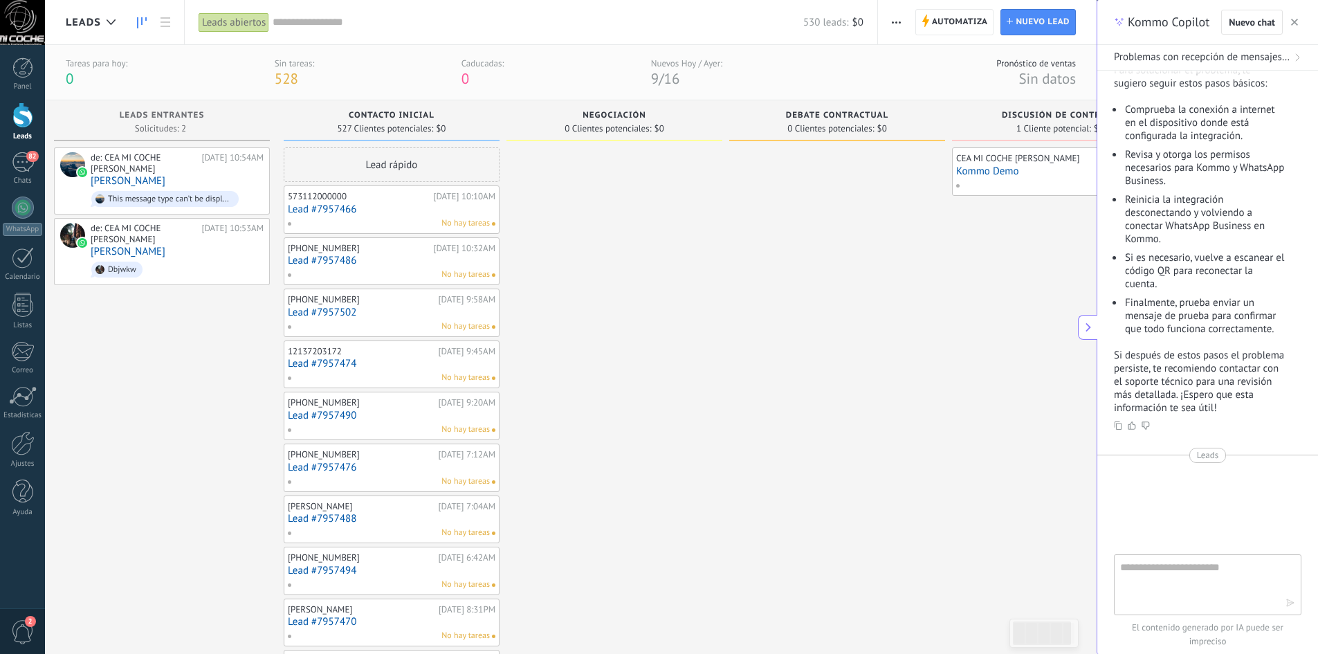
click at [22, 111] on div at bounding box center [22, 115] width 21 height 26
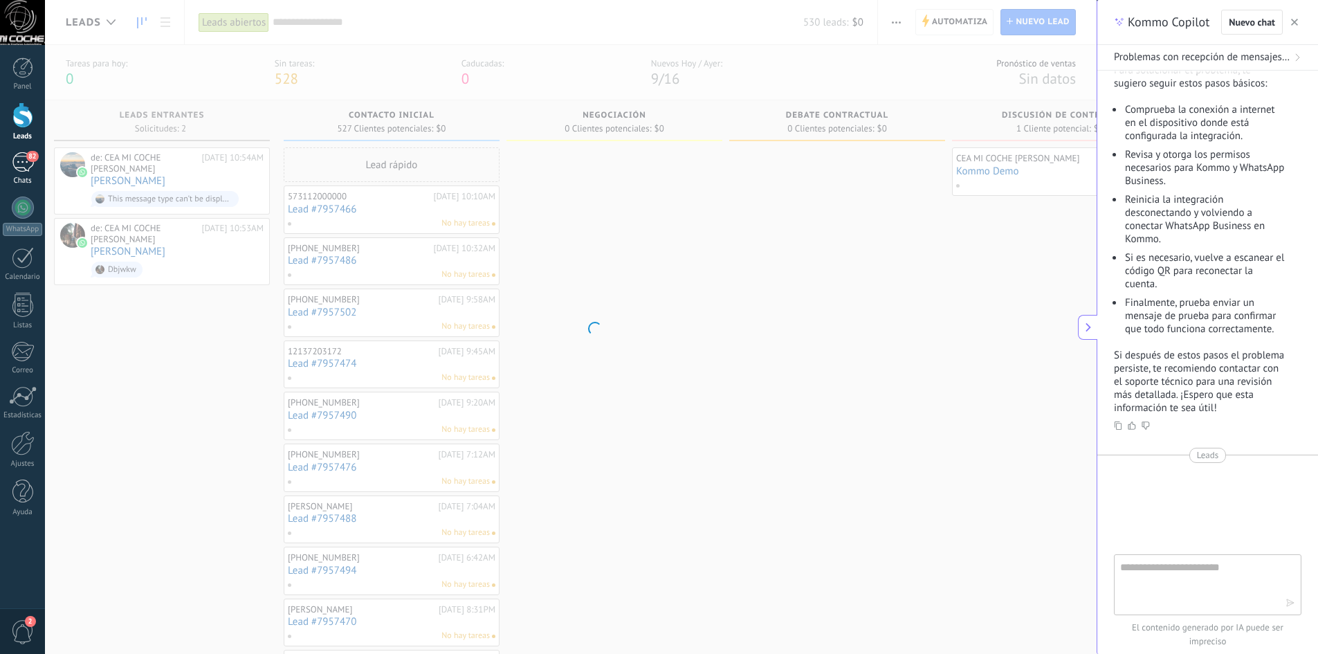
click at [30, 170] on div "82" at bounding box center [23, 162] width 22 height 20
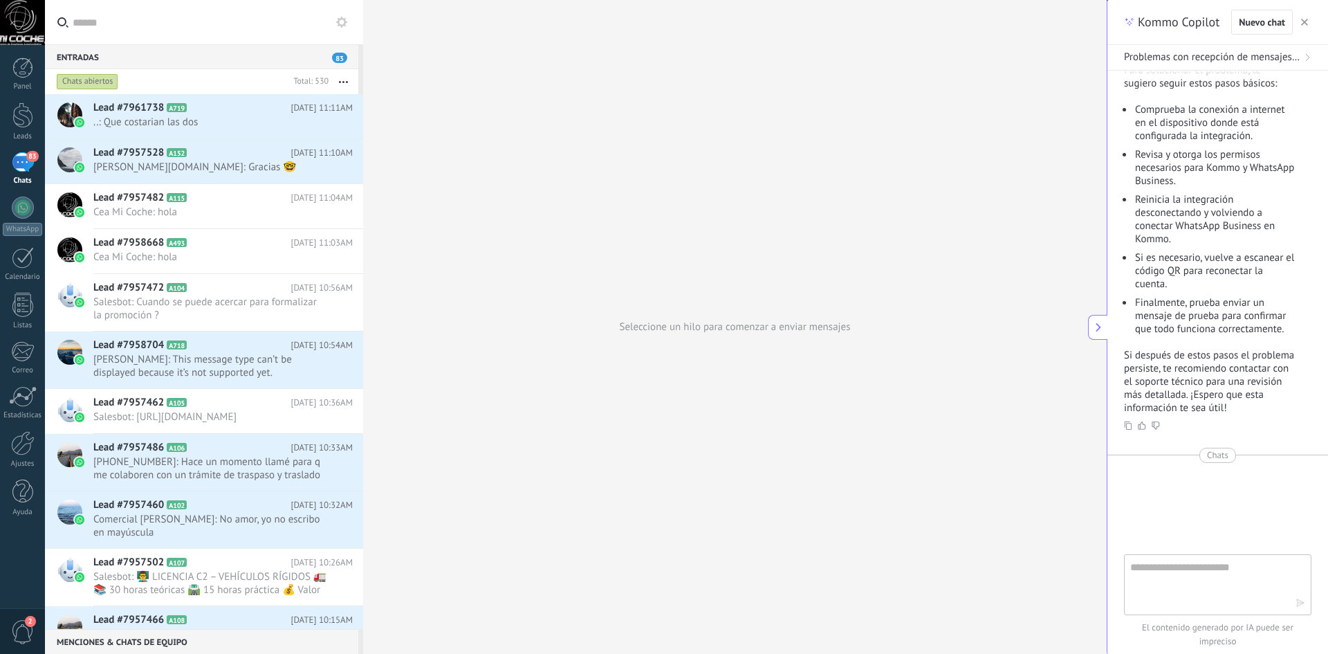
click at [0, 152] on link "83 Chats" at bounding box center [22, 168] width 45 height 33
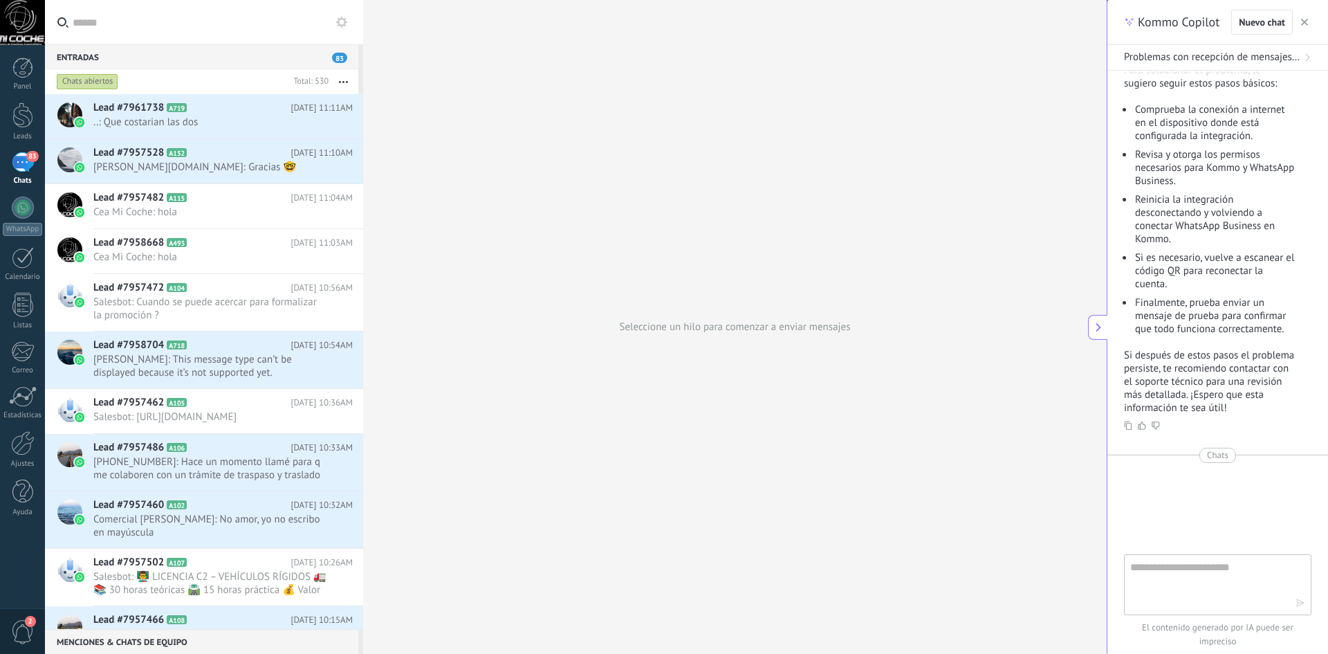
click at [0, 152] on link "83 Chats" at bounding box center [22, 168] width 45 height 33
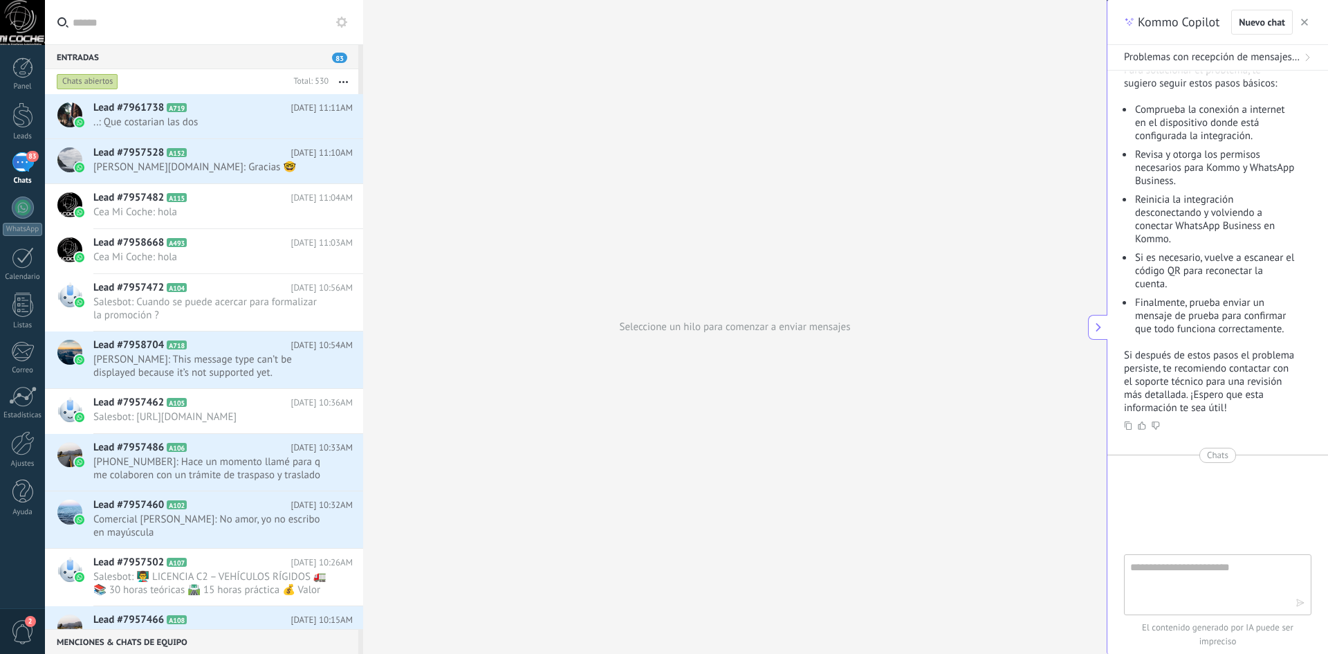
click at [0, 152] on link "83 Chats" at bounding box center [22, 168] width 45 height 33
click at [172, 122] on span "..: Que costarian las dos" at bounding box center [209, 122] width 233 height 13
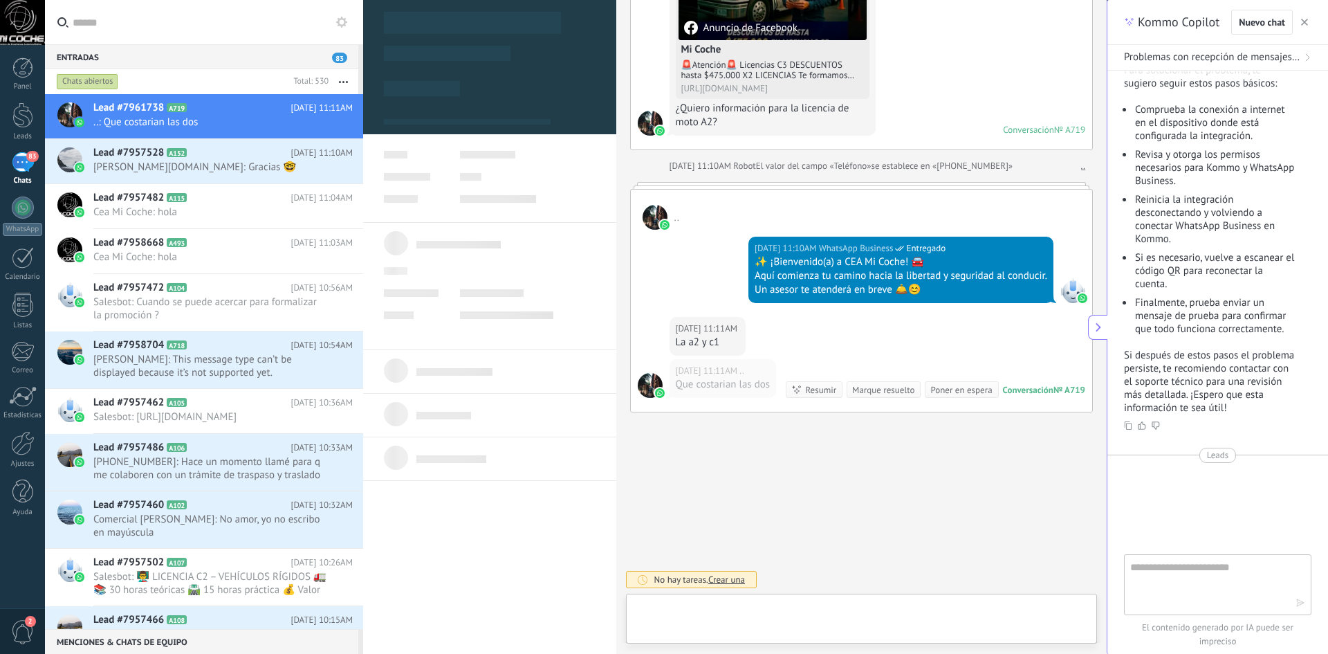
scroll to position [21, 0]
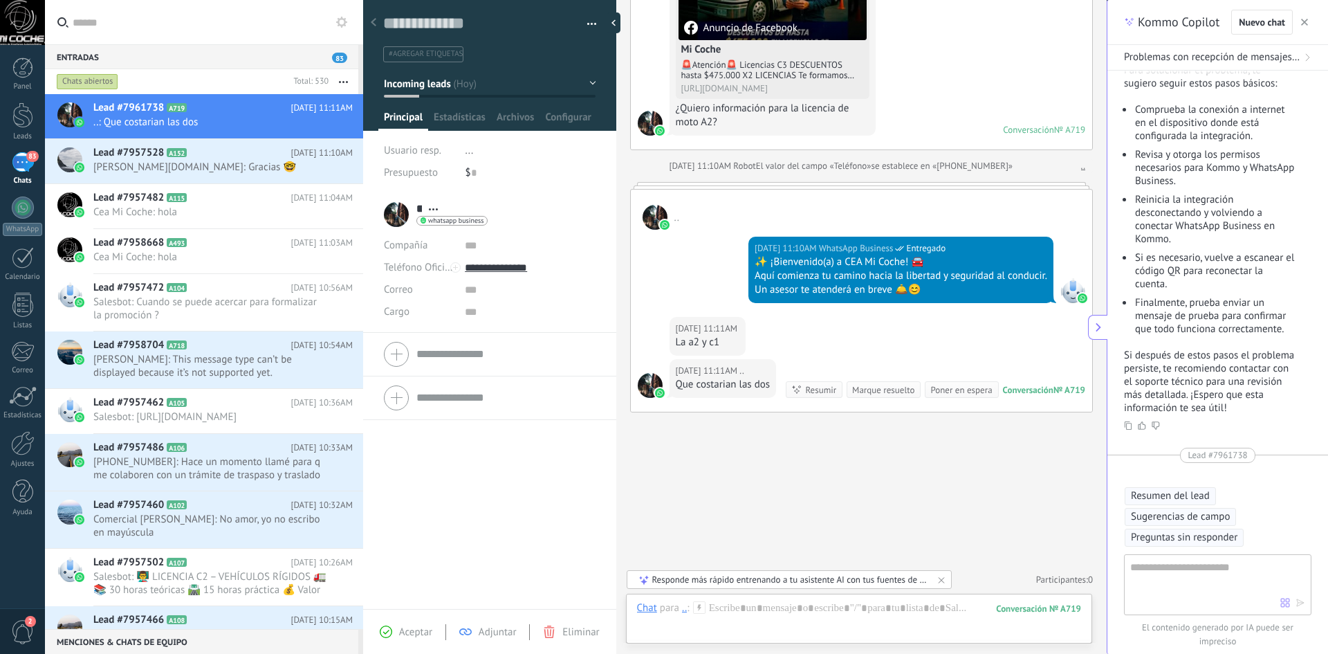
drag, startPoint x: 430, startPoint y: 351, endPoint x: 443, endPoint y: 356, distance: 14.0
click at [440, 354] on form "Compañía Teléfono Oficina Ofic. directo Celular Fax Casa Otro Teléfono Oficina …" at bounding box center [490, 354] width 212 height 35
drag, startPoint x: 494, startPoint y: 404, endPoint x: 546, endPoint y: 496, distance: 105.6
click at [495, 404] on input "text" at bounding box center [505, 412] width 179 height 22
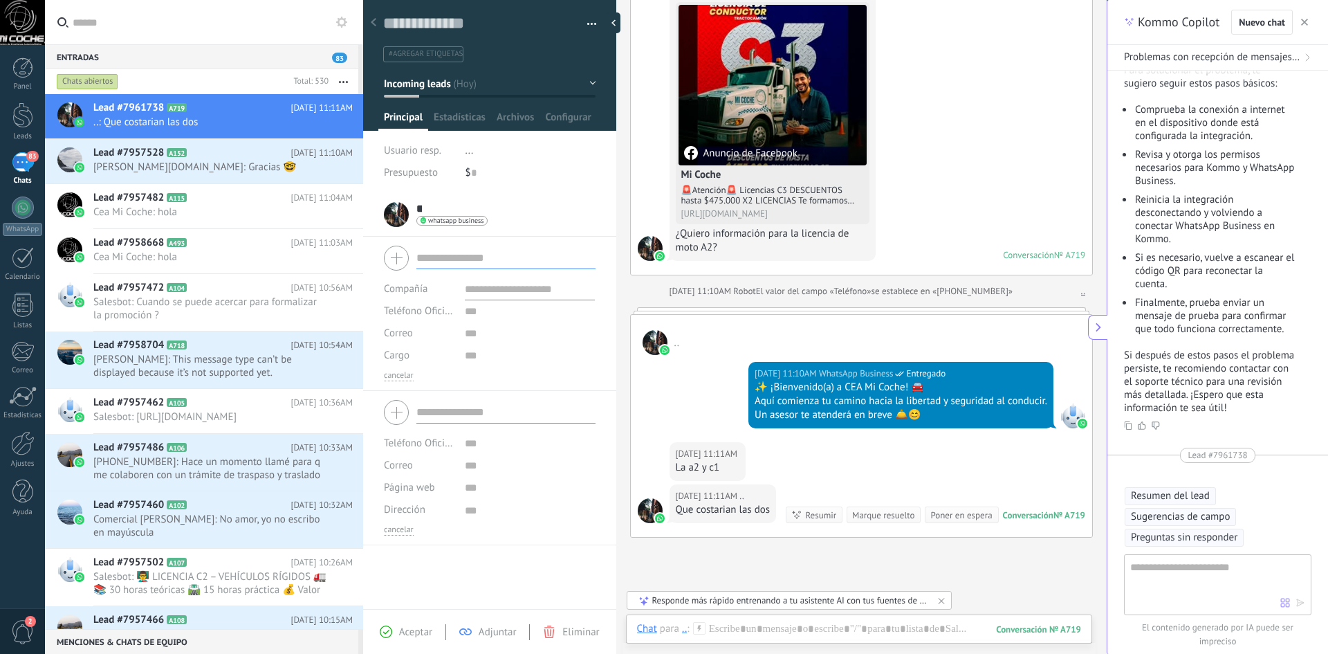
scroll to position [138, 0]
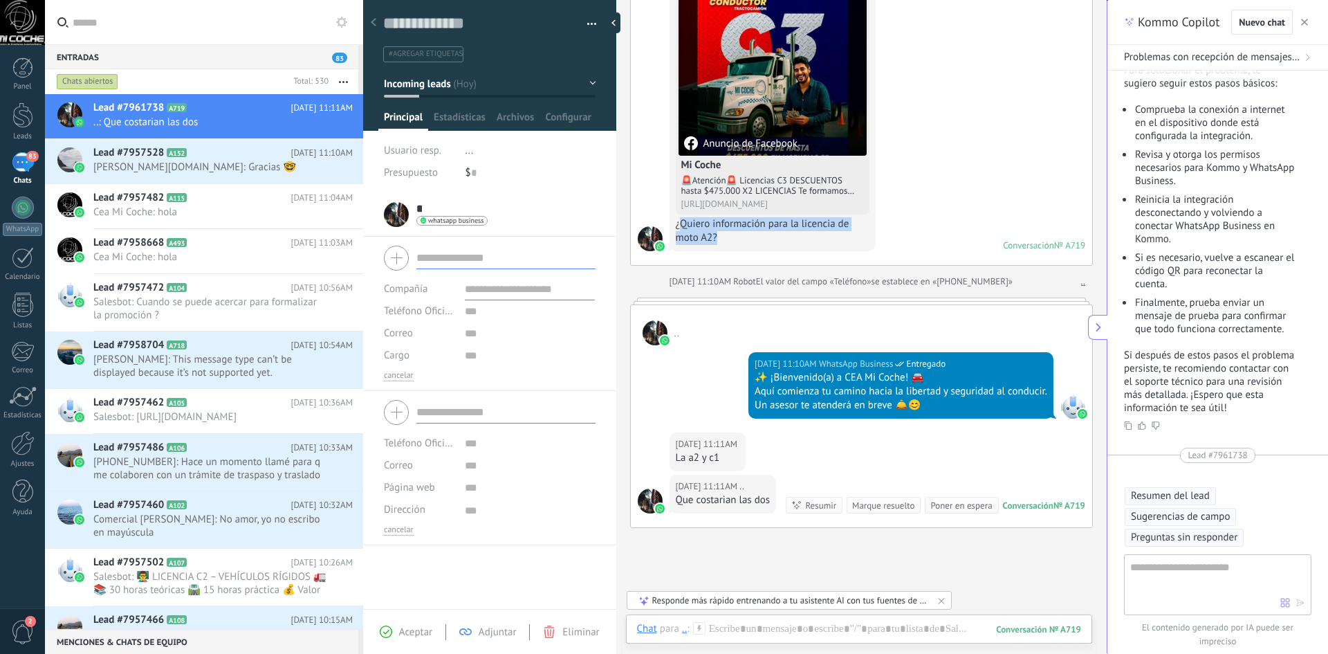
drag, startPoint x: 683, startPoint y: 228, endPoint x: 707, endPoint y: 231, distance: 24.4
click at [713, 237] on div "¿Quiero información para la licencia de moto A2?" at bounding box center [773, 231] width 194 height 28
drag, startPoint x: 676, startPoint y: 221, endPoint x: 739, endPoint y: 244, distance: 67.0
click at [738, 246] on div "[DATE] 11:10AM .. Anuncio de Facebook Mi Coche 🚨Atención🚨 Licencias C3 DESCUENT…" at bounding box center [773, 112] width 206 height 277
click at [466, 116] on span "Estadísticas" at bounding box center [460, 121] width 52 height 20
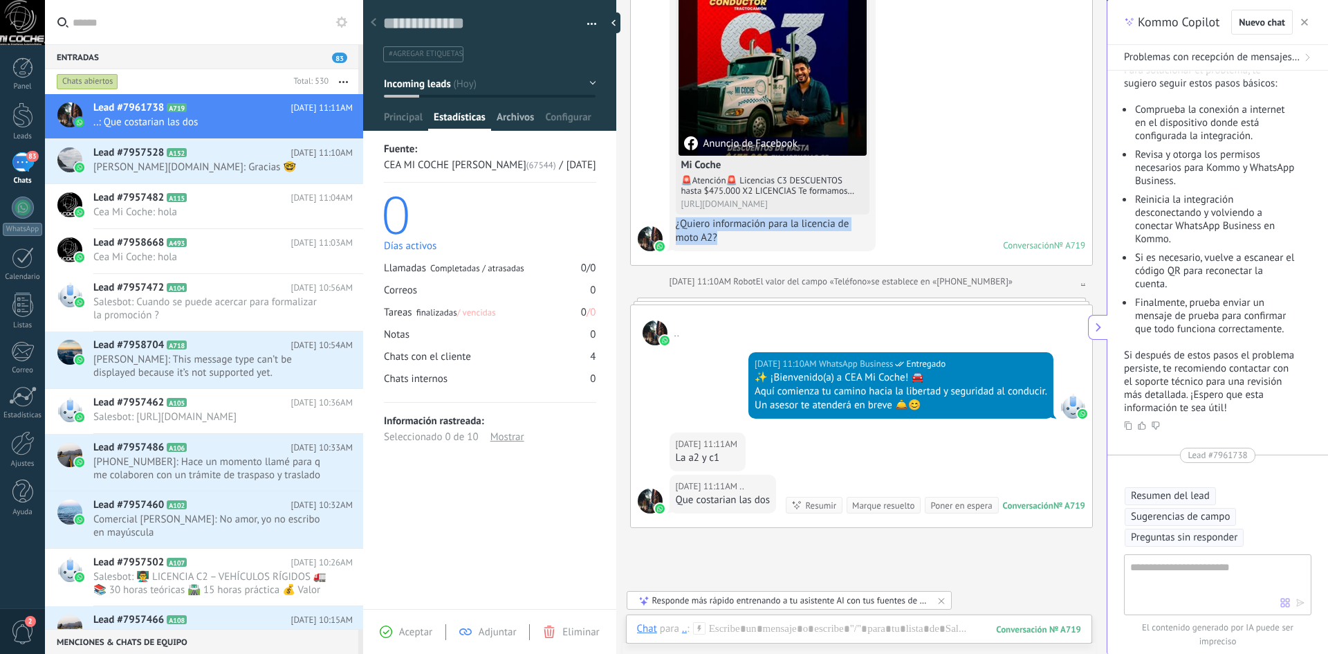
click at [520, 122] on span "Archivos" at bounding box center [515, 121] width 37 height 20
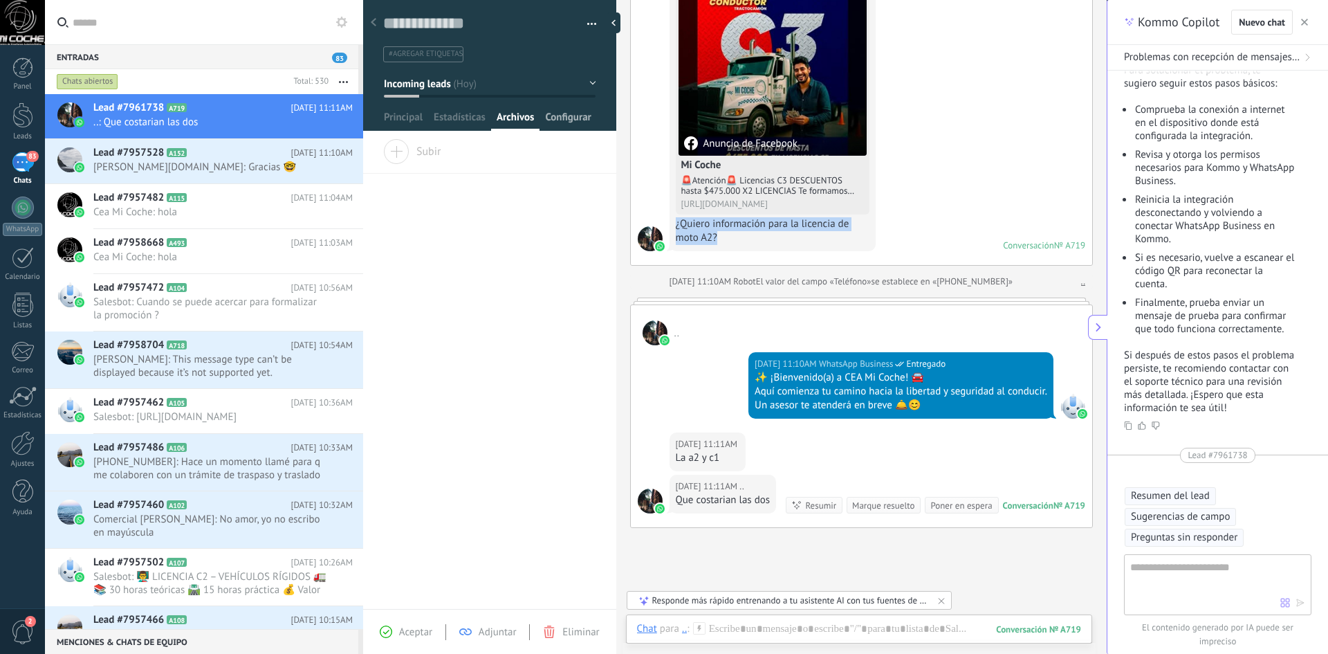
click at [571, 127] on span "Configurar" at bounding box center [568, 121] width 46 height 20
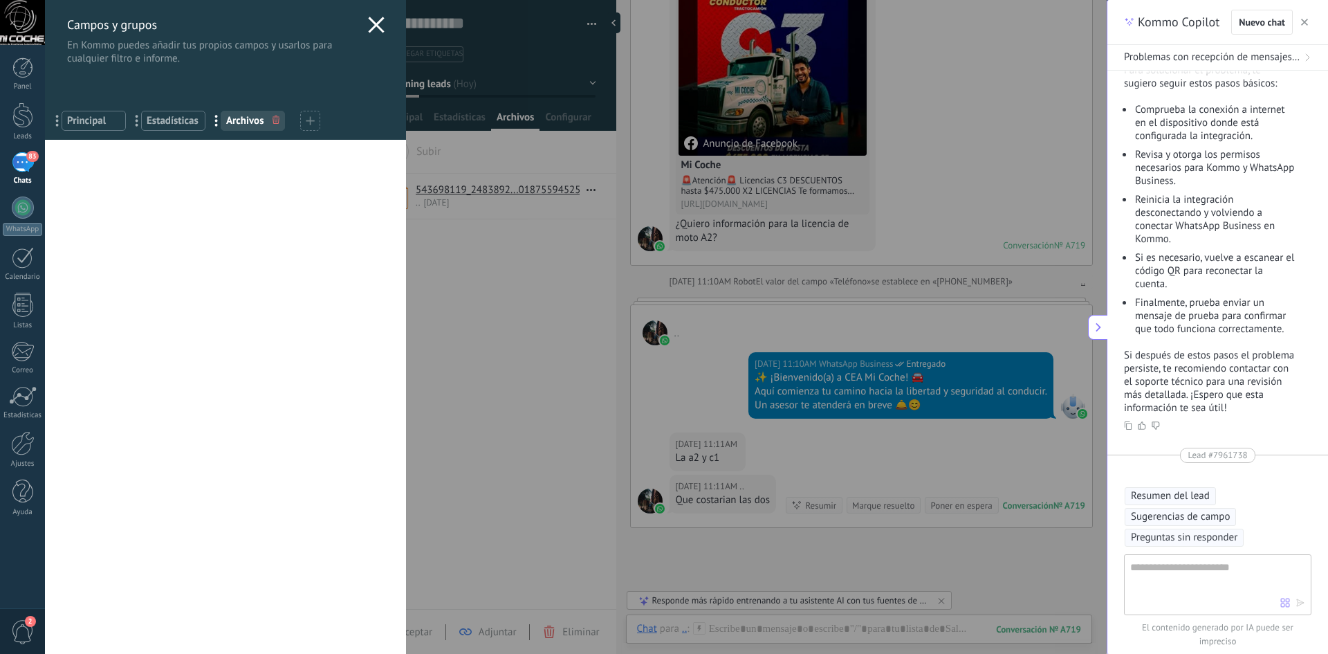
drag, startPoint x: 370, startPoint y: 21, endPoint x: 389, endPoint y: 27, distance: 19.7
click at [374, 21] on icon at bounding box center [376, 25] width 17 height 17
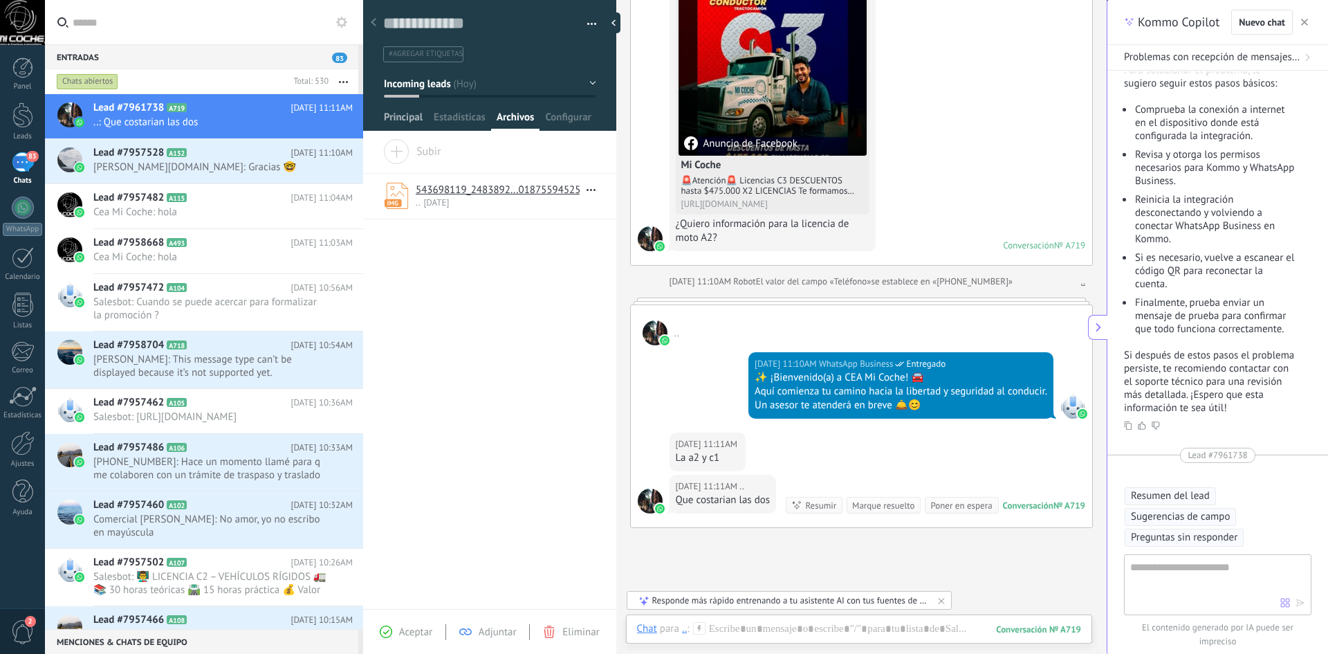
click at [401, 124] on span "Principal" at bounding box center [403, 121] width 39 height 20
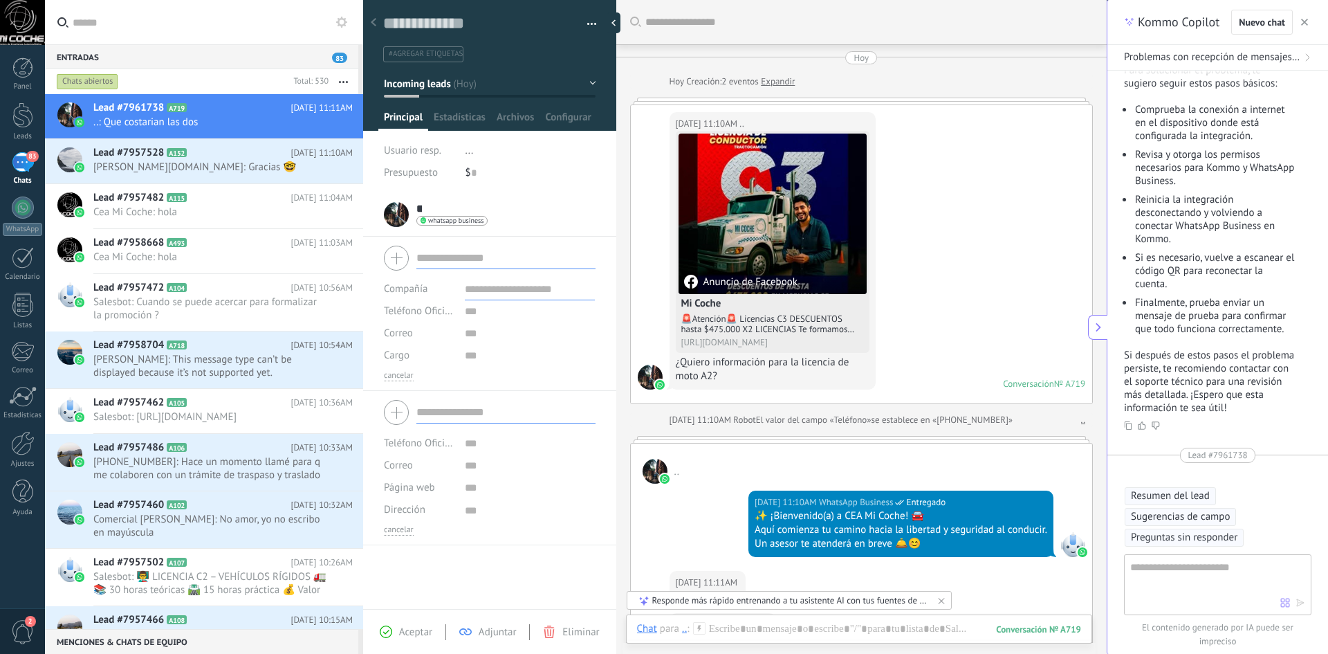
click at [593, 17] on div "Guardar y crear Imprimir Administrar etiquetas Exportar a excel" at bounding box center [490, 26] width 254 height 71
click at [589, 24] on button "button" at bounding box center [587, 24] width 20 height 21
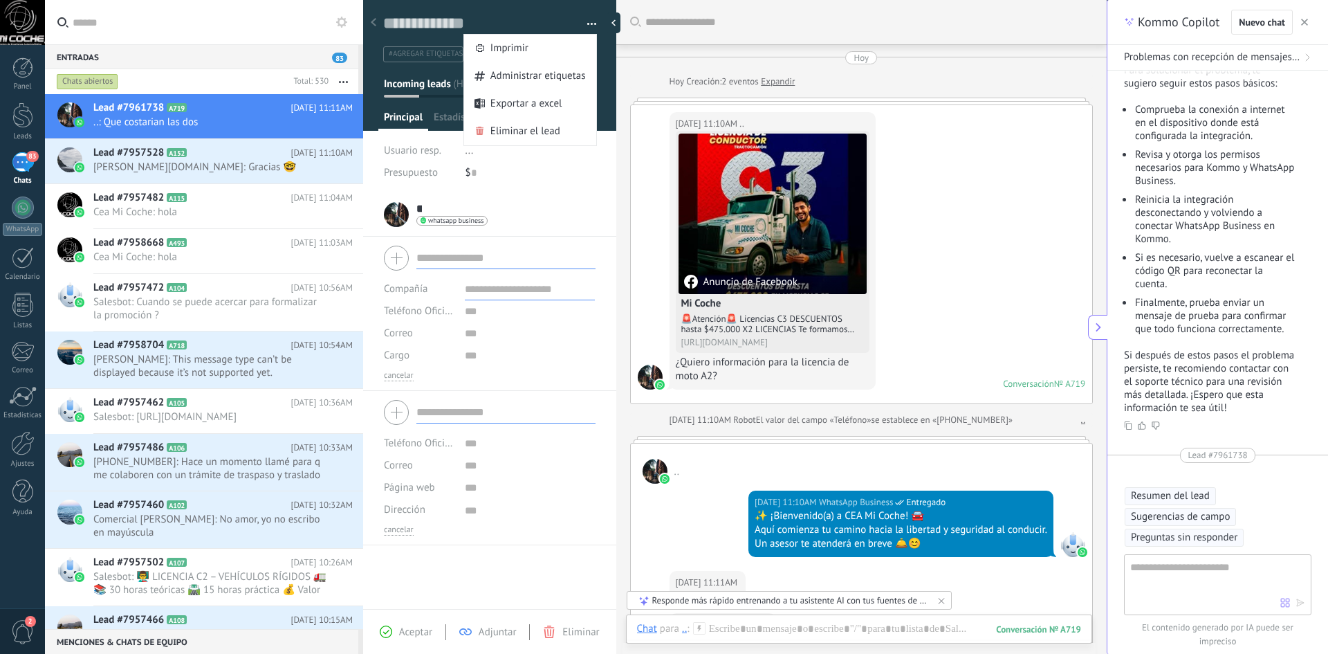
click at [589, 19] on button "button" at bounding box center [587, 24] width 20 height 21
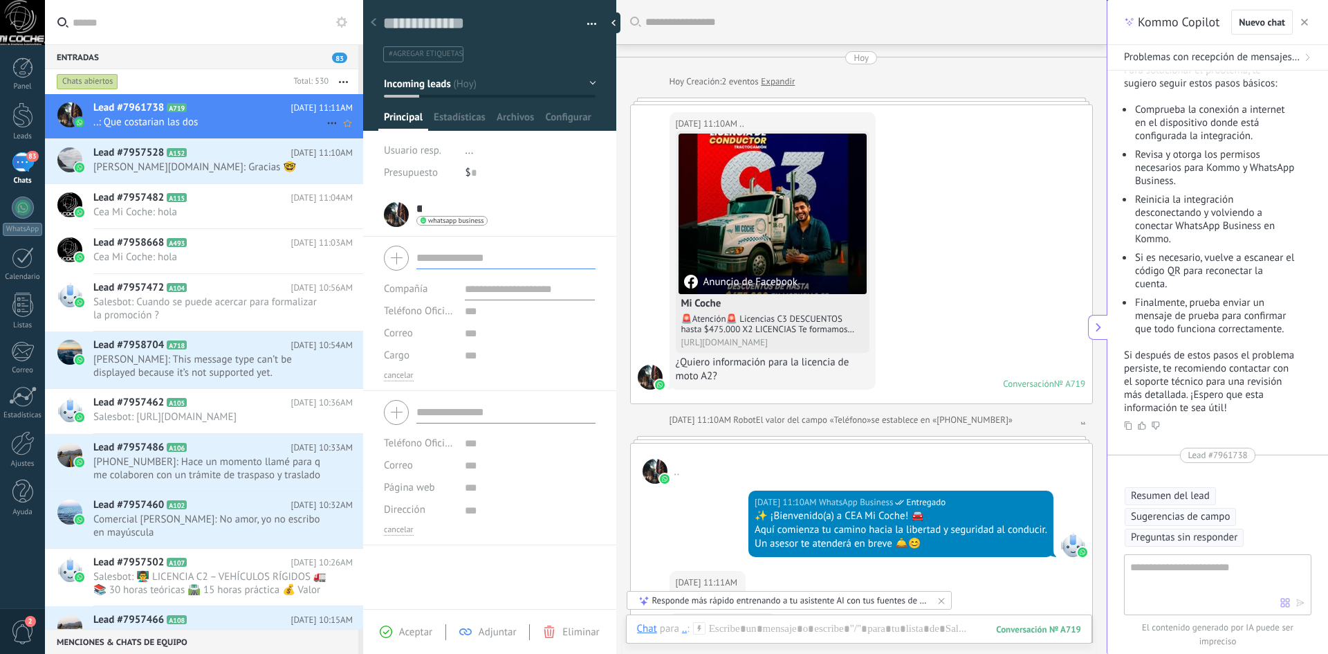
click at [143, 119] on span "..: Que costarian las dos" at bounding box center [209, 122] width 233 height 13
click at [327, 124] on use at bounding box center [331, 123] width 9 height 2
click at [300, 116] on div at bounding box center [664, 327] width 1328 height 654
click at [459, 223] on span "whatsapp business" at bounding box center [455, 220] width 55 height 7
drag, startPoint x: 448, startPoint y: 190, endPoint x: 419, endPoint y: 195, distance: 30.1
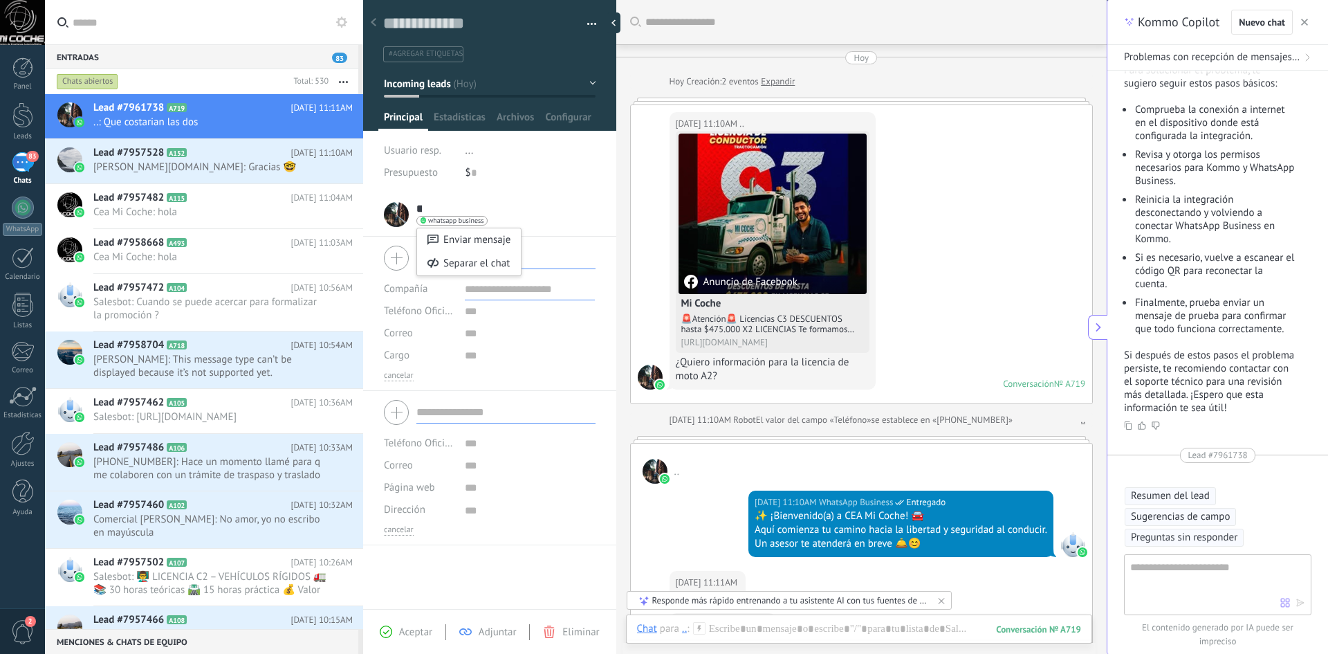
click at [445, 190] on div at bounding box center [664, 327] width 1328 height 654
click at [410, 630] on span "Aceptar" at bounding box center [415, 631] width 33 height 13
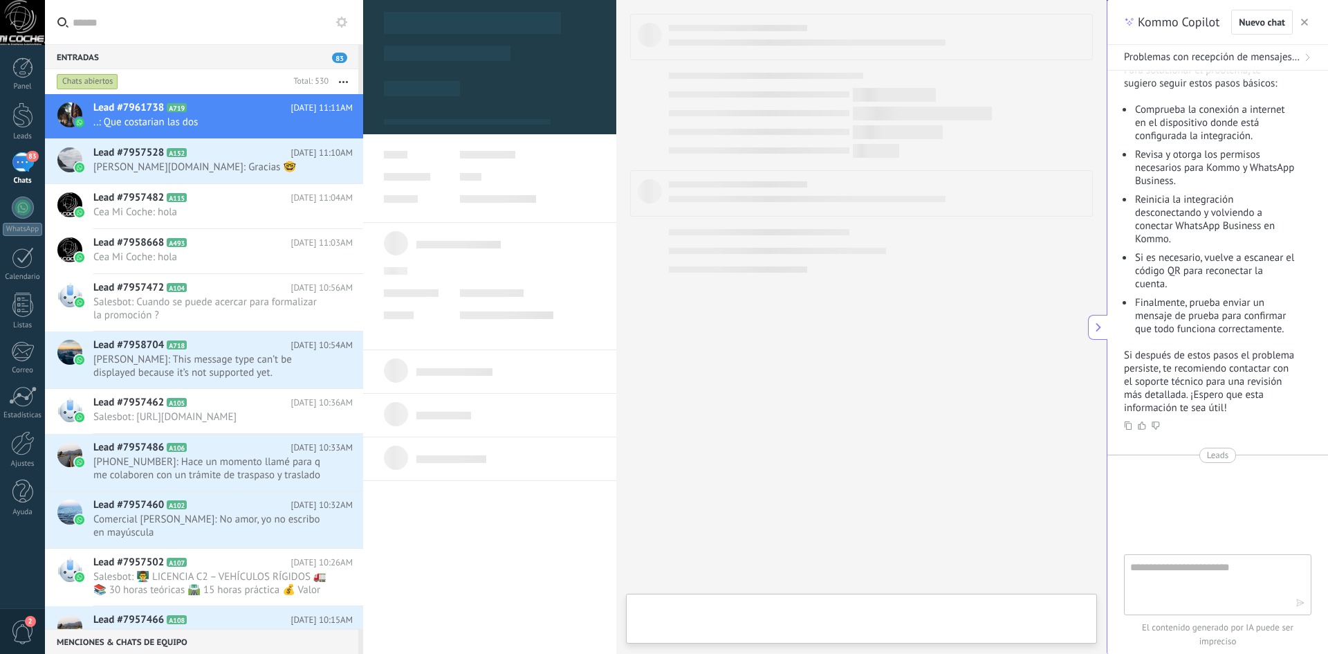
type textarea "**********"
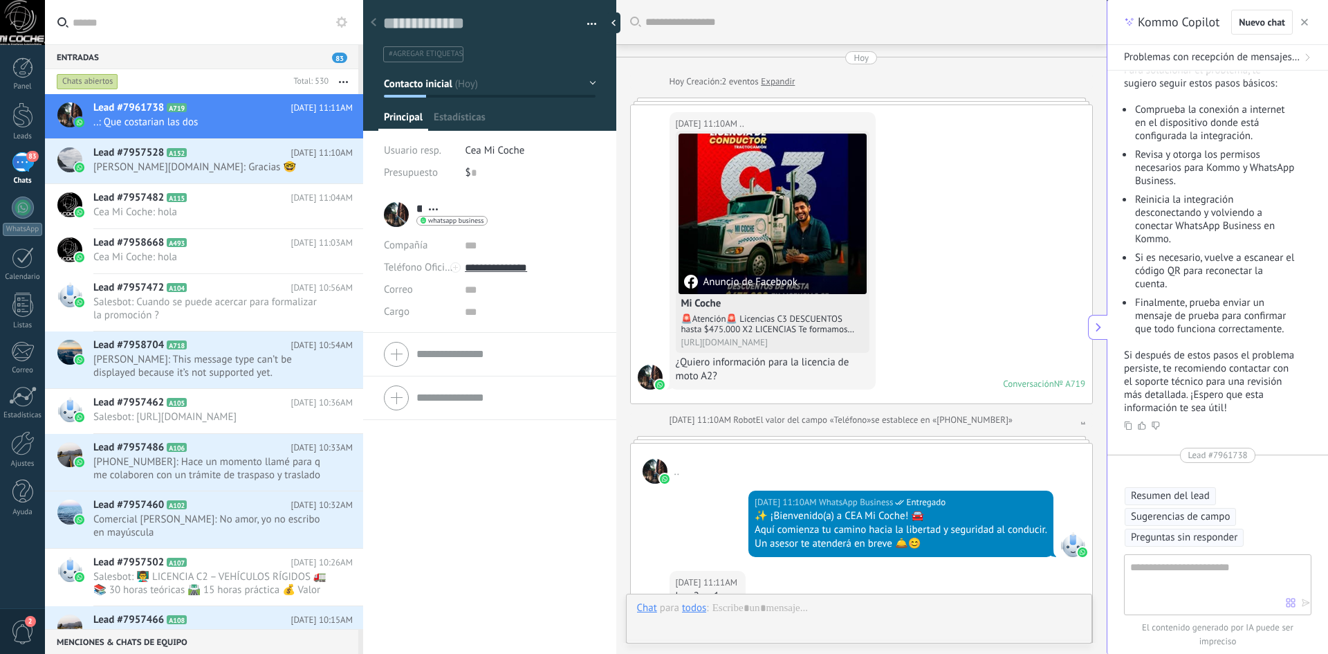
scroll to position [295, 0]
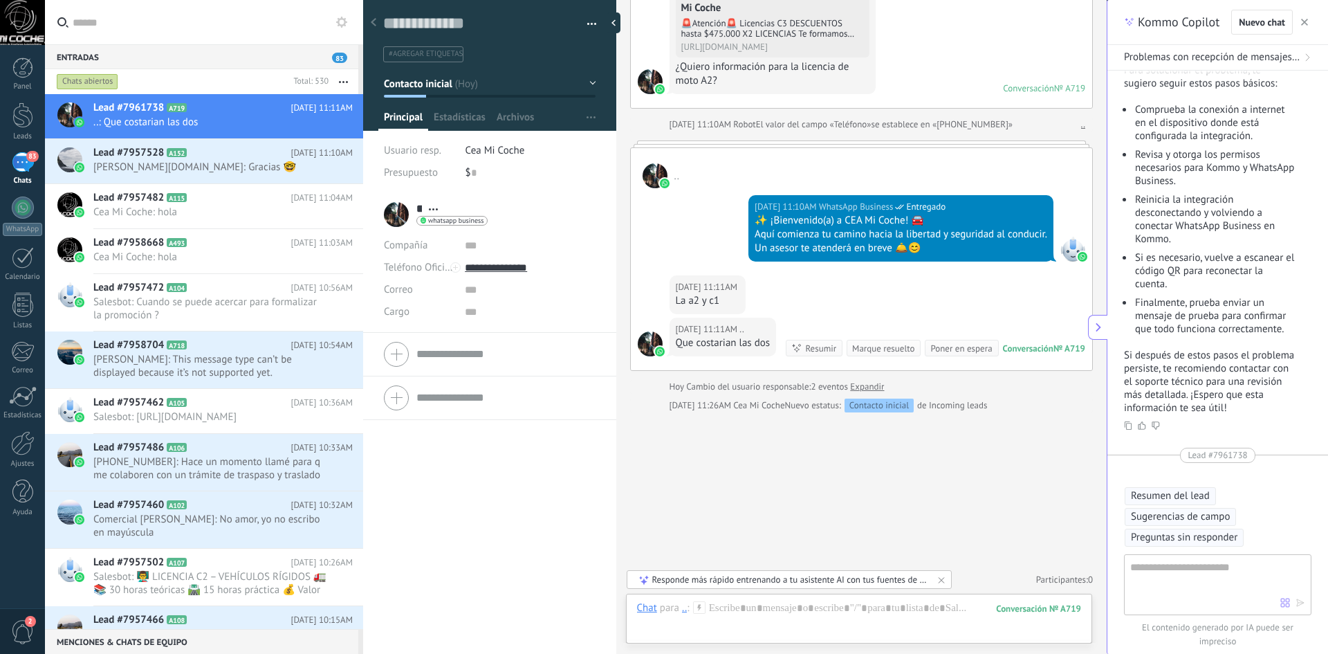
click at [394, 217] on div "** .. ** .. Apellido Abrir detalle Copie el nombre Desatar Contacto principal" at bounding box center [436, 214] width 104 height 35
drag, startPoint x: 395, startPoint y: 215, endPoint x: 367, endPoint y: 215, distance: 27.7
click at [394, 215] on div "** .. ** .. Apellido Abrir detalle Copie el nombre Desatar Contacto principal" at bounding box center [436, 214] width 104 height 35
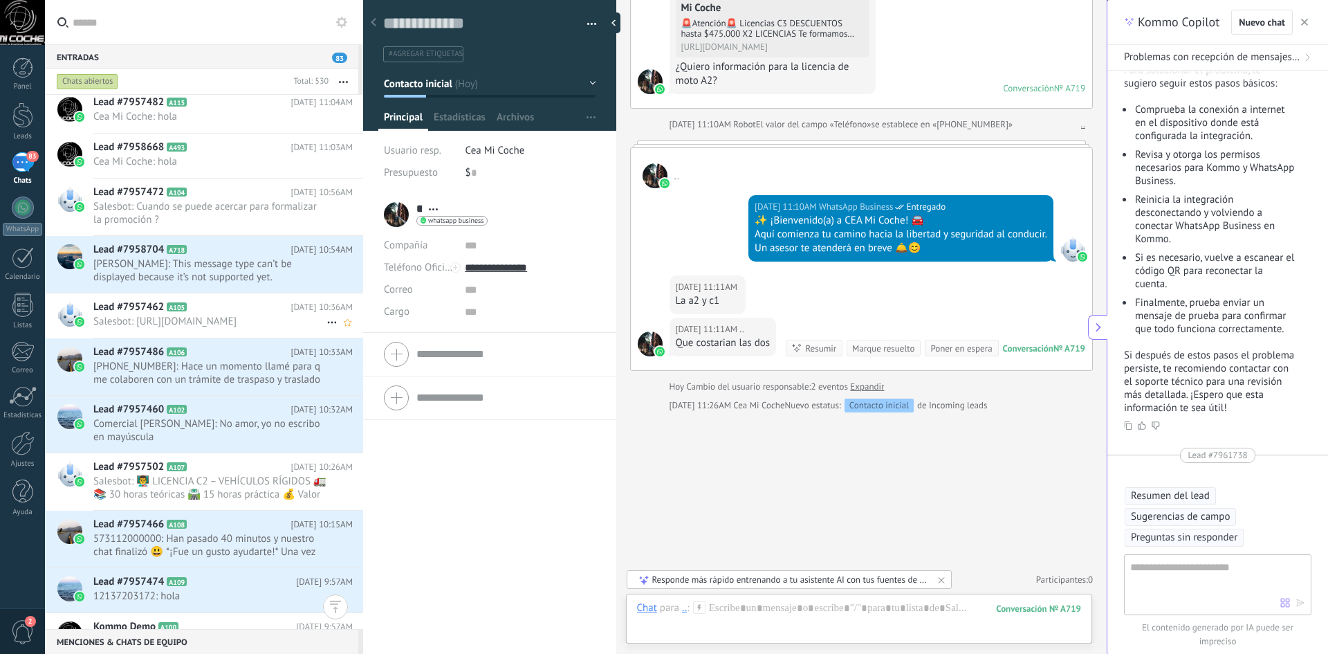
scroll to position [0, 0]
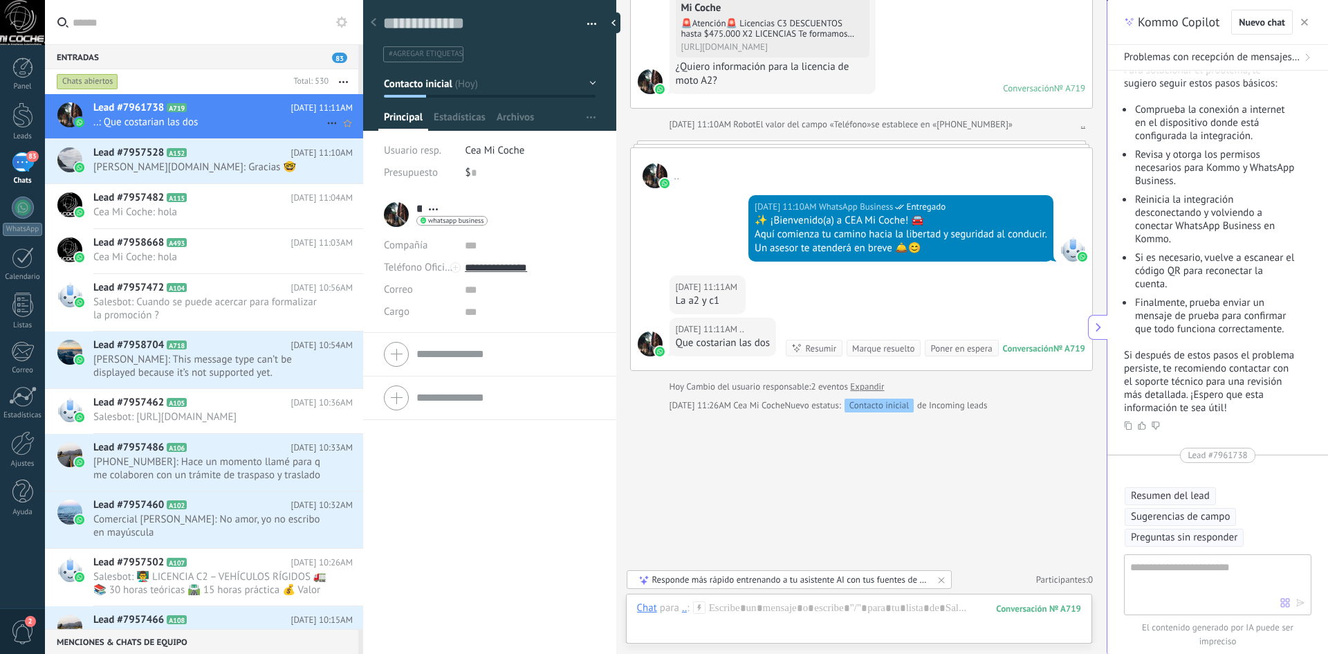
click at [211, 117] on span "..: Que costarian las dos" at bounding box center [209, 122] width 233 height 13
click at [592, 20] on div "Guardar y crear Imprimir Administrar etiquetas Exportar a excel" at bounding box center [490, 26] width 254 height 71
click at [592, 21] on button "button" at bounding box center [587, 24] width 20 height 21
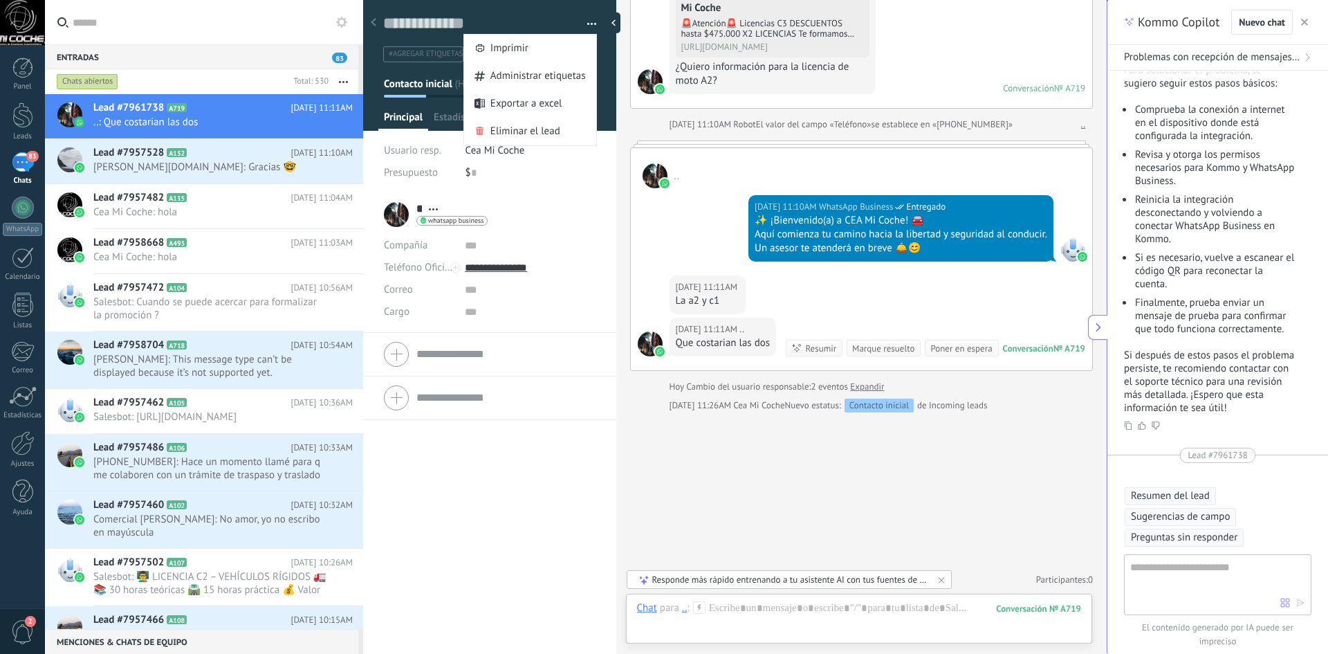
drag, startPoint x: 544, startPoint y: 200, endPoint x: 552, endPoint y: 195, distance: 9.6
click at [551, 195] on li "** .. ** .. Apellido Abrir detalle Copie el nombre Desatar" at bounding box center [489, 263] width 253 height 140
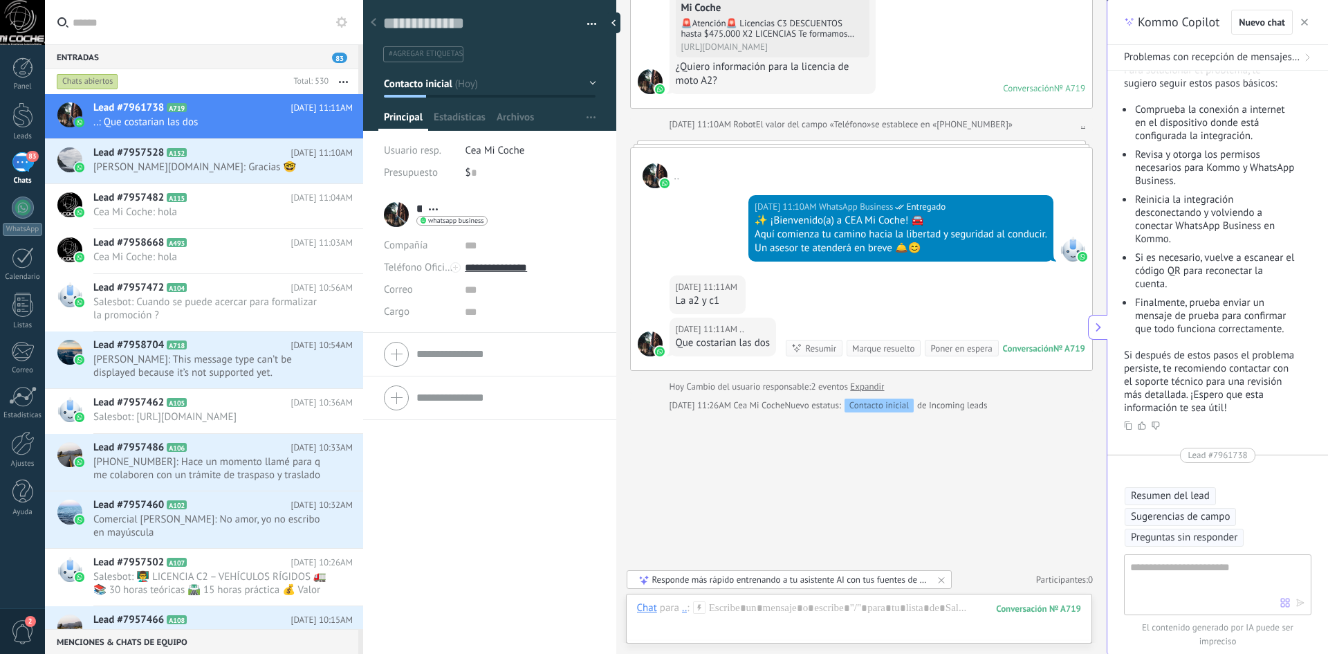
click at [450, 355] on form "Compañía Teléfono Oficina Ofic. directo Celular Fax Casa Otro Teléfono Oficina …" at bounding box center [490, 354] width 212 height 35
click at [471, 404] on input "text" at bounding box center [505, 412] width 179 height 22
click at [446, 52] on span "#agregar etiquetas" at bounding box center [426, 54] width 74 height 10
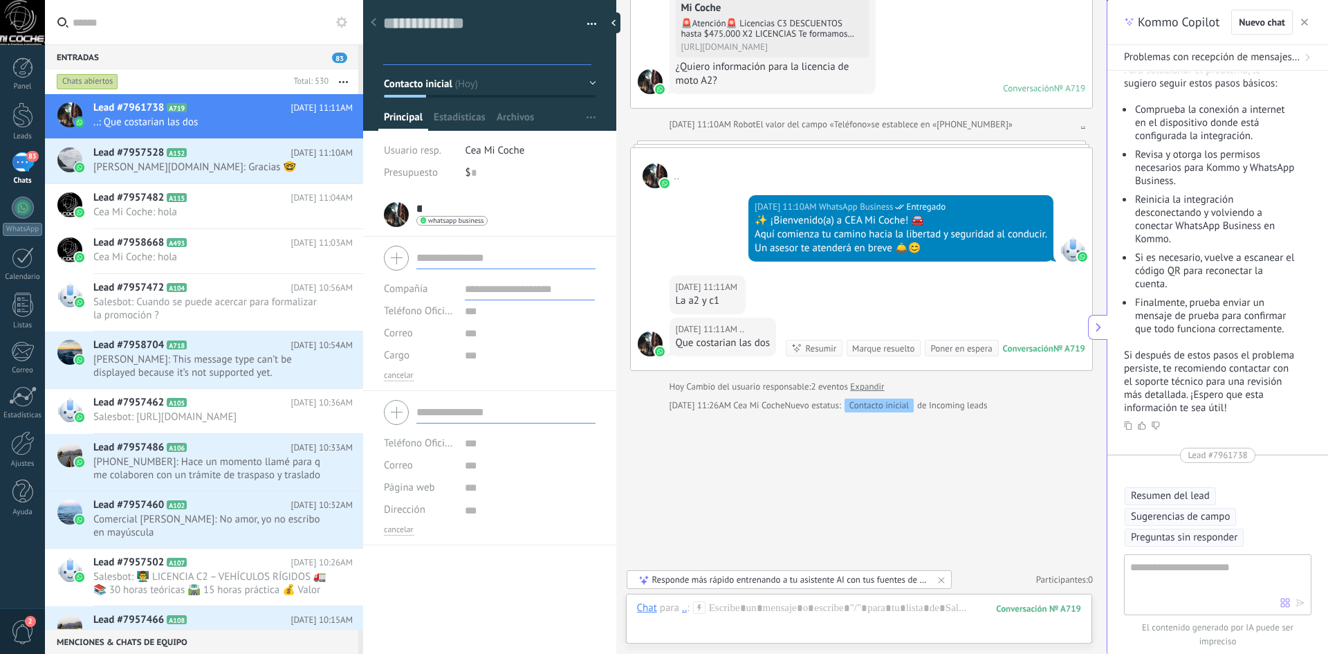
click at [500, 48] on input "text" at bounding box center [489, 54] width 204 height 15
type input "*"
click at [434, 70] on li "crear etiqueta a" at bounding box center [489, 79] width 212 height 23
click at [417, 60] on input "text" at bounding box center [497, 54] width 185 height 15
click at [416, 60] on input "text" at bounding box center [497, 54] width 185 height 15
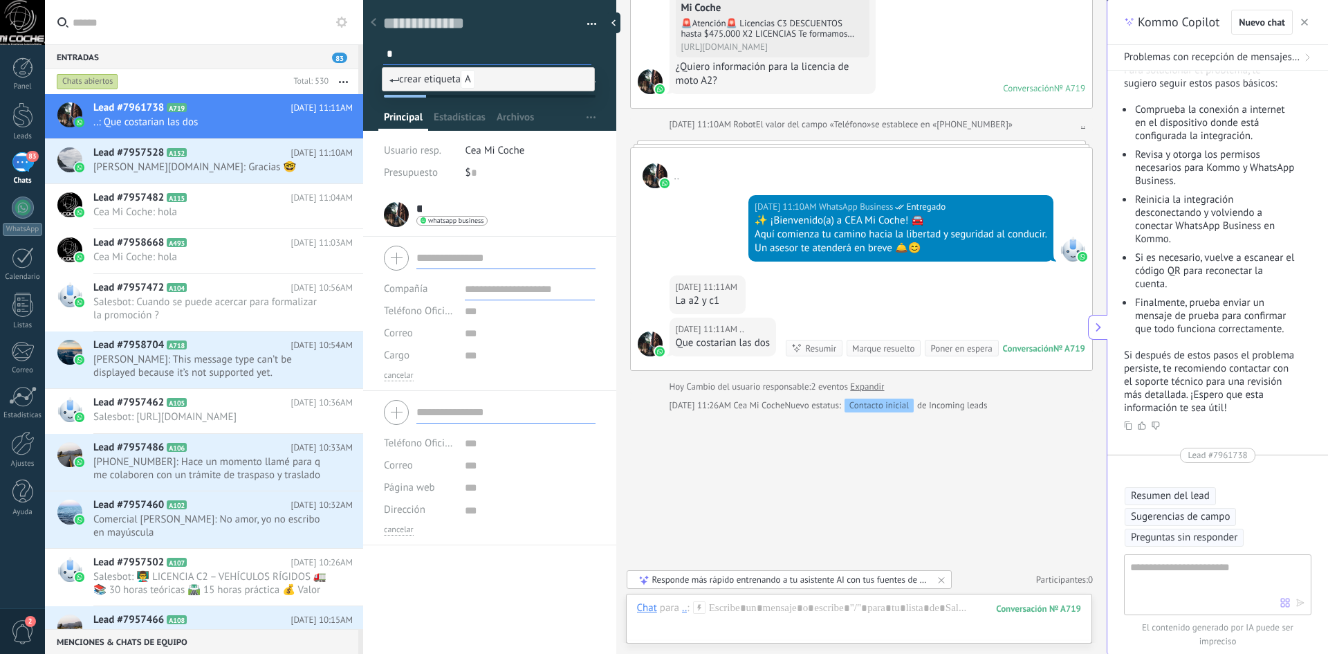
type input "**"
click at [585, 140] on div "Guardar y crear Imprimir Administrar etiquetas Exportar a excel" at bounding box center [490, 92] width 254 height 202
click at [387, 630] on button "Guardar [GEOGRAPHIC_DATA]" at bounding box center [408, 631] width 48 height 25
click at [483, 257] on input "text" at bounding box center [505, 258] width 179 height 22
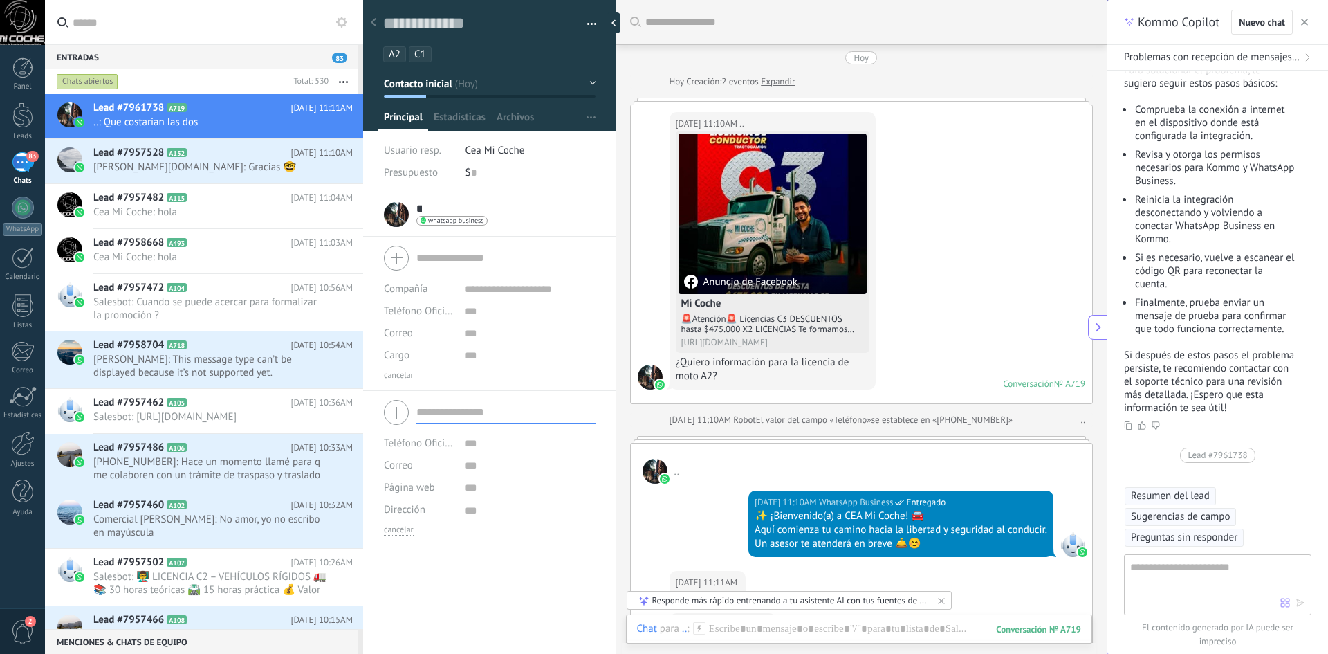
click at [782, 82] on link "Expandir" at bounding box center [778, 82] width 34 height 14
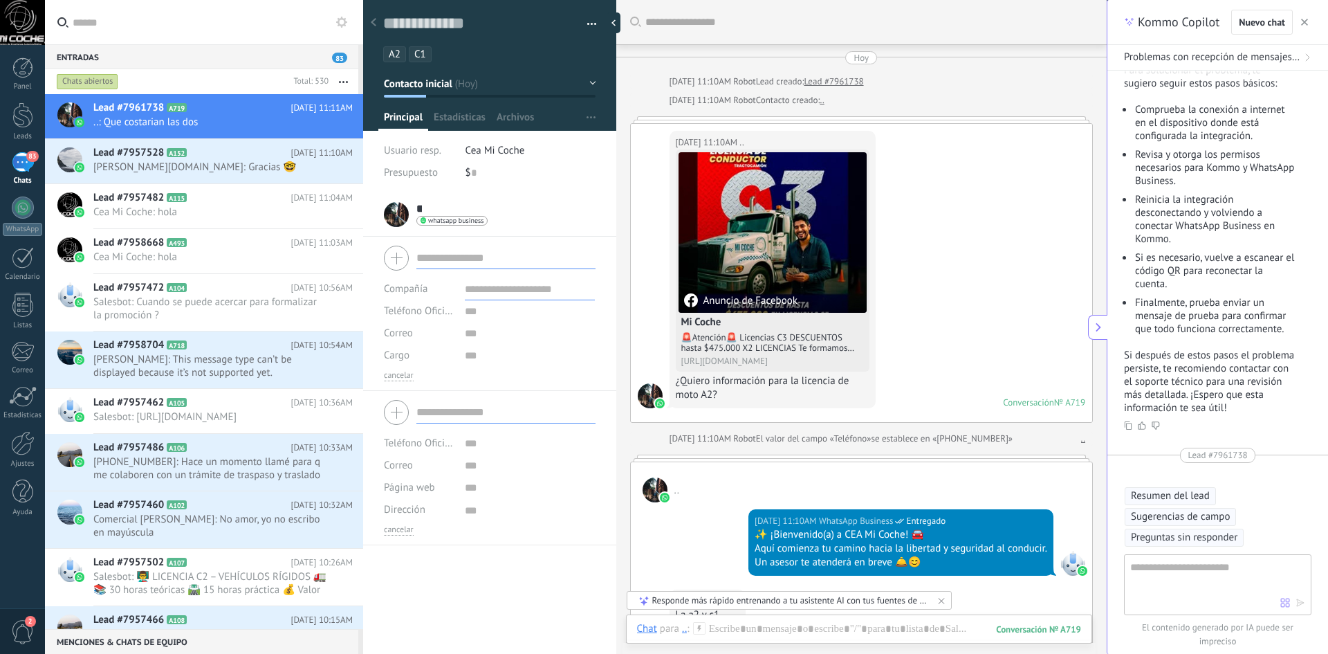
click at [820, 105] on link ".." at bounding box center [822, 100] width 4 height 14
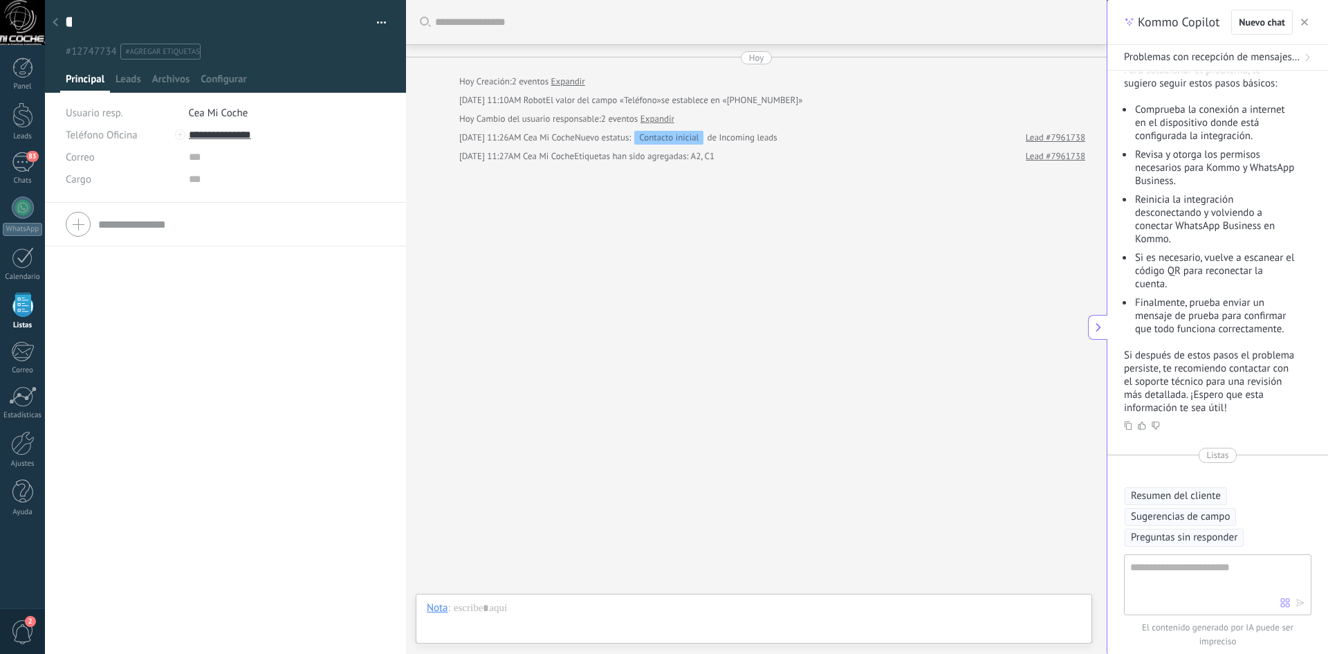
click at [55, 24] on use at bounding box center [56, 22] width 6 height 8
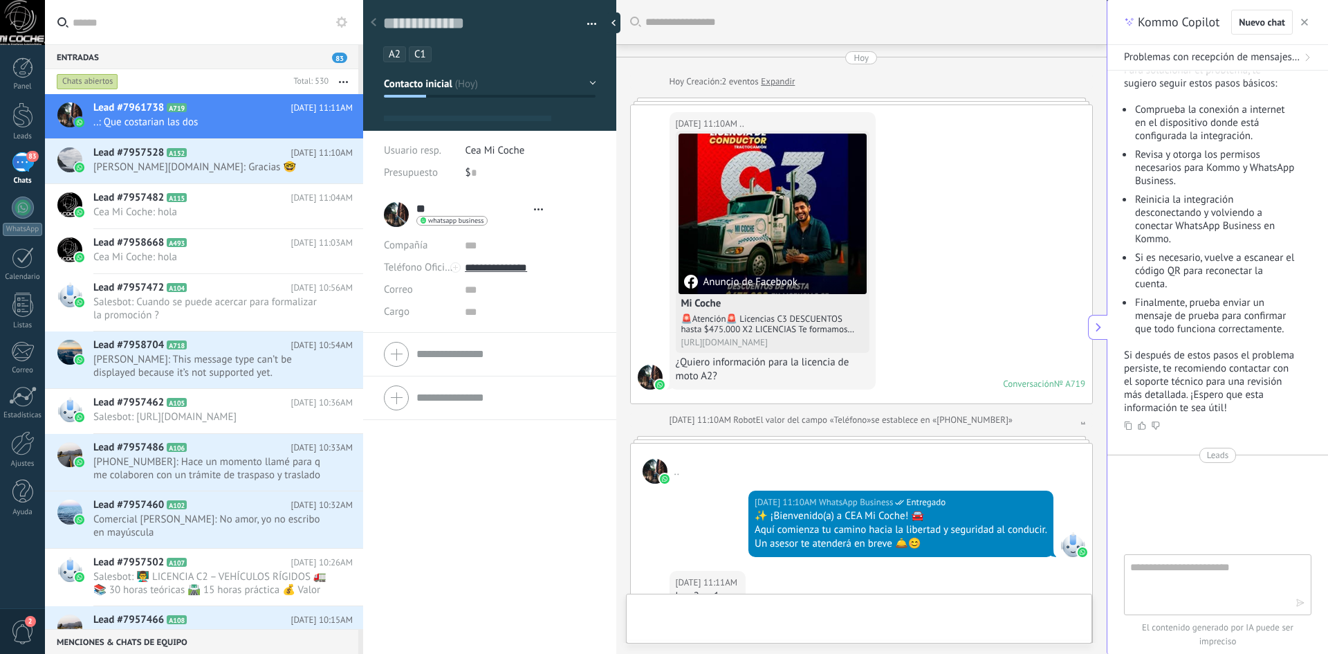
type textarea "**********"
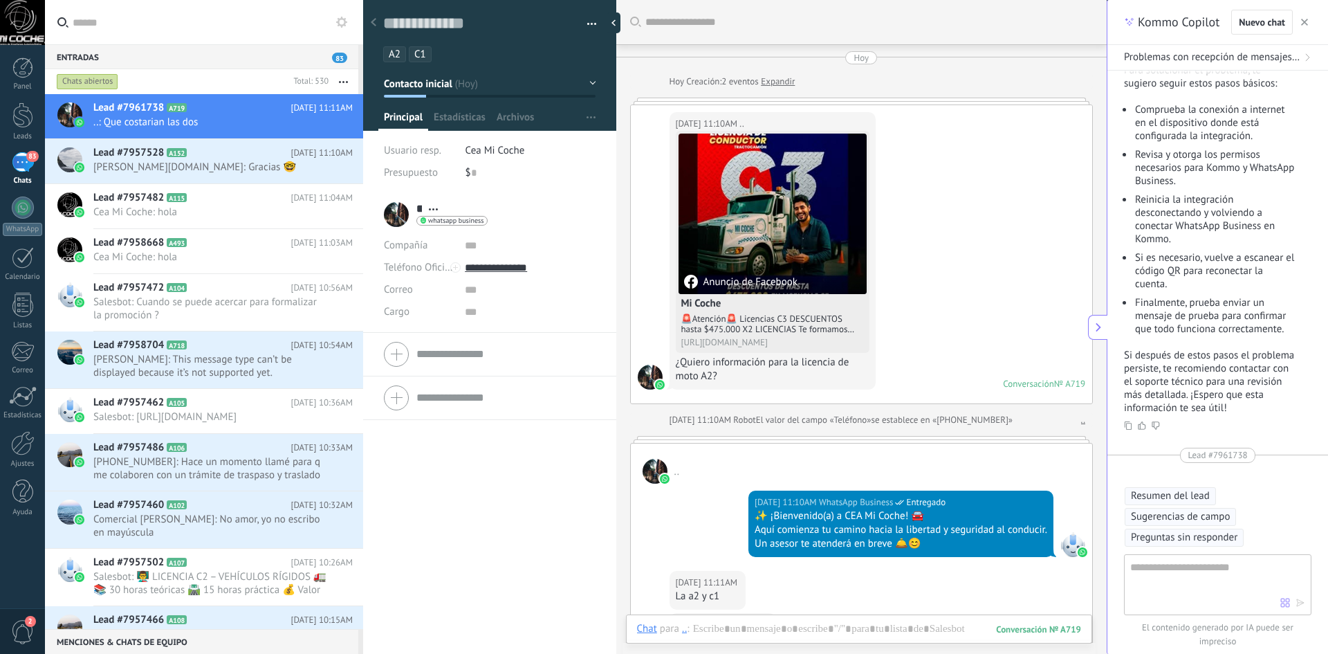
scroll to position [313, 0]
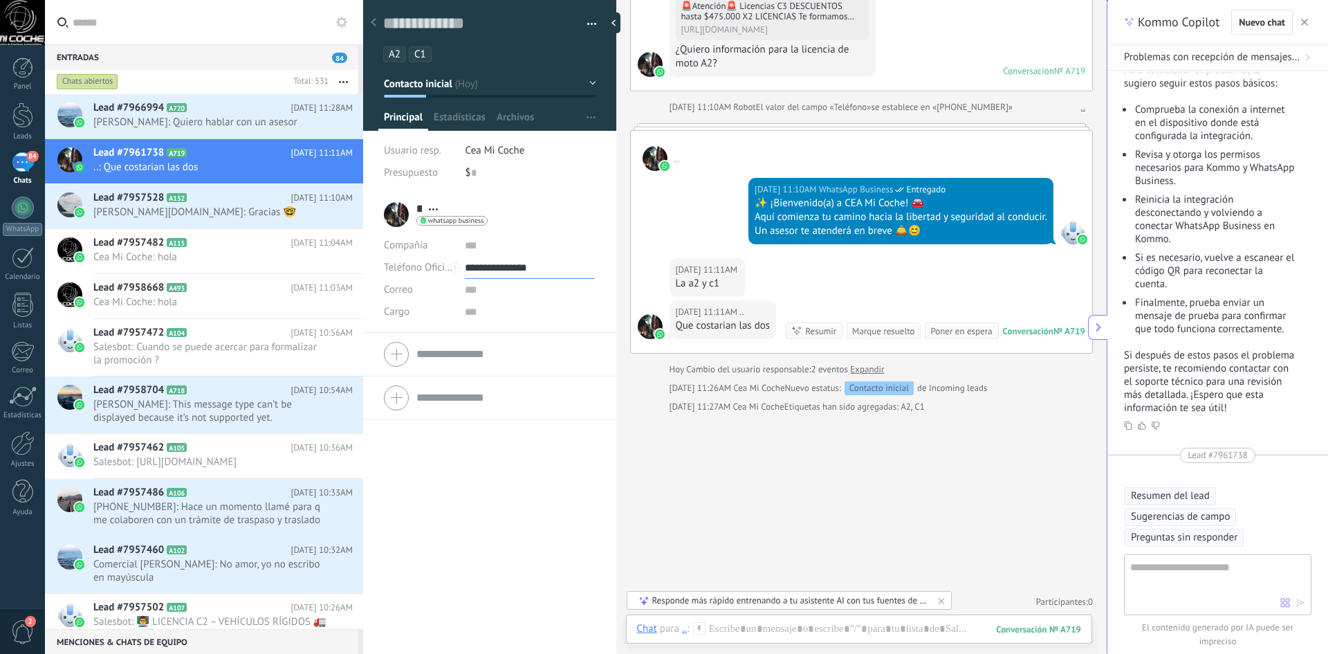
click at [474, 269] on input "**********" at bounding box center [530, 268] width 130 height 22
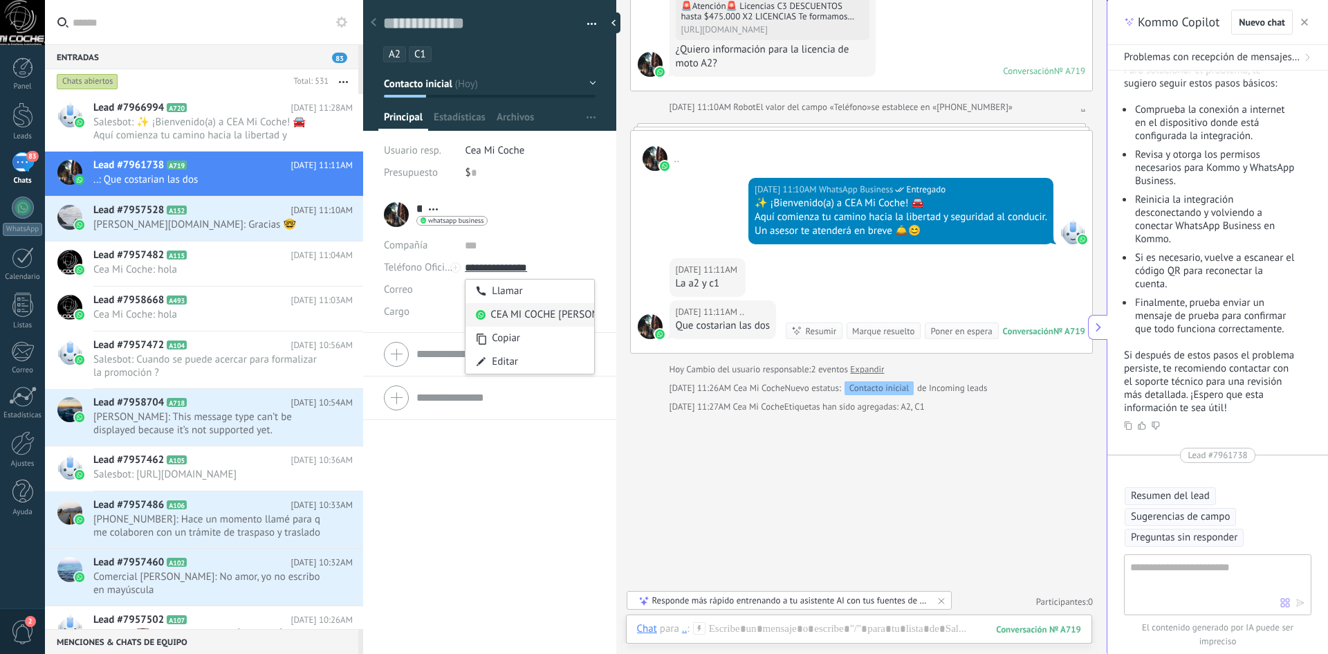
type input "**********"
click at [525, 319] on div "CEA MI COCHE [PERSON_NAME] (CEA MI COCHE [PERSON_NAME])" at bounding box center [530, 315] width 129 height 24
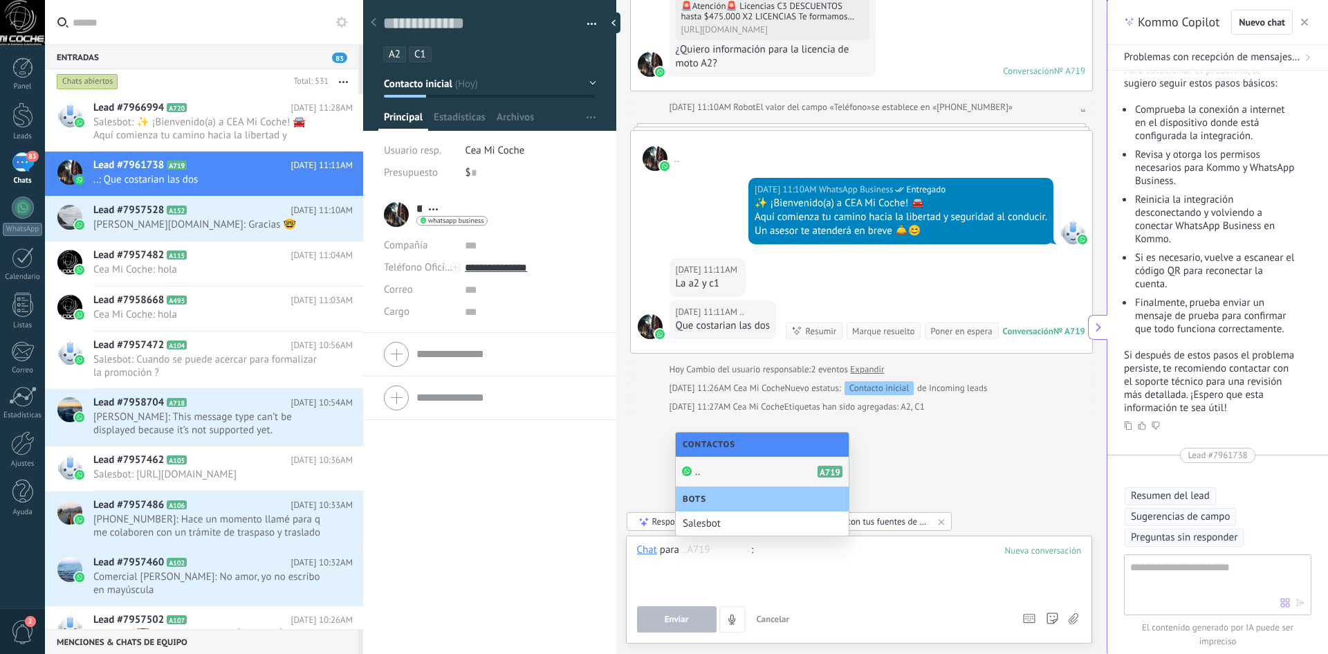
drag, startPoint x: 783, startPoint y: 580, endPoint x: 789, endPoint y: 569, distance: 12.4
click at [788, 577] on div at bounding box center [859, 569] width 445 height 53
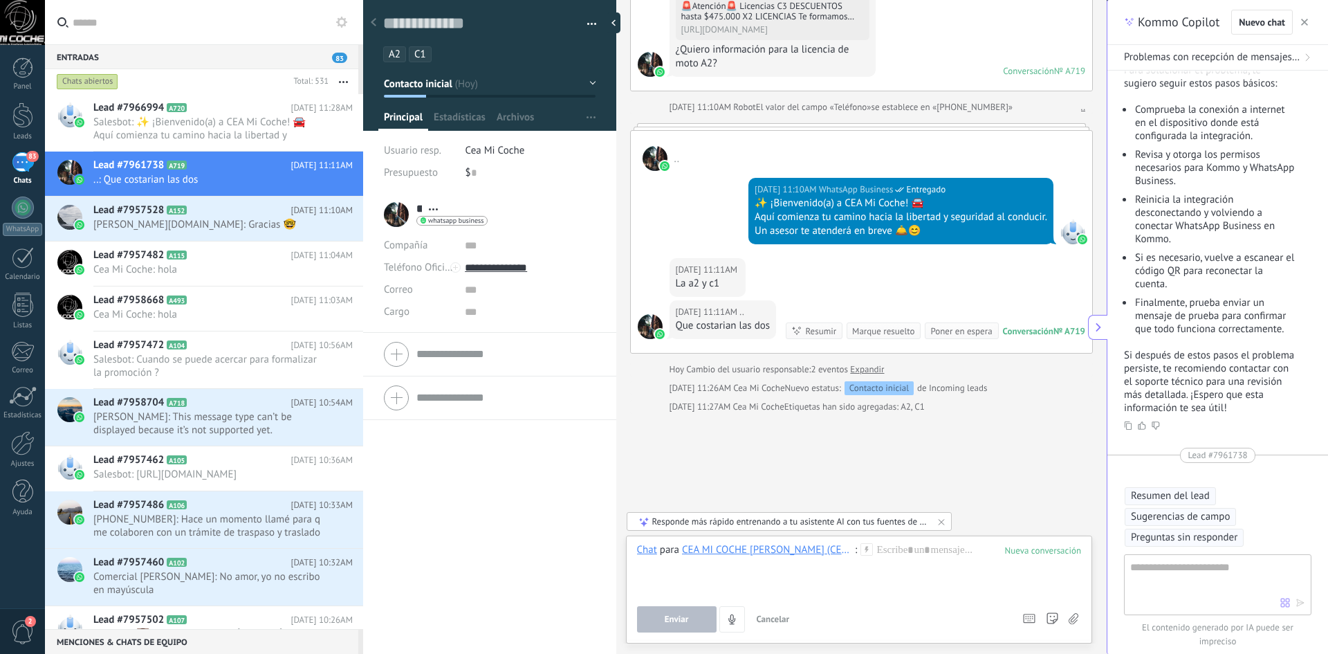
click at [394, 219] on div "** .. ** .. Apellido Abrir detalle Copie el nombre Desatar Contacto principal" at bounding box center [436, 214] width 104 height 35
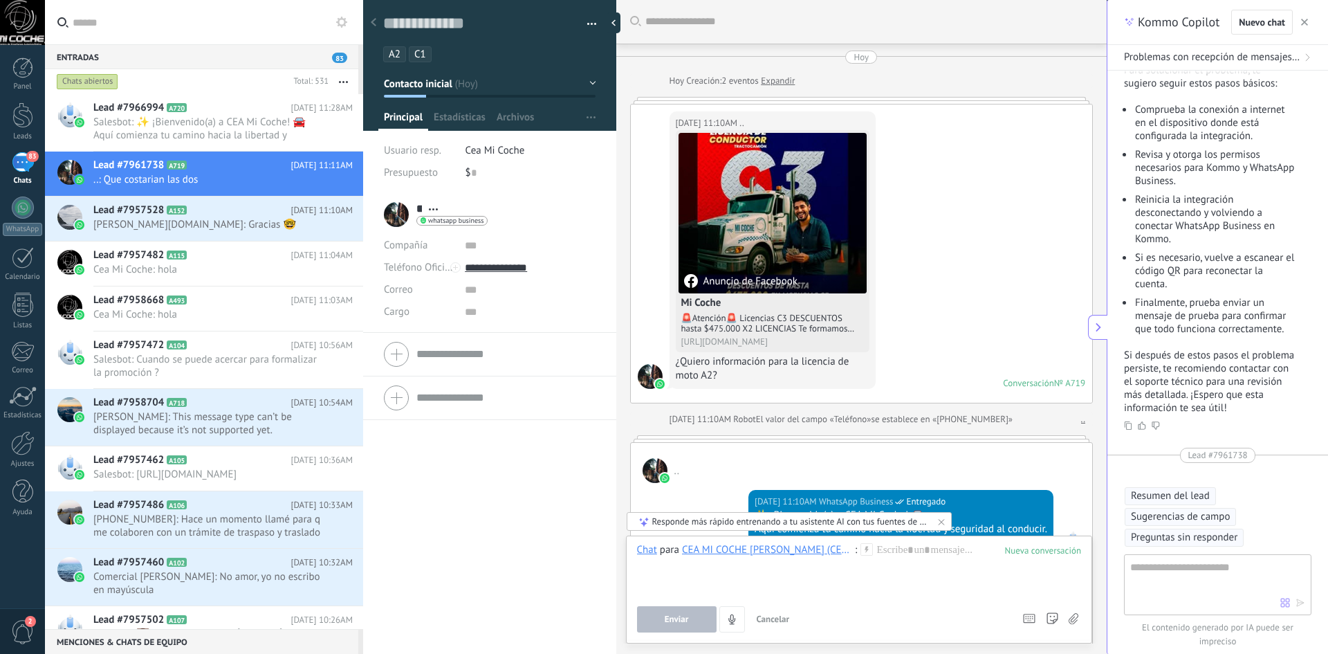
scroll to position [0, 0]
click at [787, 78] on link "Expandir" at bounding box center [778, 82] width 34 height 14
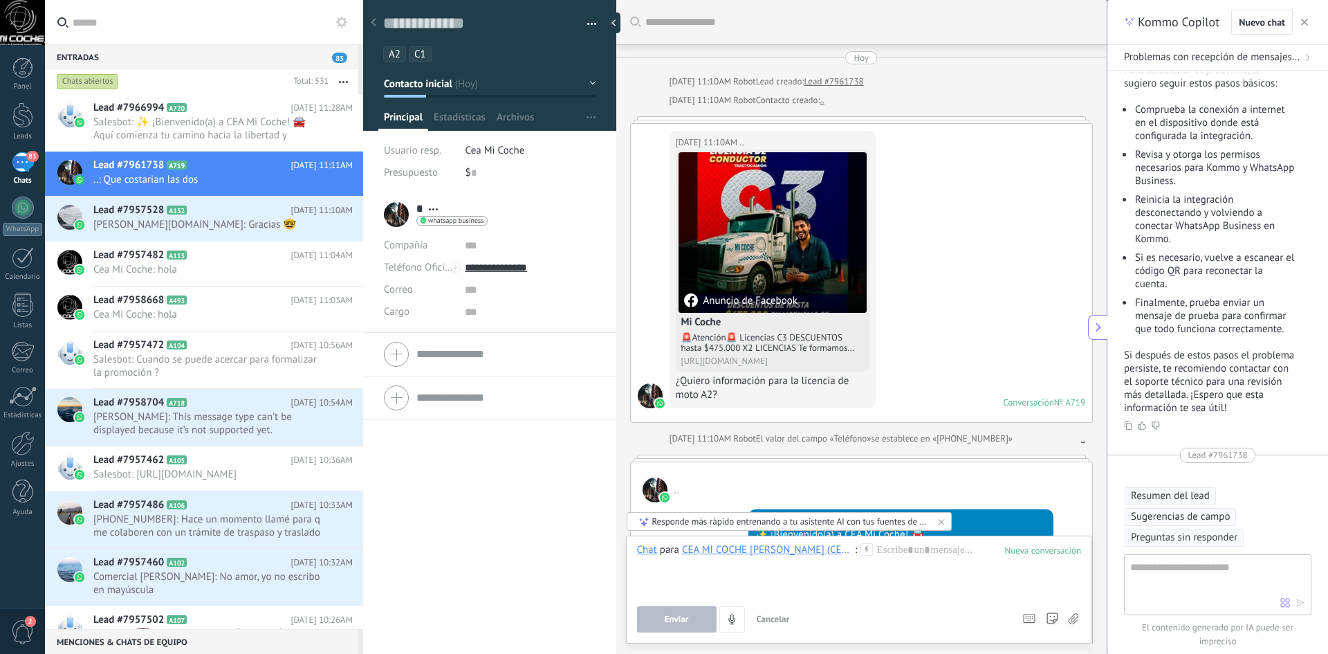
scroll to position [62, 0]
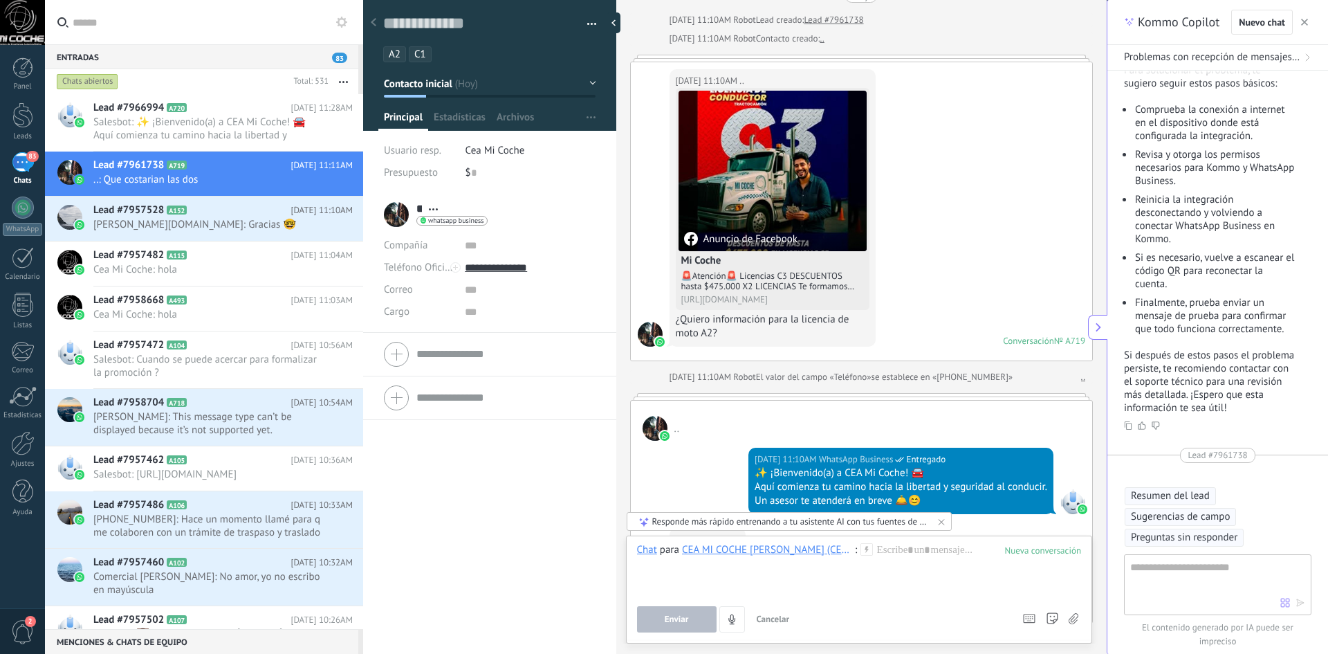
click at [820, 41] on link ".." at bounding box center [822, 39] width 4 height 14
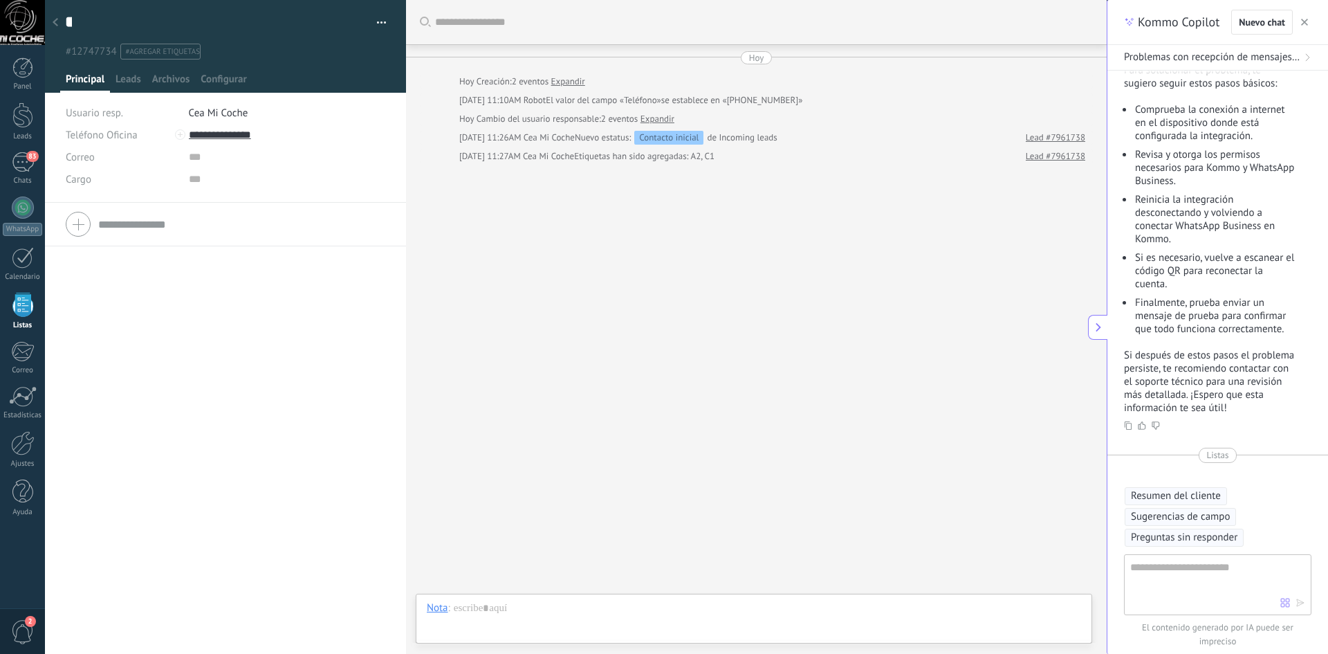
click at [89, 77] on span "Principal" at bounding box center [85, 83] width 39 height 20
click at [58, 25] on div at bounding box center [55, 23] width 19 height 27
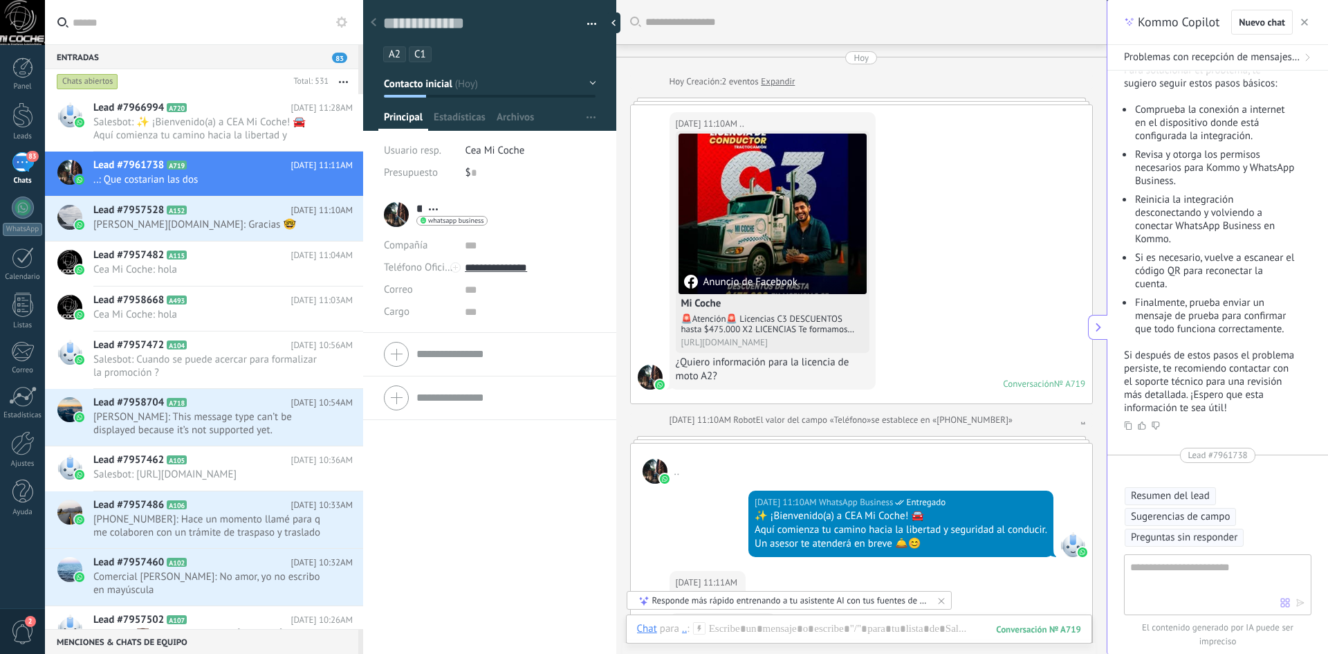
click at [775, 86] on link "Expandir" at bounding box center [778, 82] width 34 height 14
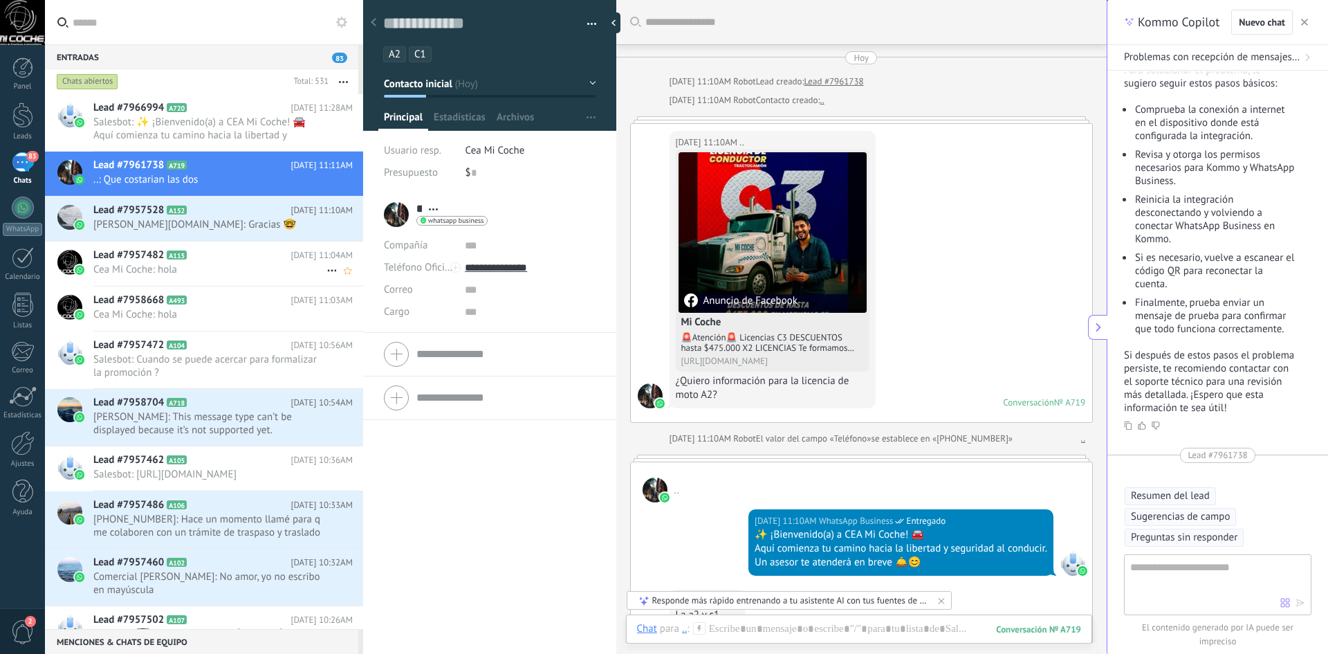
click at [217, 267] on span "Cea Mi Coche: hola" at bounding box center [209, 269] width 233 height 13
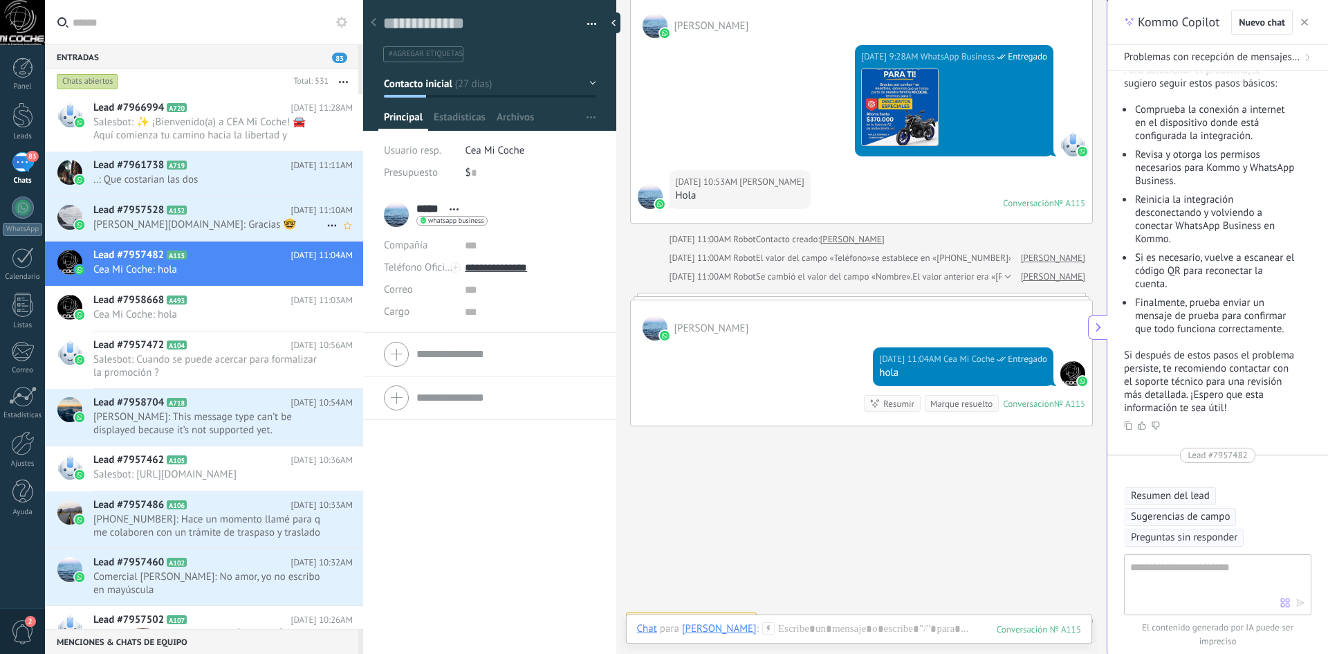
click at [149, 219] on span "[PERSON_NAME][DOMAIN_NAME]: Gracias 🤓" at bounding box center [209, 224] width 233 height 13
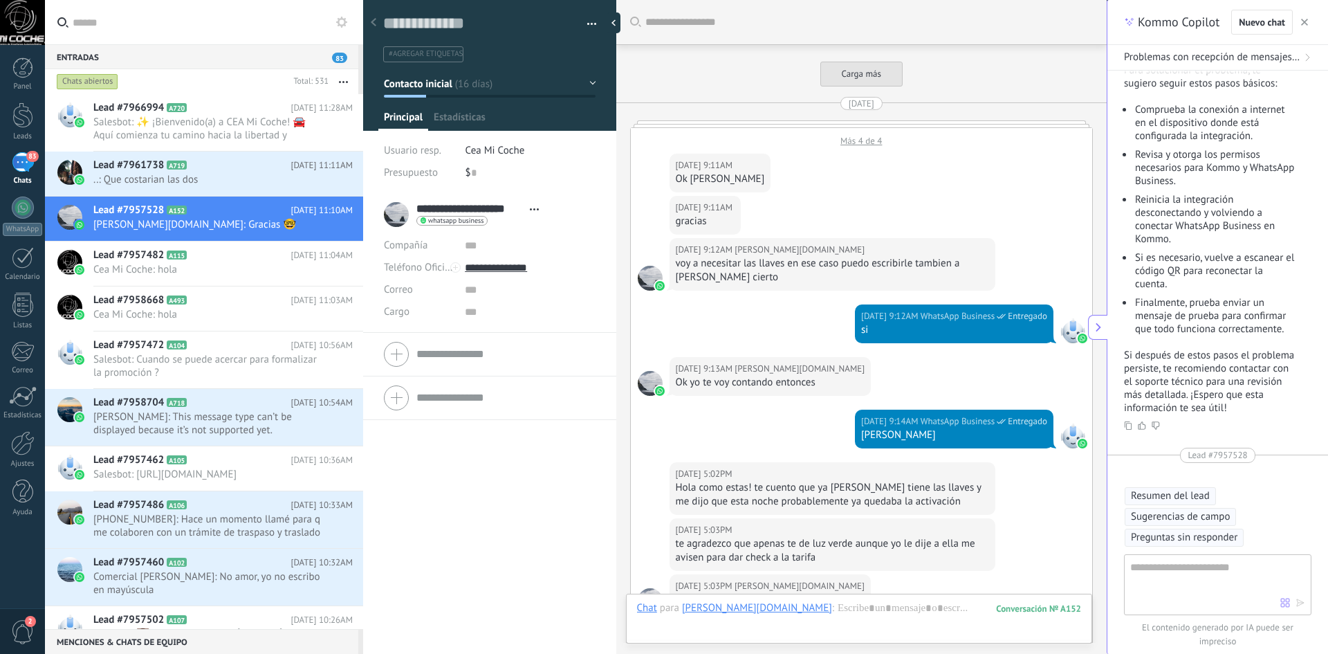
scroll to position [2275, 0]
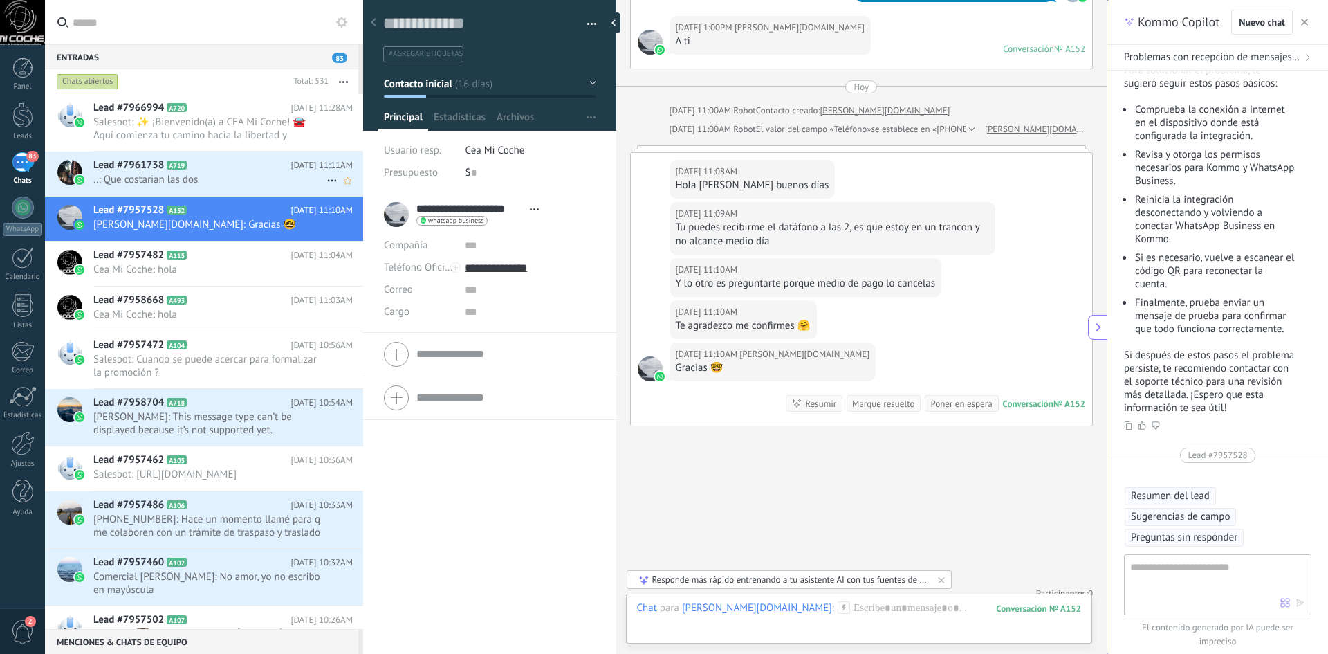
click at [231, 172] on div "Lead #7961738 A719 [DATE] 11:11AM ..: Que costarian las dos" at bounding box center [228, 174] width 270 height 44
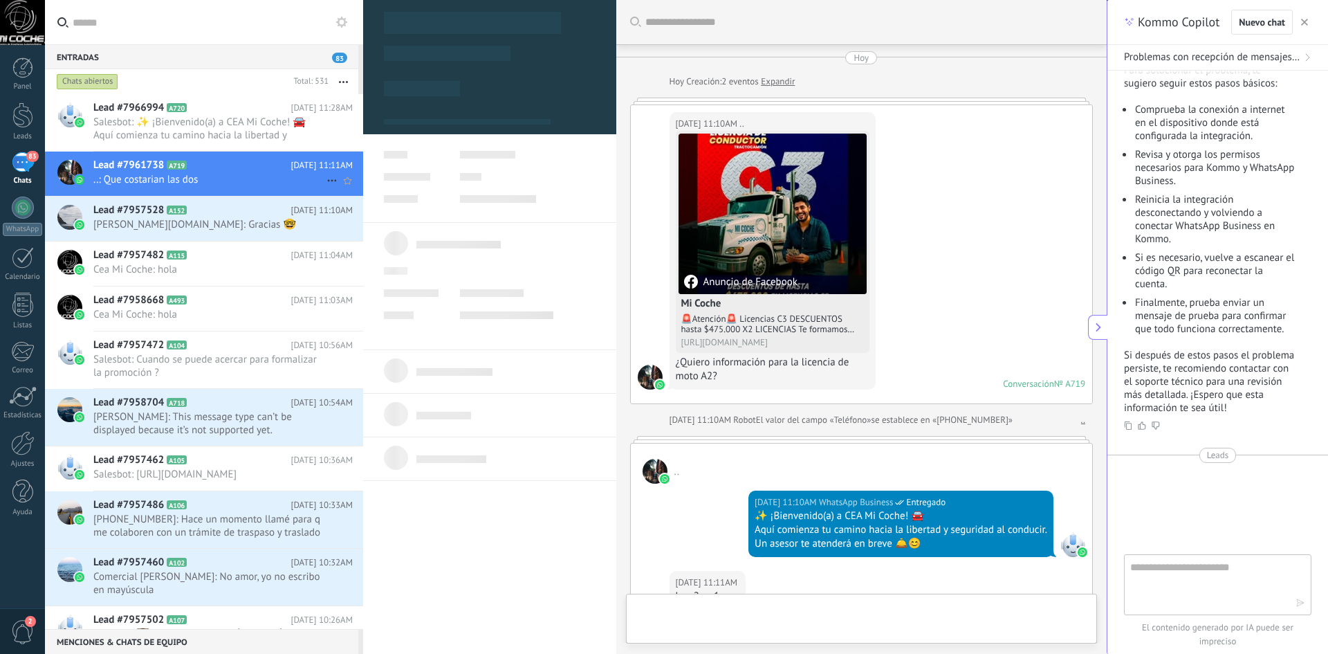
scroll to position [314, 0]
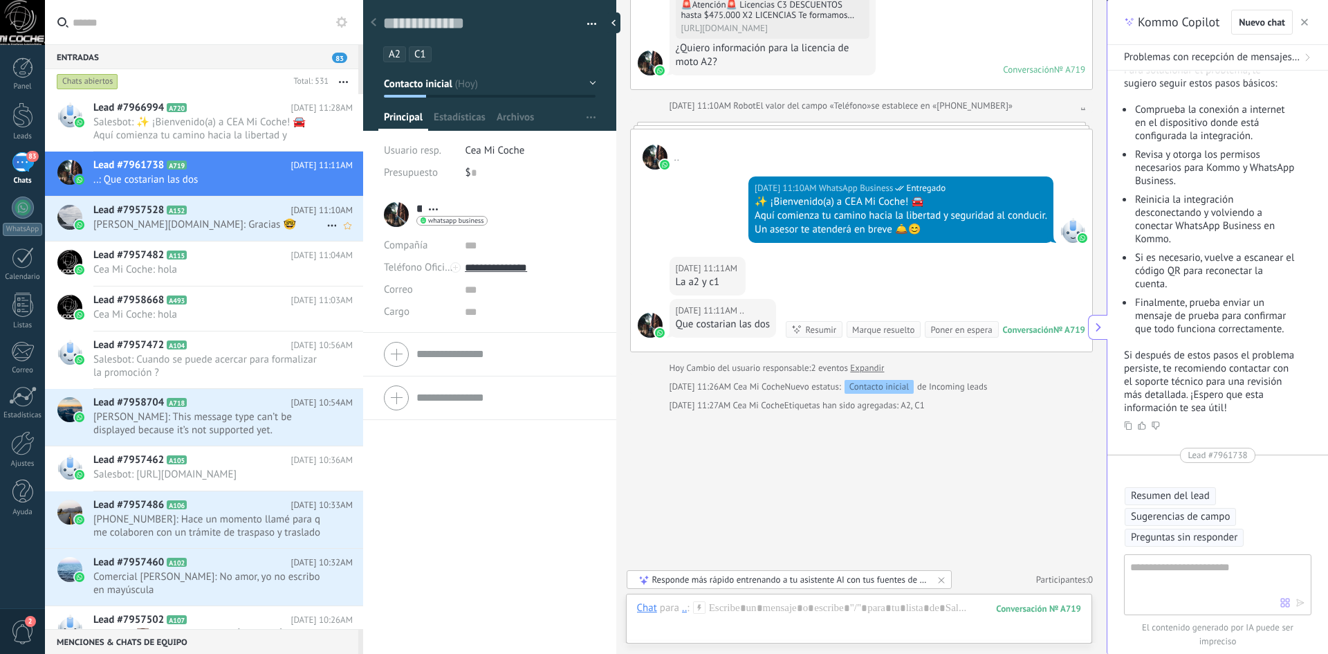
click at [191, 218] on span "[PERSON_NAME][DOMAIN_NAME]: Gracias 🤓" at bounding box center [209, 224] width 233 height 13
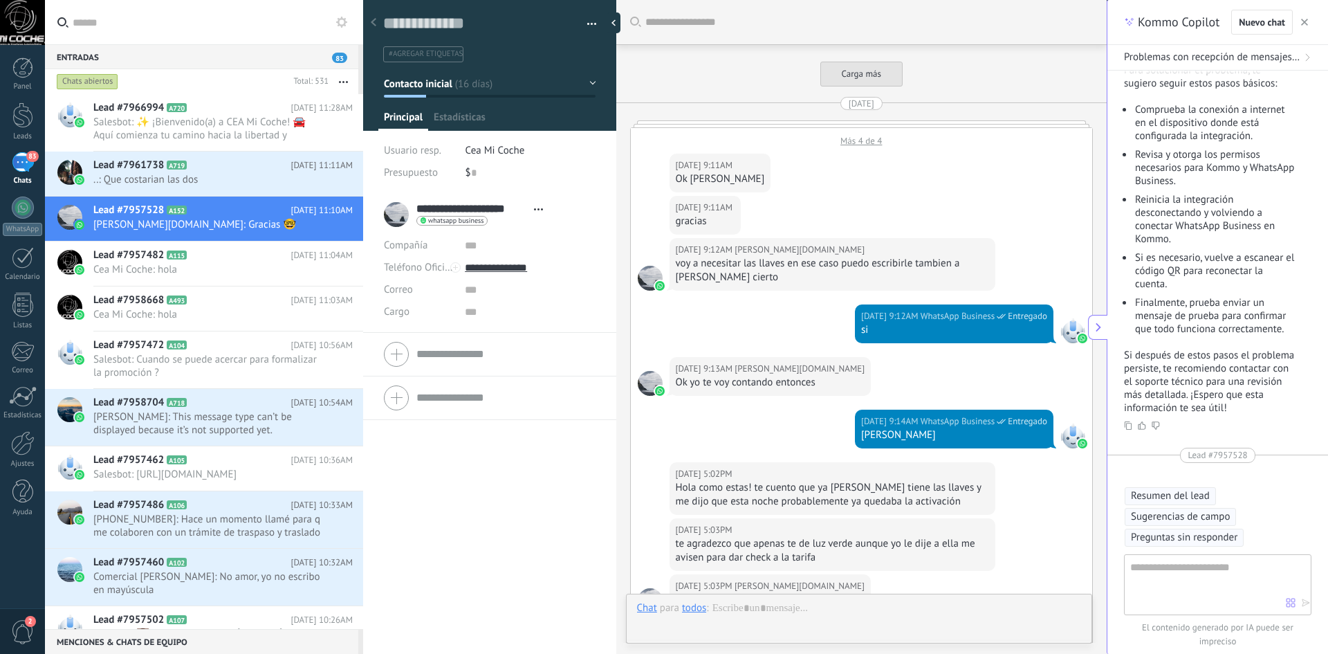
scroll to position [2275, 0]
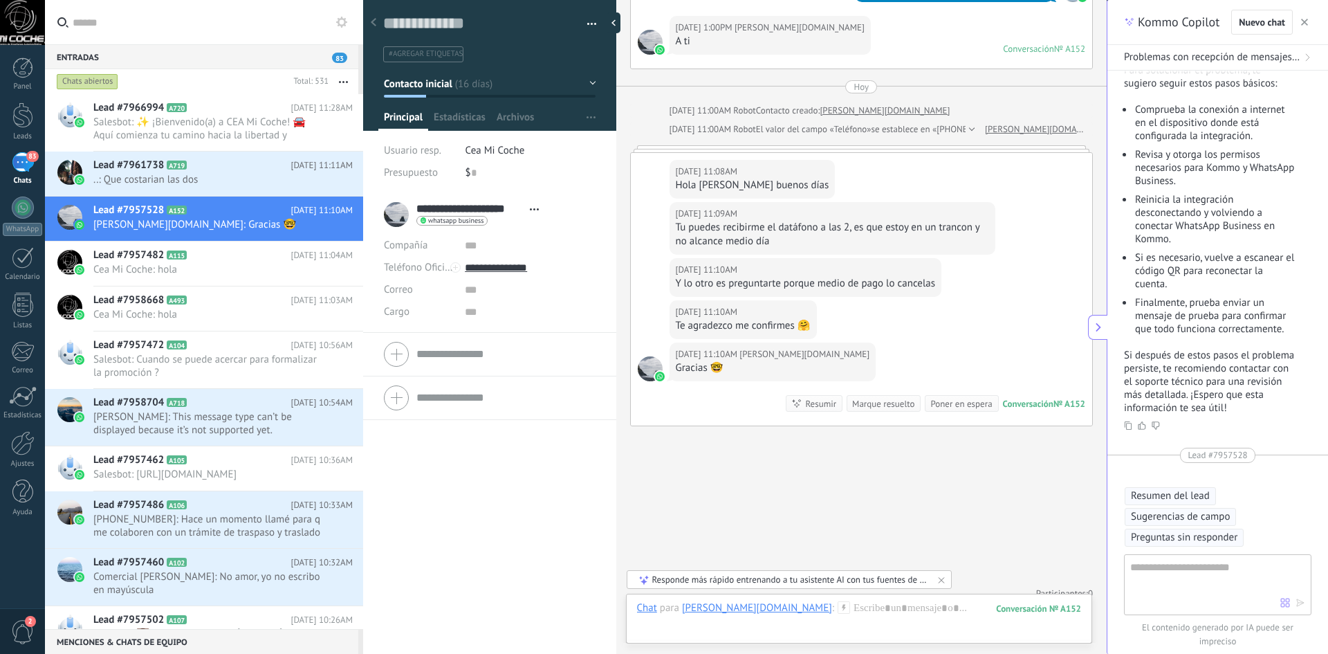
click at [433, 53] on span "#agregar etiquetas" at bounding box center [426, 54] width 74 height 10
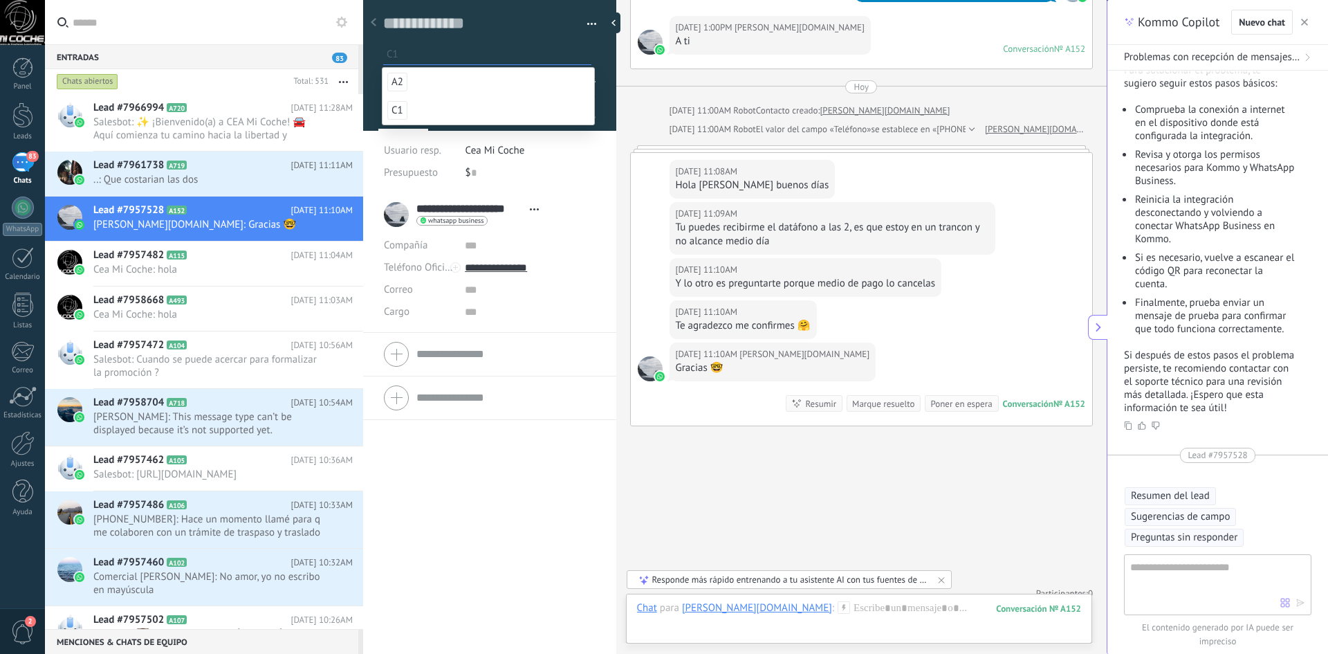
click at [589, 227] on div "**********" at bounding box center [490, 214] width 212 height 35
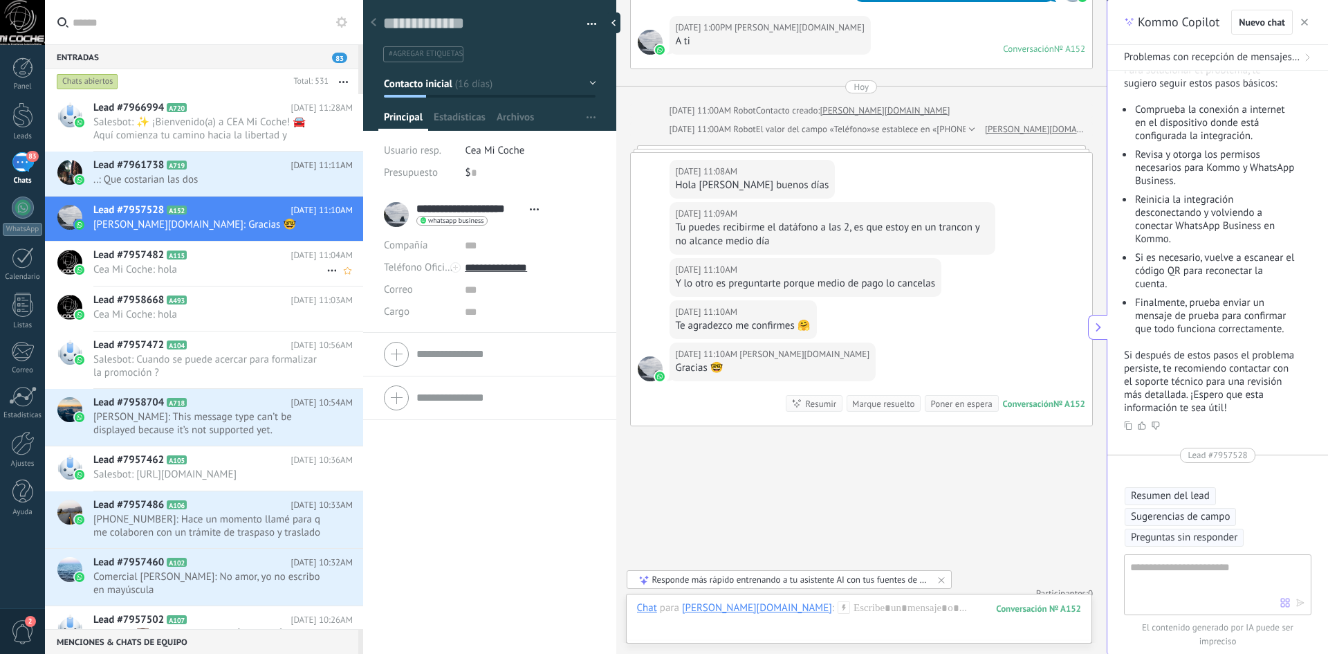
click at [244, 268] on span "Cea Mi Coche: hola" at bounding box center [209, 269] width 233 height 13
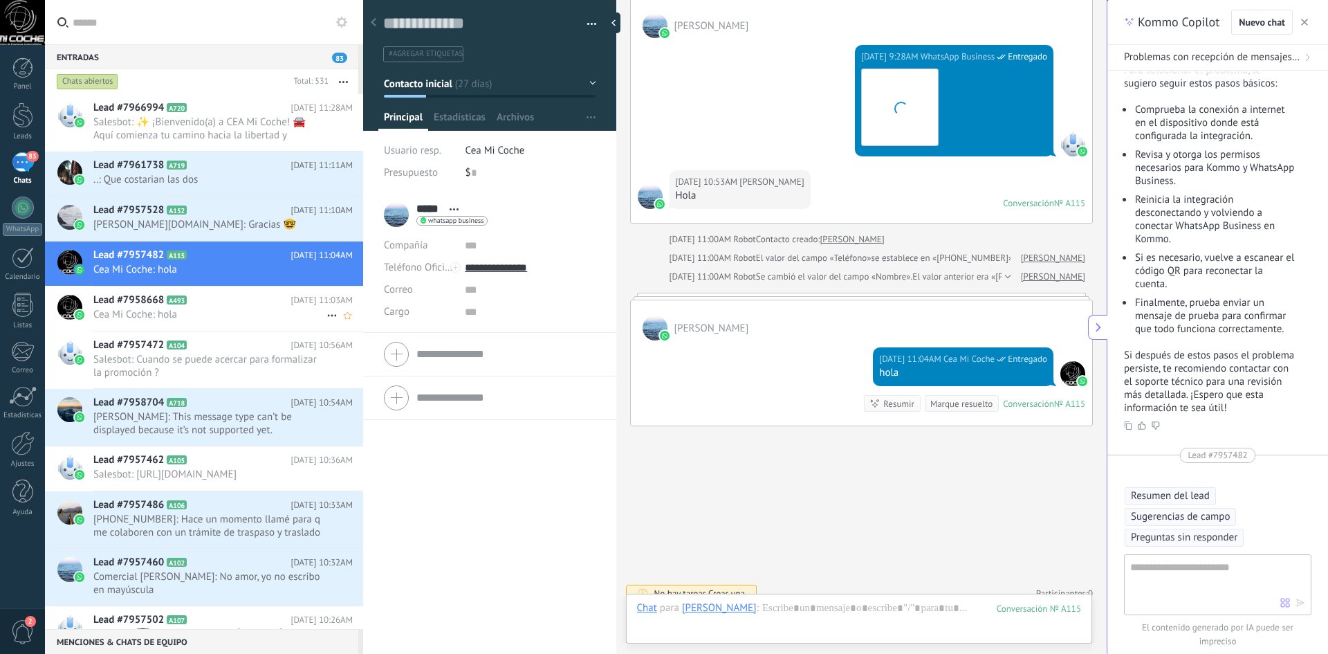
scroll to position [5763, 0]
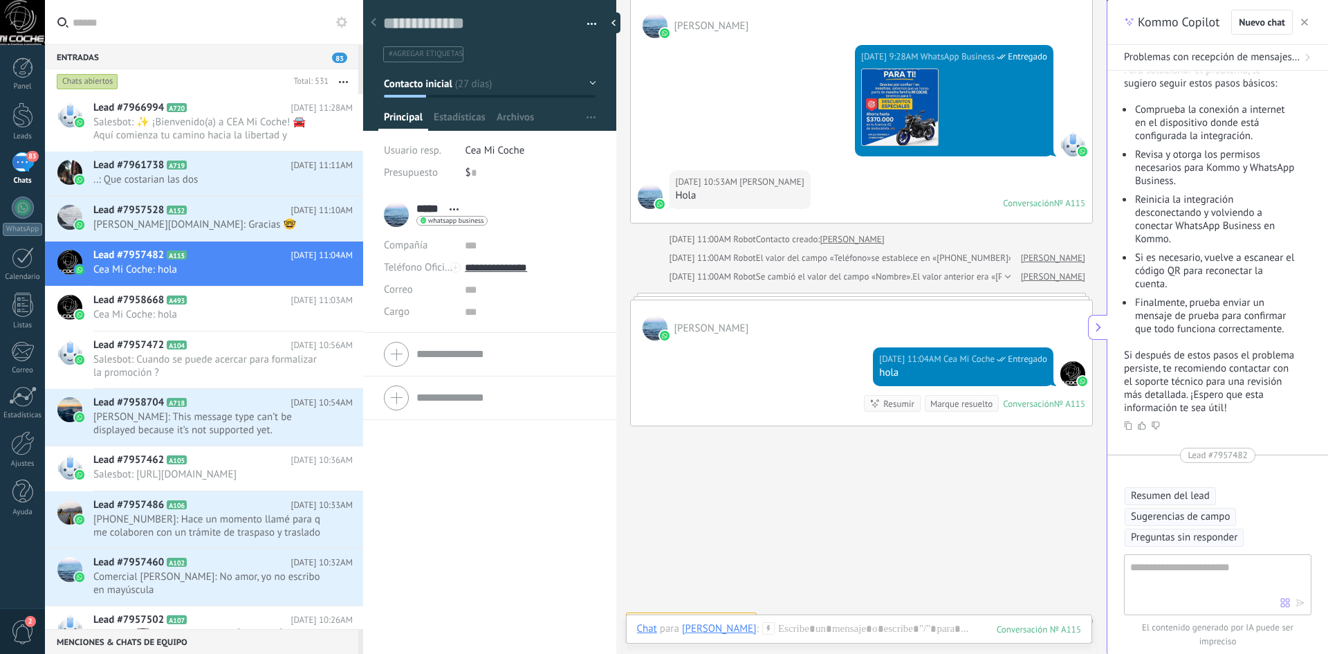
drag, startPoint x: 413, startPoint y: 210, endPoint x: 440, endPoint y: 208, distance: 27.1
click at [440, 208] on div "***** [PERSON_NAME] ***** [PERSON_NAME] Abrir detalle Copie el nombre Desatar C…" at bounding box center [436, 214] width 104 height 35
drag, startPoint x: 566, startPoint y: 211, endPoint x: 560, endPoint y: 200, distance: 12.7
click at [566, 210] on div "***** [PERSON_NAME] ***** [PERSON_NAME] Abrir detalle Copie el nombre Desatar" at bounding box center [490, 214] width 212 height 35
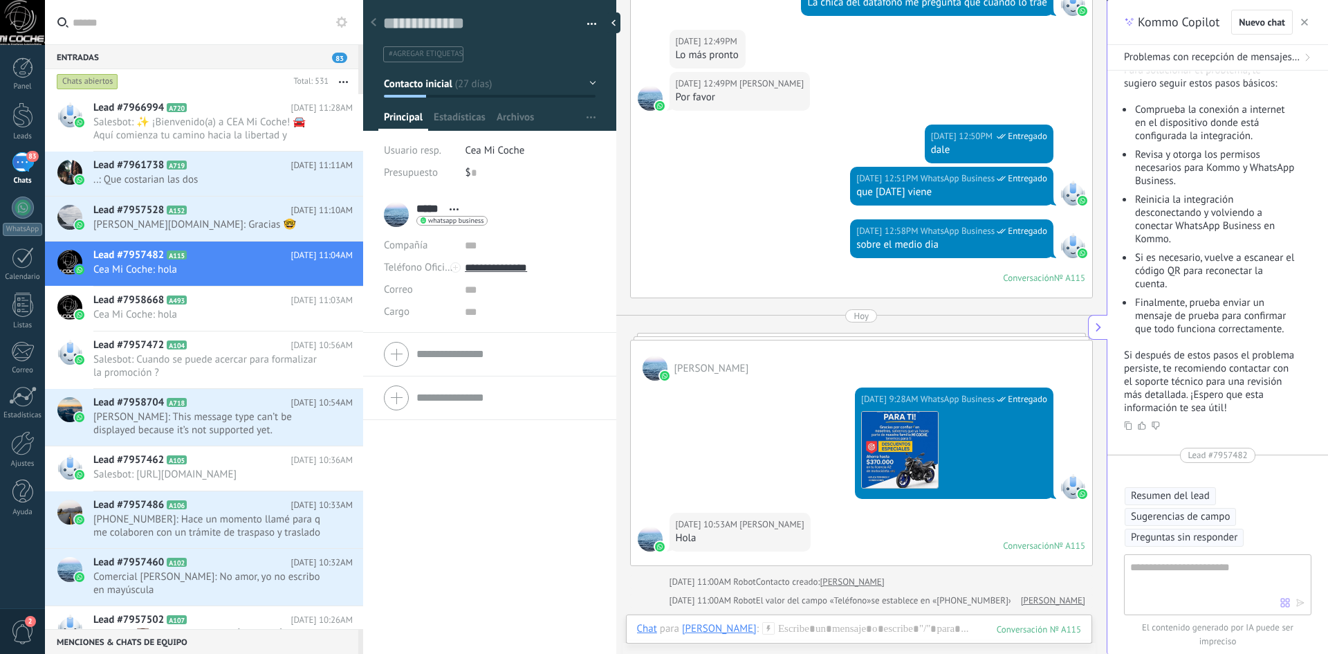
scroll to position [5417, 0]
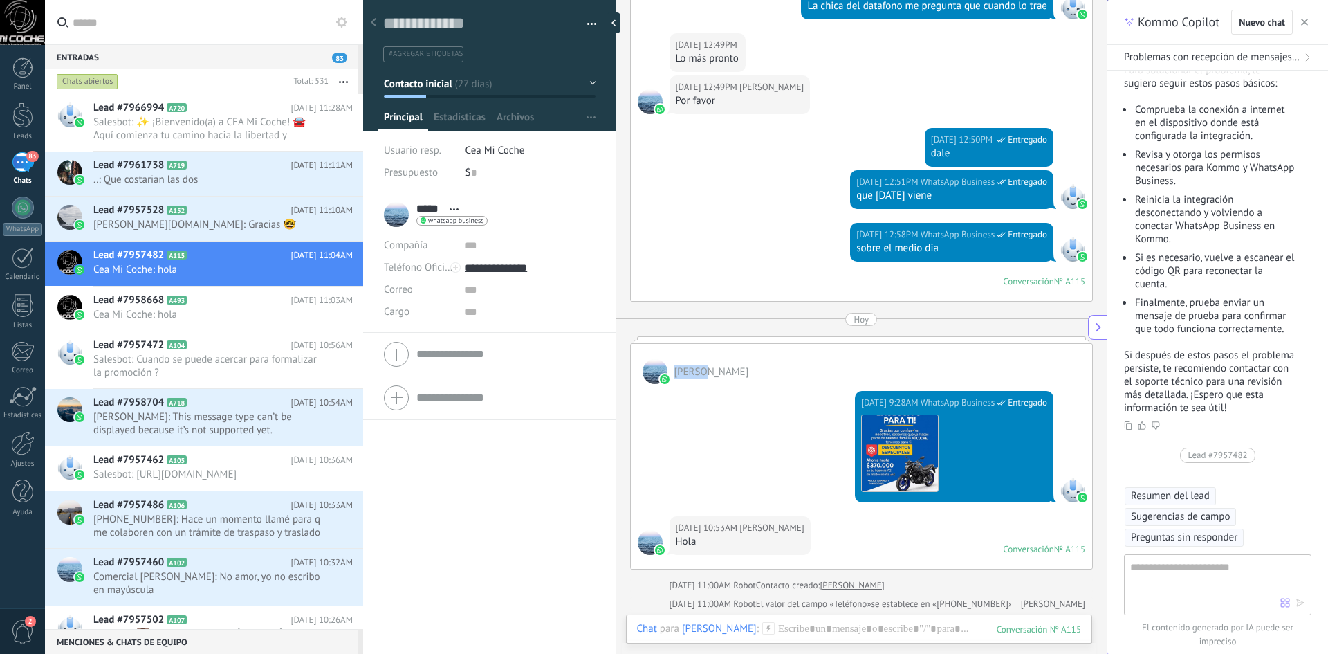
drag, startPoint x: 676, startPoint y: 358, endPoint x: 702, endPoint y: 363, distance: 26.9
click at [702, 363] on div "[PERSON_NAME]" at bounding box center [862, 364] width 462 height 40
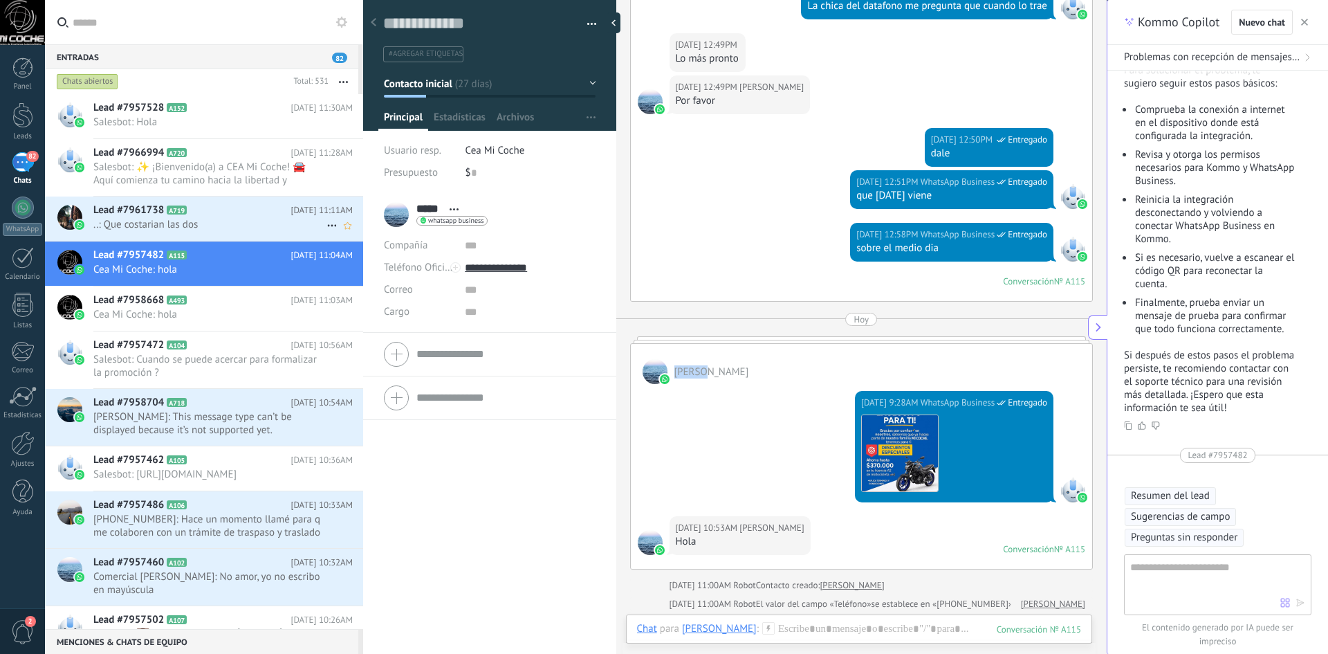
click at [172, 225] on span "..: Que costarian las dos" at bounding box center [209, 224] width 233 height 13
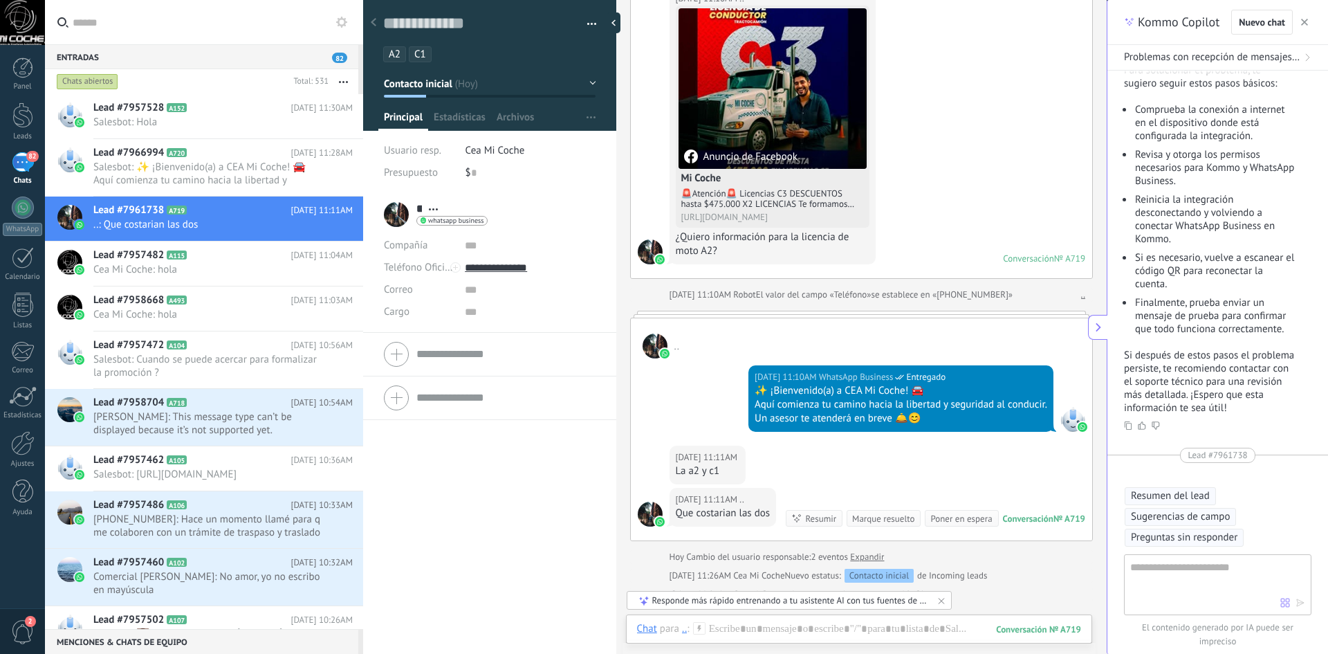
scroll to position [176, 0]
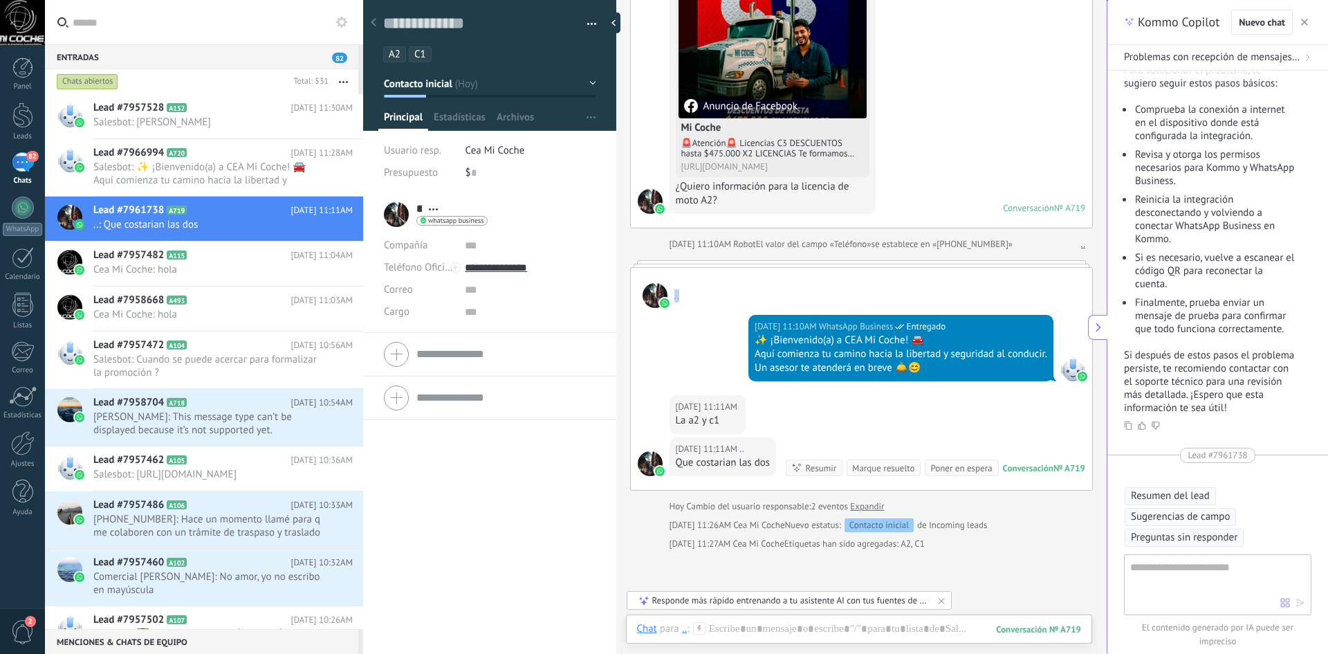
click at [675, 296] on span ".." at bounding box center [677, 295] width 5 height 13
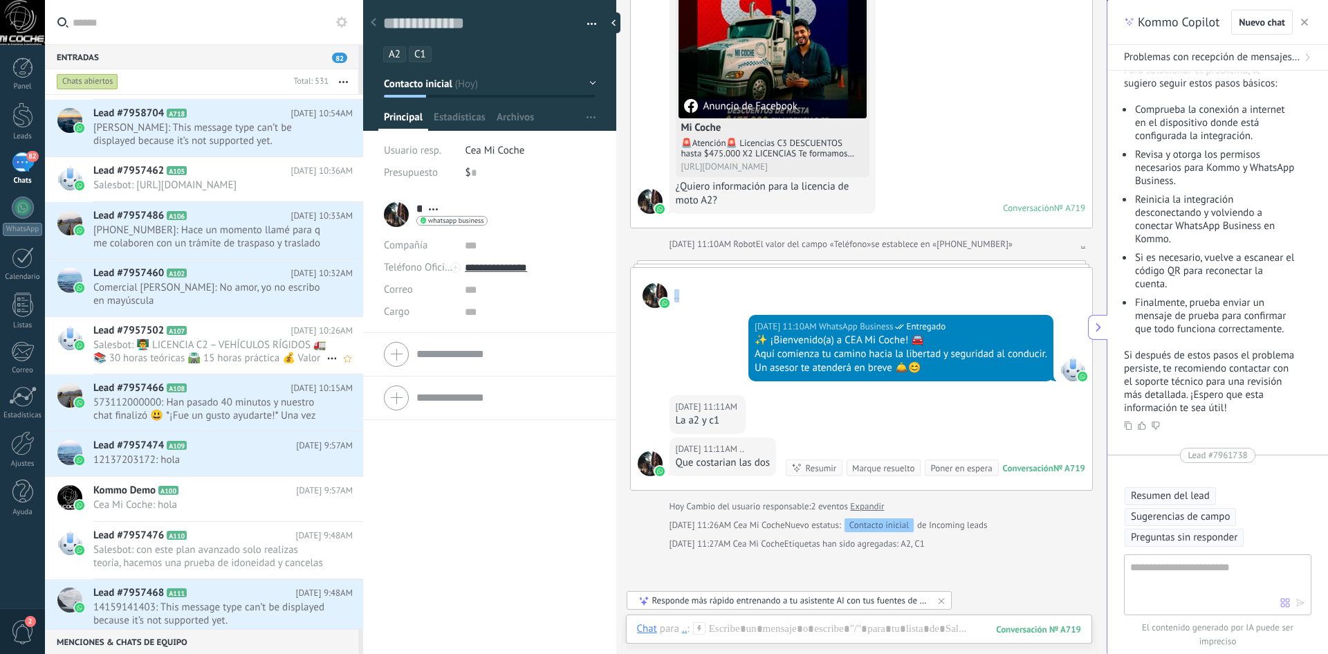
click at [172, 333] on span "A107" at bounding box center [177, 330] width 20 height 9
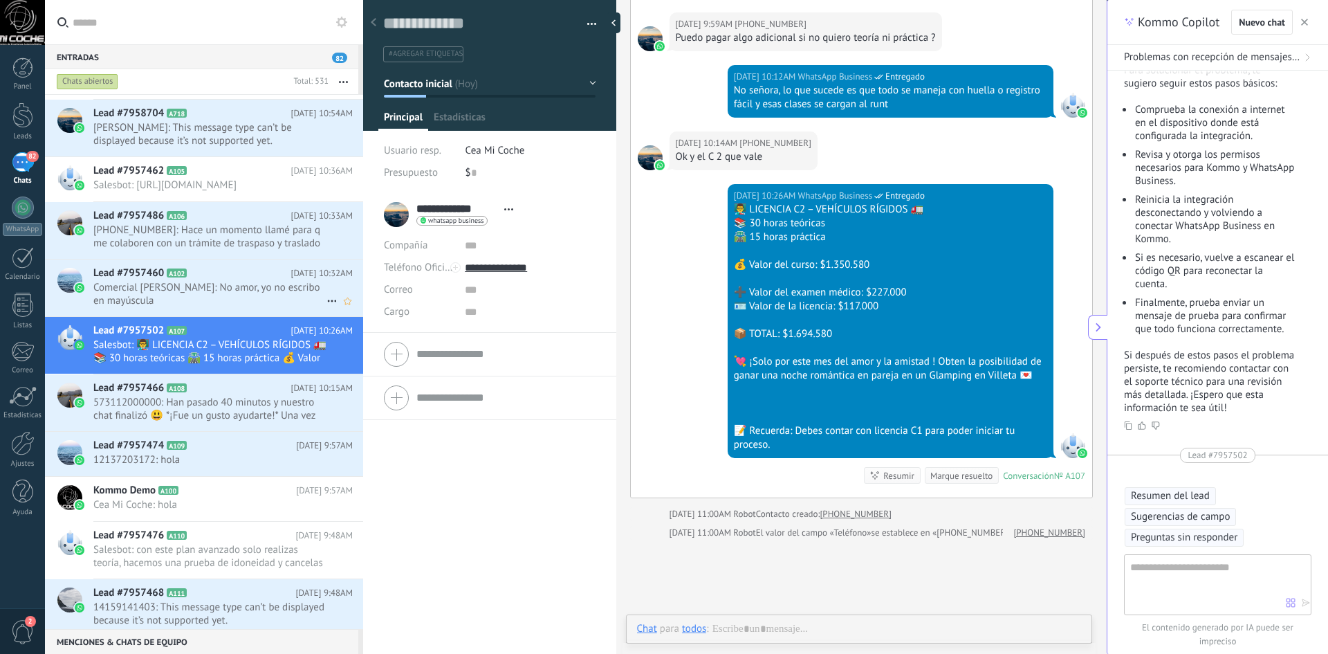
scroll to position [21, 0]
click at [208, 290] on span "Comercial [PERSON_NAME]: No amor, yo no escribo en mayúscula" at bounding box center [209, 294] width 233 height 26
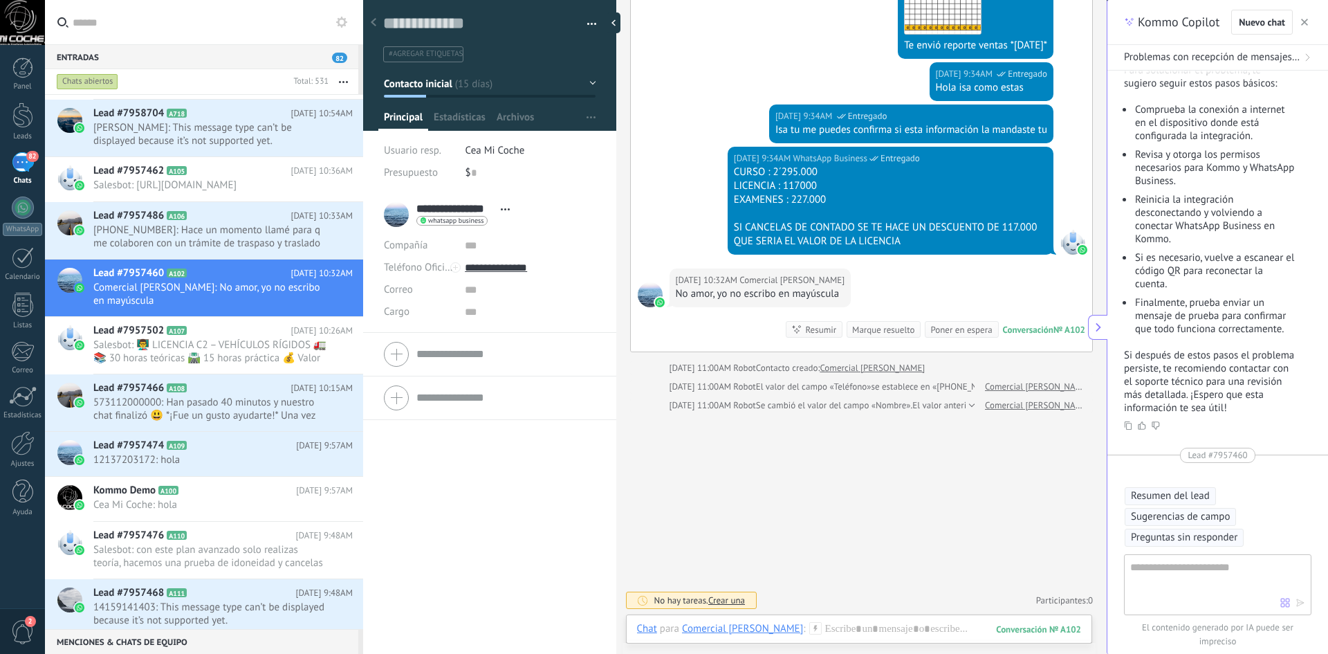
scroll to position [3079, 0]
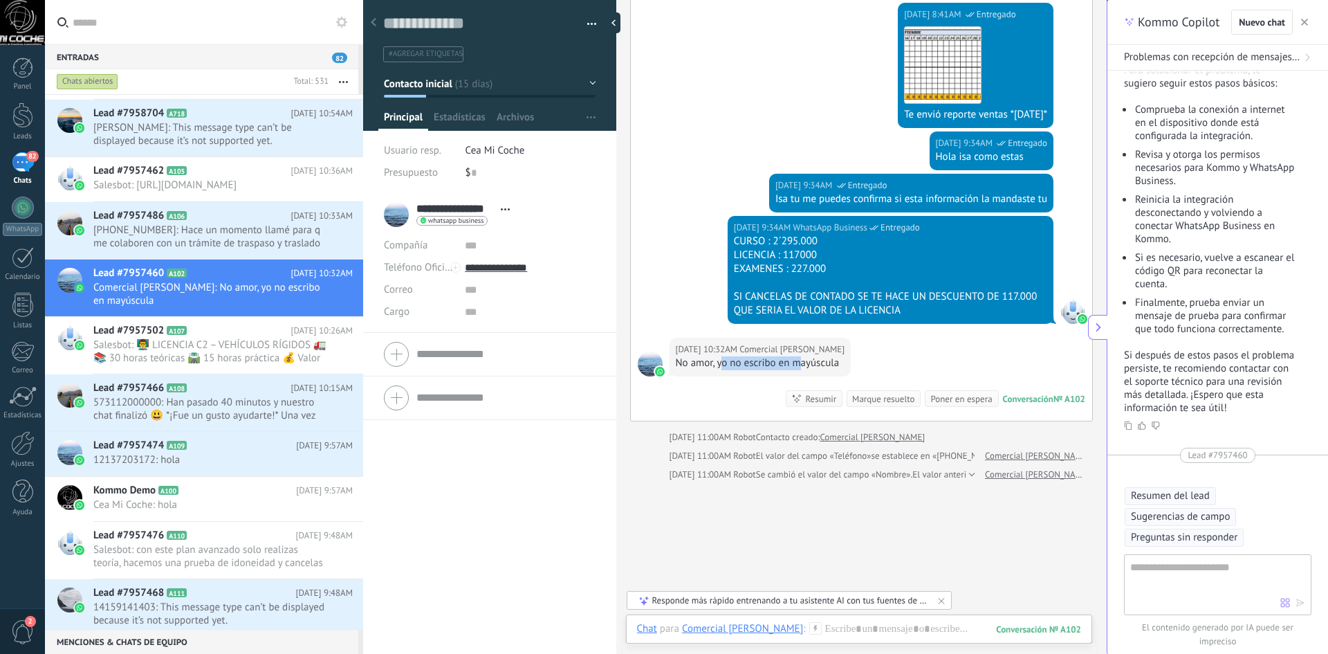
drag, startPoint x: 764, startPoint y: 372, endPoint x: 801, endPoint y: 373, distance: 36.7
click at [801, 373] on div "[DATE] 10:32AM Comercial [PERSON_NAME] No amor, yo no escribo en mayúscula" at bounding box center [761, 357] width 182 height 39
click at [923, 365] on div "[DATE] 10:32AM Comercial [PERSON_NAME] No amor, yo no escribo en mayúscula Conv…" at bounding box center [862, 379] width 462 height 83
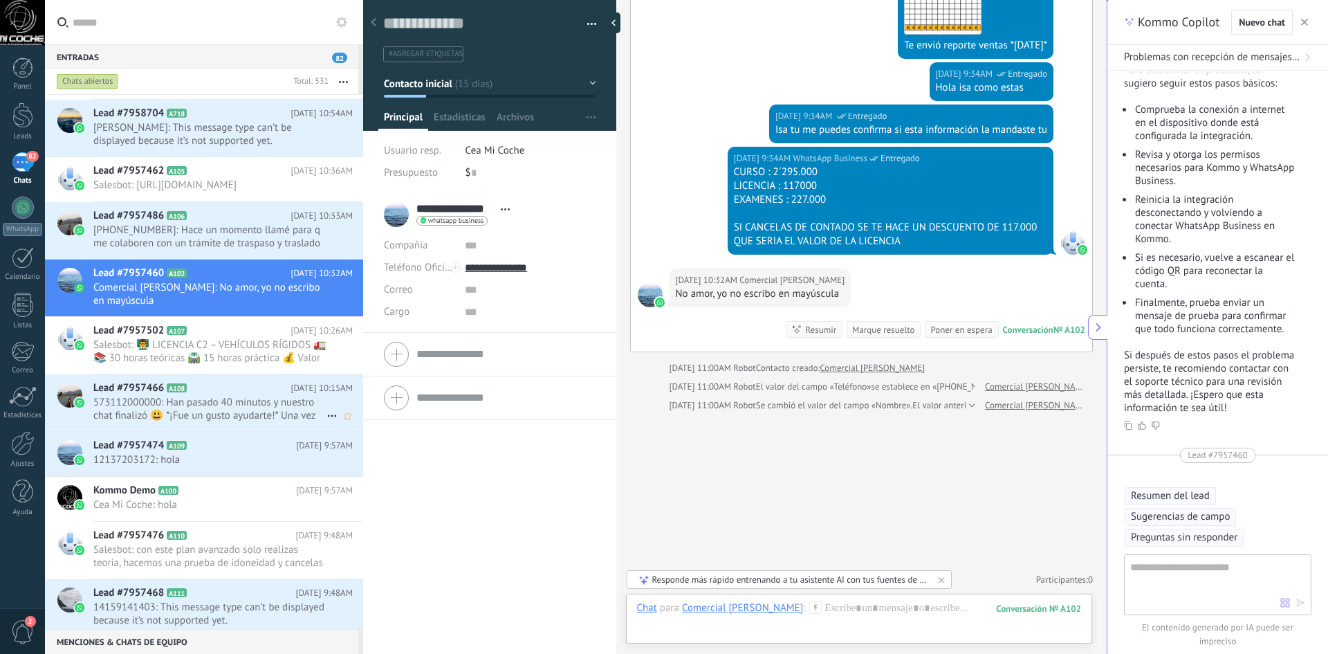
click at [264, 409] on span "573112000000: Han pasado 40 minutos y nuestro chat finalizó 😃 *¡Fue un gusto ay…" at bounding box center [209, 409] width 233 height 26
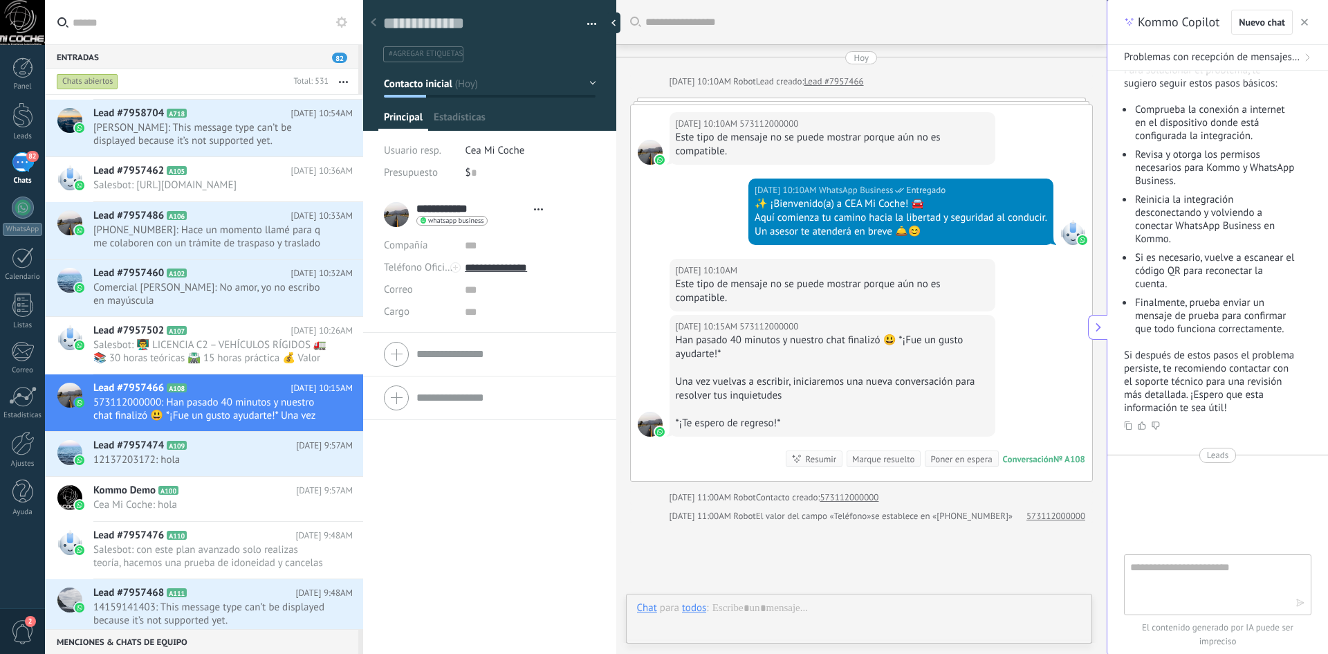
type textarea "**********"
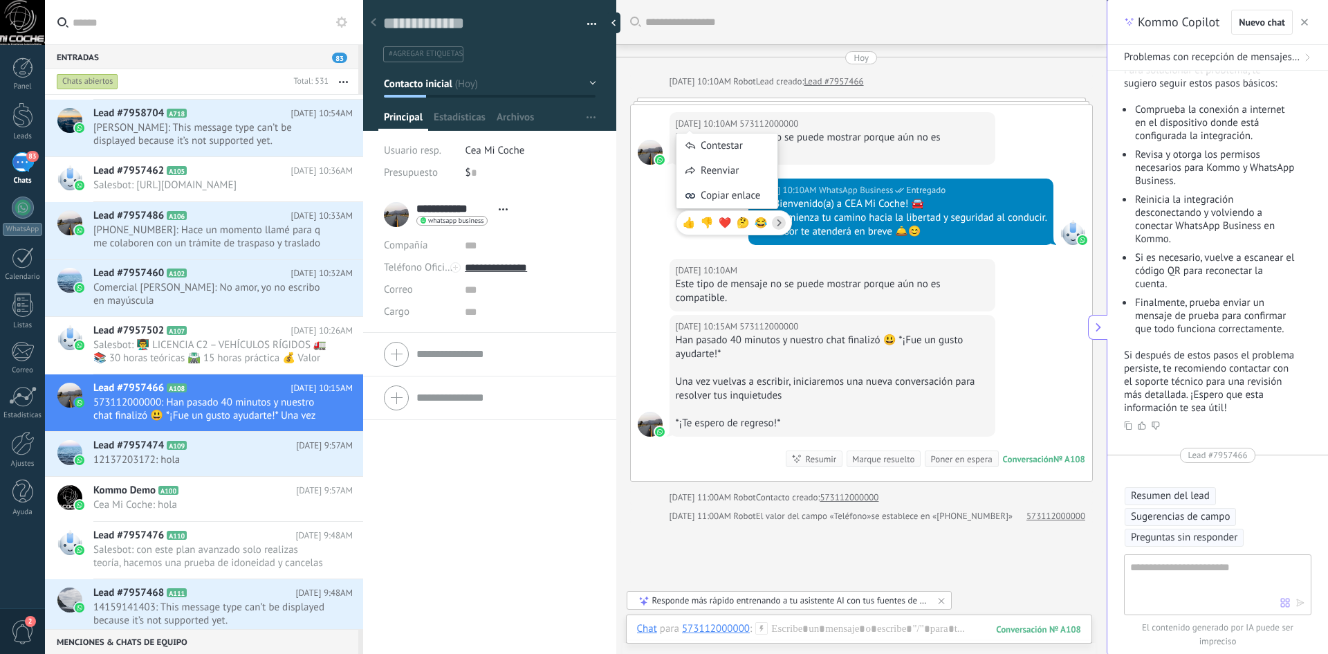
drag, startPoint x: 727, startPoint y: 124, endPoint x: 807, endPoint y: 124, distance: 80.3
click at [793, 129] on body ".abccls-1,.abccls-2{fill-rule:evenodd}.abccls-2{fill:#fff} .abfcls-1{fill:none}…" at bounding box center [664, 327] width 1328 height 654
click at [913, 112] on div "[DATE] 10:10AM 573112000000 Este tipo de mensaje no se puede mostrar porque aún…" at bounding box center [833, 138] width 326 height 53
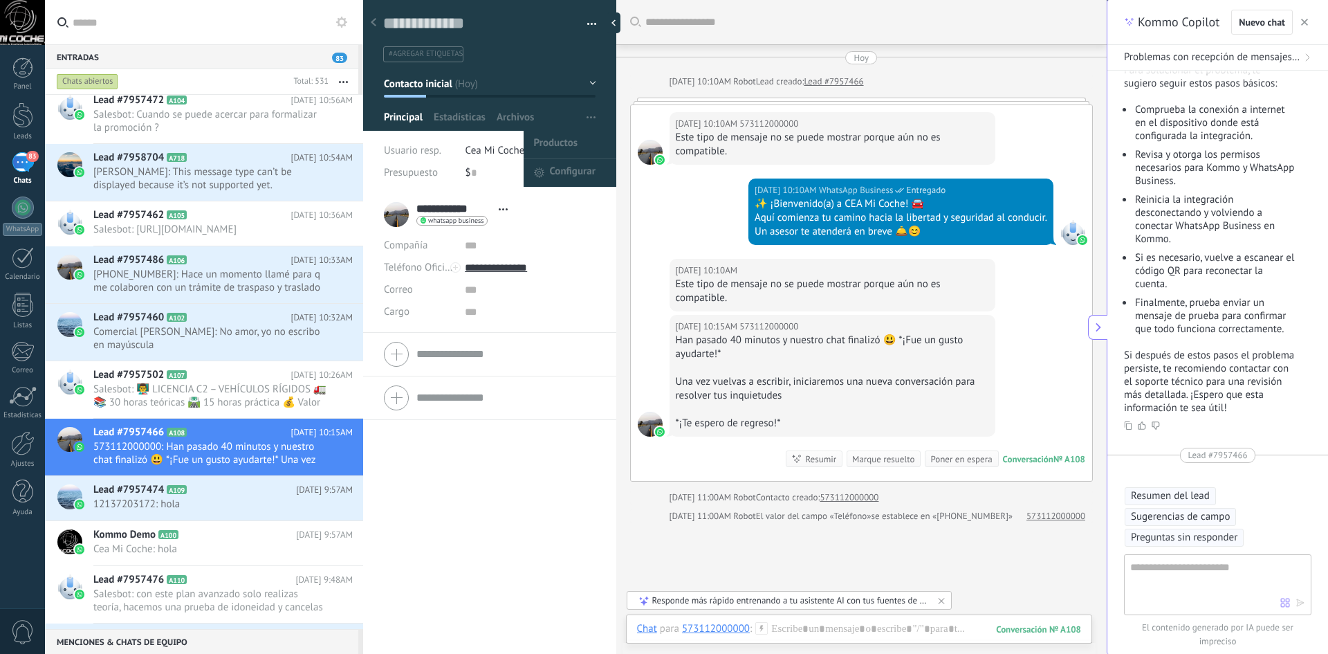
click at [587, 115] on span "button" at bounding box center [591, 117] width 9 height 26
click at [571, 172] on span "Configurar" at bounding box center [573, 173] width 46 height 28
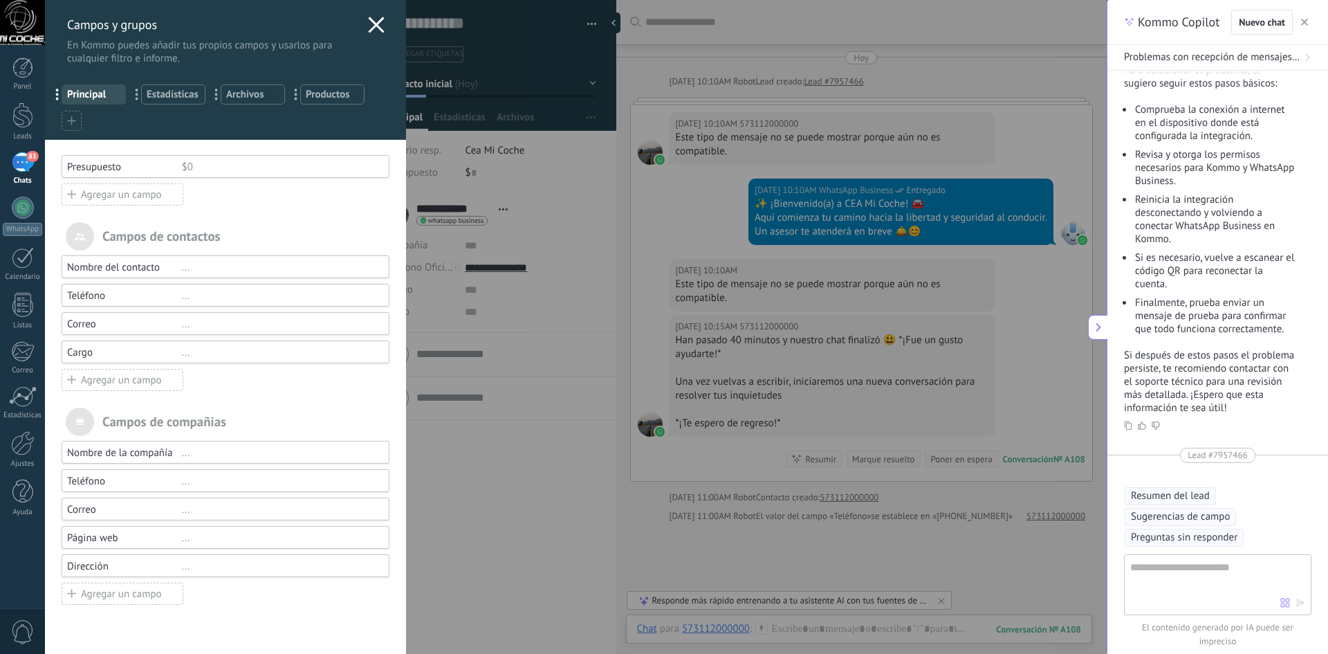
click at [83, 113] on div "... Principal ... Estadísticas ... Archivos ... Productos" at bounding box center [225, 105] width 361 height 69
click at [75, 119] on icon at bounding box center [71, 120] width 9 height 9
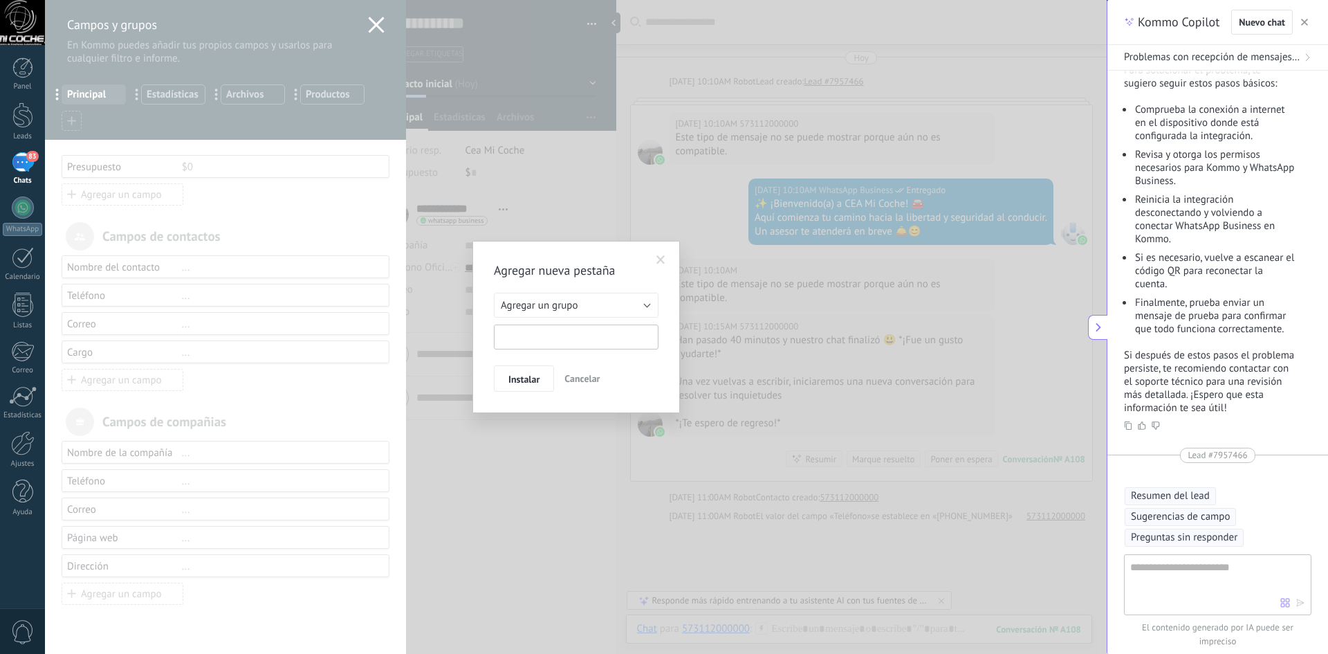
click at [582, 336] on input "text" at bounding box center [576, 336] width 165 height 25
type input "*"
type input "**********"
click at [547, 389] on button "Instalar" at bounding box center [524, 378] width 60 height 26
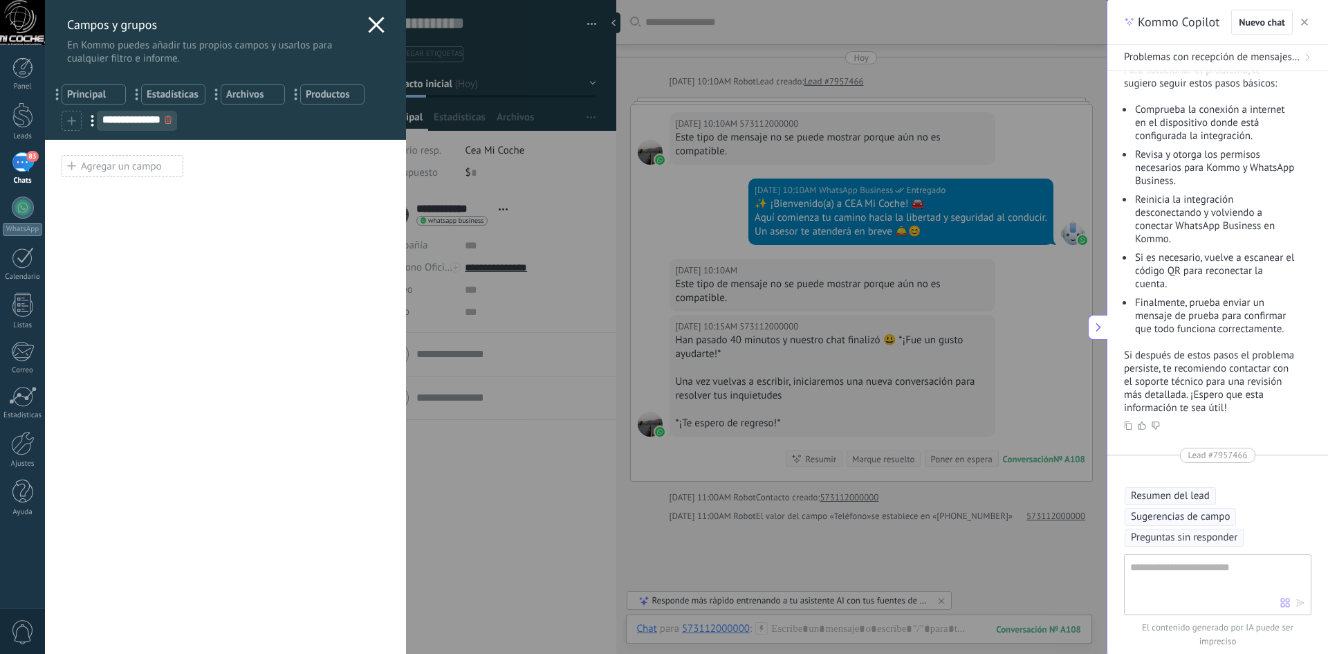
drag, startPoint x: 167, startPoint y: 167, endPoint x: 197, endPoint y: 219, distance: 59.8
click at [184, 192] on div "Usted ha alcanzado la cantidad máxima de los campos añadidos en la tarifa Perio…" at bounding box center [225, 397] width 361 height 514
click at [133, 173] on div "Agregar un campo" at bounding box center [123, 166] width 122 height 22
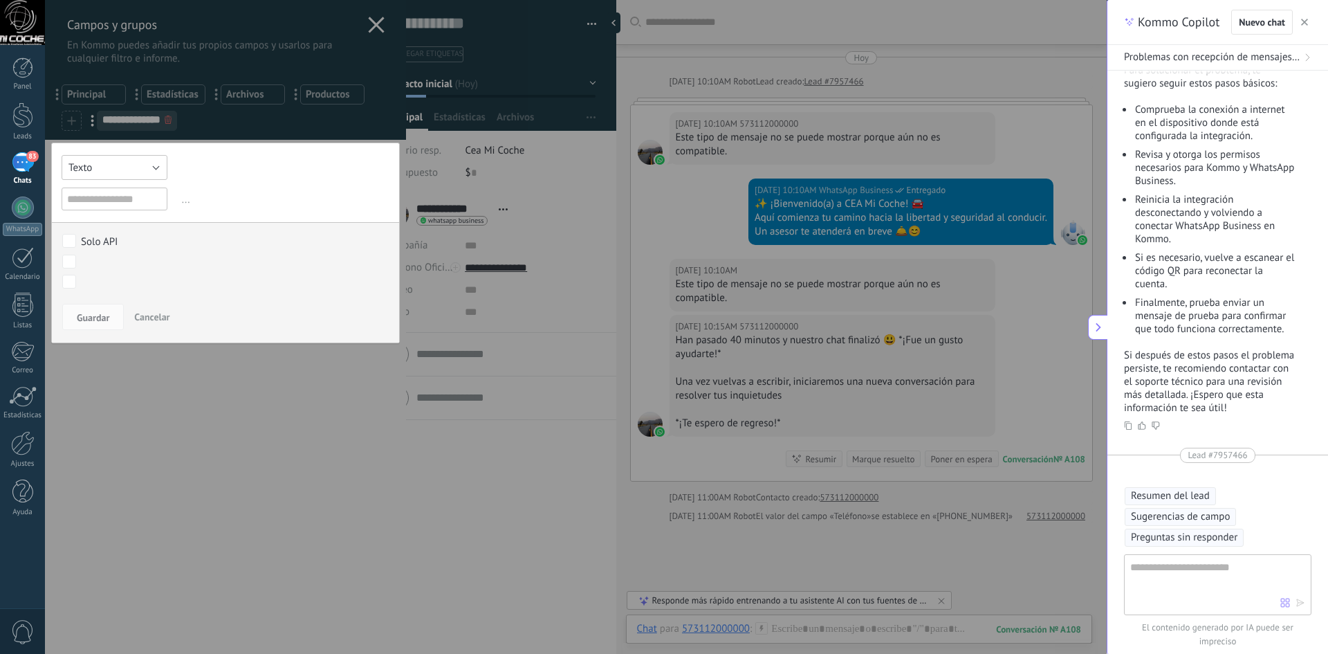
click at [134, 163] on button "Texto" at bounding box center [115, 167] width 106 height 25
click at [152, 213] on span "Interruptor" at bounding box center [110, 214] width 114 height 13
click at [136, 188] on input "text" at bounding box center [115, 198] width 106 height 23
type input "**********"
click at [102, 314] on span "Guardar" at bounding box center [93, 318] width 33 height 10
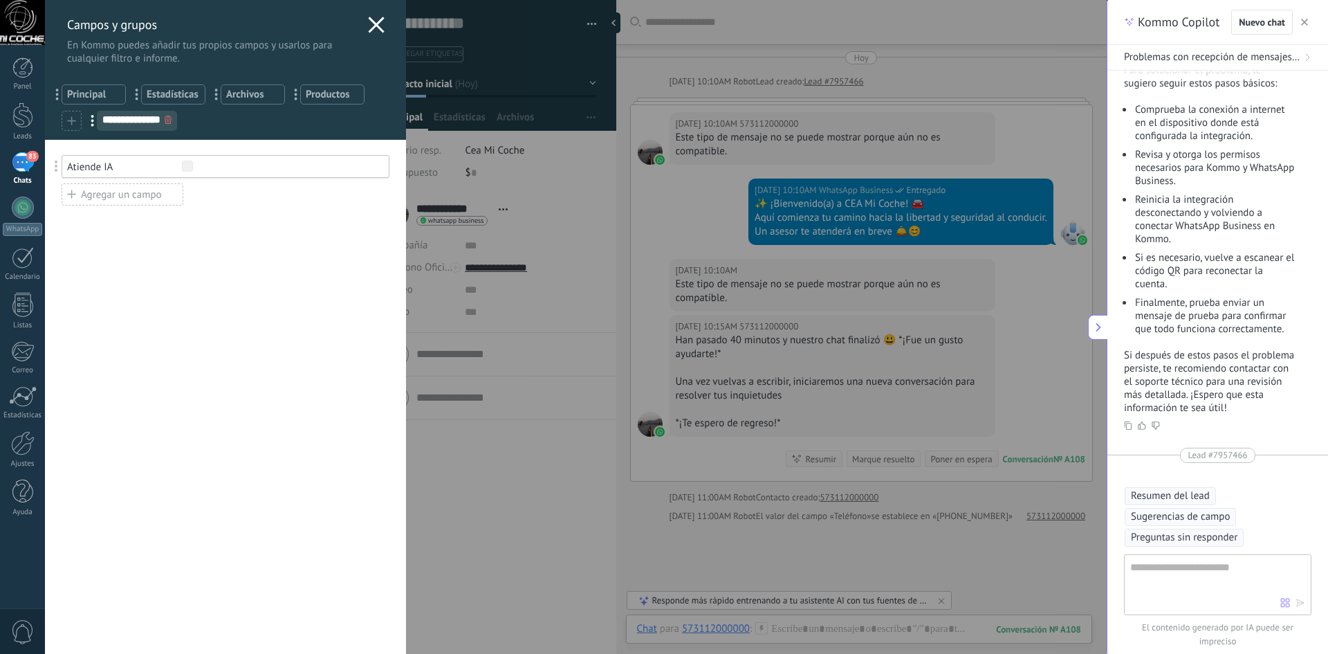
click at [158, 194] on div "Agregar un campo" at bounding box center [123, 194] width 122 height 22
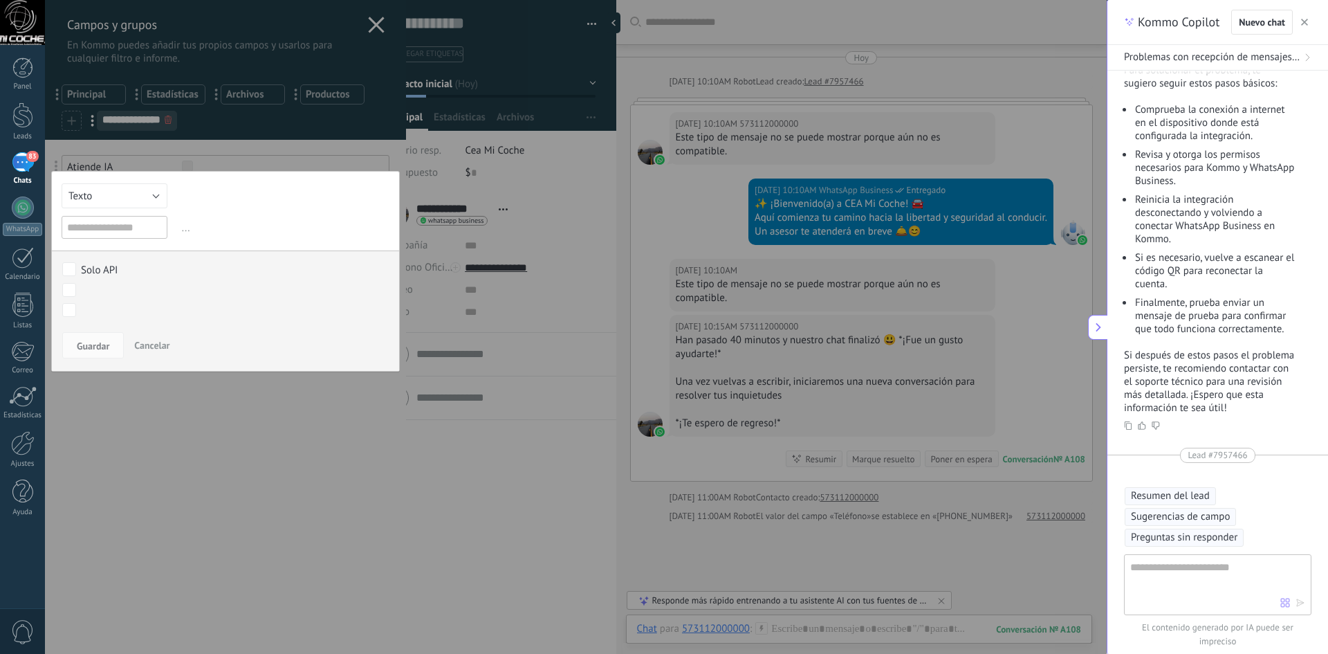
click at [141, 219] on input "text" at bounding box center [115, 227] width 106 height 23
type input "*"
type input "*******"
click at [100, 349] on span "Guardar" at bounding box center [93, 346] width 33 height 10
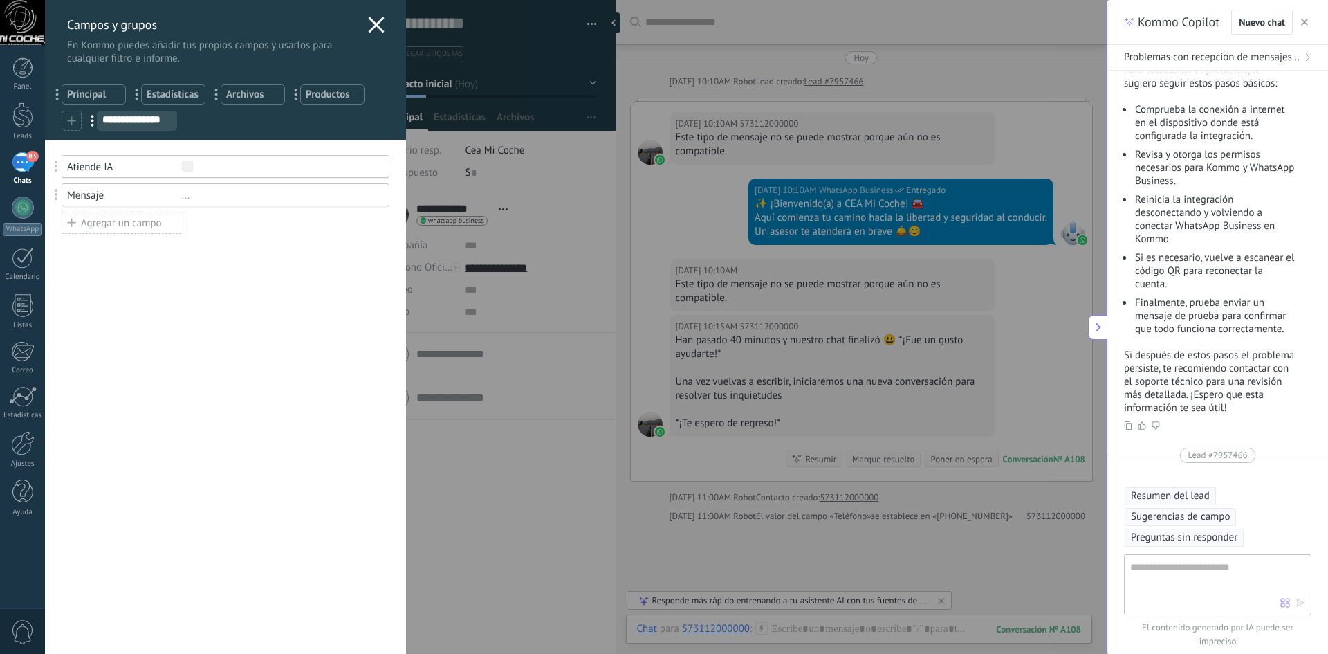
click at [132, 122] on input "**********" at bounding box center [137, 119] width 79 height 11
click at [378, 21] on icon at bounding box center [376, 25] width 17 height 17
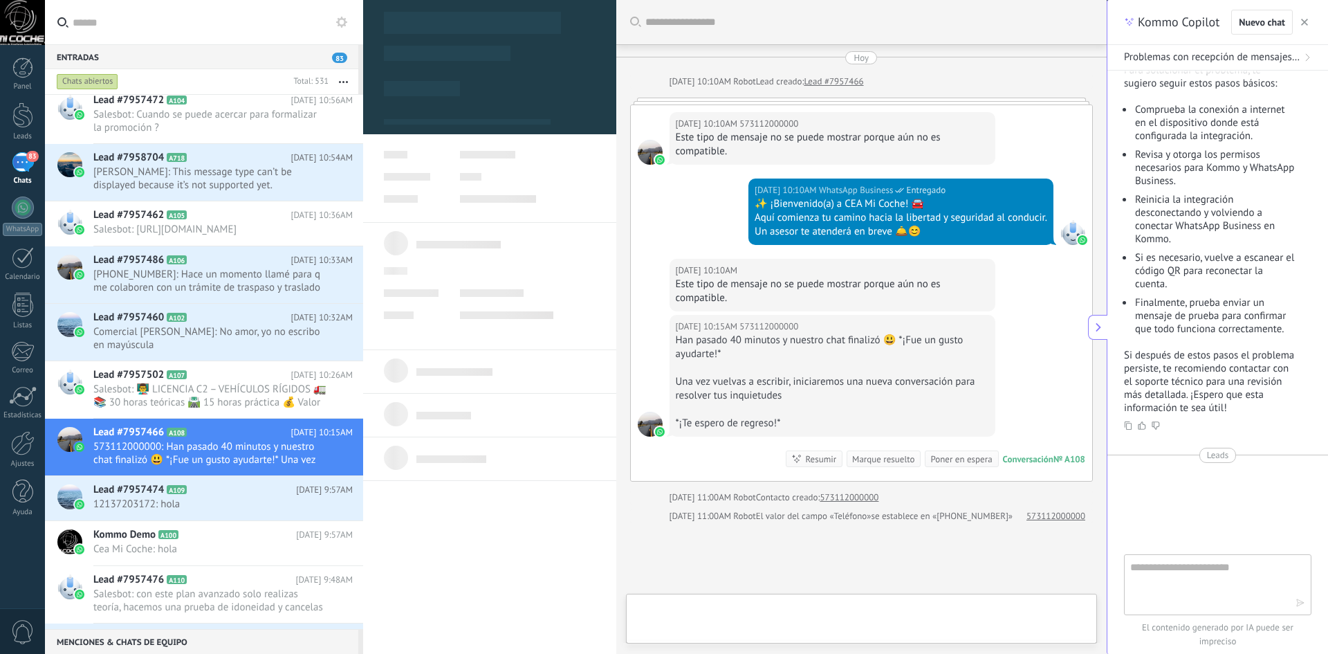
scroll to position [111, 0]
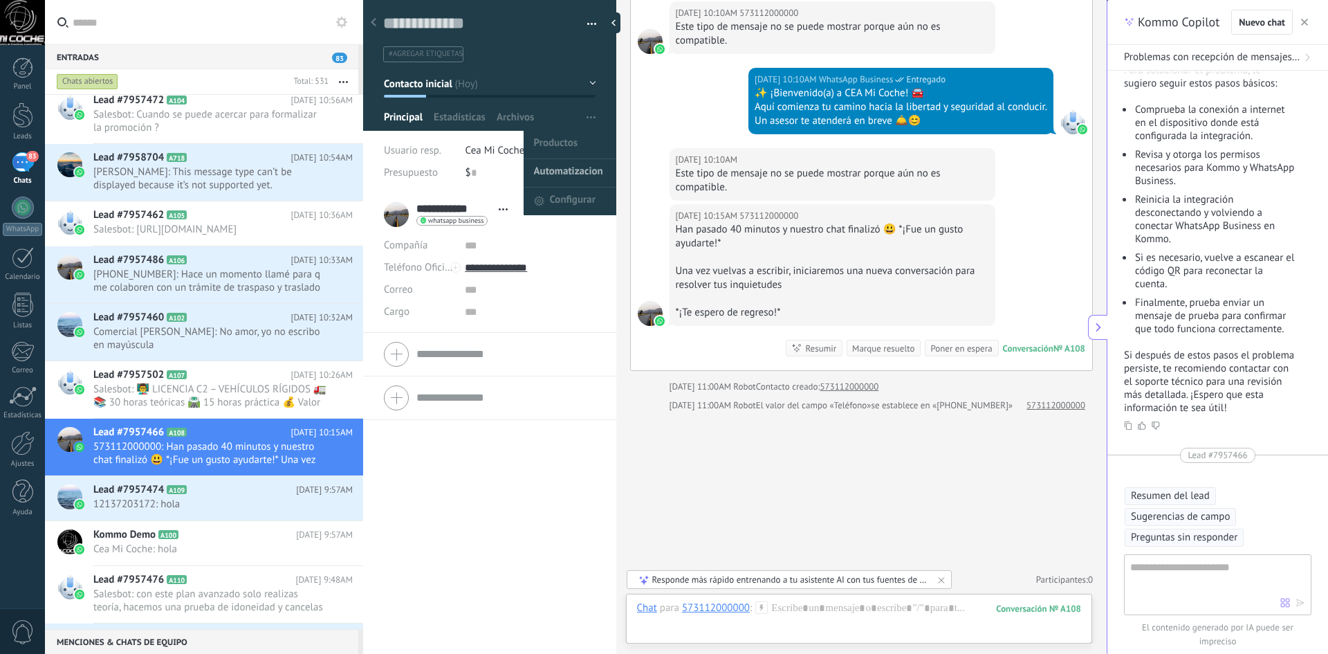
click at [565, 167] on span "Automatizacion" at bounding box center [568, 173] width 69 height 28
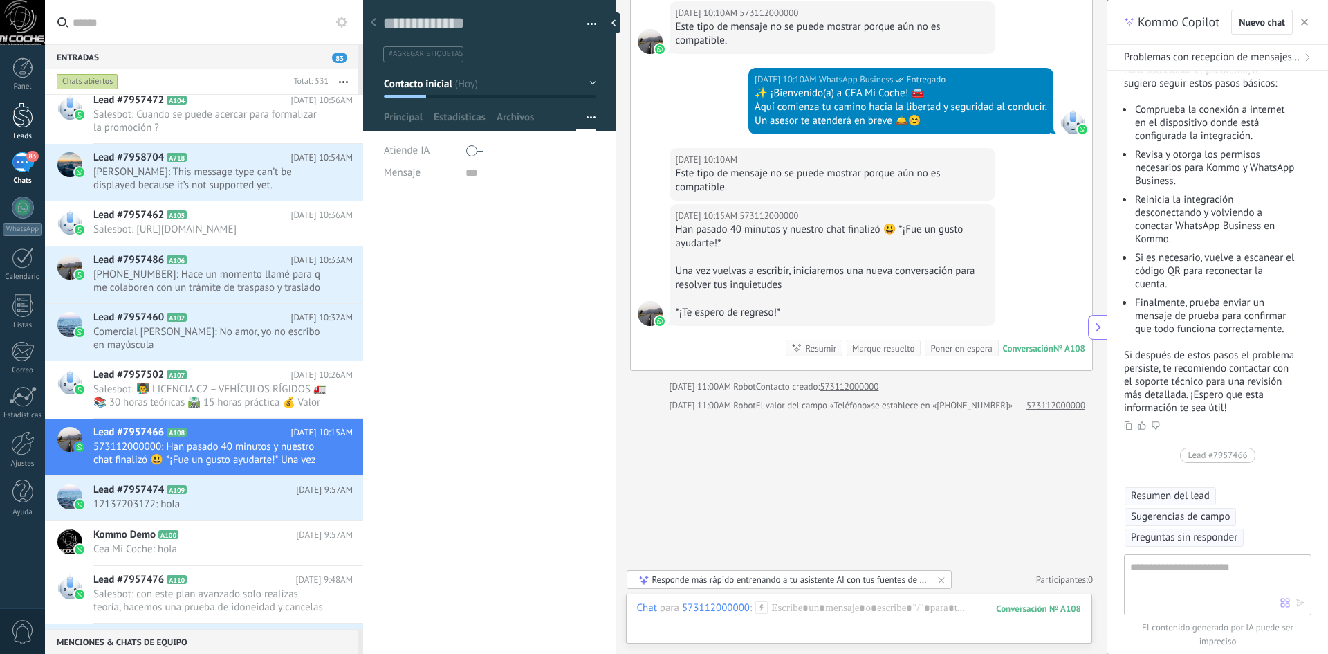
click at [24, 120] on div at bounding box center [22, 115] width 21 height 26
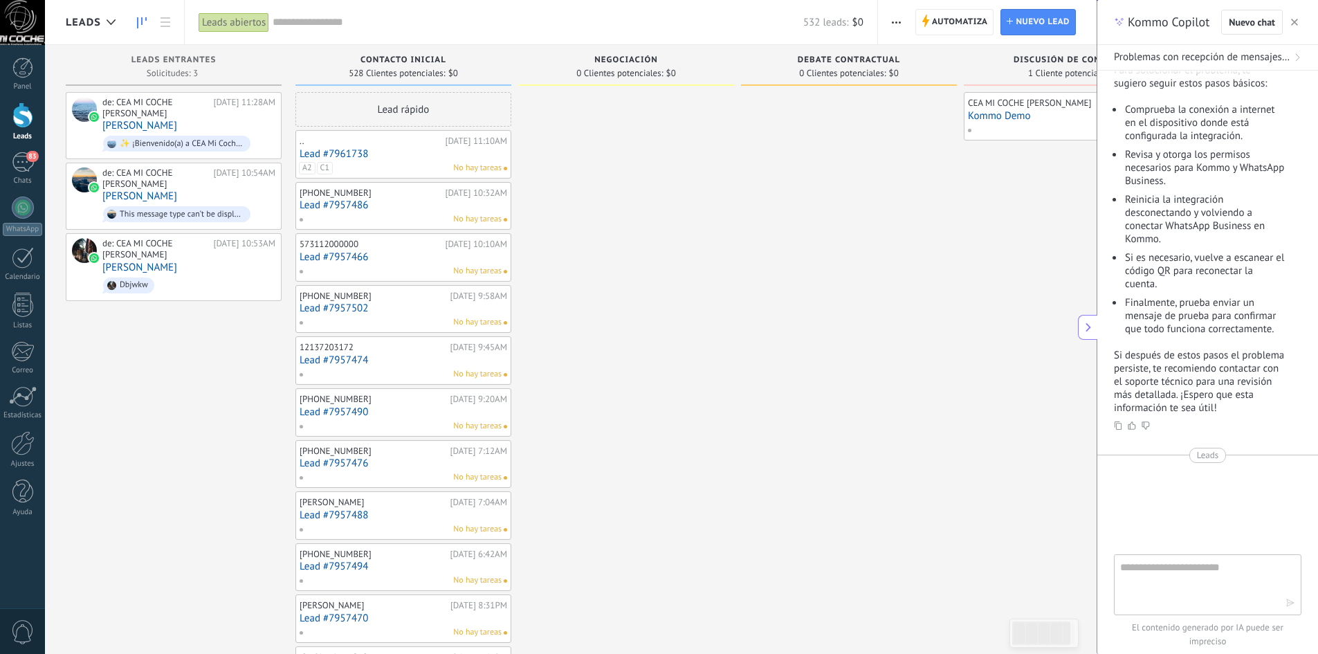
drag, startPoint x: 608, startPoint y: 66, endPoint x: 611, endPoint y: 53, distance: 14.1
click at [608, 64] on div "Negociación" at bounding box center [626, 61] width 202 height 12
click at [611, 53] on div "Negociación 0 Clientes potenciales: $0" at bounding box center [626, 65] width 216 height 41
click at [594, 127] on div at bounding box center [626, 625] width 216 height 1067
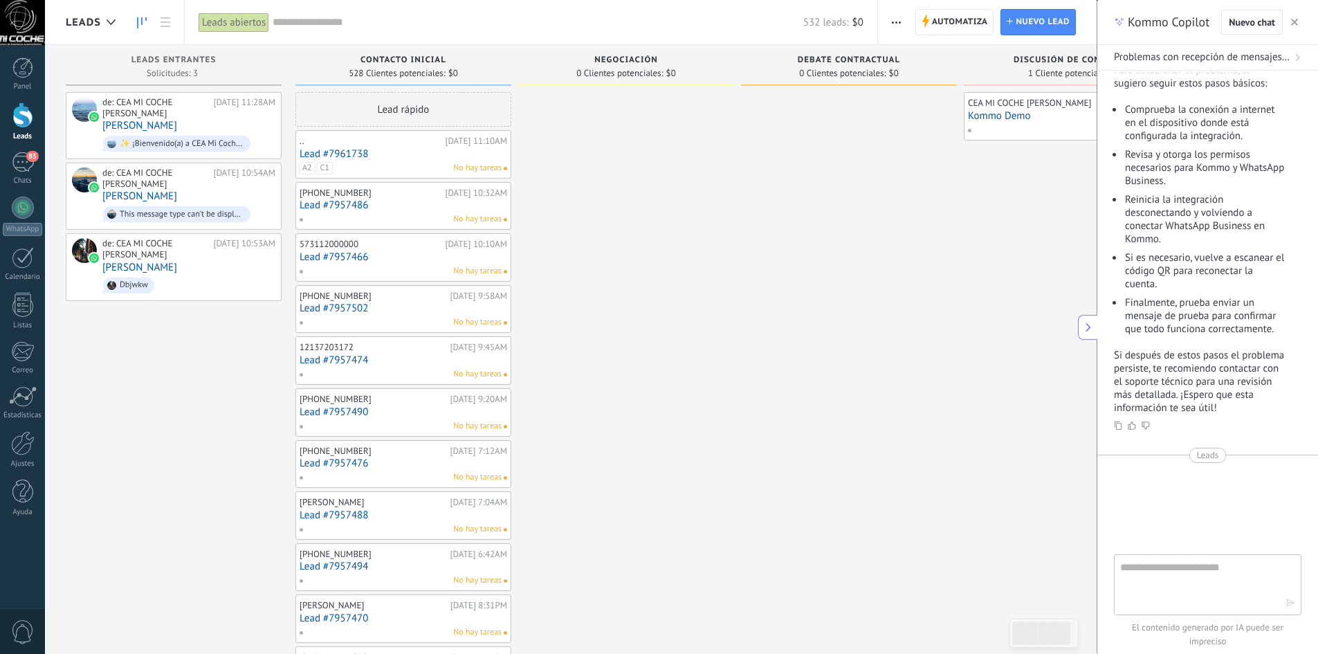
click at [599, 61] on span "Negociación" at bounding box center [626, 60] width 64 height 10
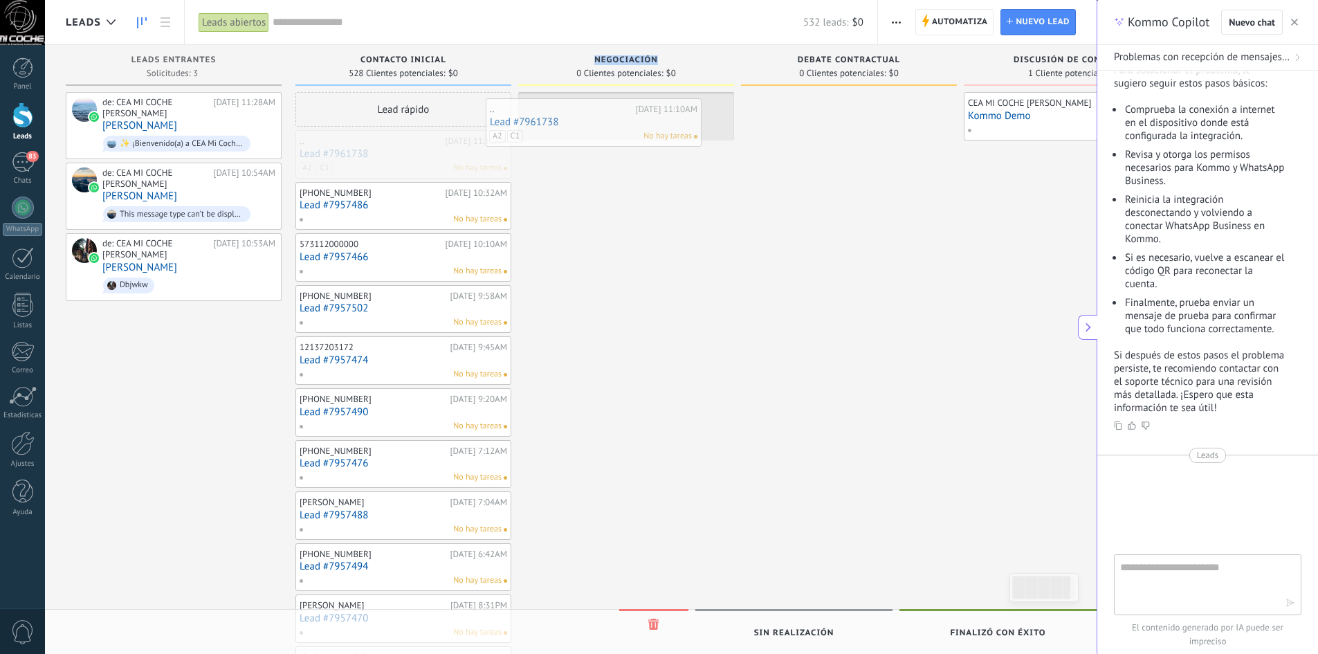
drag, startPoint x: 387, startPoint y: 143, endPoint x: 583, endPoint y: 152, distance: 196.0
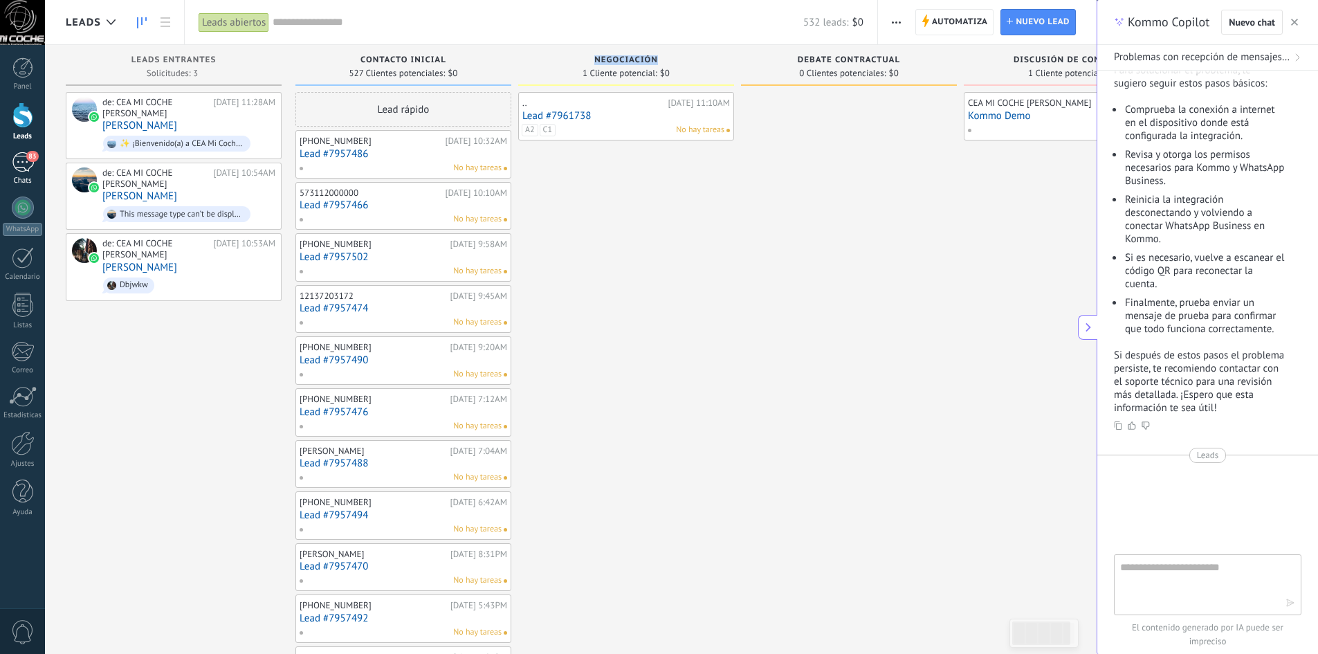
click at [18, 168] on div "83" at bounding box center [23, 162] width 22 height 20
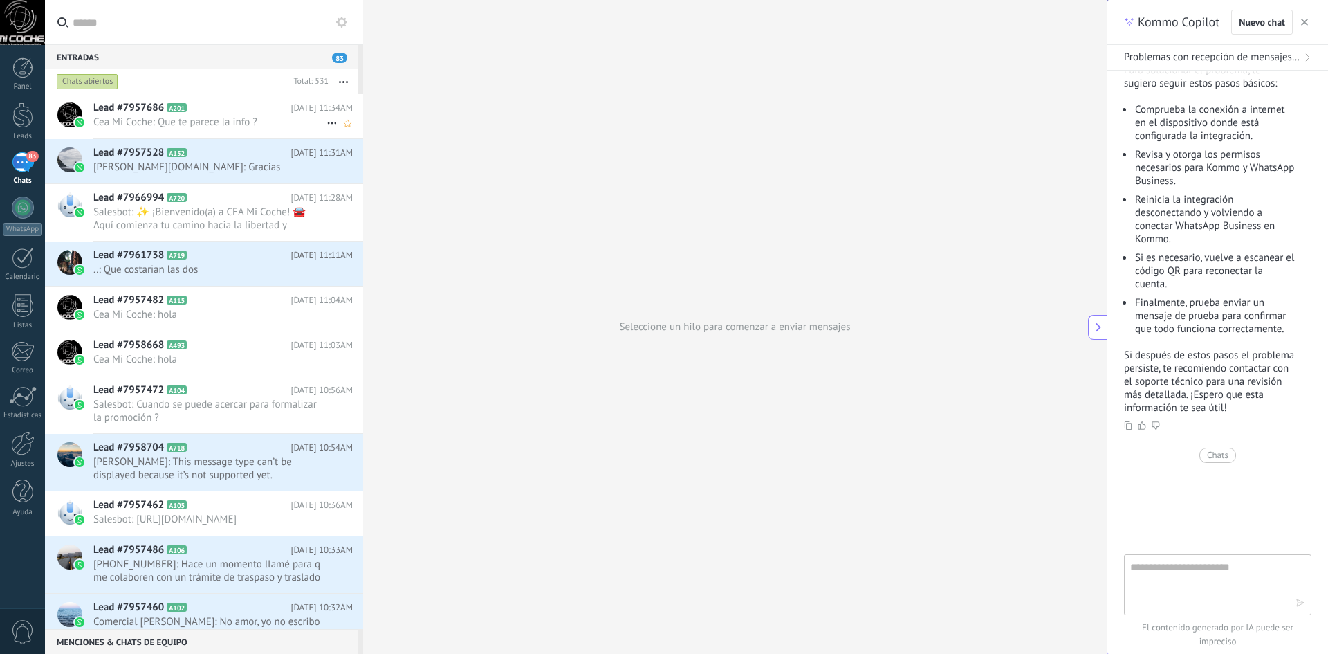
click at [190, 116] on span "Cea Mi Coche: Que te parece la info ?" at bounding box center [209, 122] width 233 height 13
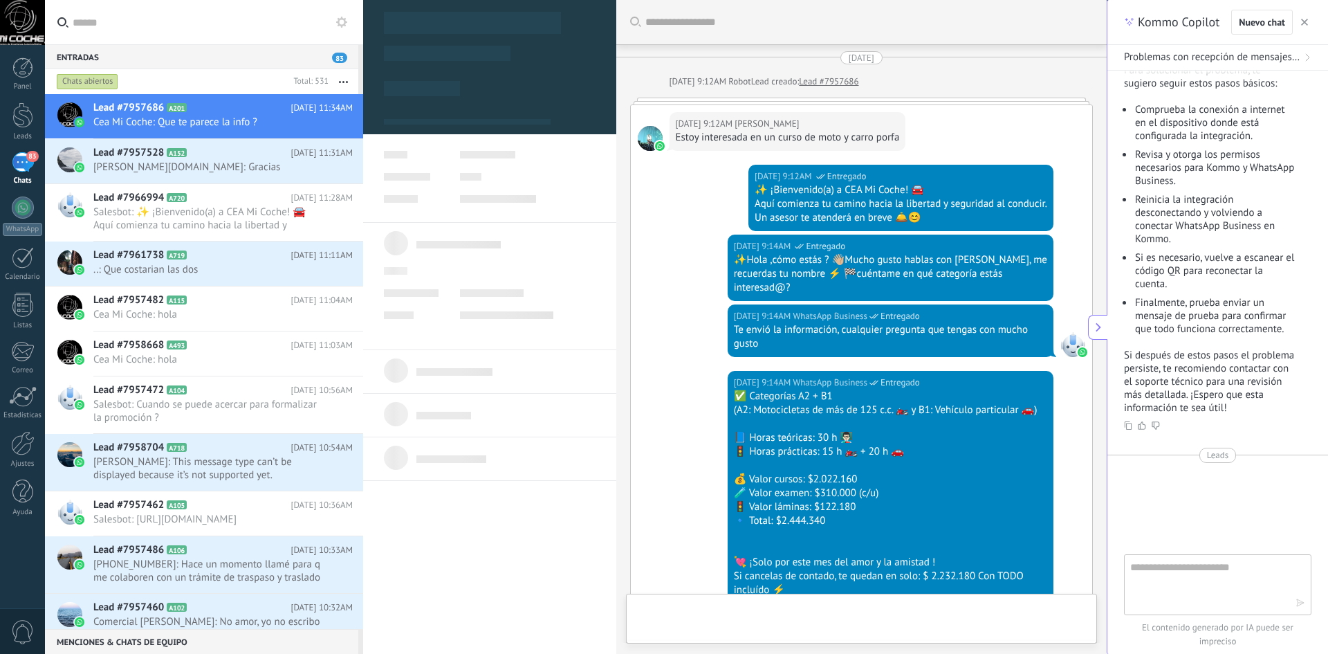
scroll to position [552, 0]
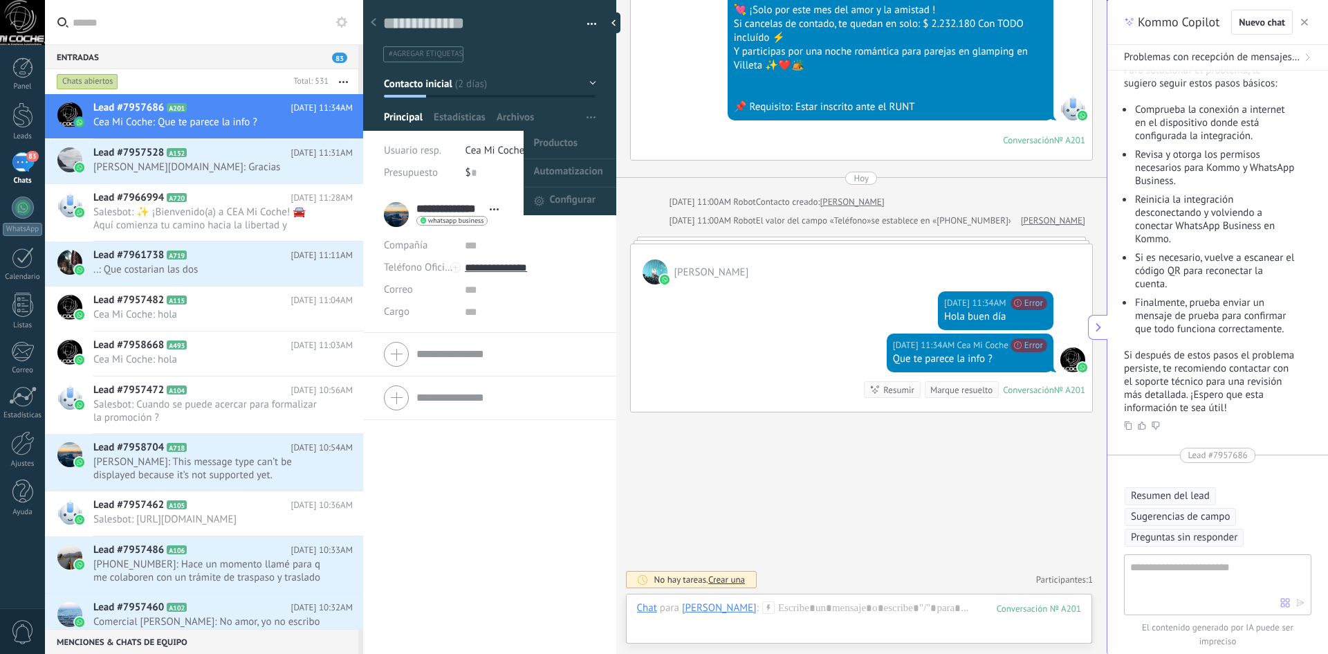
click at [587, 124] on span "button" at bounding box center [591, 117] width 9 height 26
click at [577, 162] on span "Automatizacion" at bounding box center [568, 173] width 69 height 28
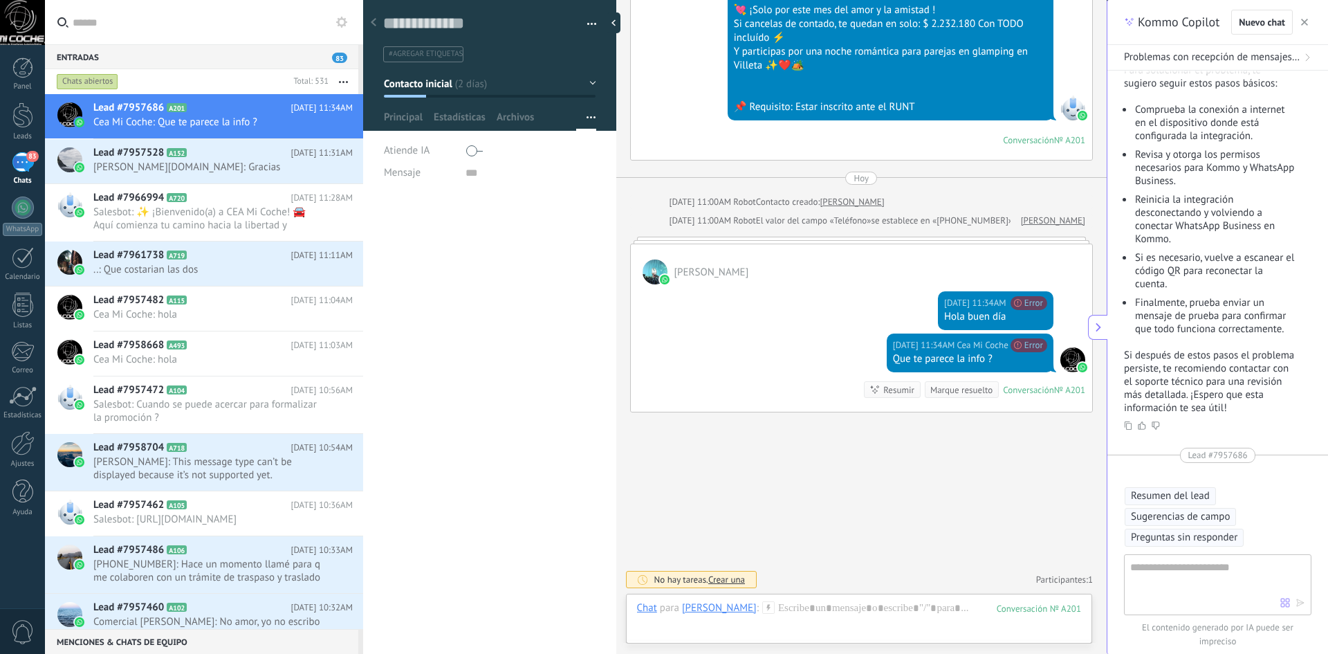
click at [484, 149] on div at bounding box center [531, 151] width 131 height 22
click at [414, 634] on span "Guardar" at bounding box center [408, 633] width 33 height 10
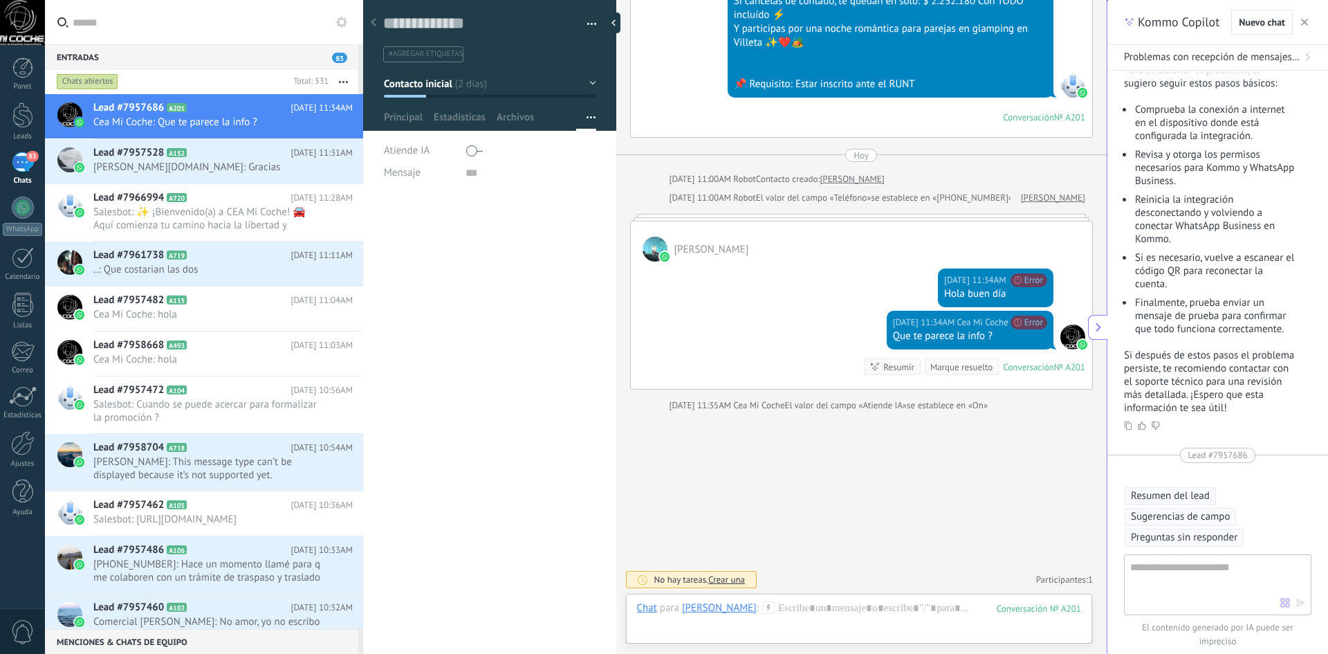
click at [475, 154] on span at bounding box center [474, 151] width 17 height 22
drag, startPoint x: 25, startPoint y: 109, endPoint x: 27, endPoint y: 131, distance: 22.9
click at [25, 109] on div at bounding box center [22, 115] width 21 height 26
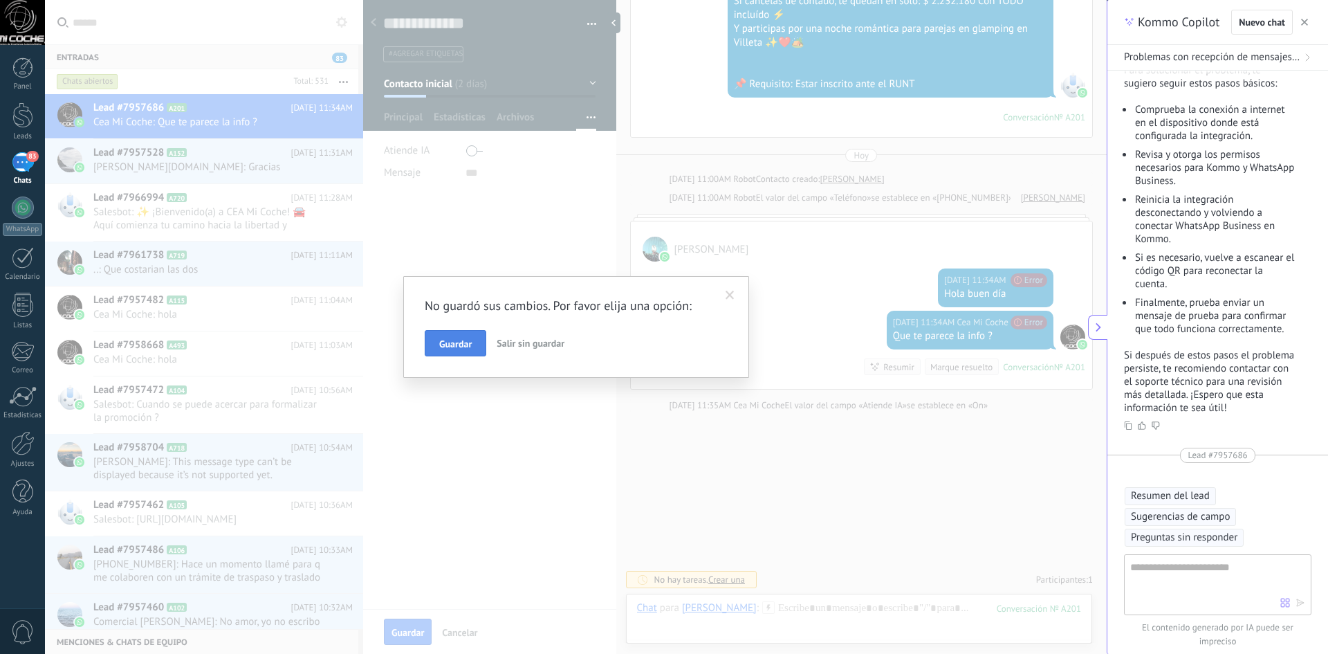
click at [459, 333] on button "Guardar" at bounding box center [456, 343] width 62 height 26
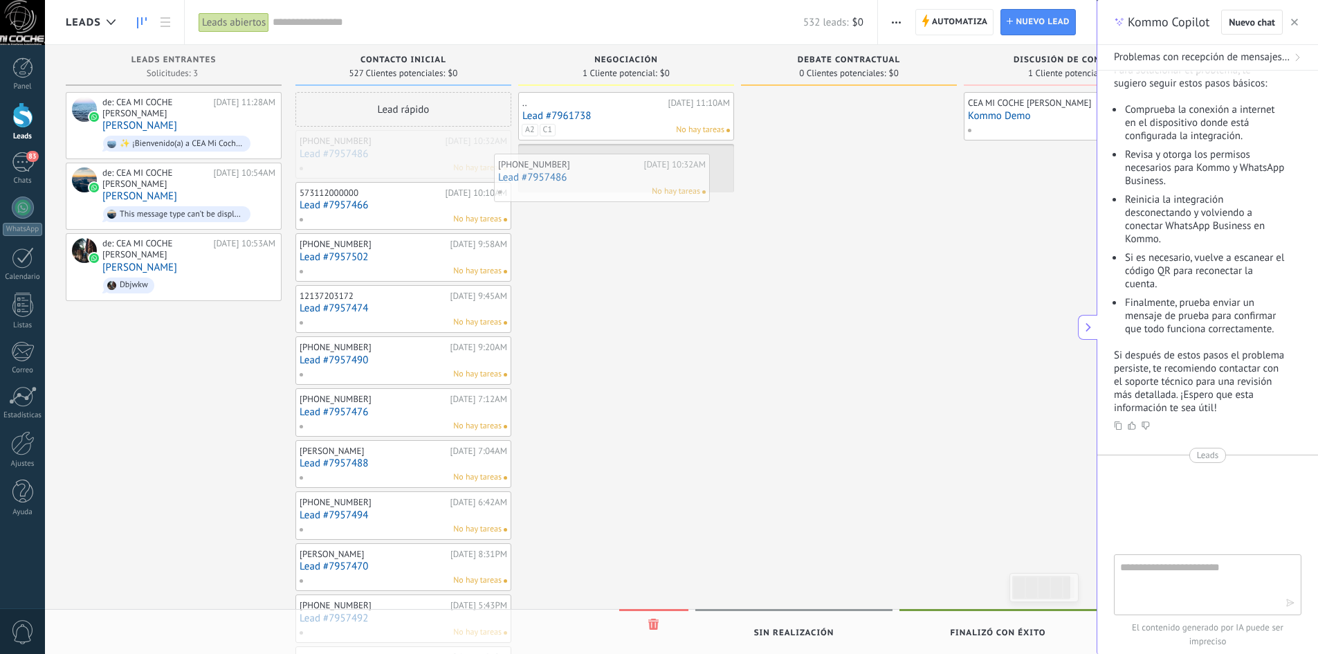
drag, startPoint x: 479, startPoint y: 155, endPoint x: 648, endPoint y: 228, distance: 183.8
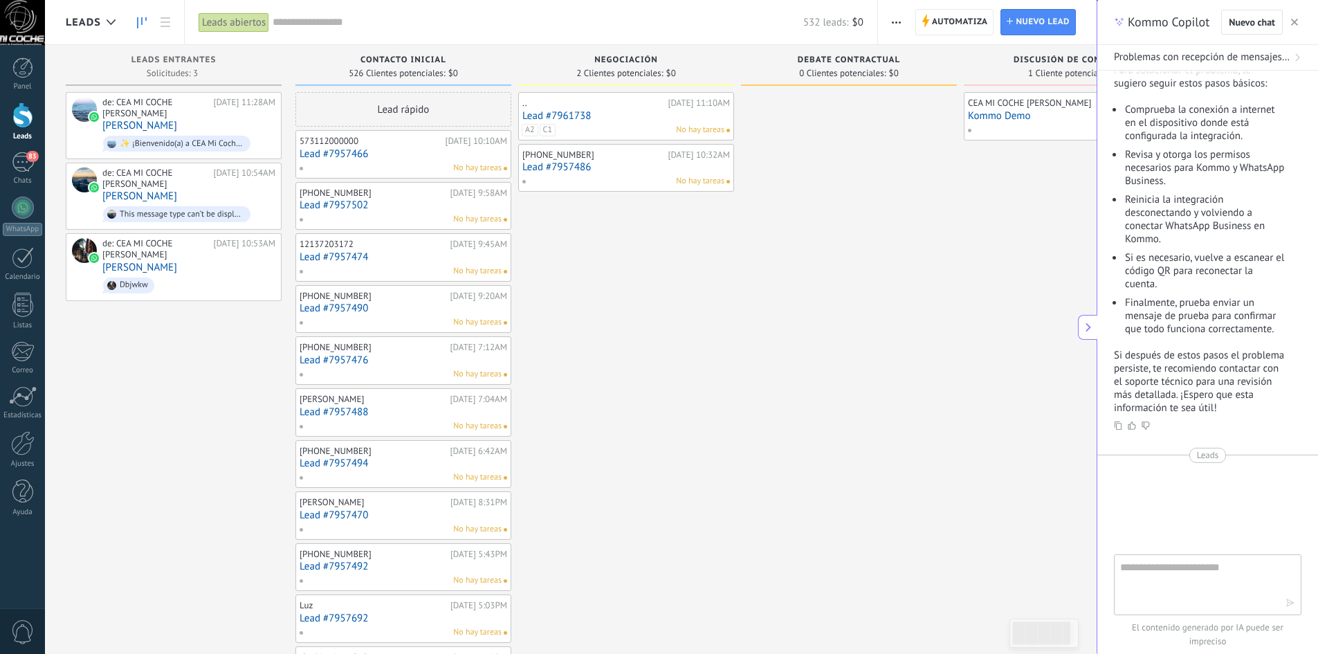
click at [594, 118] on link "Lead #7961738" at bounding box center [626, 116] width 208 height 12
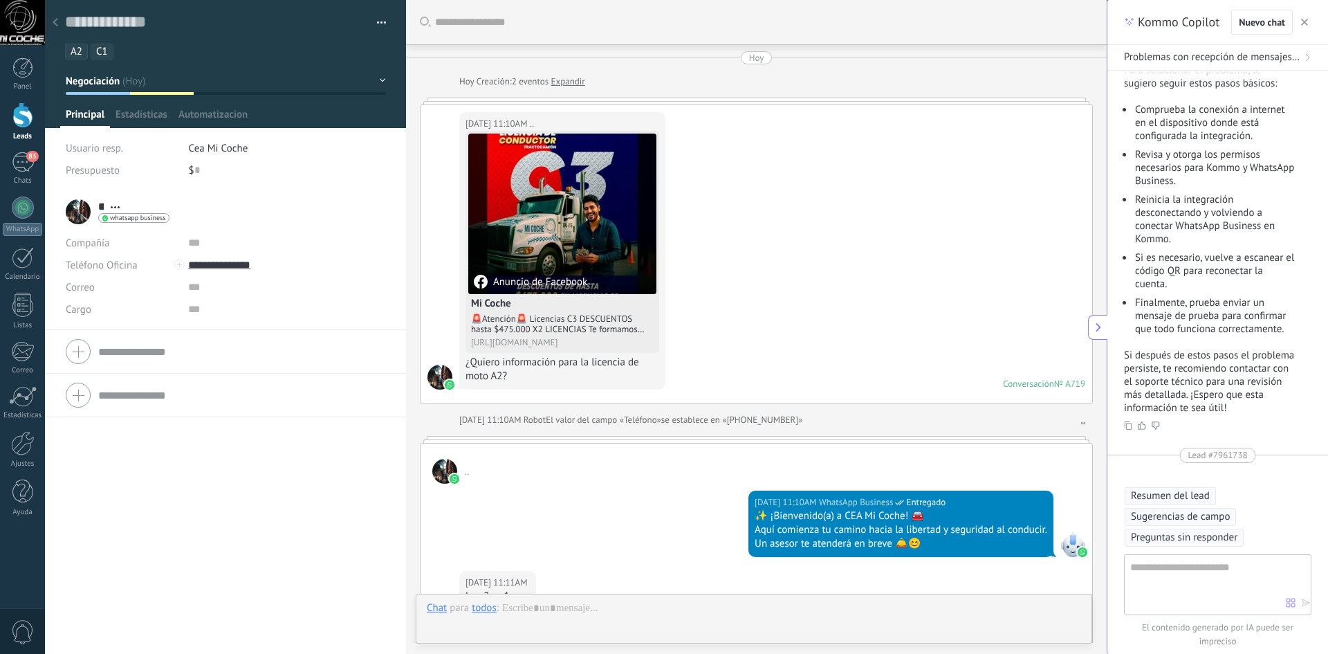
scroll to position [333, 0]
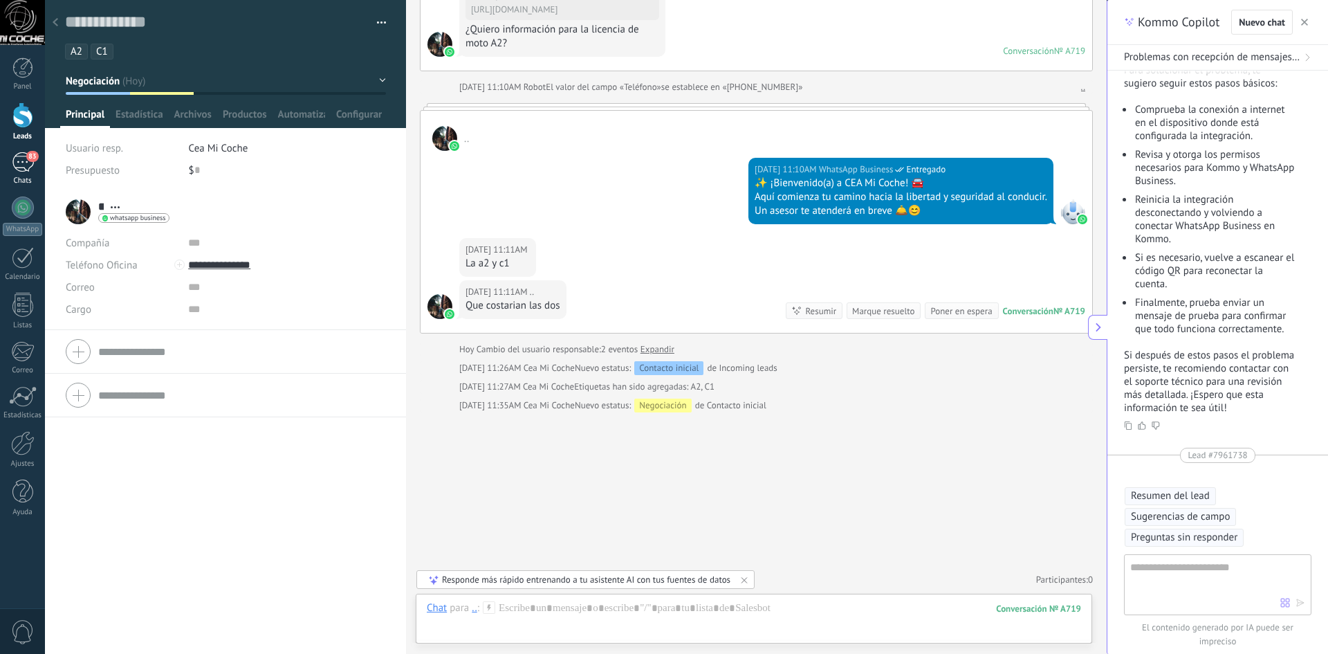
click at [23, 153] on div "83" at bounding box center [23, 162] width 22 height 20
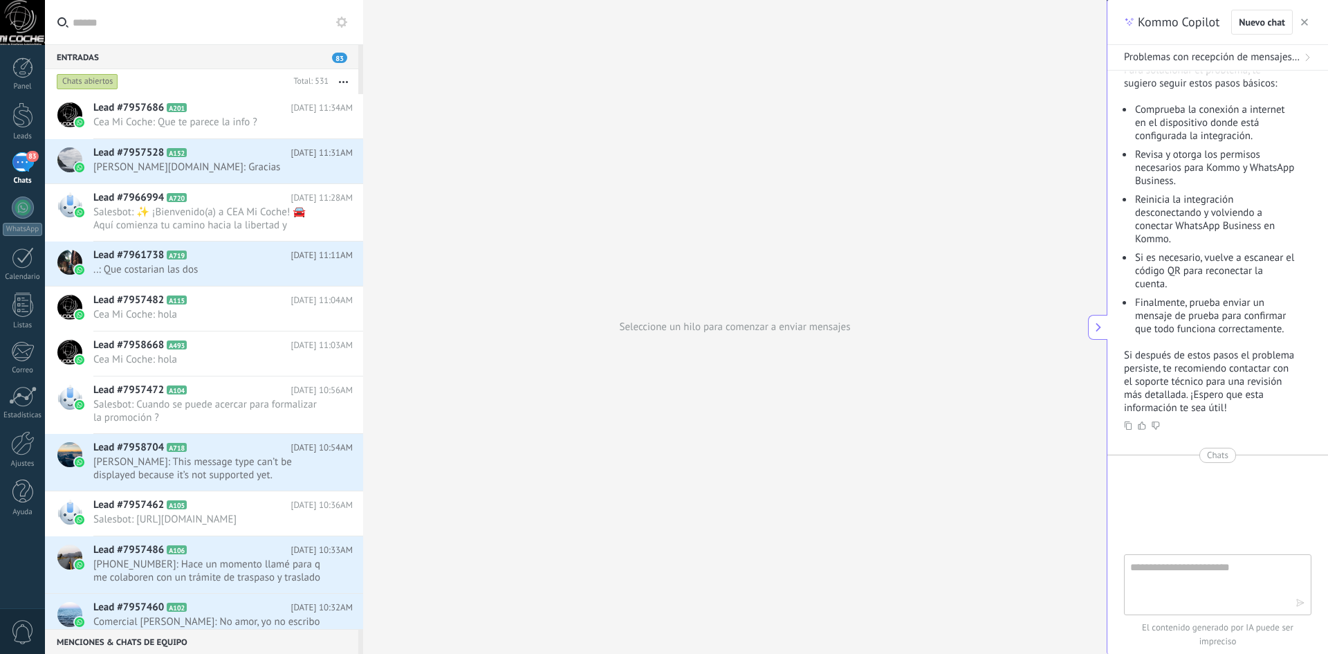
click at [348, 28] on button at bounding box center [341, 22] width 17 height 17
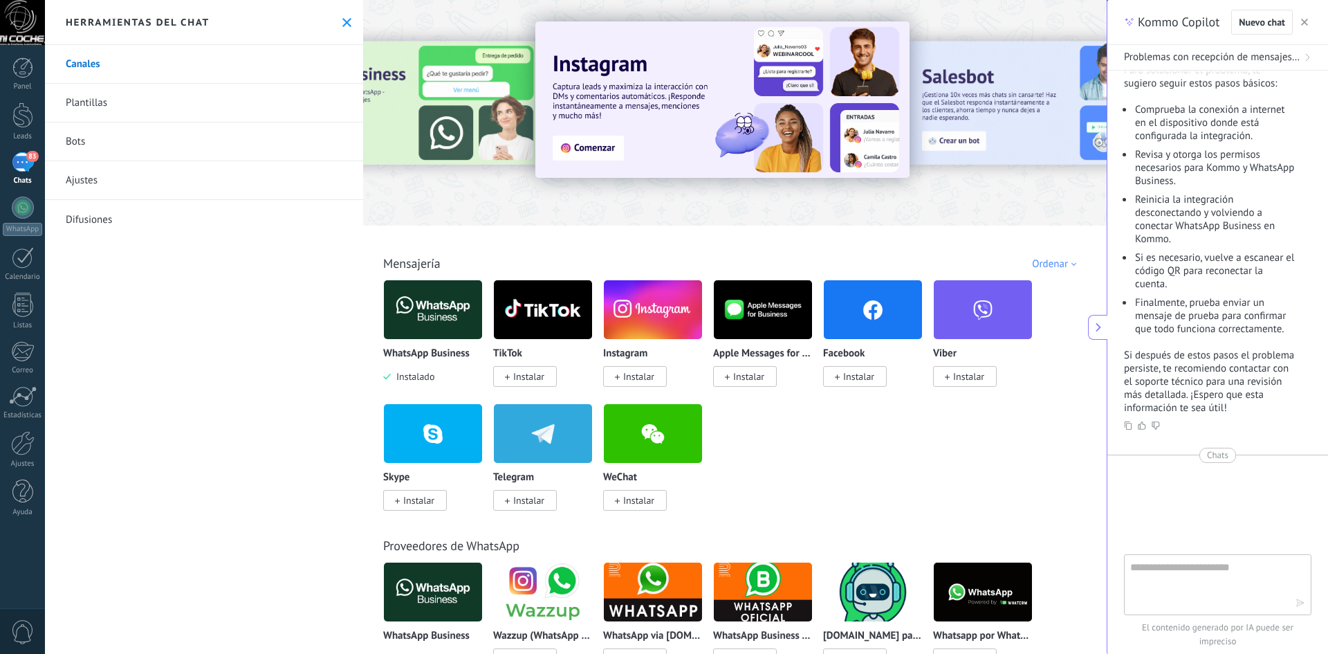
click at [342, 24] on icon at bounding box center [346, 22] width 9 height 9
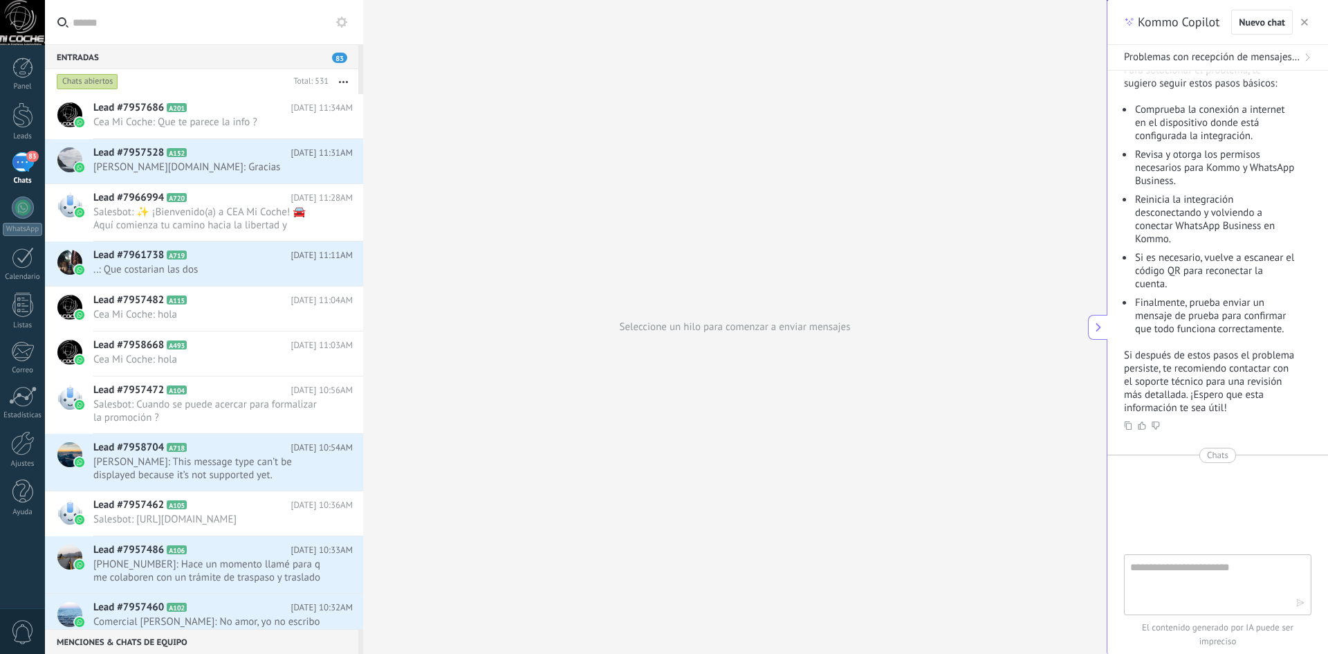
click at [342, 58] on span "83" at bounding box center [339, 58] width 15 height 10
click at [338, 26] on use at bounding box center [341, 22] width 11 height 11
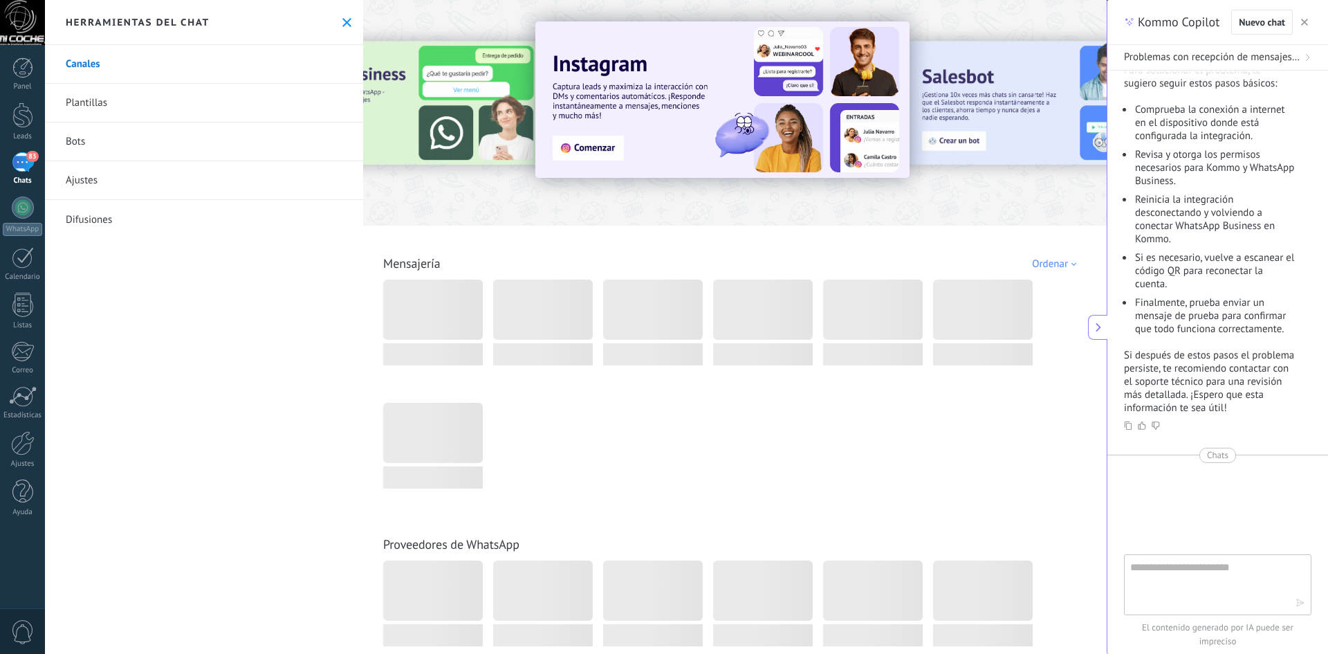
drag, startPoint x: 116, startPoint y: 106, endPoint x: 199, endPoint y: 259, distance: 174.3
click at [116, 106] on link "Plantillas" at bounding box center [204, 103] width 318 height 39
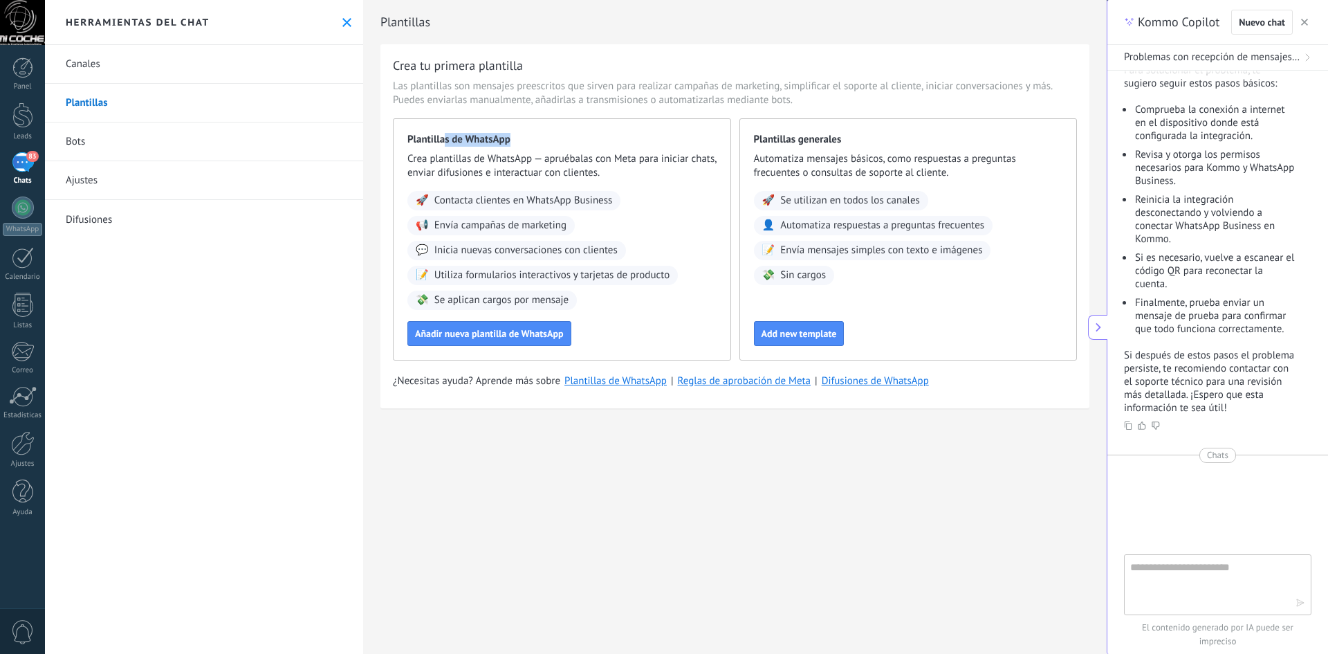
drag, startPoint x: 444, startPoint y: 137, endPoint x: 697, endPoint y: 158, distance: 254.1
click at [650, 140] on span "Plantillas de WhatsApp" at bounding box center [561, 140] width 309 height 14
drag, startPoint x: 776, startPoint y: 139, endPoint x: 874, endPoint y: 140, distance: 98.3
click at [872, 140] on span "Plantillas generales" at bounding box center [908, 140] width 309 height 14
drag, startPoint x: 657, startPoint y: 327, endPoint x: 535, endPoint y: 354, distance: 124.7
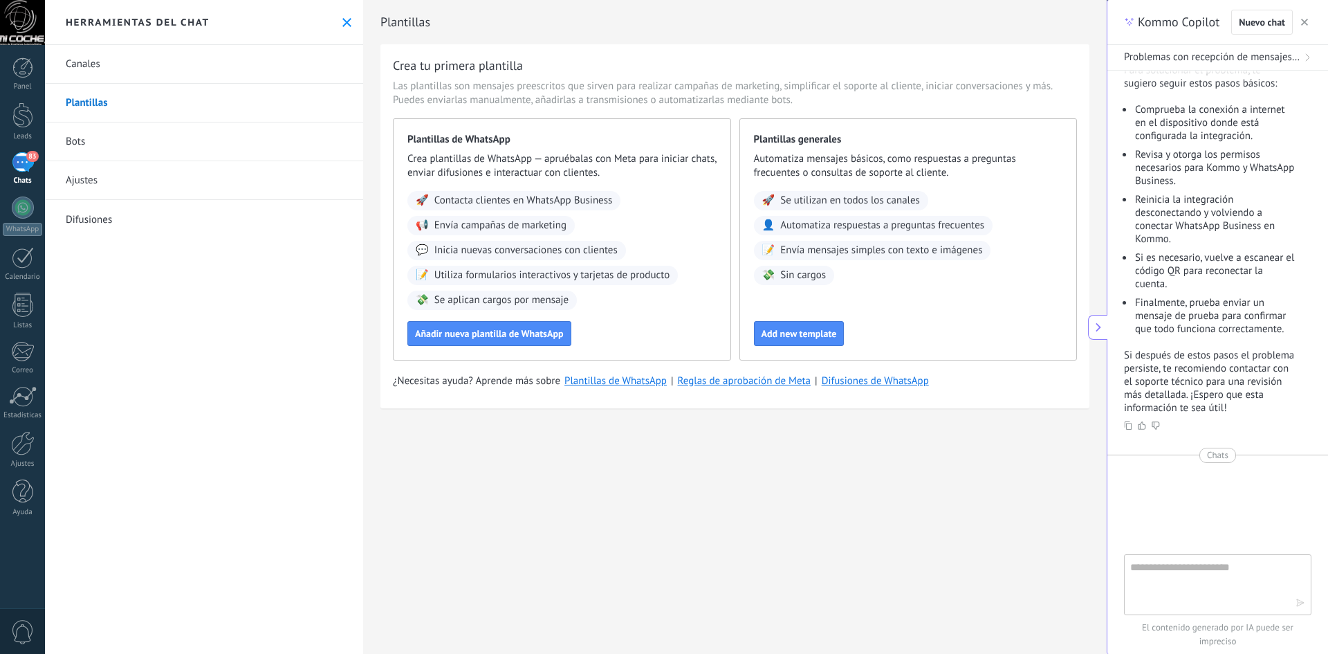
click at [657, 327] on div "Añadir nueva plantilla de WhatsApp" at bounding box center [561, 333] width 309 height 25
click at [14, 152] on div "83" at bounding box center [23, 162] width 22 height 20
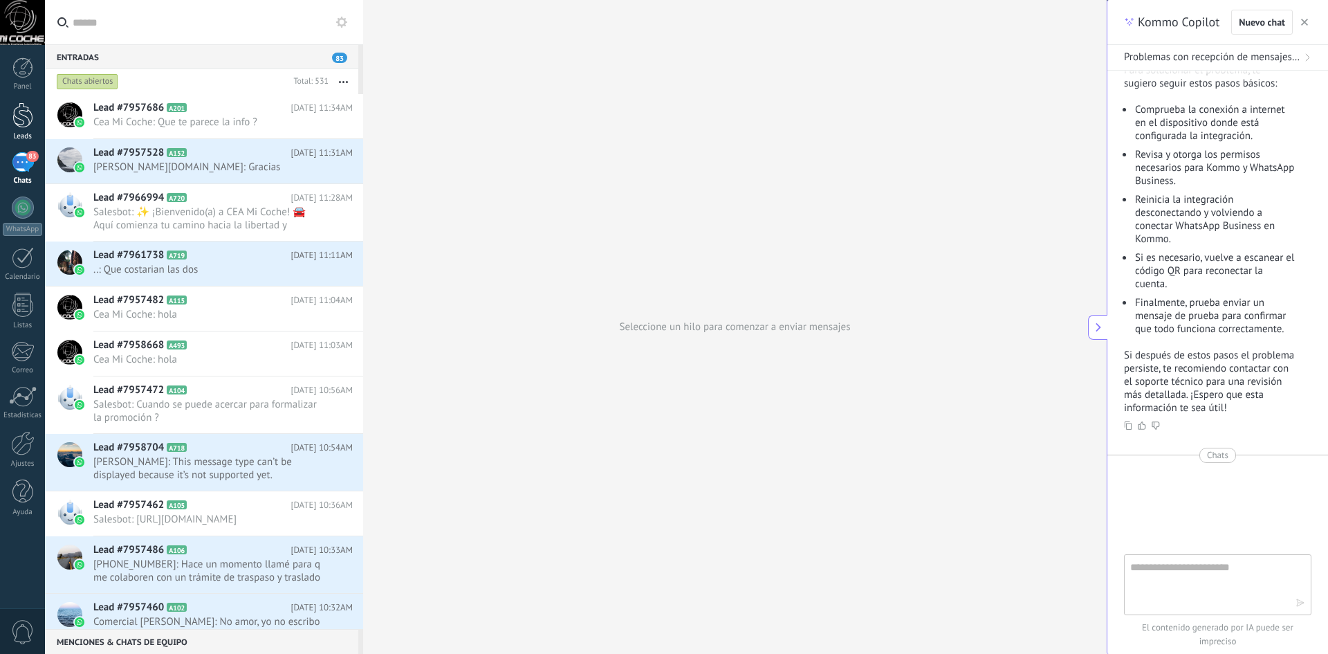
click at [10, 122] on link "Leads" at bounding box center [22, 121] width 45 height 39
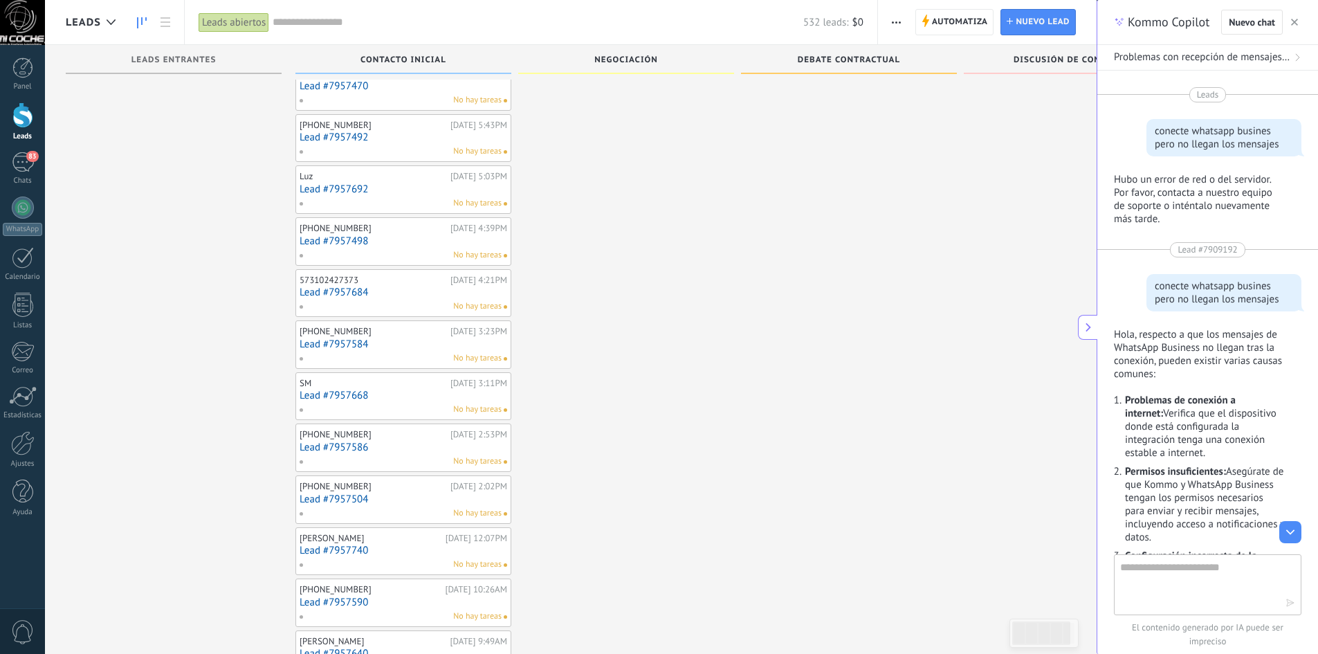
click at [1082, 320] on button at bounding box center [1087, 327] width 19 height 25
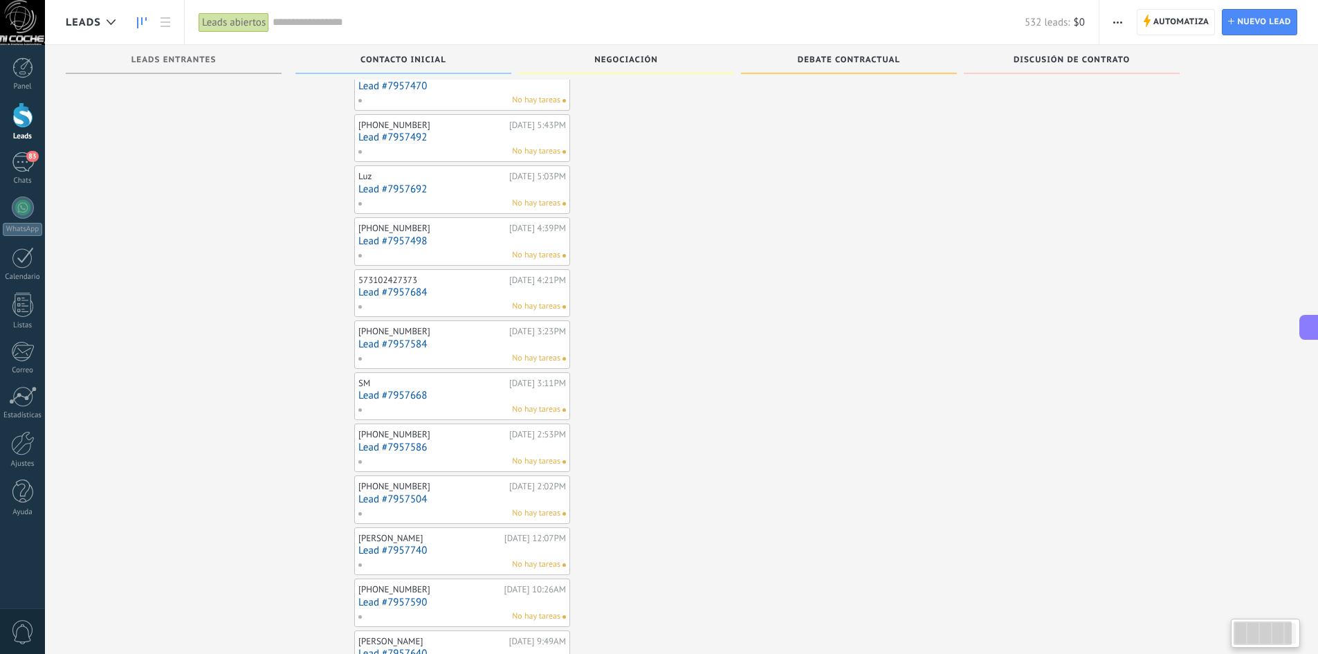
type textarea "**********"
click at [1309, 327] on icon at bounding box center [1310, 327] width 15 height 15
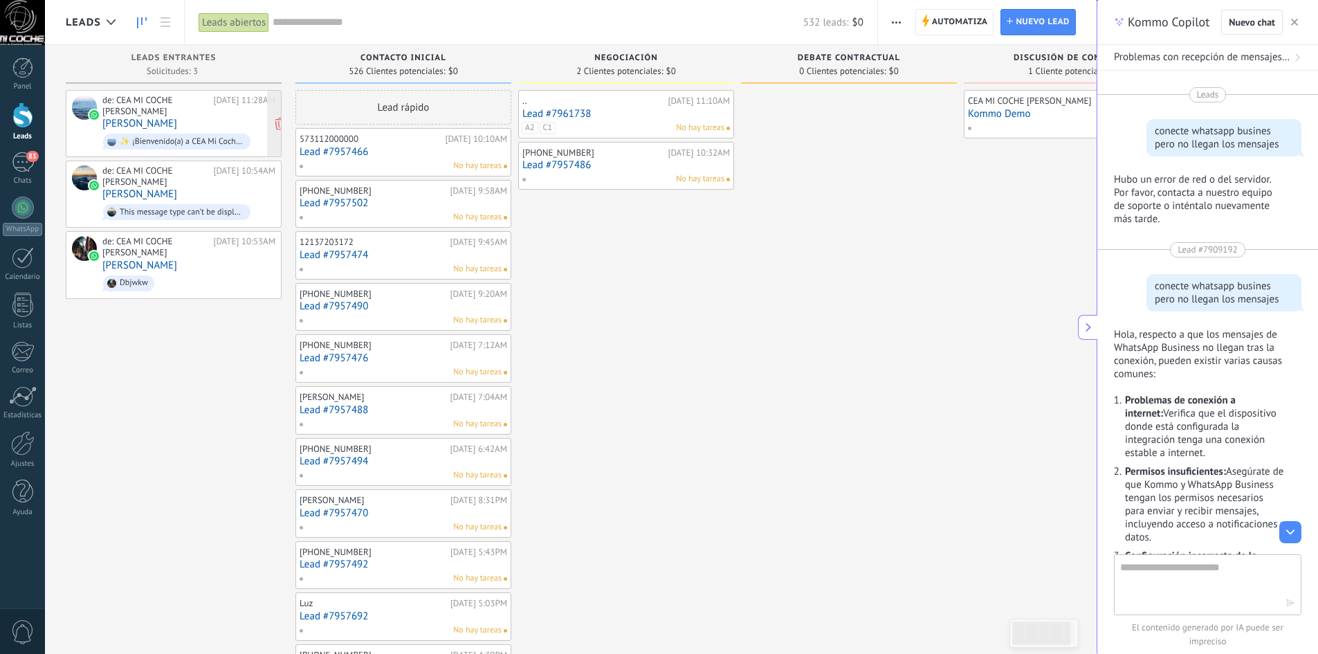
scroll to position [0, 0]
